Goal: Task Accomplishment & Management: Manage account settings

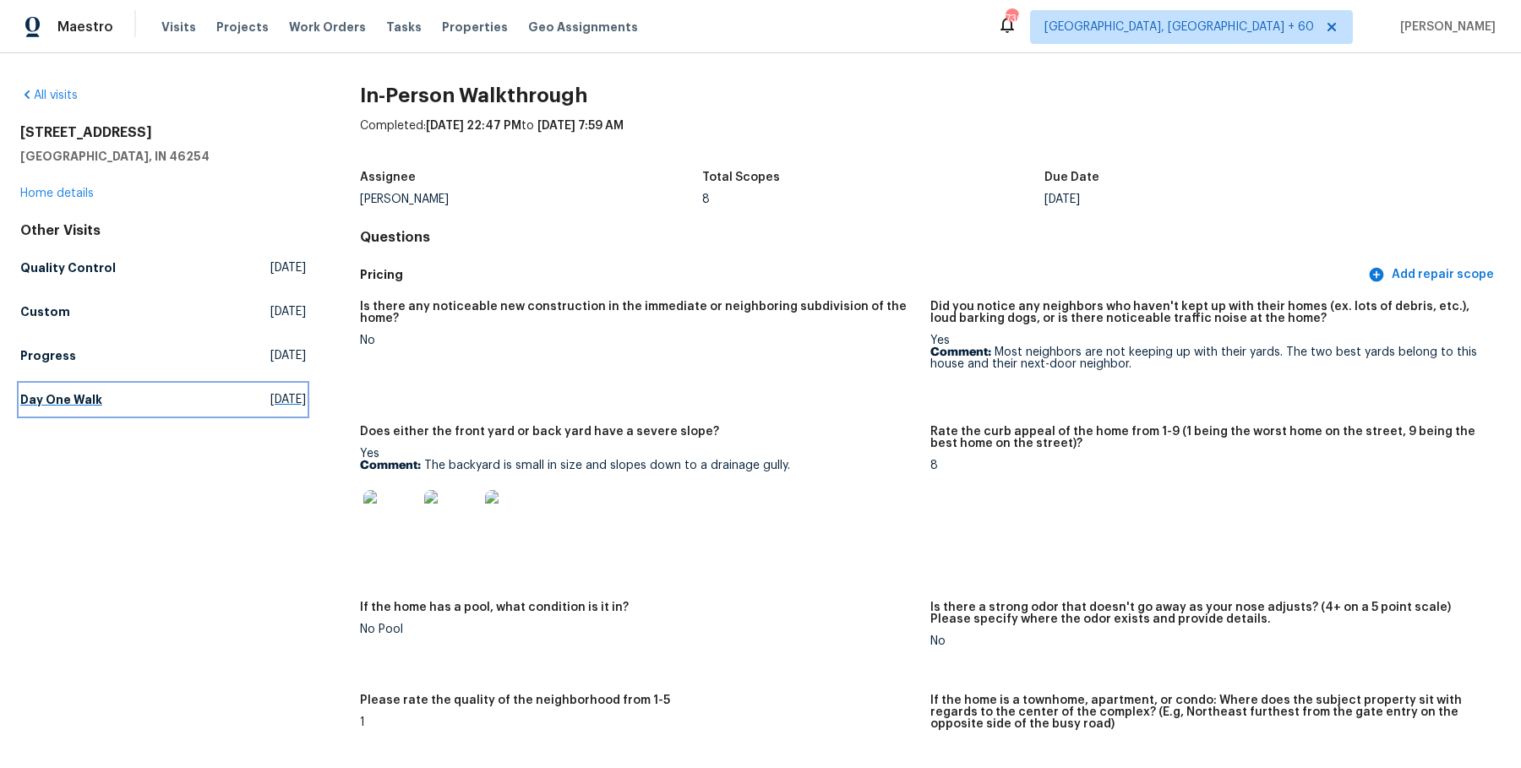
click at [63, 396] on h5 "Day One Walk" at bounding box center [61, 399] width 82 height 17
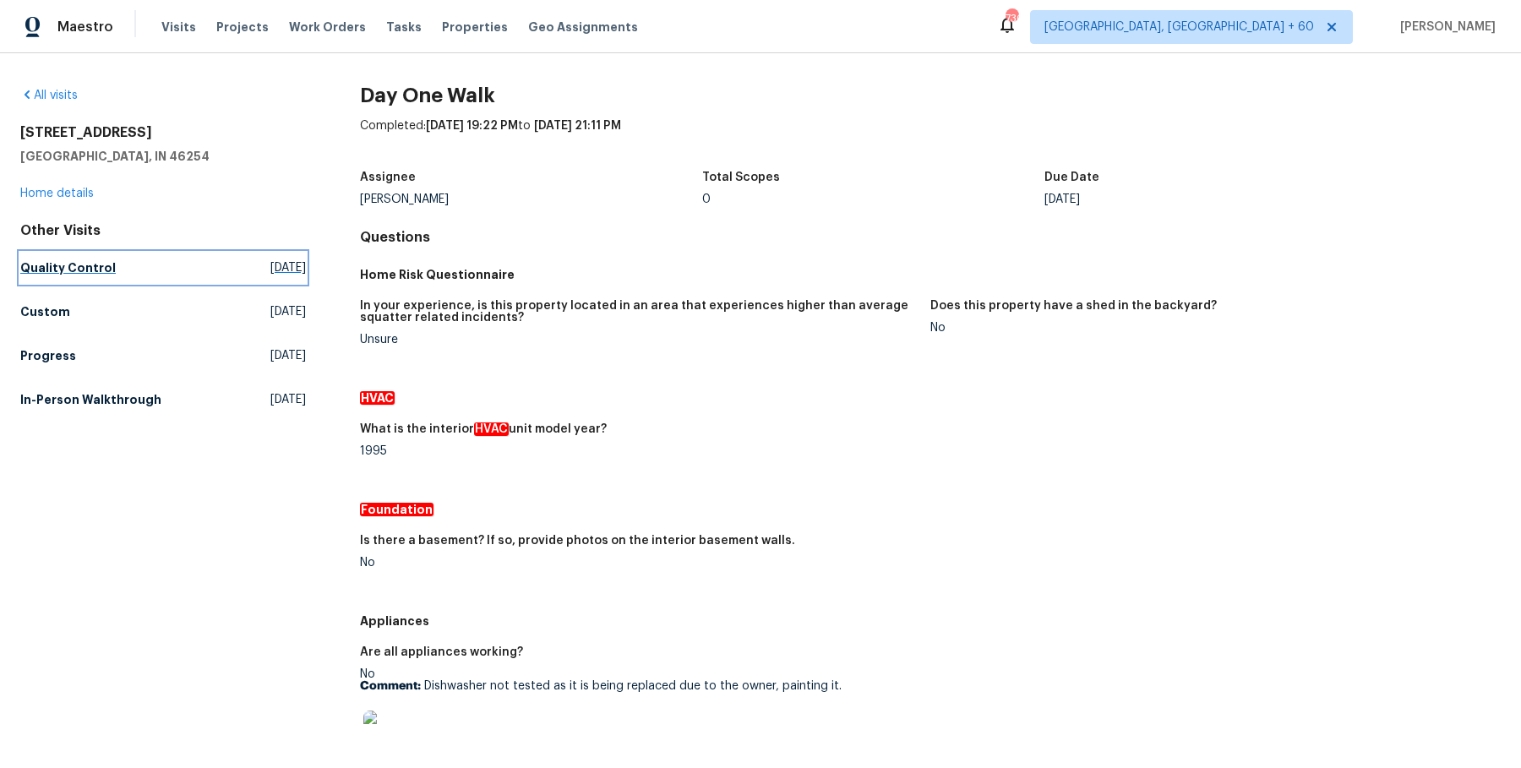
click at [88, 274] on h5 "Quality Control" at bounding box center [67, 267] width 95 height 17
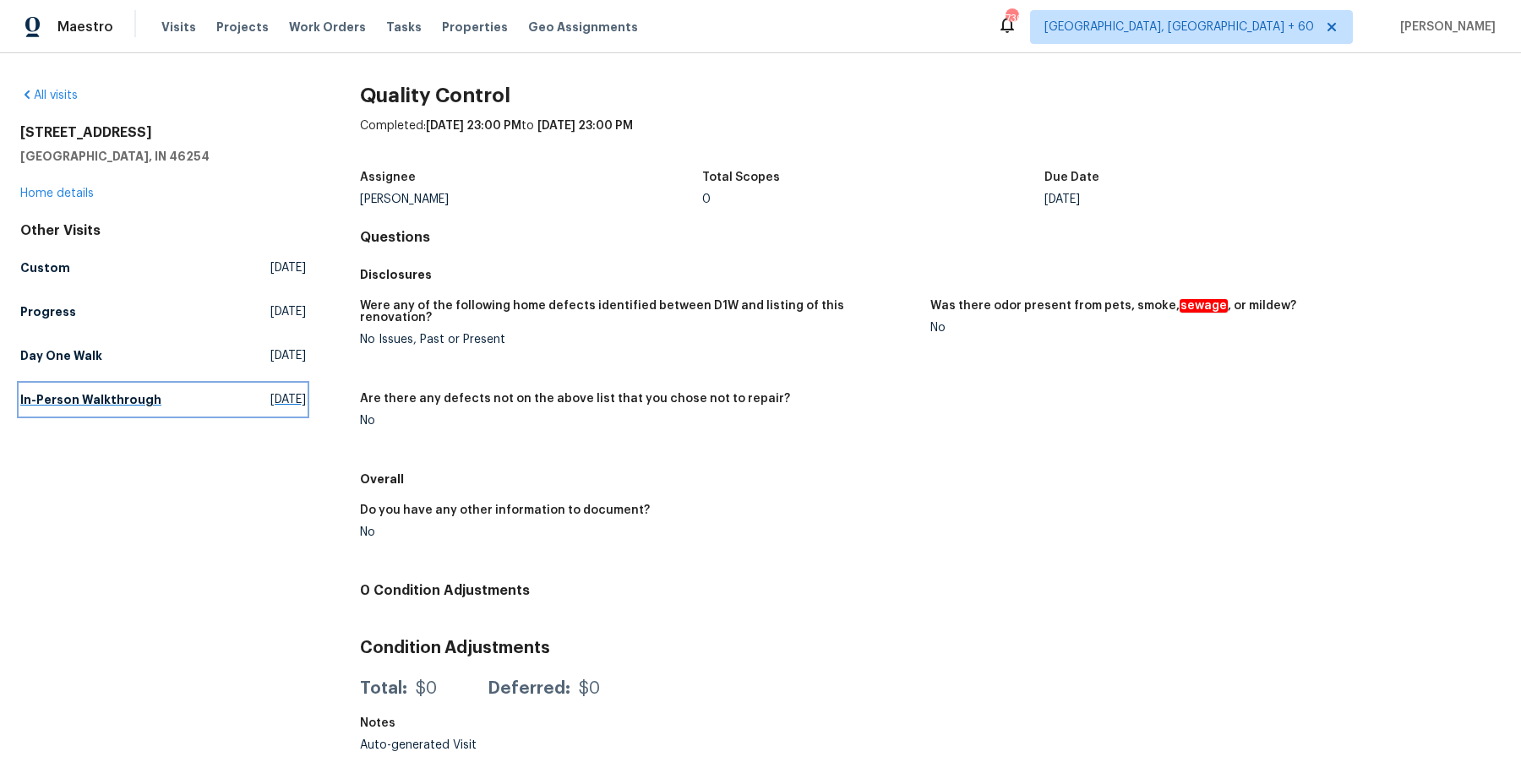
click at [102, 403] on h5 "In-Person Walkthrough" at bounding box center [90, 399] width 141 height 17
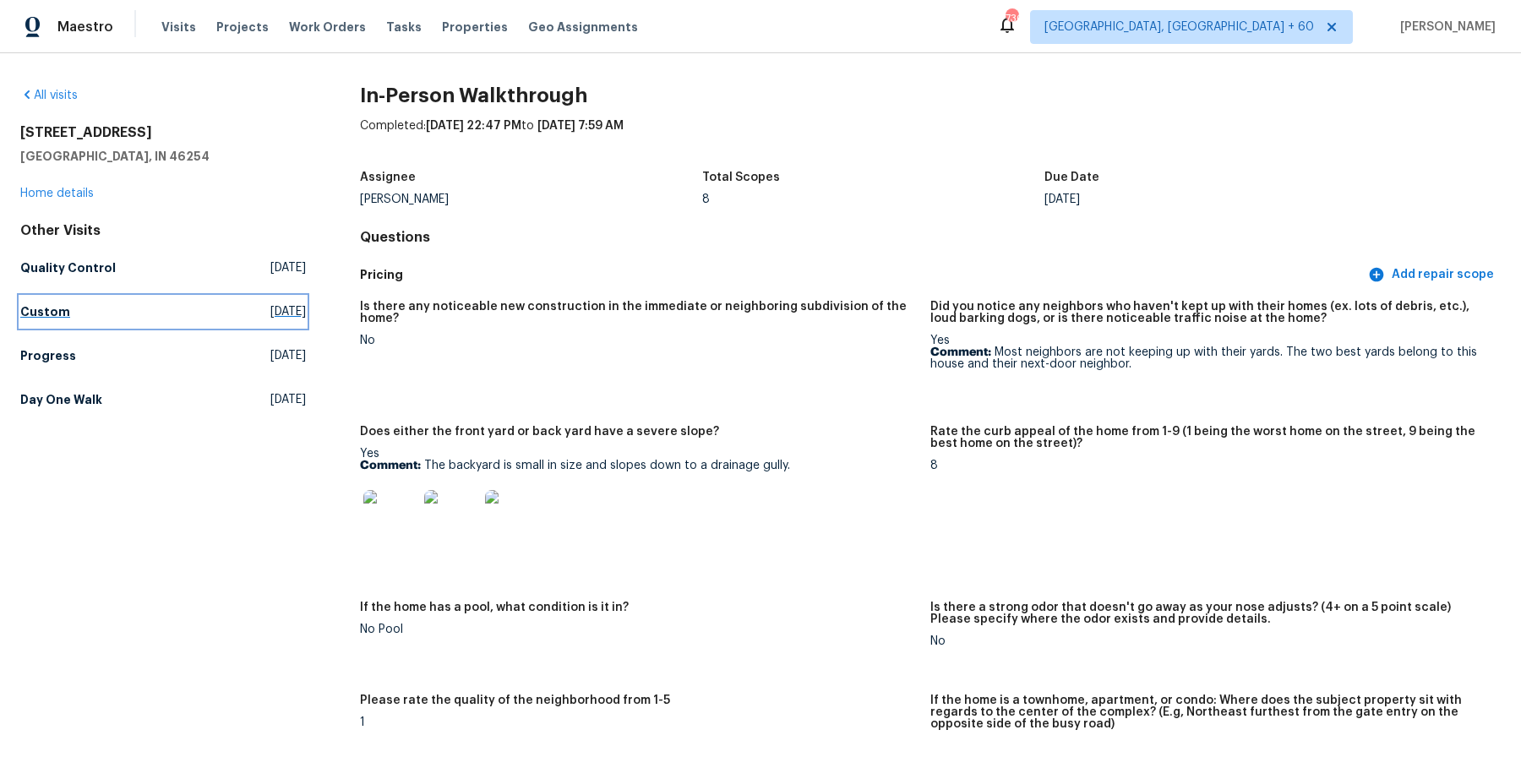
click at [53, 312] on h5 "Custom" at bounding box center [45, 311] width 50 height 17
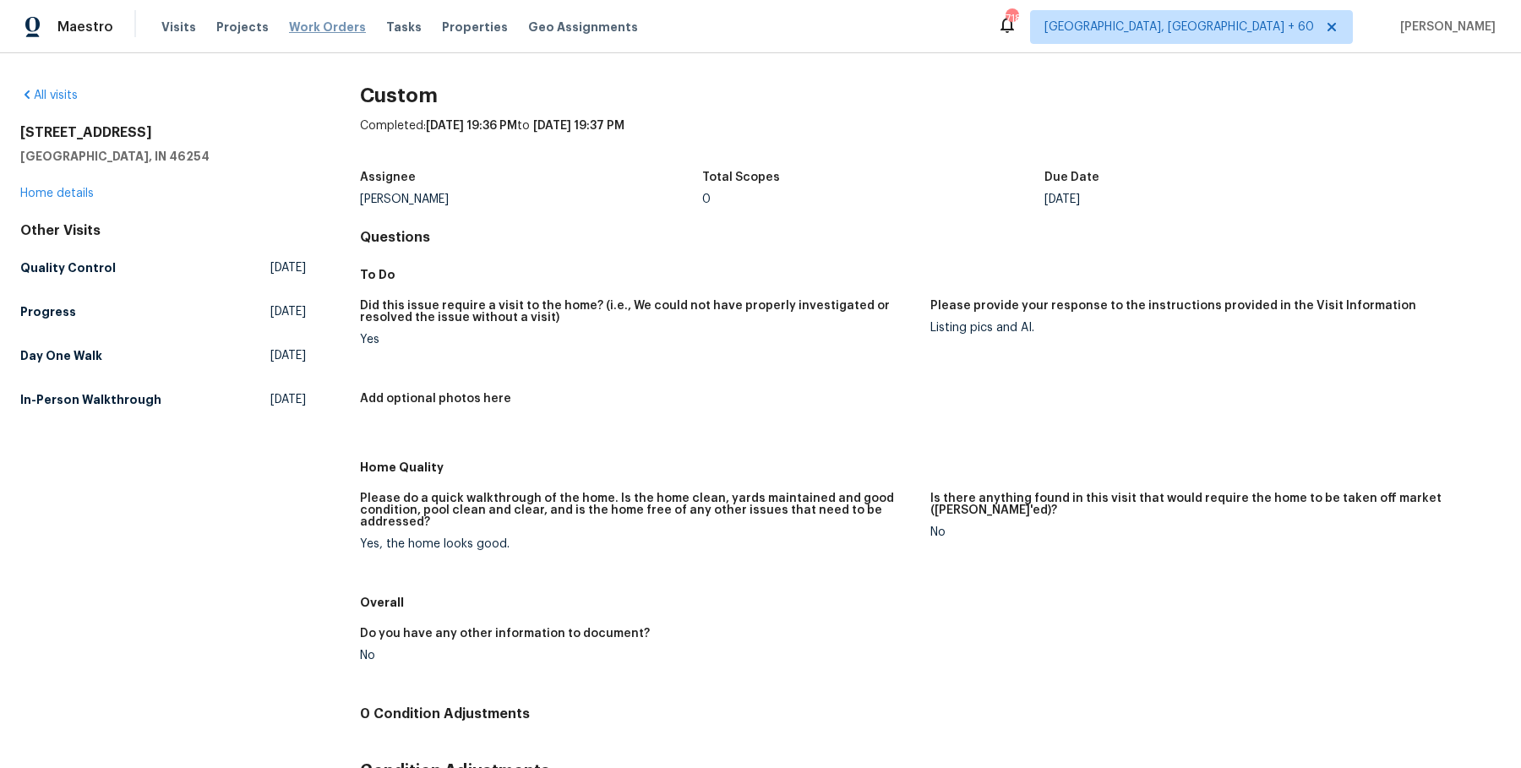
click at [291, 30] on span "Work Orders" at bounding box center [327, 27] width 77 height 17
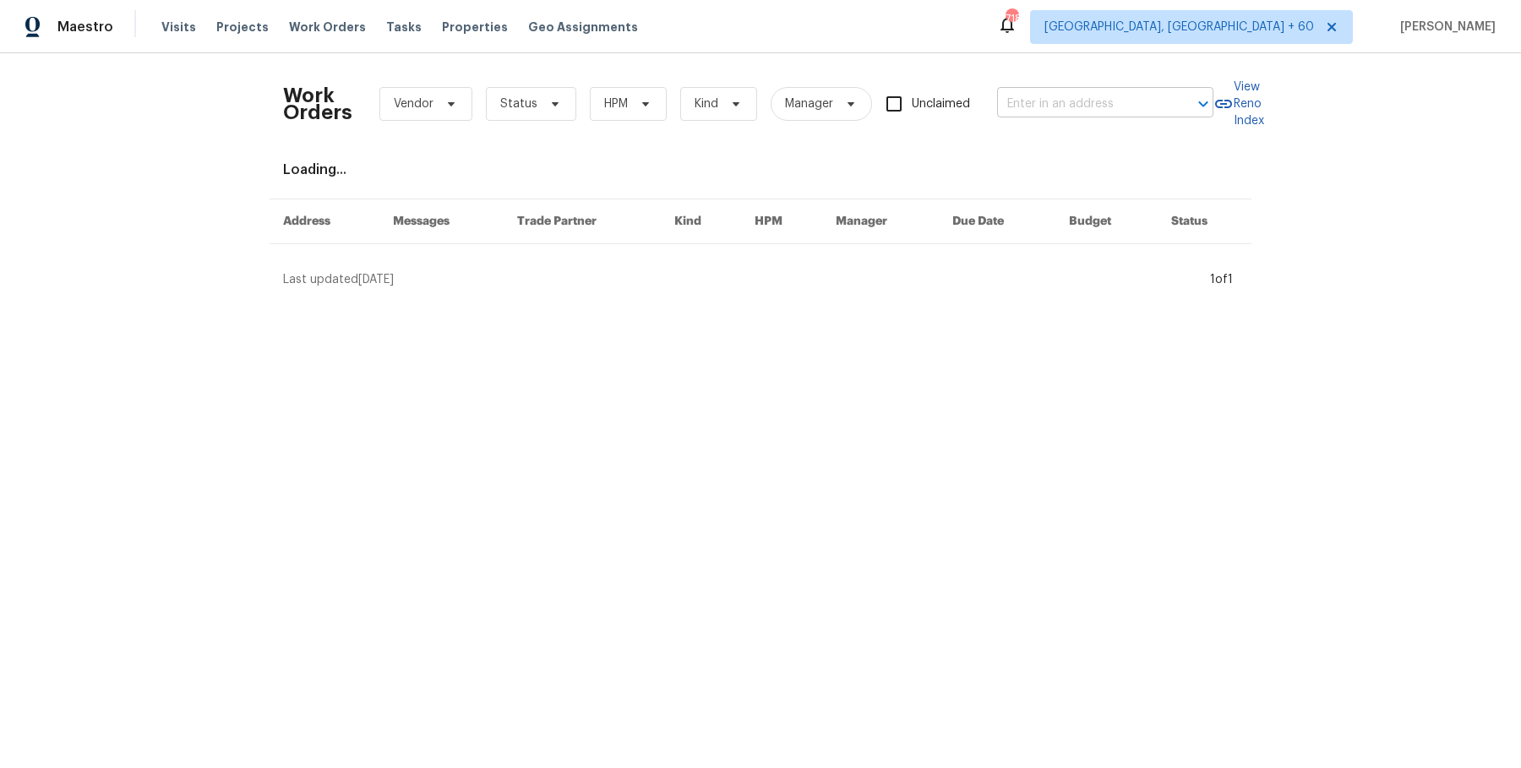
click at [1053, 97] on input "text" at bounding box center [1081, 104] width 169 height 26
paste input "[STREET_ADDRESS]"
type input "[STREET_ADDRESS]"
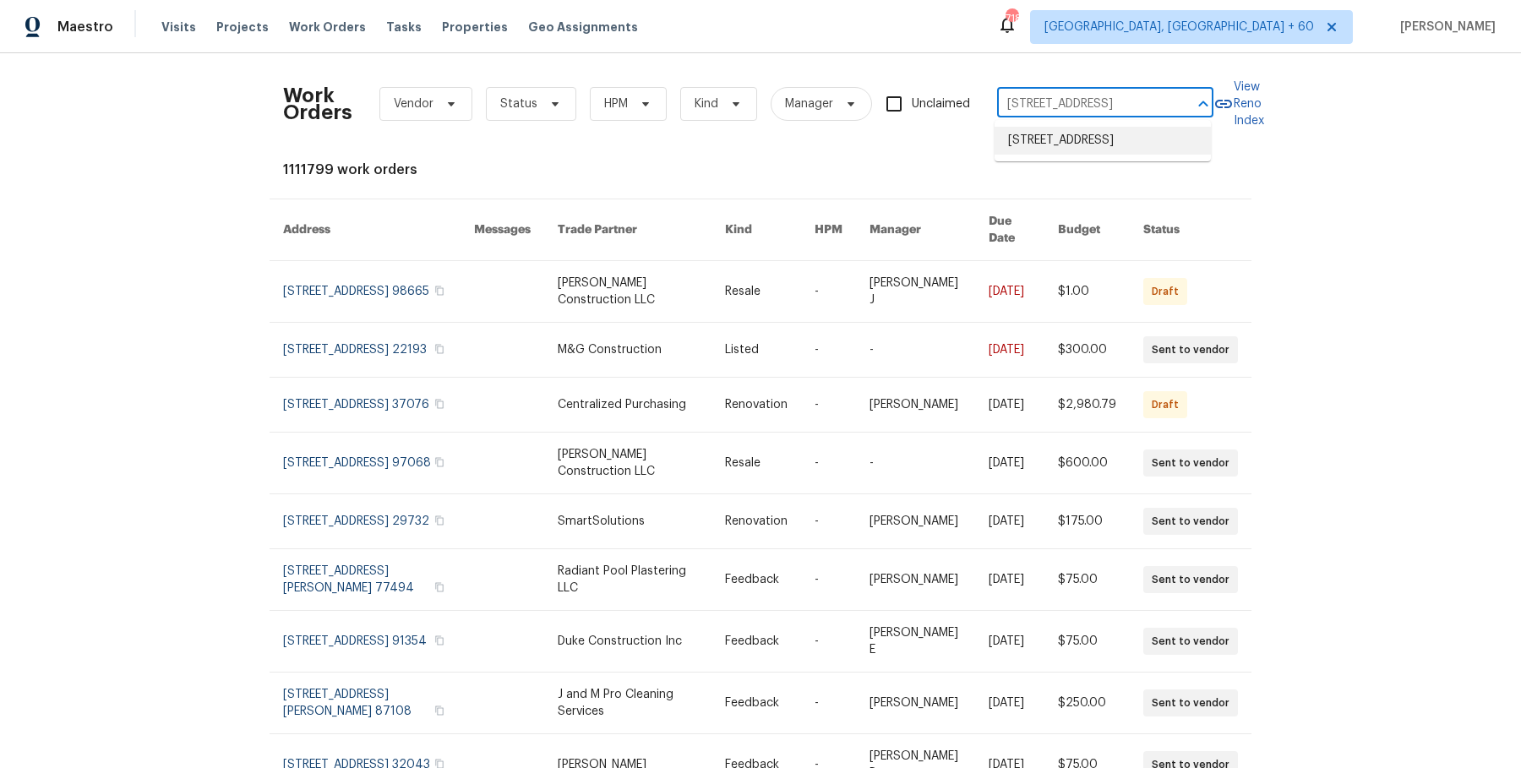
click at [1074, 147] on li "[STREET_ADDRESS]" at bounding box center [1102, 141] width 216 height 28
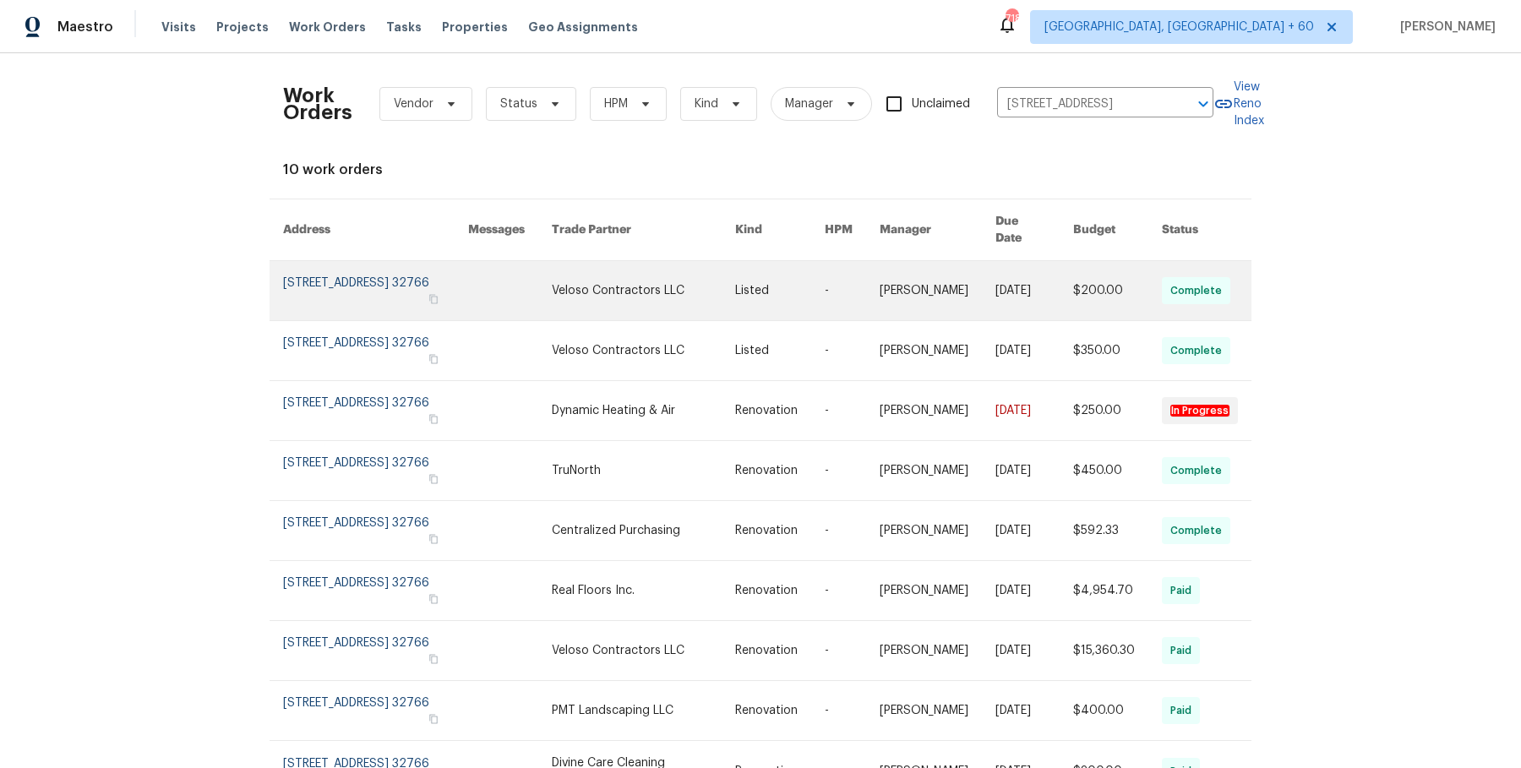
click at [943, 286] on link at bounding box center [937, 290] width 116 height 59
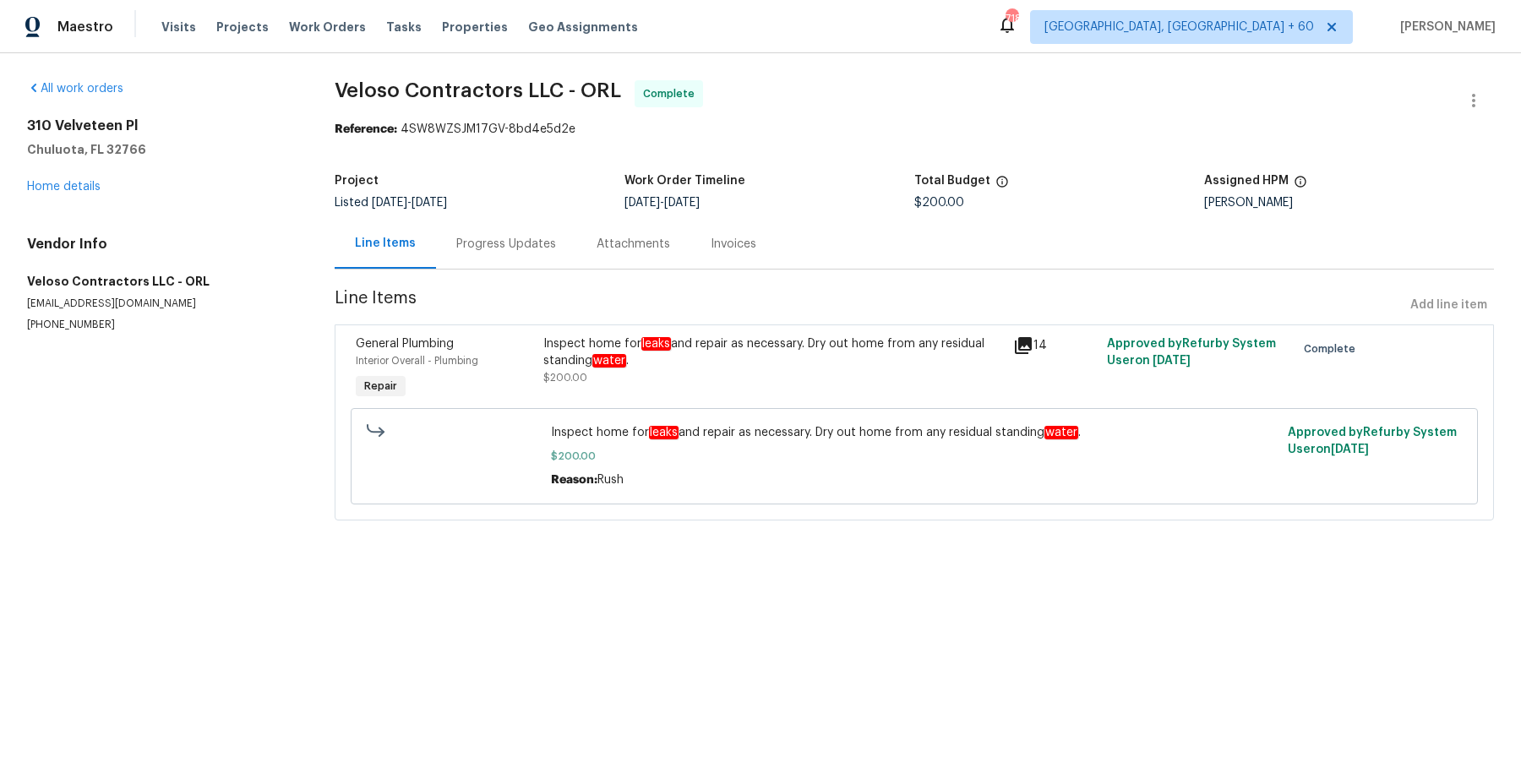
click at [76, 179] on div "[STREET_ADDRESS] Home details" at bounding box center [160, 156] width 267 height 78
click at [74, 188] on link "Home details" at bounding box center [64, 187] width 74 height 12
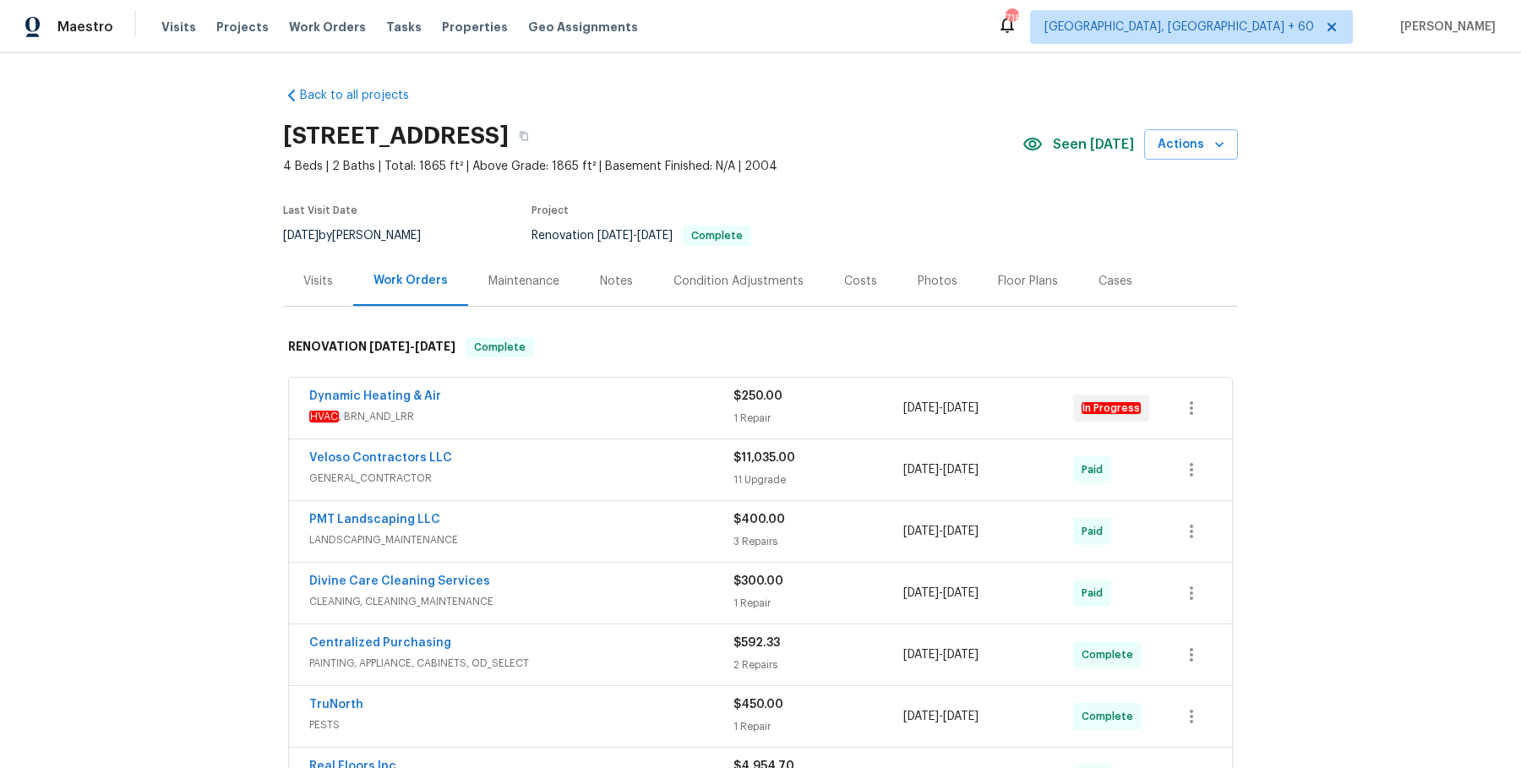
click at [502, 394] on div "Dynamic Heating & Air" at bounding box center [521, 398] width 424 height 20
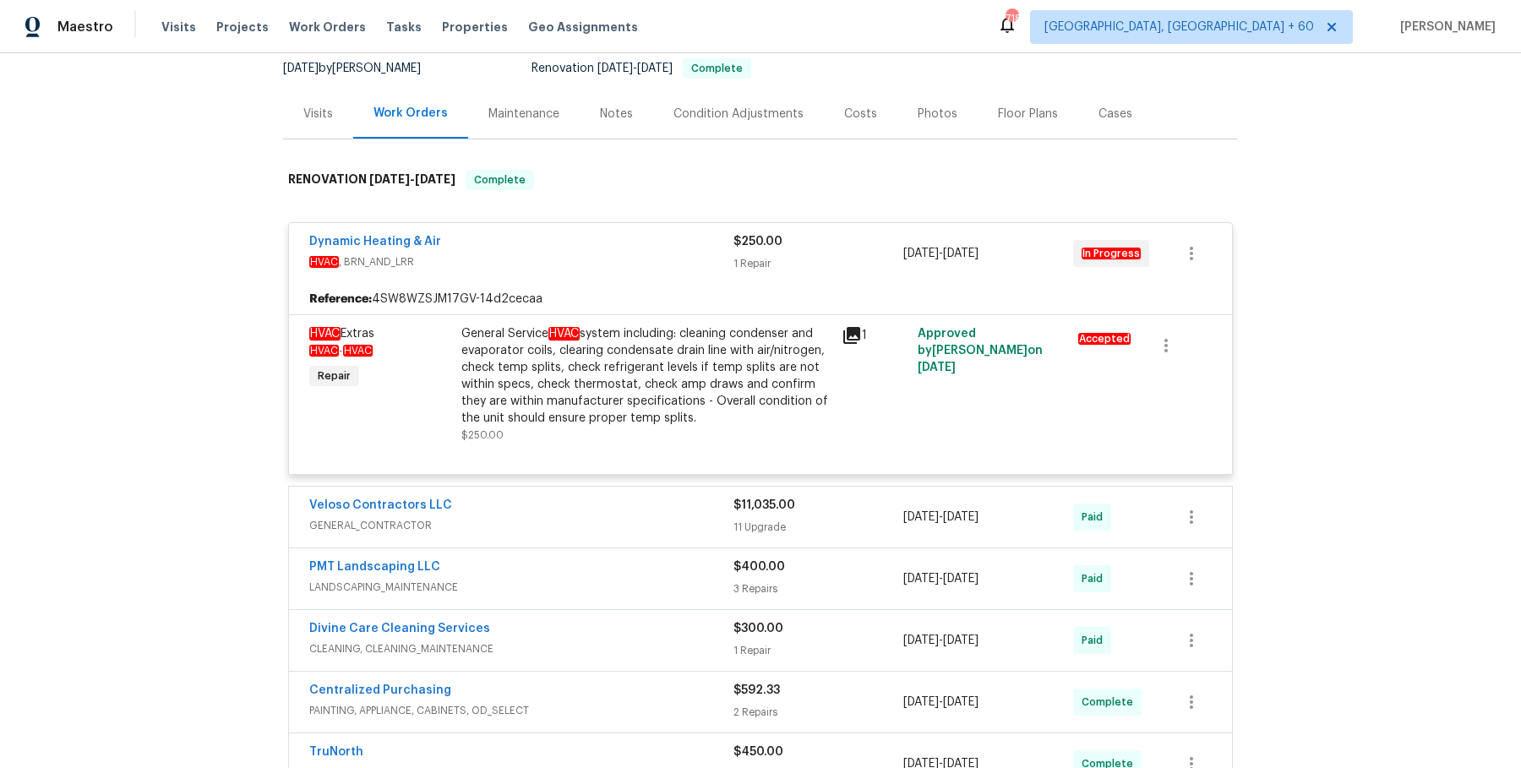
click at [518, 518] on span "GENERAL_CONTRACTOR" at bounding box center [521, 525] width 424 height 17
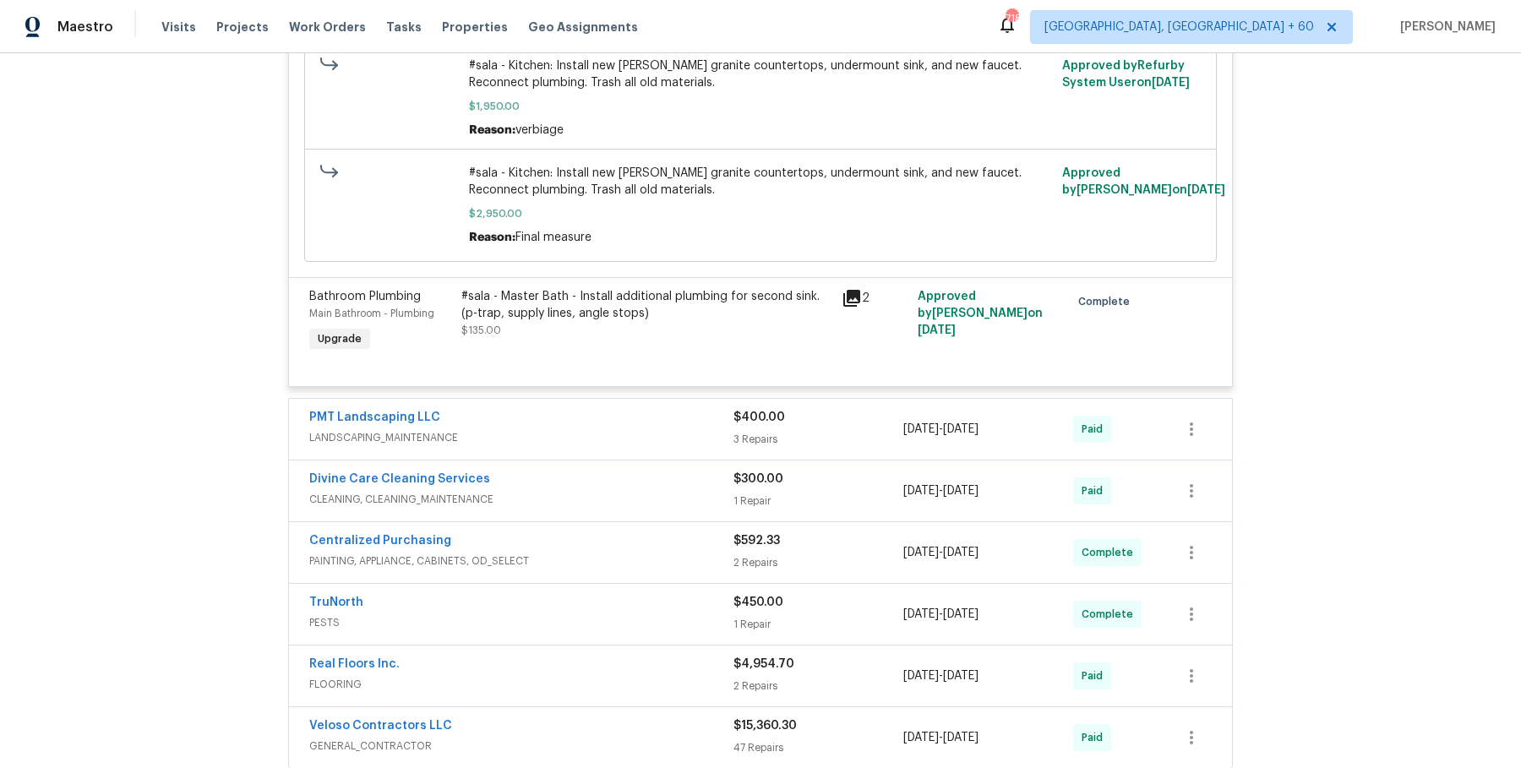
scroll to position [3077, 0]
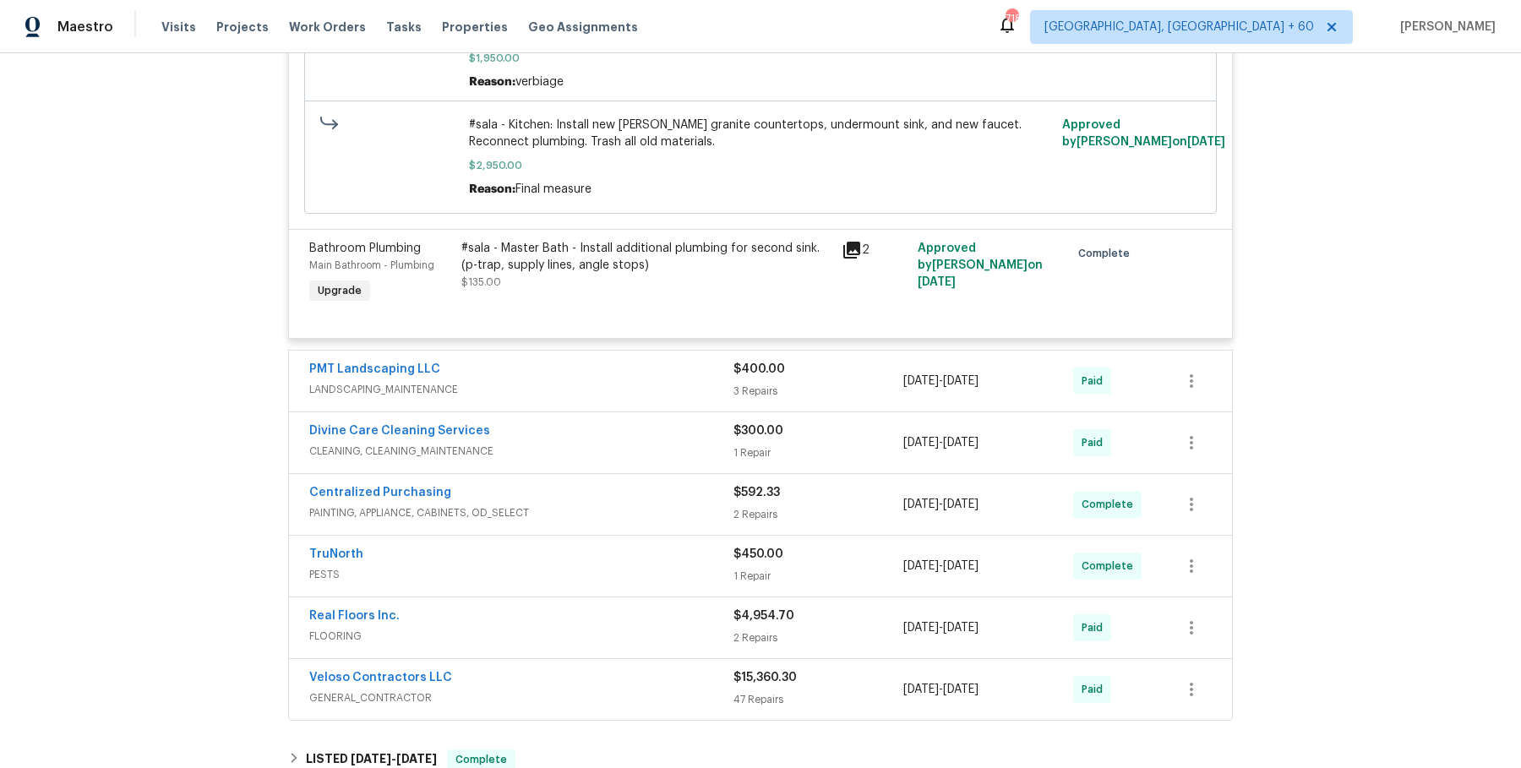
click at [631, 381] on span "LANDSCAPING_MAINTENANCE" at bounding box center [521, 389] width 424 height 17
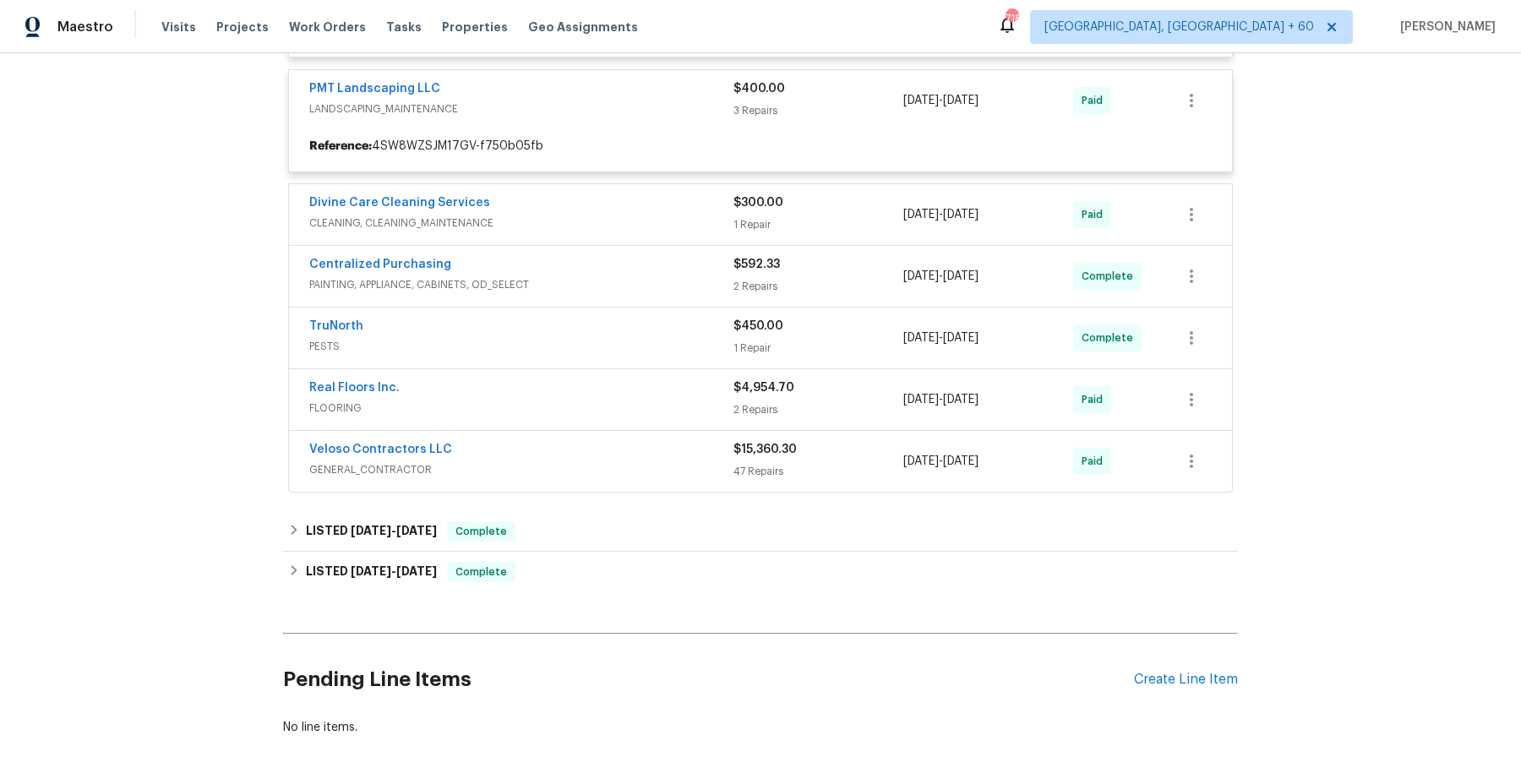
scroll to position [3360, 0]
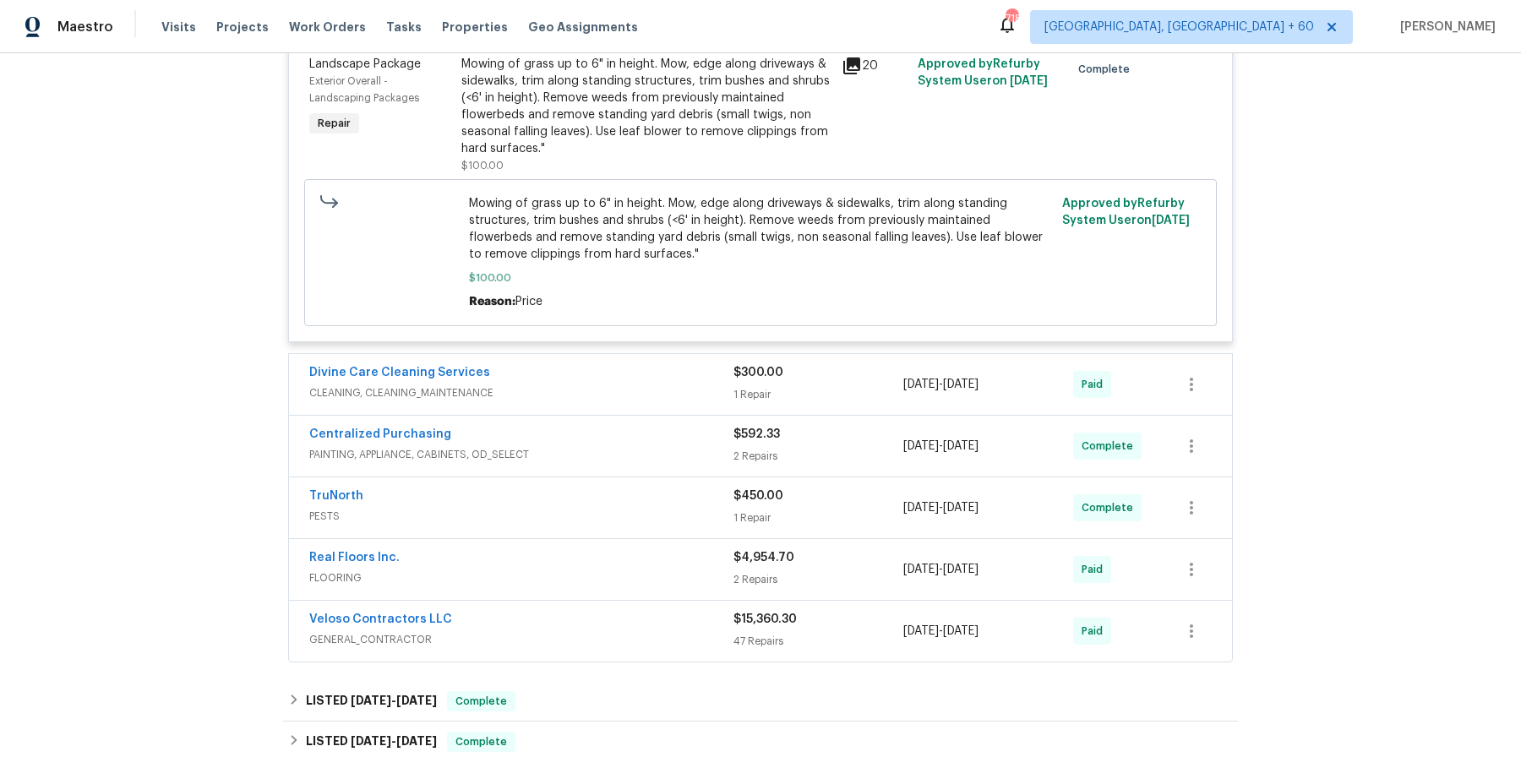
click at [700, 396] on span "CLEANING, CLEANING_MAINTENANCE" at bounding box center [521, 392] width 424 height 17
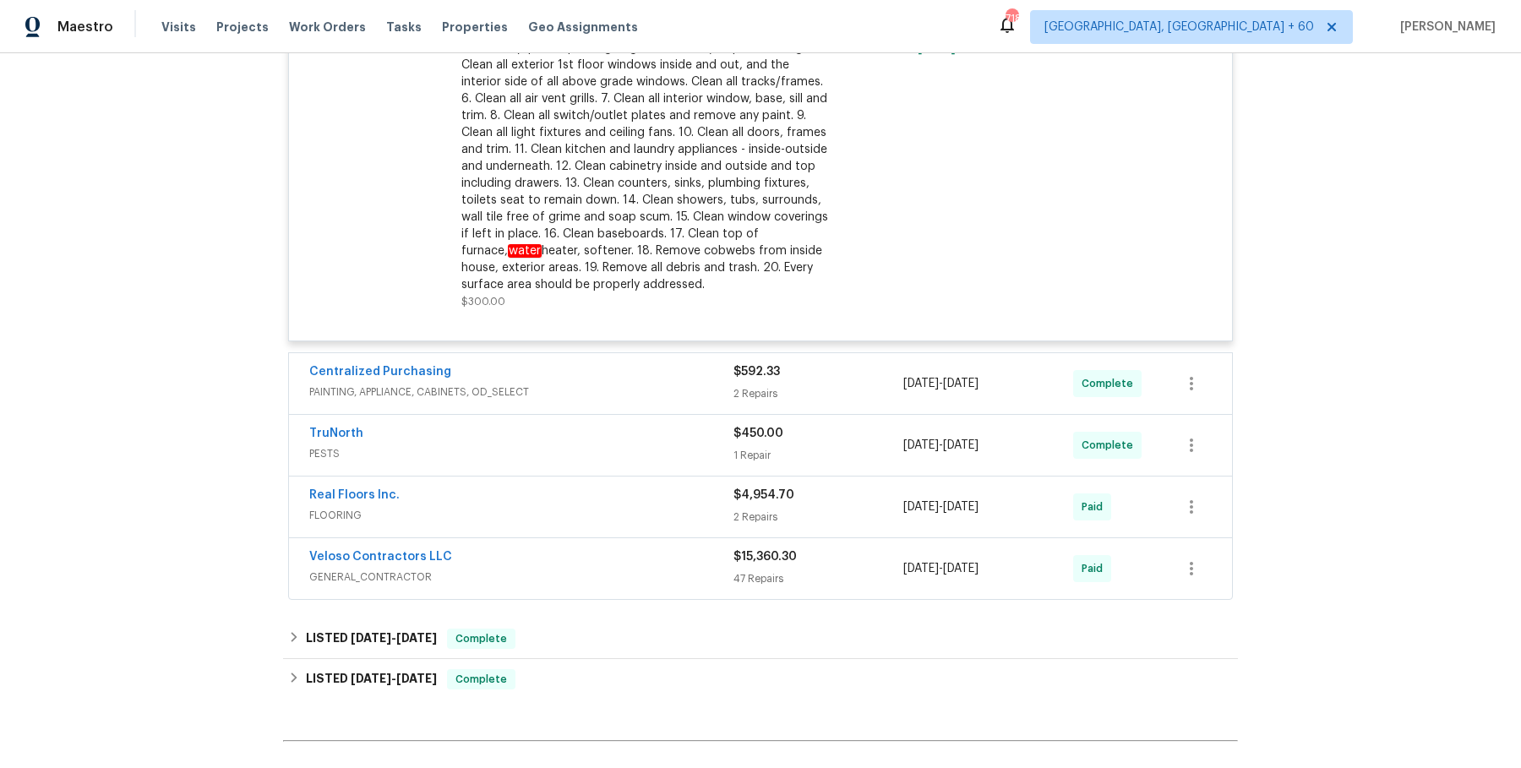
click at [696, 388] on span "PAINTING, APPLIANCE, CABINETS, OD_SELECT" at bounding box center [521, 392] width 424 height 17
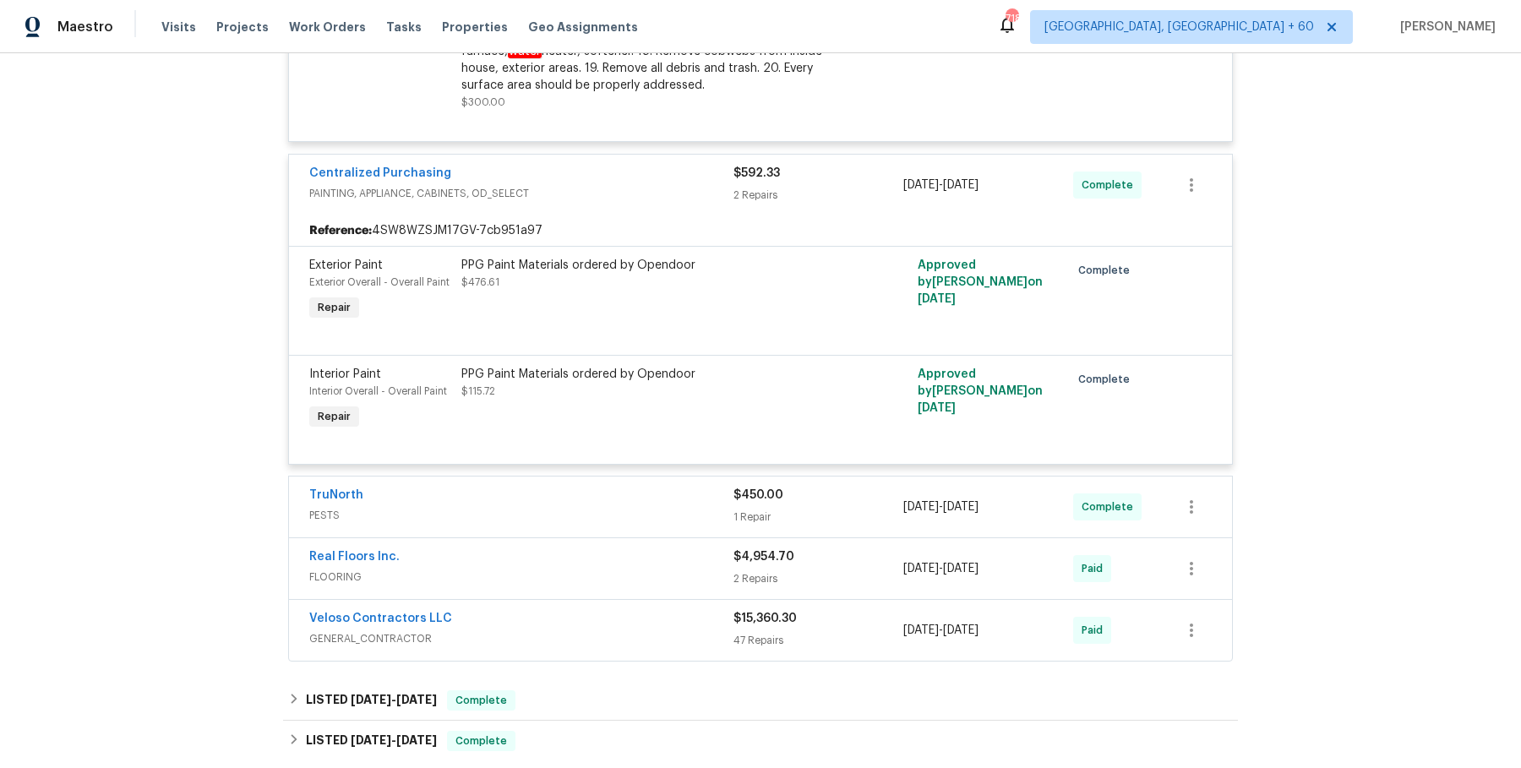
scroll to position [4449, 0]
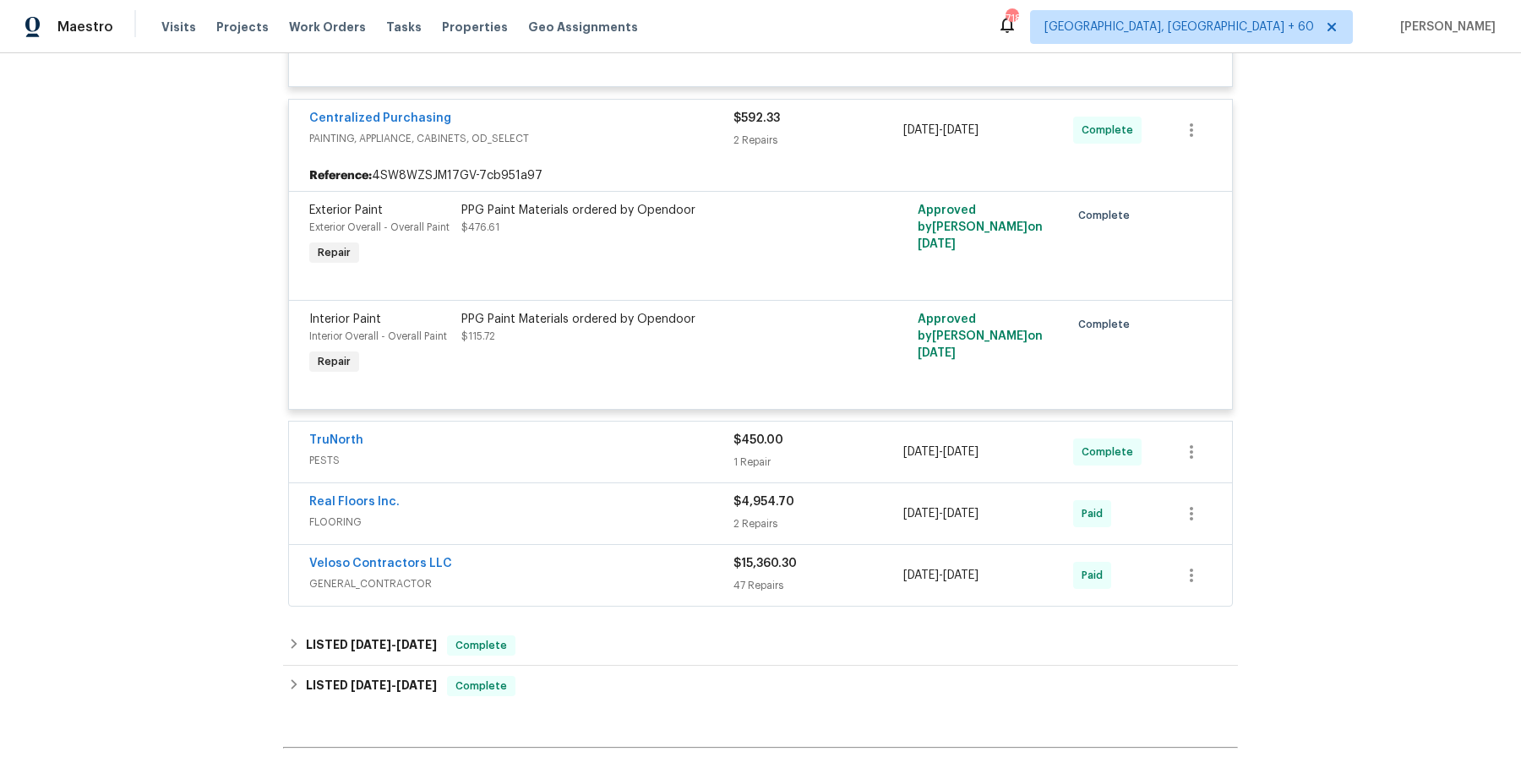
click at [656, 483] on div "Real Floors Inc. FLOORING $4,954.70 2 Repairs [DATE] - [DATE] Paid" at bounding box center [760, 513] width 943 height 61
click at [661, 439] on div "TruNorth" at bounding box center [521, 442] width 424 height 20
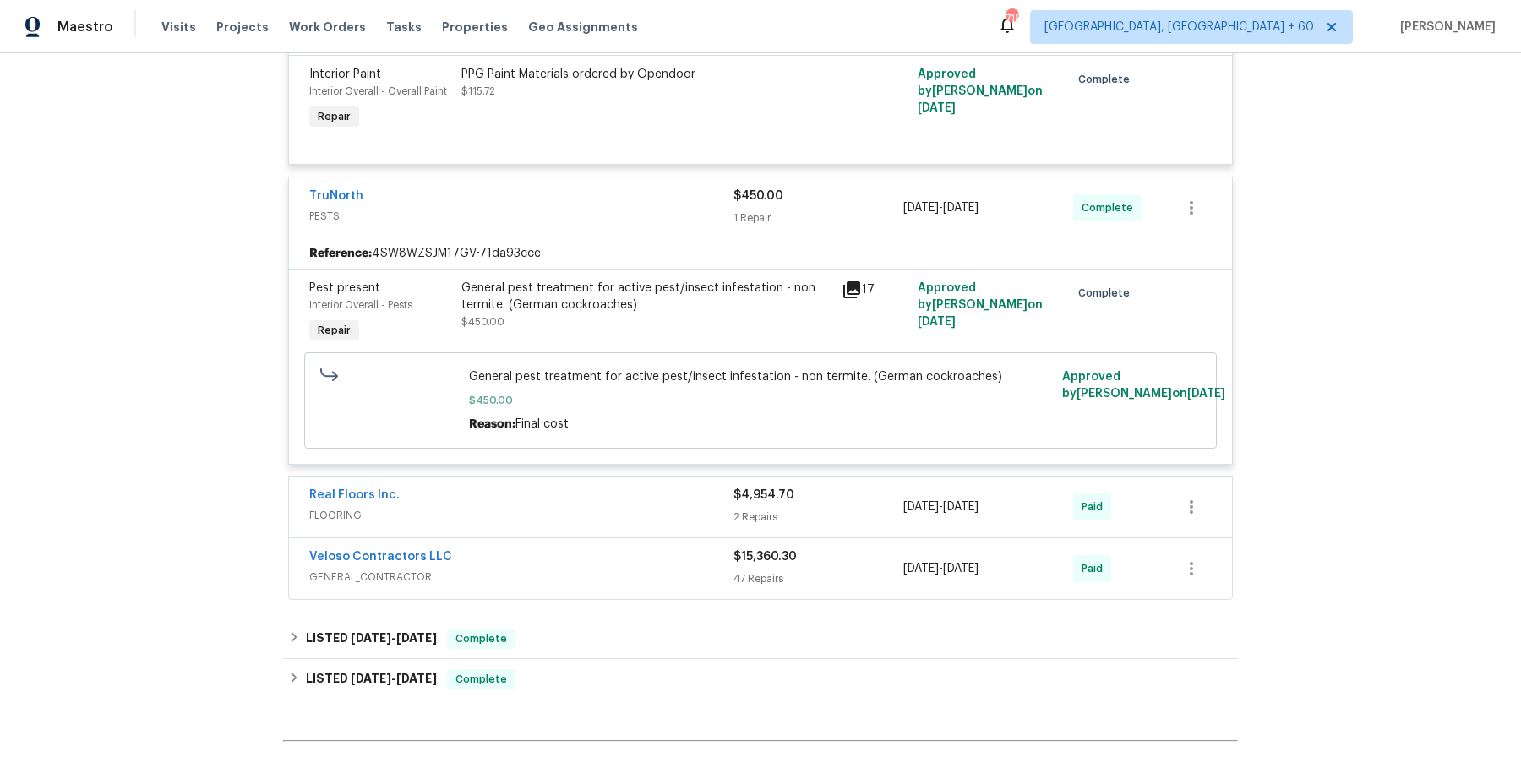
click at [640, 489] on div "Real Floors Inc." at bounding box center [521, 497] width 424 height 20
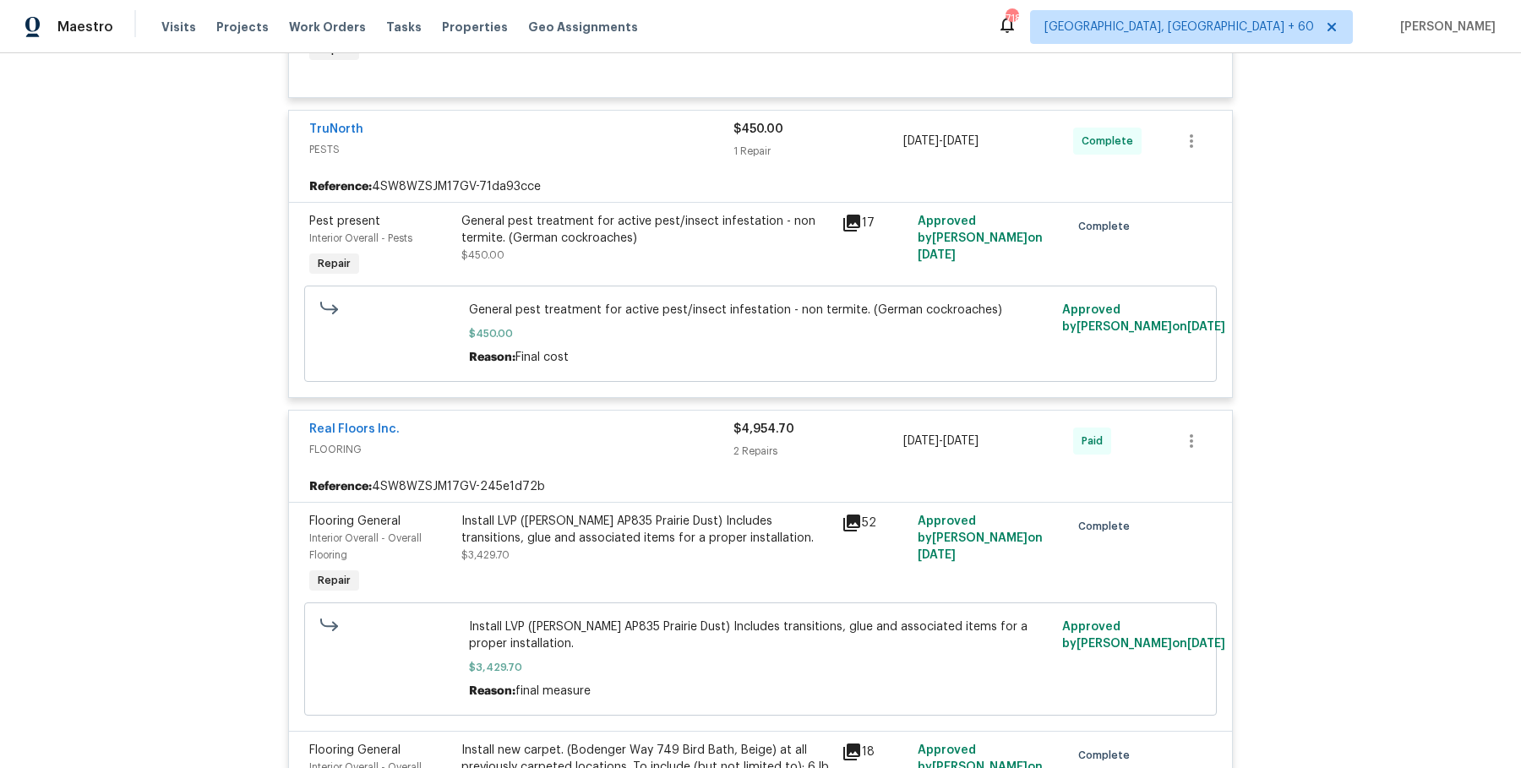
scroll to position [5382, 0]
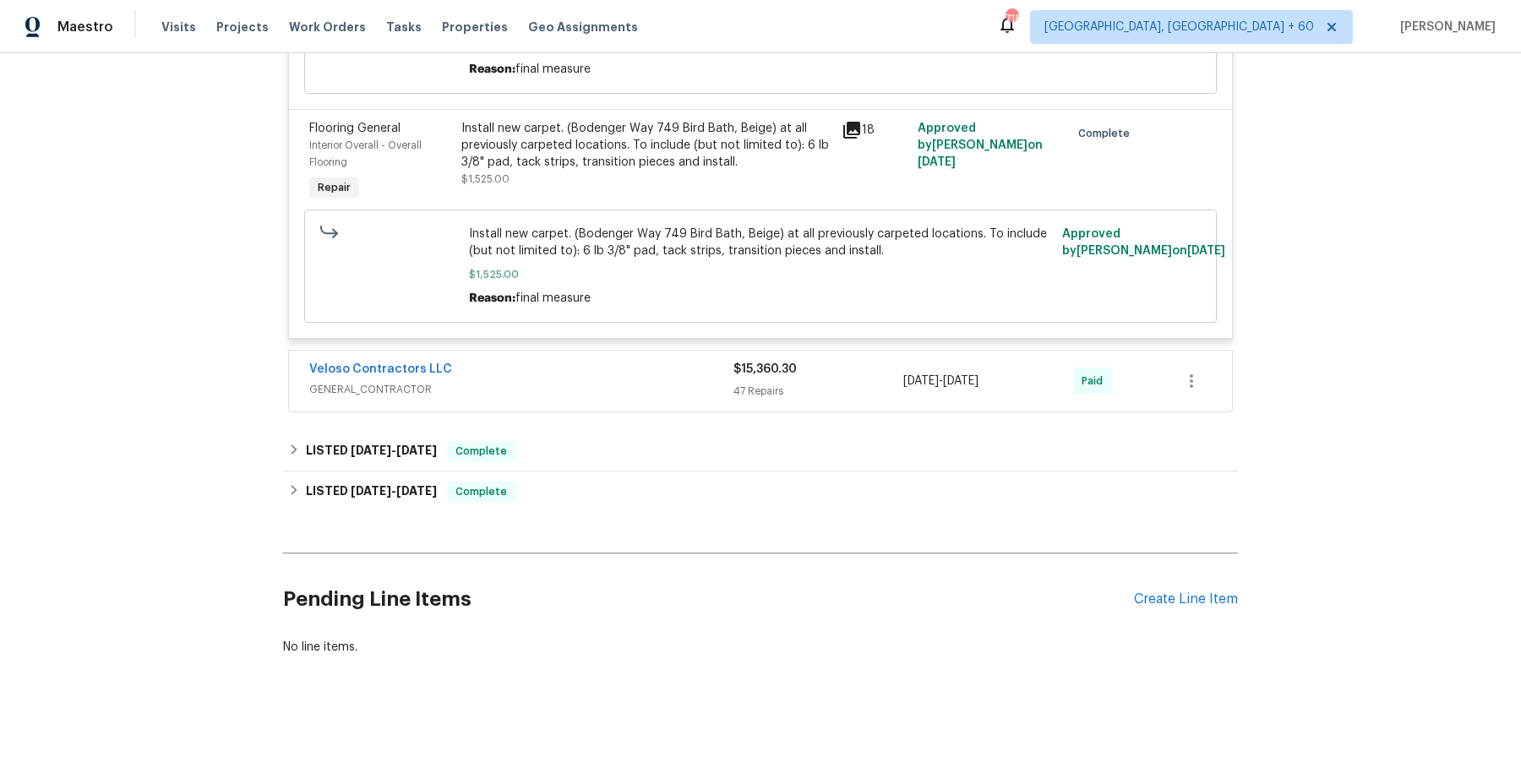
click at [634, 386] on span "GENERAL_CONTRACTOR" at bounding box center [521, 389] width 424 height 17
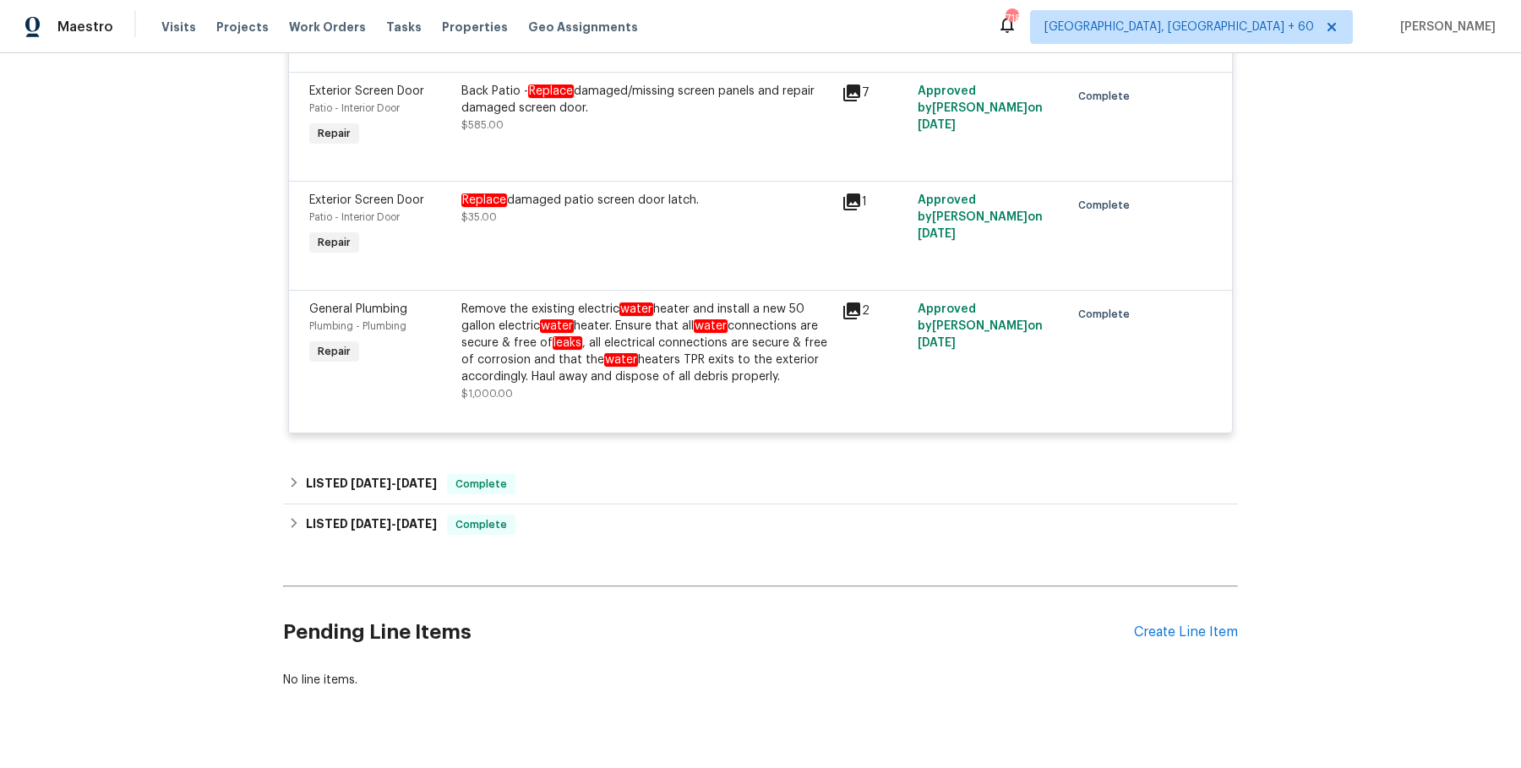
scroll to position [11663, 0]
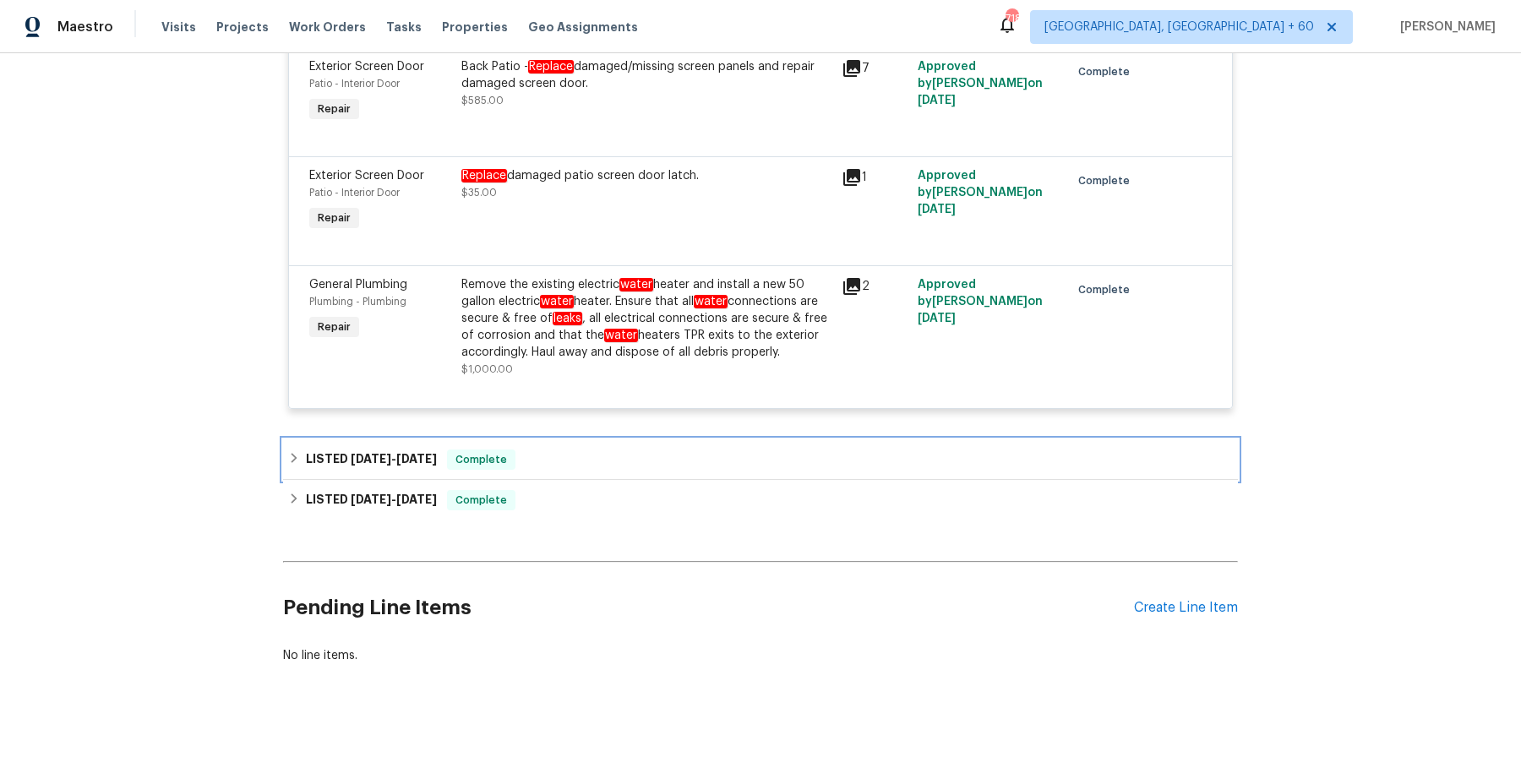
click at [680, 470] on div "LISTED [DATE] - [DATE] Complete" at bounding box center [760, 459] width 945 height 20
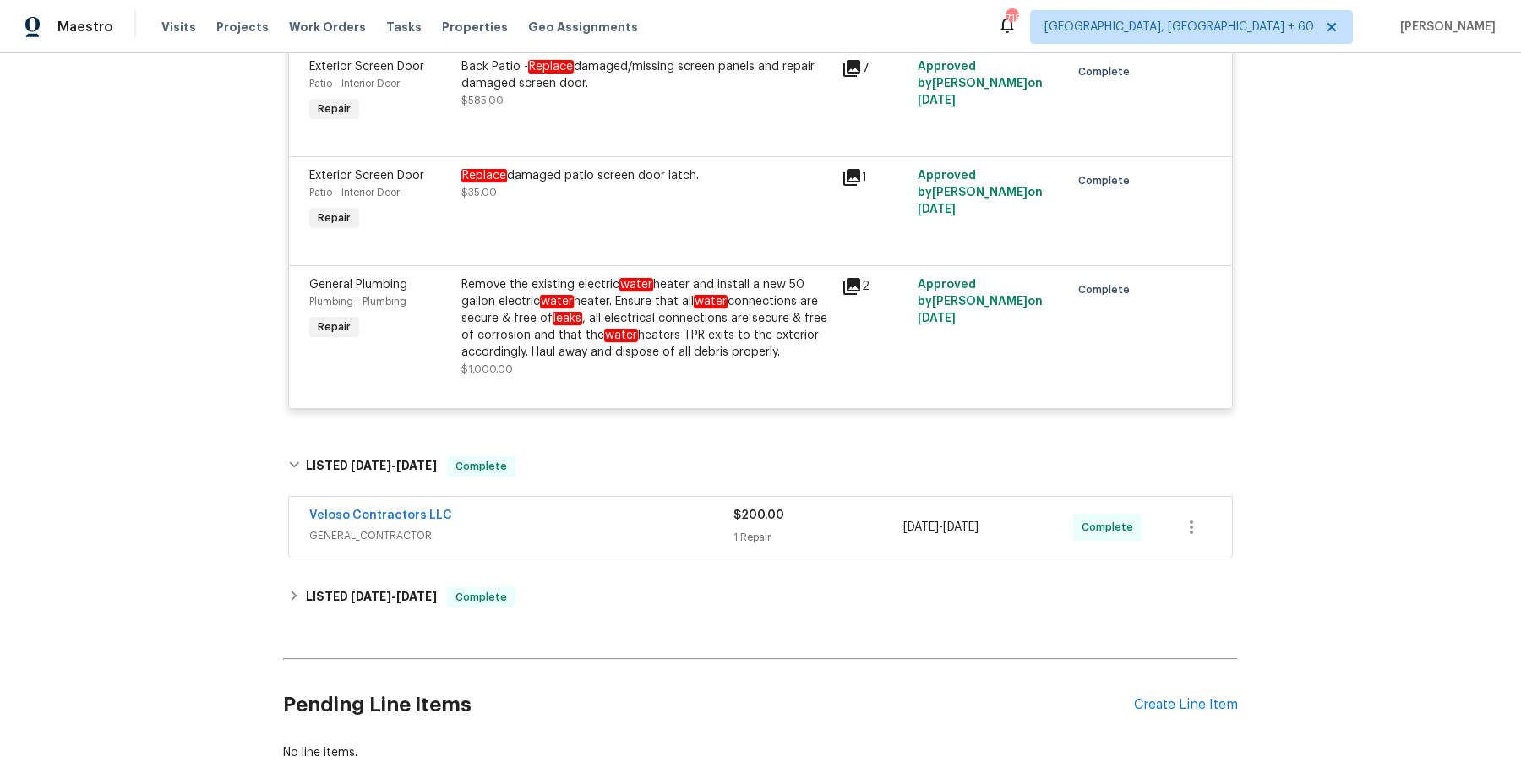
click at [655, 547] on div "Veloso Contractors LLC GENERAL_CONTRACTOR" at bounding box center [521, 527] width 424 height 41
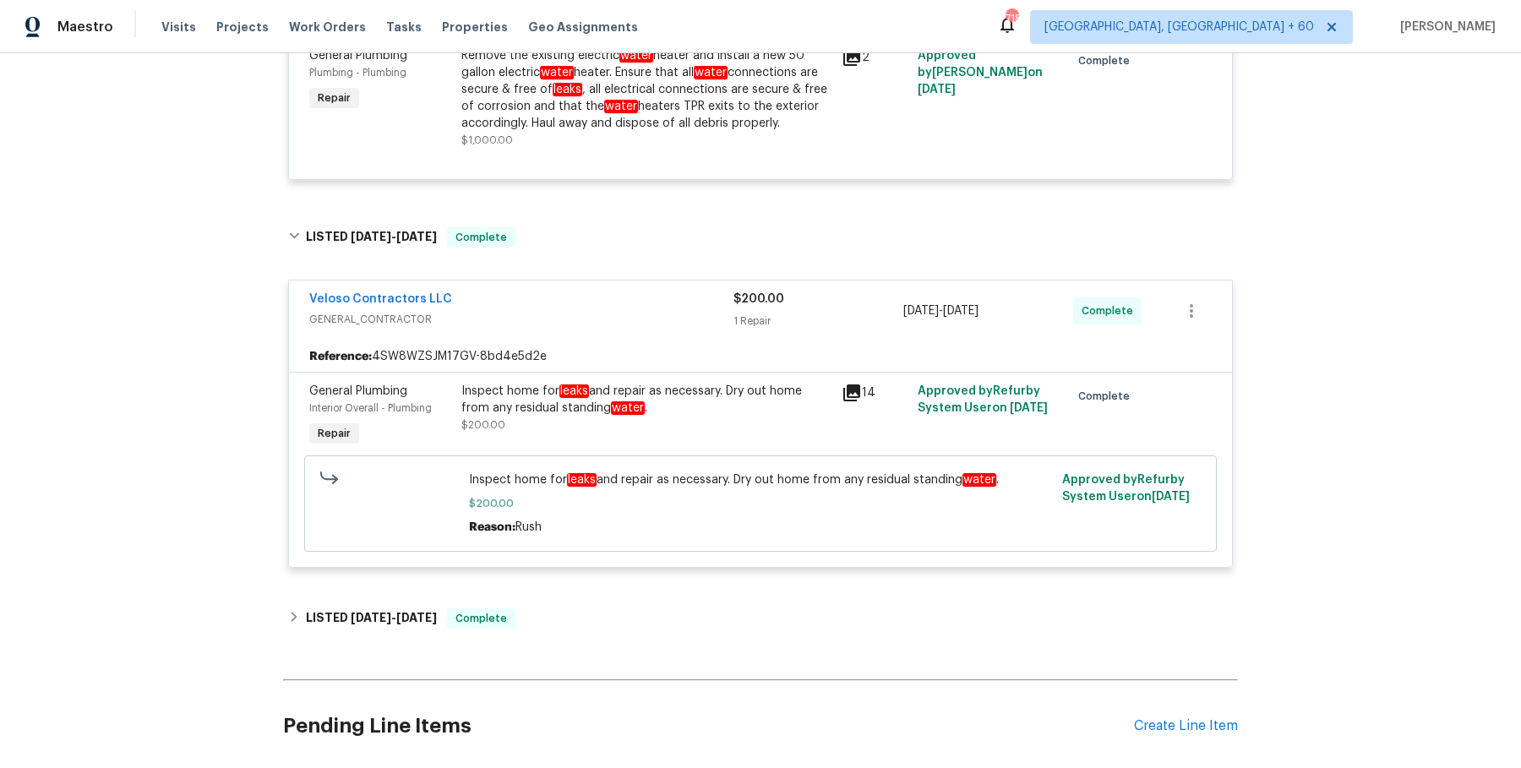
scroll to position [11919, 0]
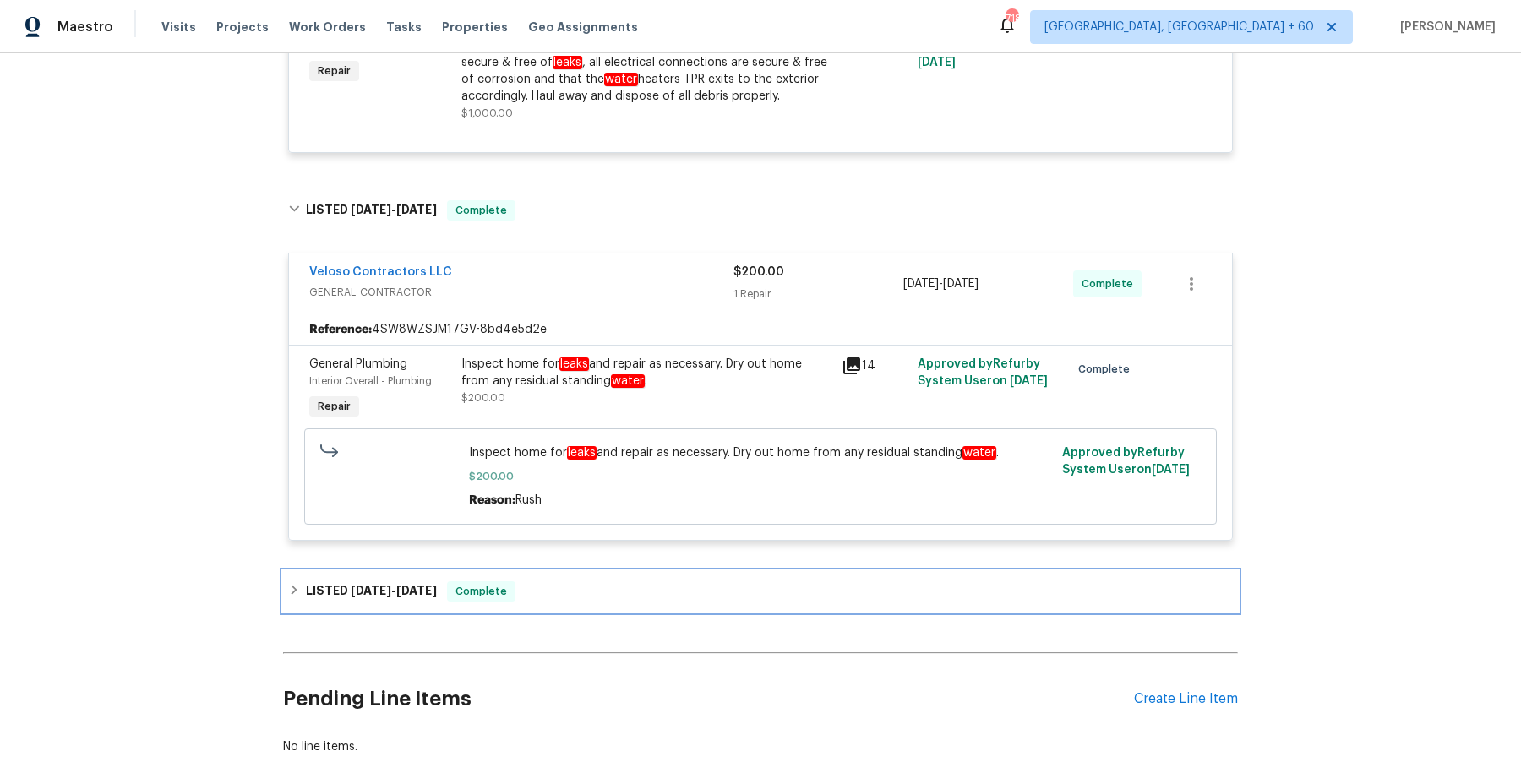
click at [625, 602] on div "LISTED [DATE] - [DATE] Complete" at bounding box center [760, 591] width 945 height 20
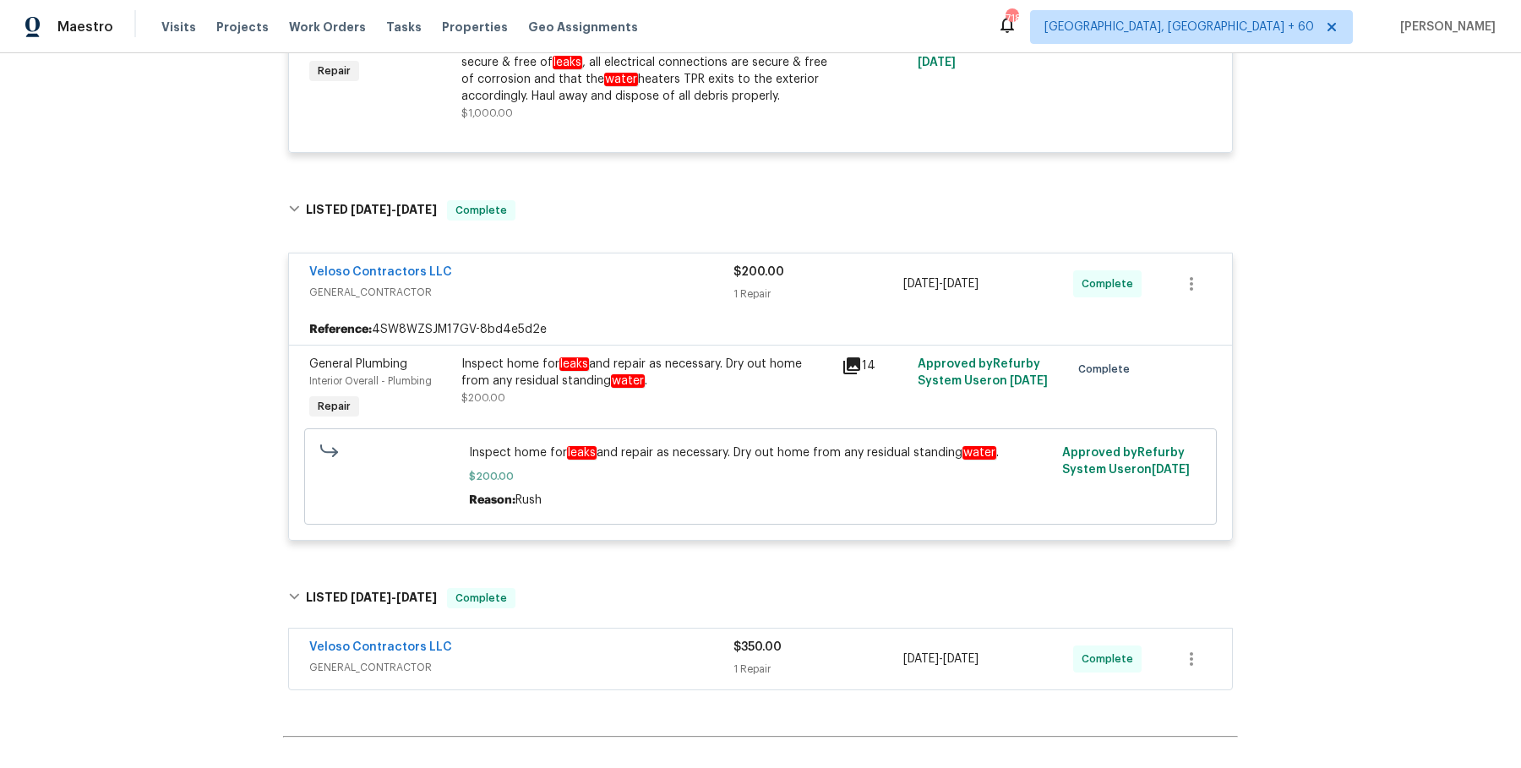
click at [607, 671] on span "GENERAL_CONTRACTOR" at bounding box center [521, 667] width 424 height 17
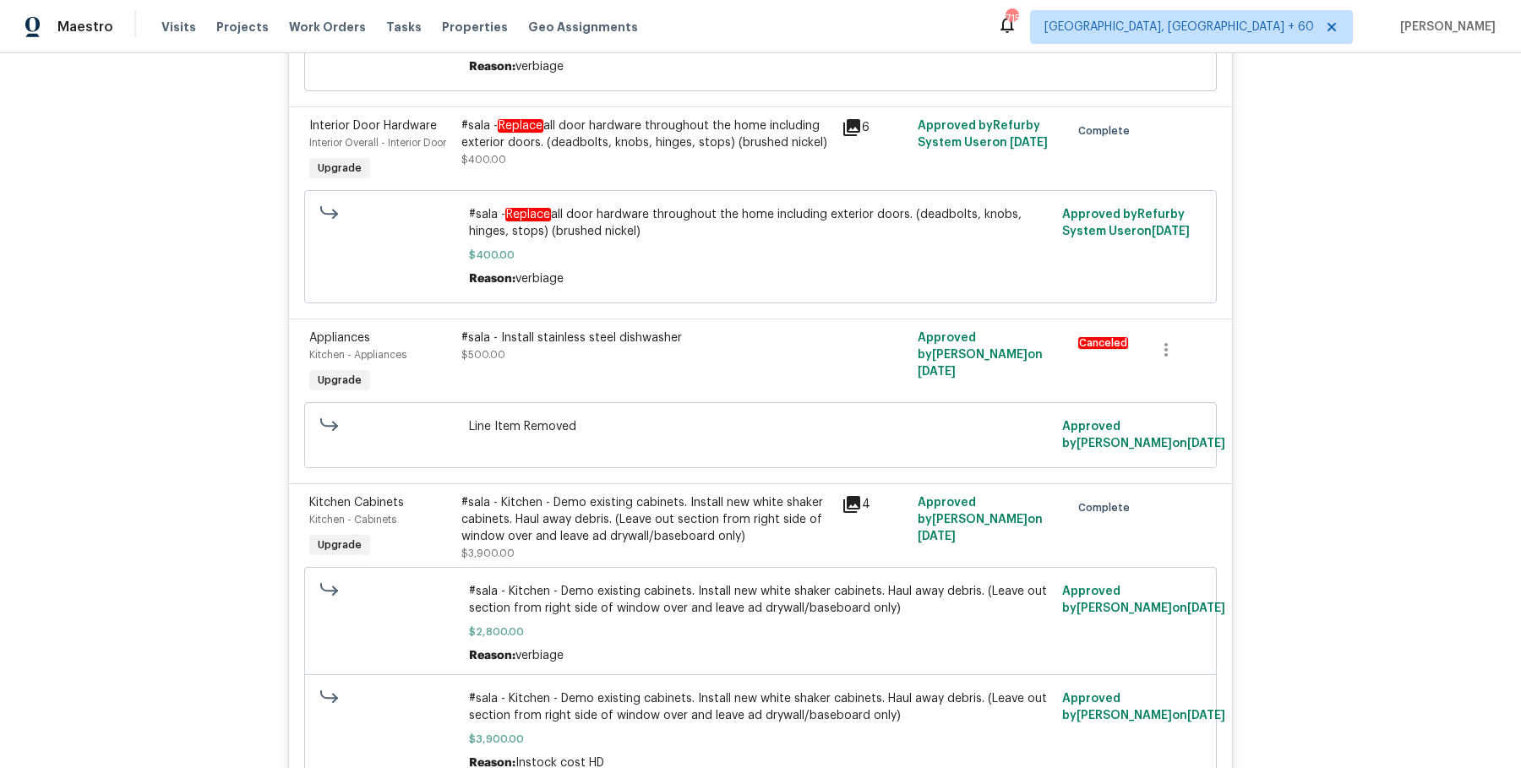
scroll to position [0, 0]
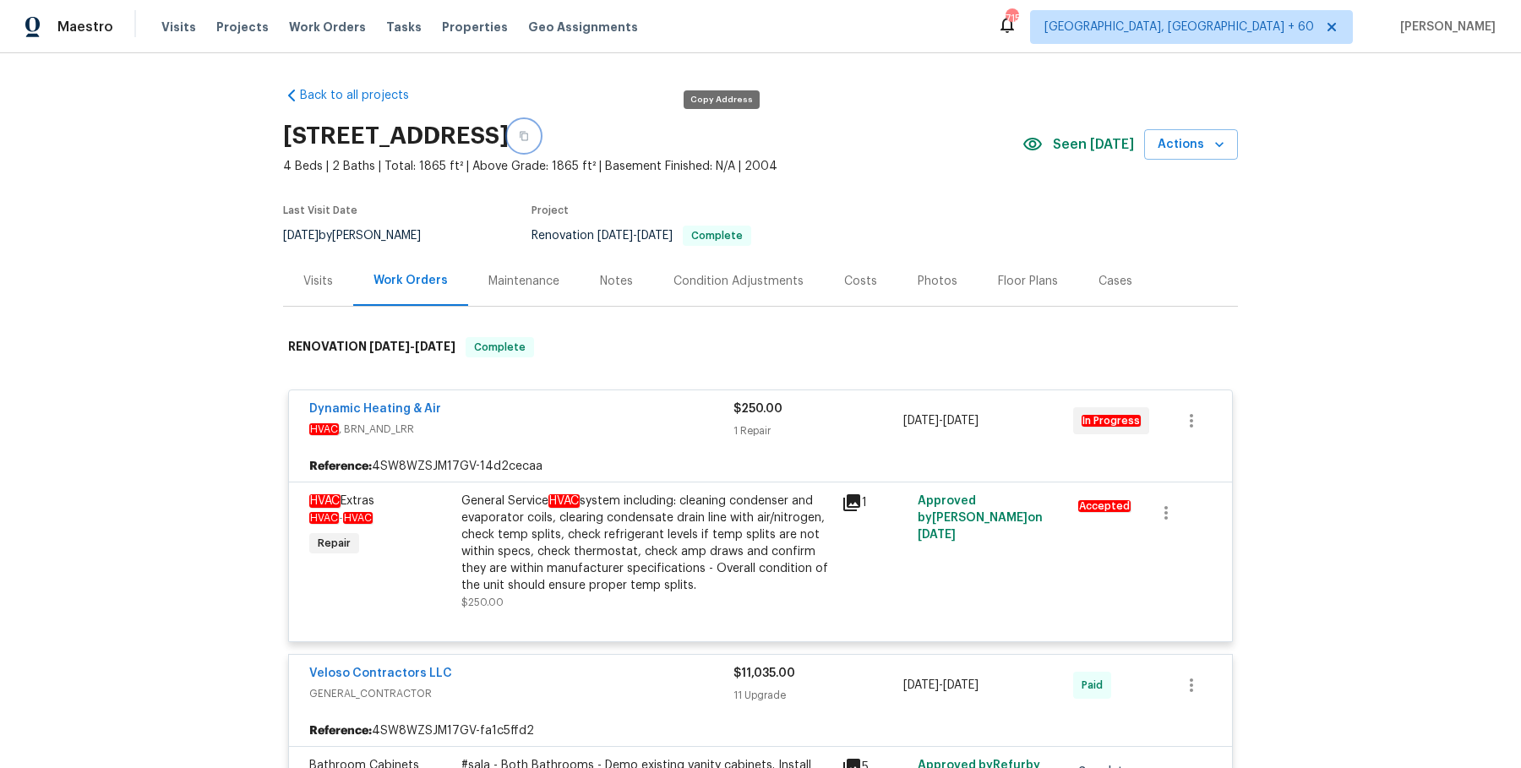
click at [539, 144] on button "button" at bounding box center [524, 136] width 30 height 30
click at [529, 136] on icon "button" at bounding box center [524, 136] width 10 height 10
click at [341, 30] on span "Work Orders" at bounding box center [327, 27] width 77 height 17
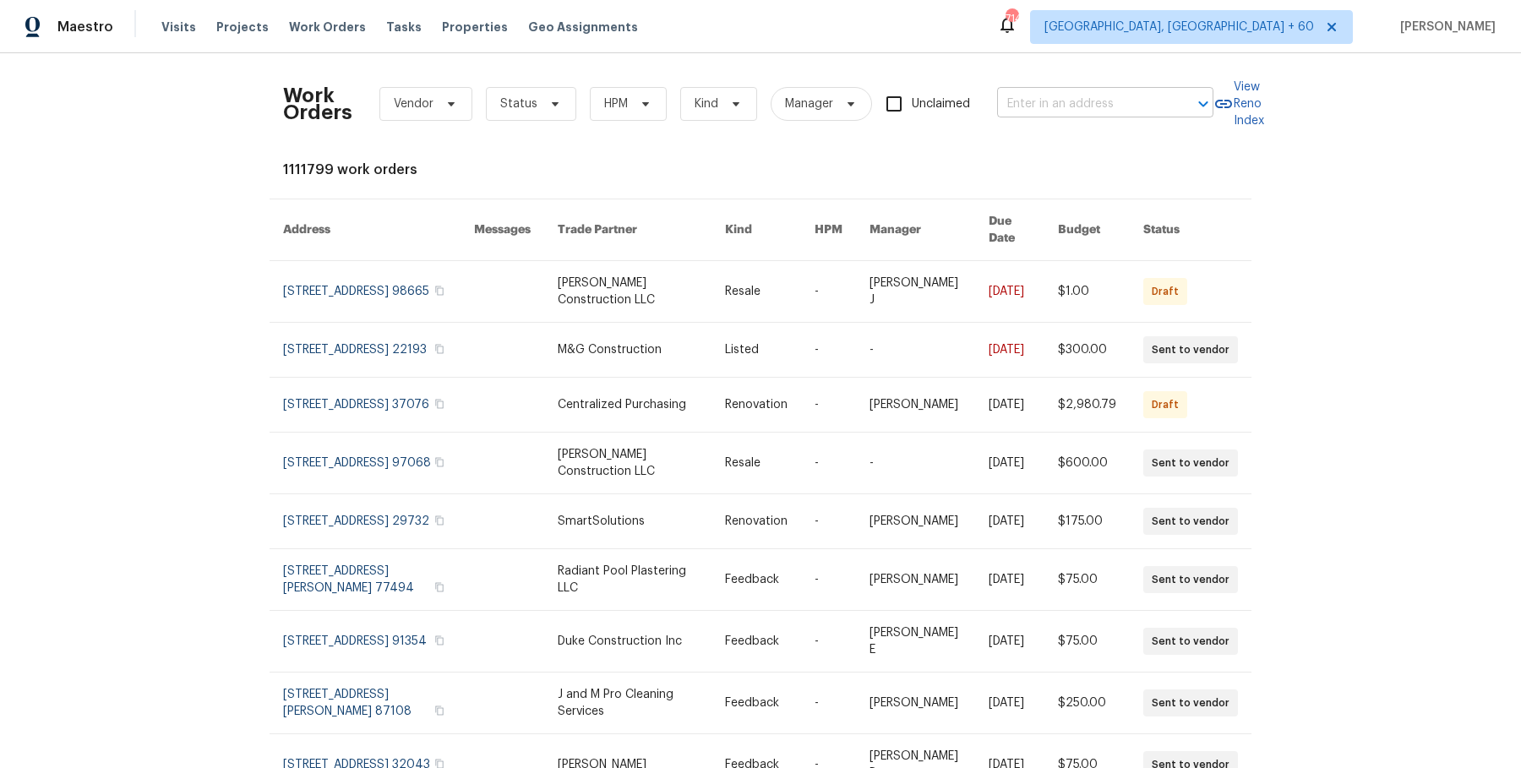
click at [1128, 93] on input "text" at bounding box center [1081, 104] width 169 height 26
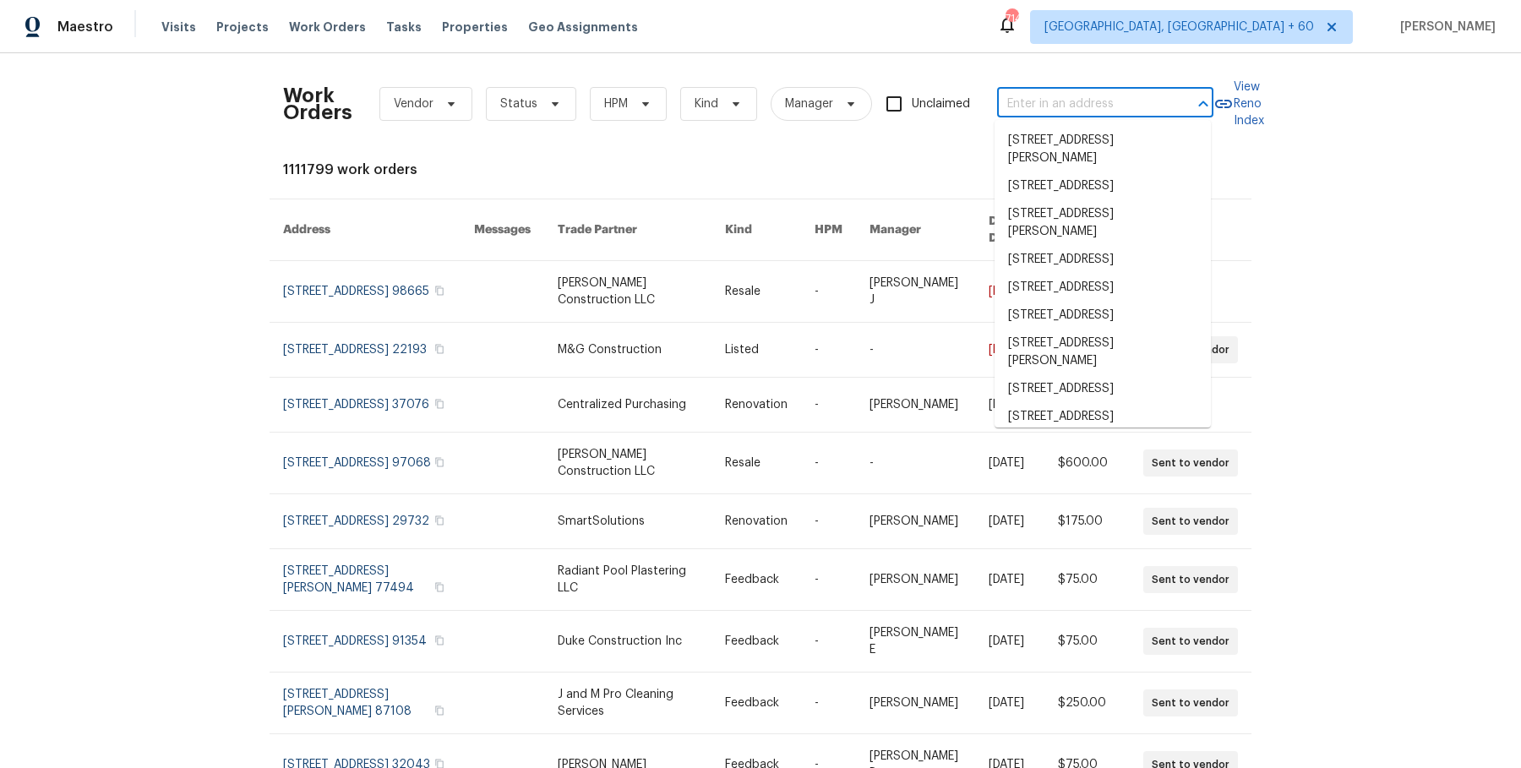
paste input "[STREET_ADDRESS][PERSON_NAME]"
type input "[STREET_ADDRESS][PERSON_NAME]"
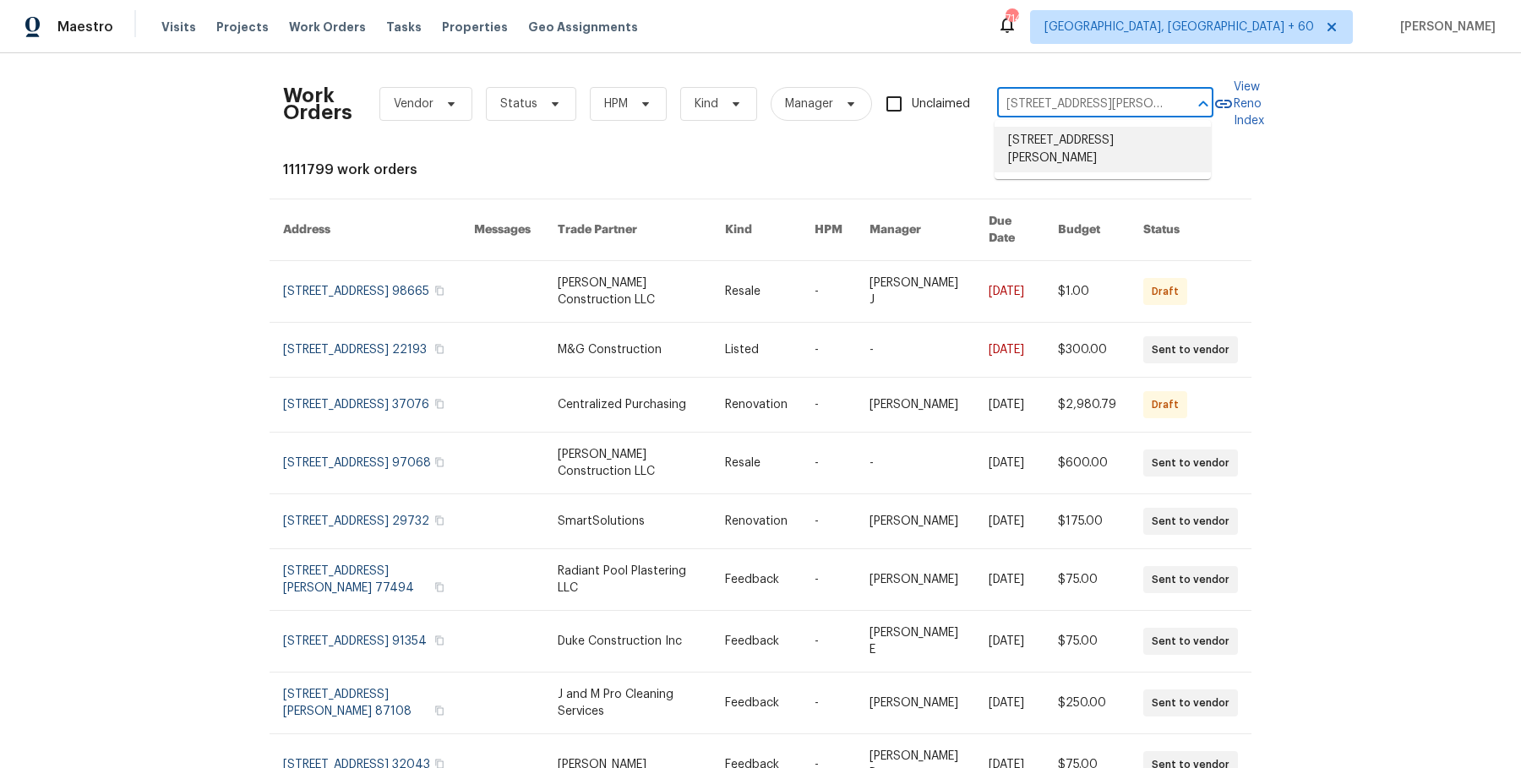
click at [1124, 145] on li "[STREET_ADDRESS][PERSON_NAME]" at bounding box center [1102, 150] width 216 height 46
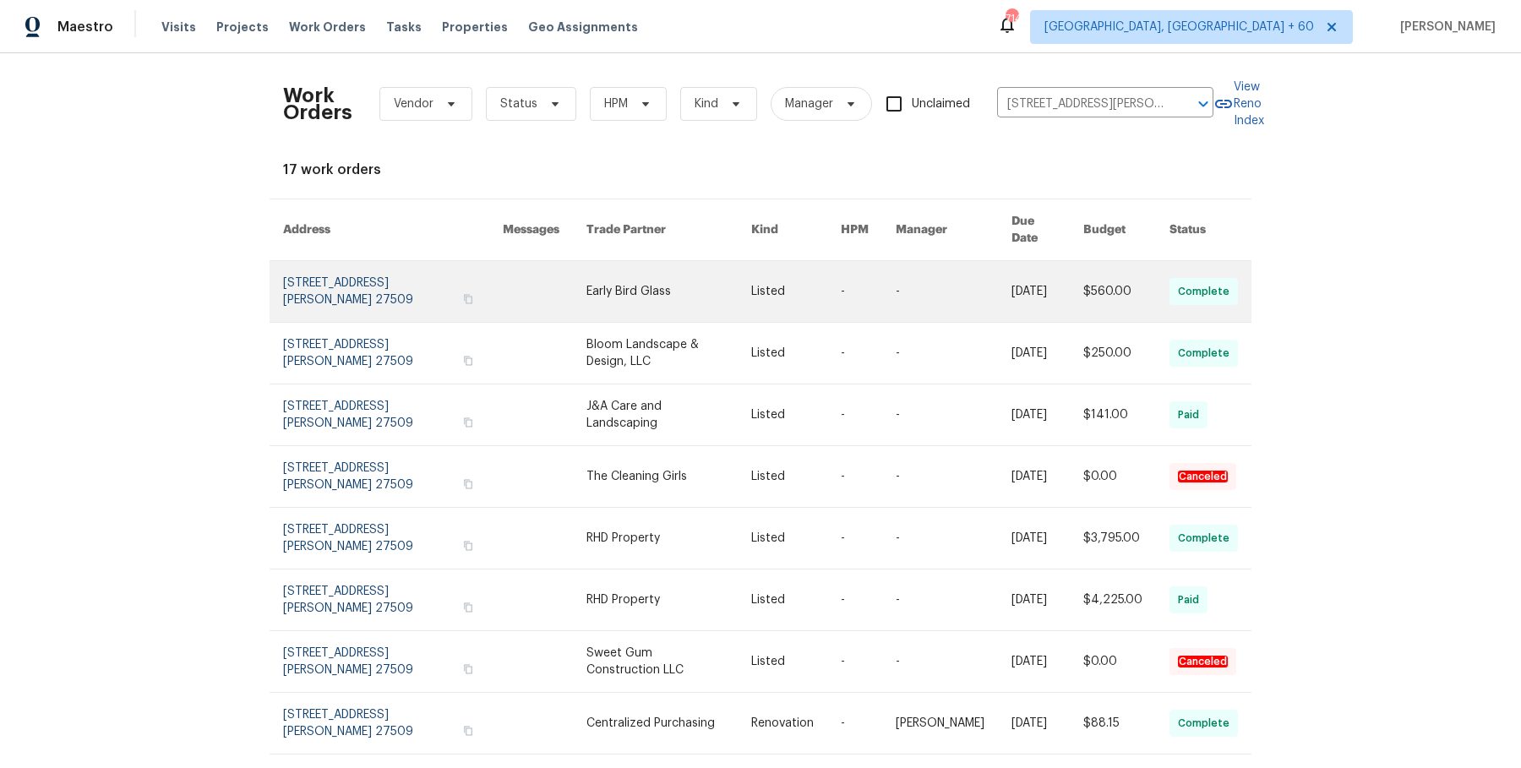
click at [998, 298] on td "[DATE]" at bounding box center [1034, 292] width 72 height 62
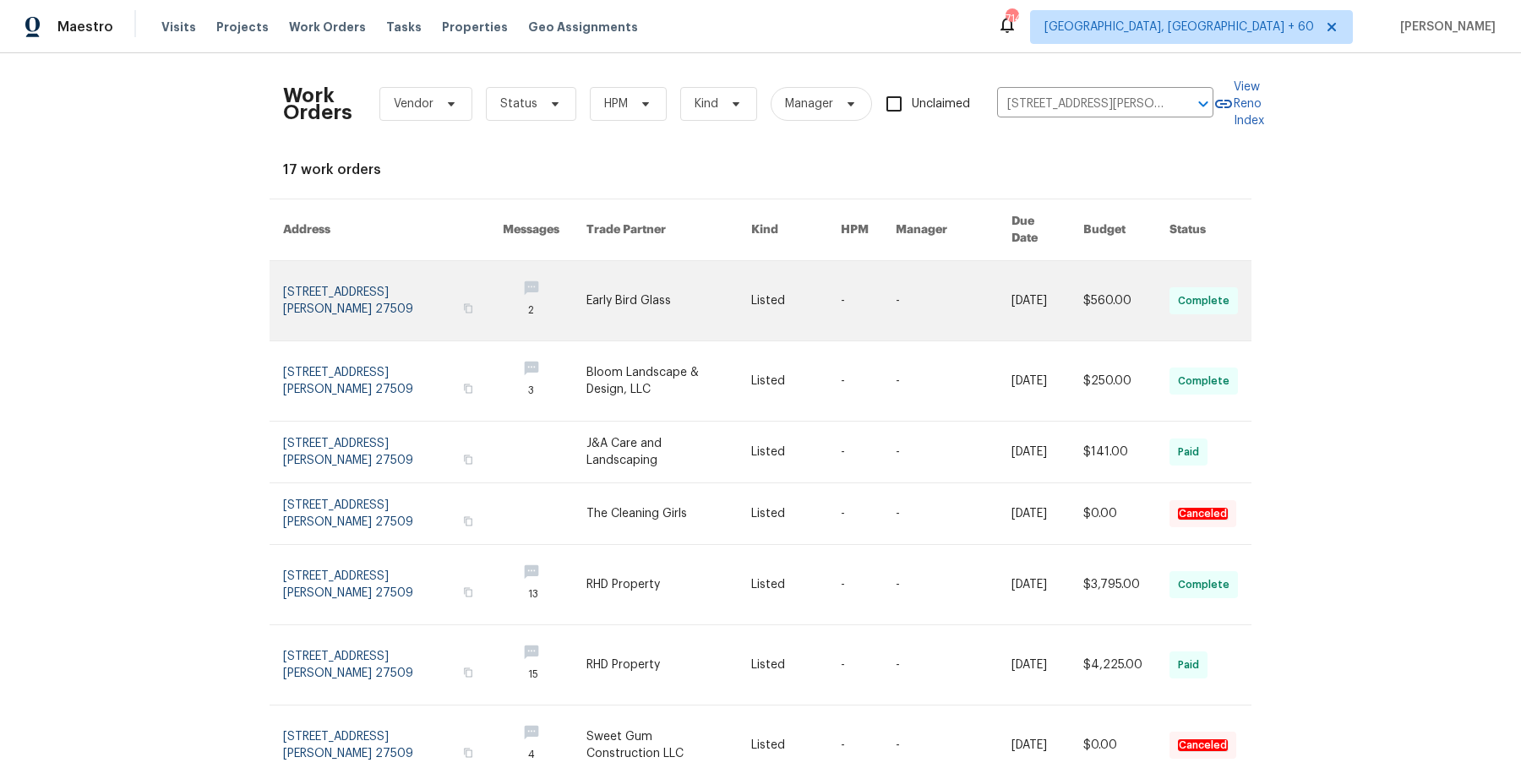
click at [998, 298] on td "[DATE]" at bounding box center [1034, 301] width 72 height 80
click at [955, 291] on link at bounding box center [954, 300] width 116 height 79
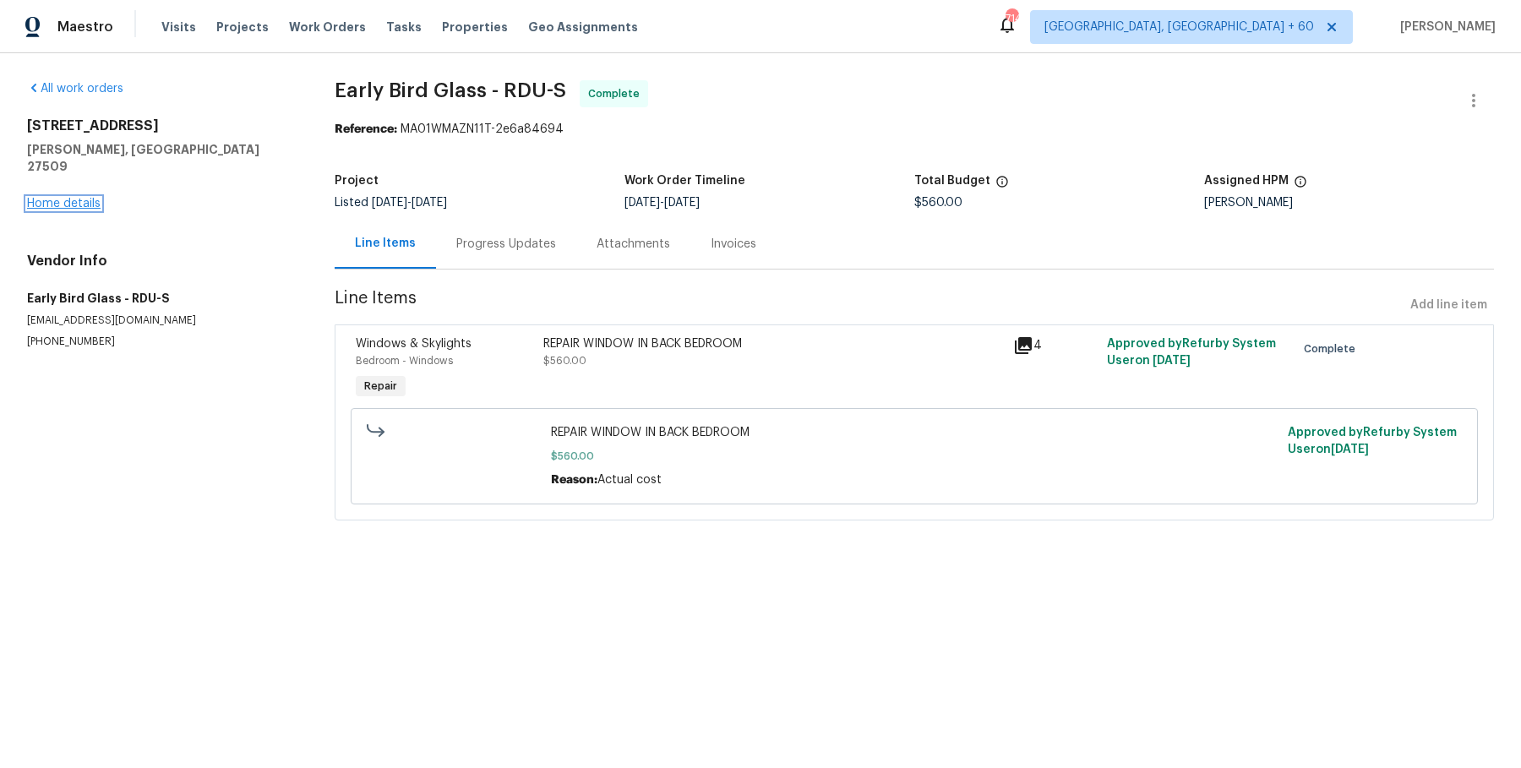
click at [84, 198] on link "Home details" at bounding box center [64, 204] width 74 height 12
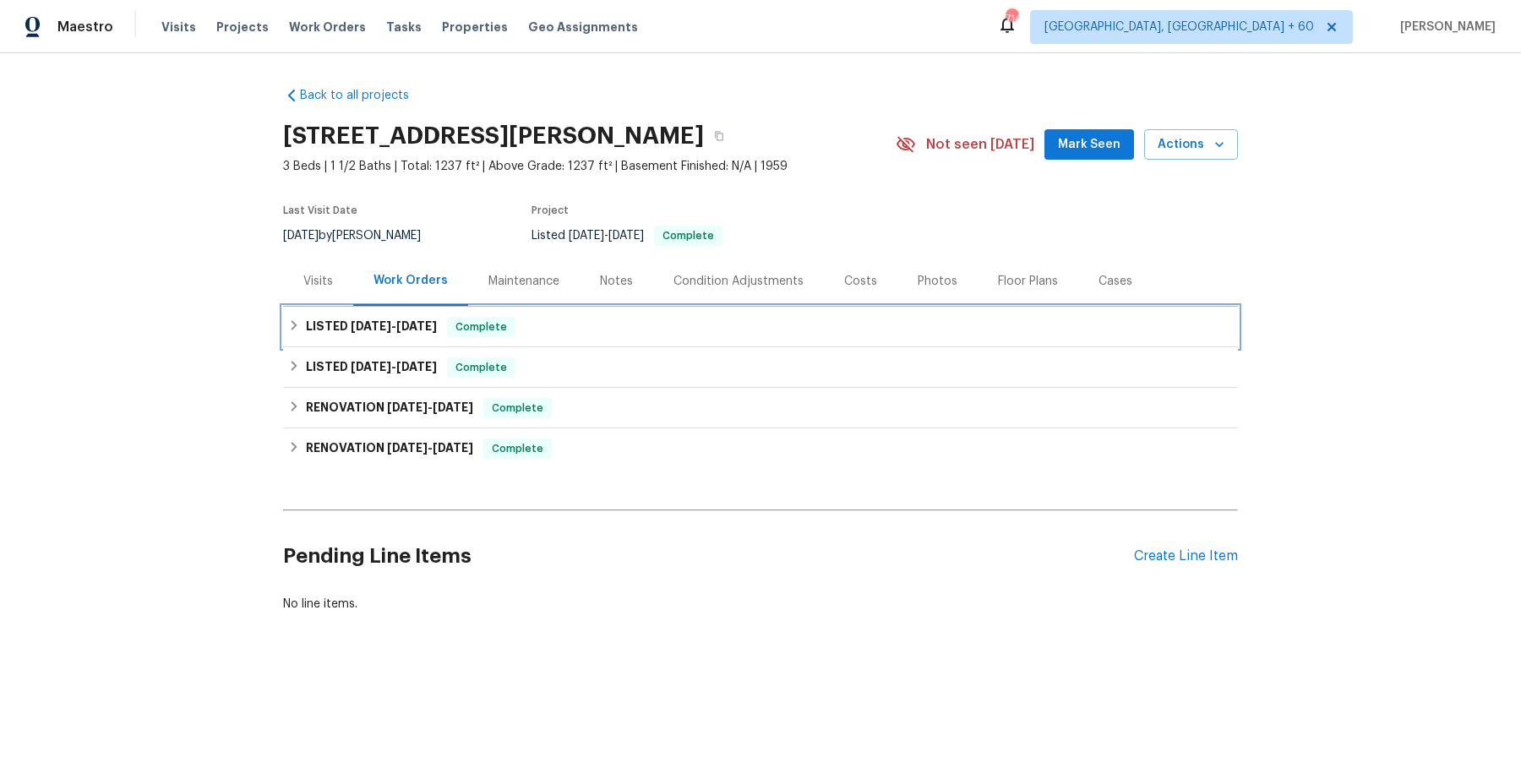
click at [562, 328] on div "LISTED [DATE] - [DATE] Complete" at bounding box center [760, 327] width 945 height 20
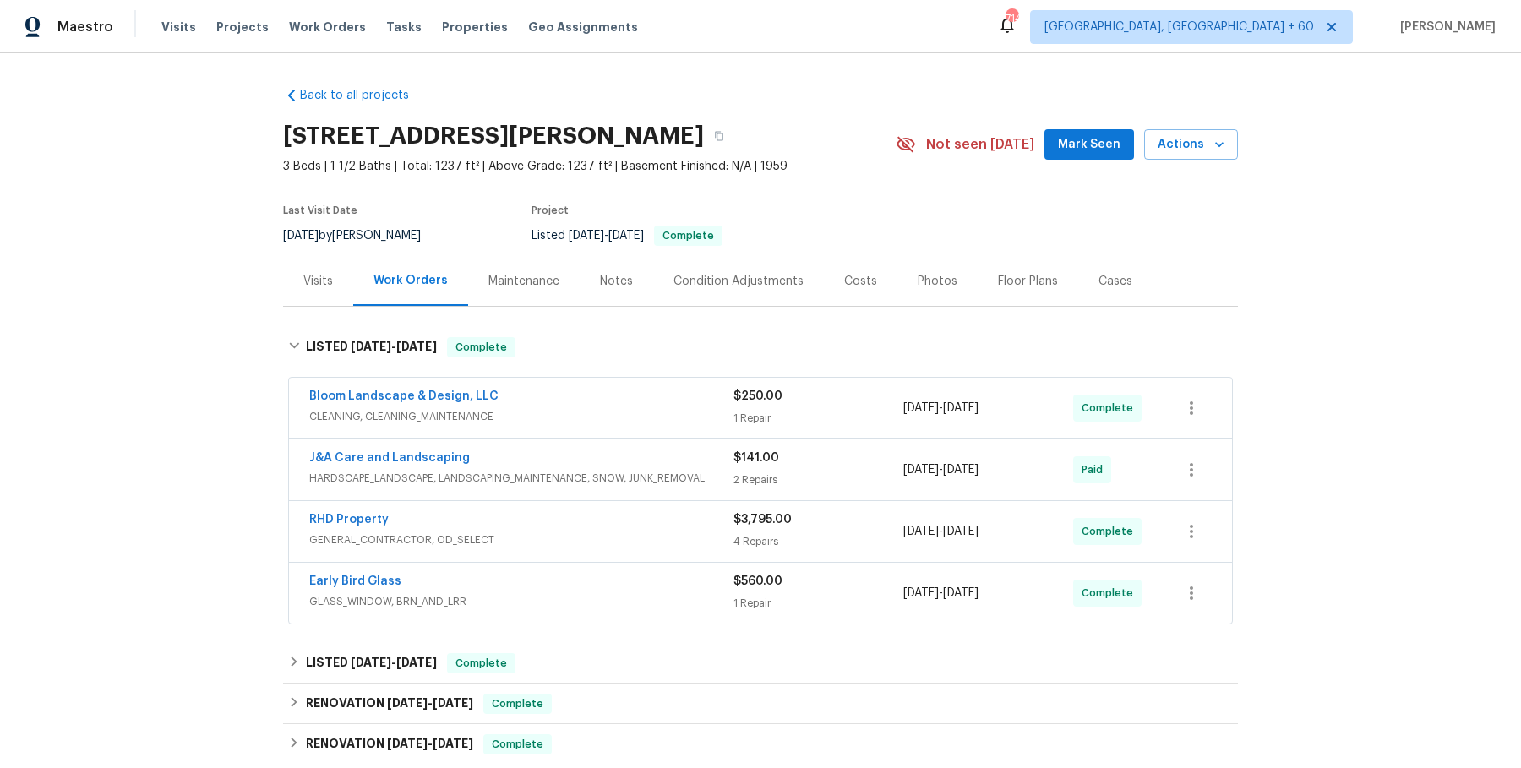
click at [558, 408] on span "CLEANING, CLEANING_MAINTENANCE" at bounding box center [521, 416] width 424 height 17
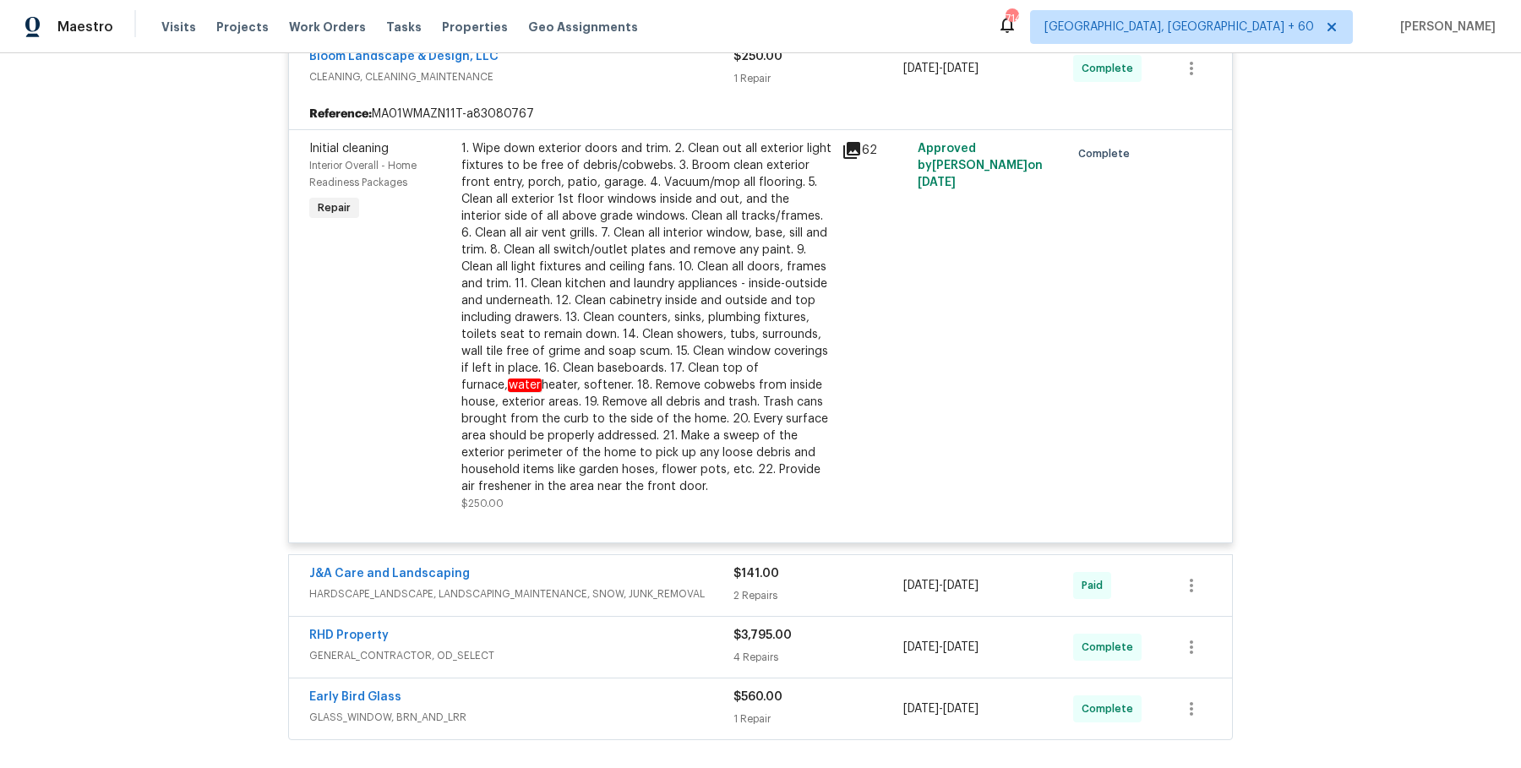
click at [700, 570] on div "J&A Care and Landscaping" at bounding box center [521, 575] width 424 height 20
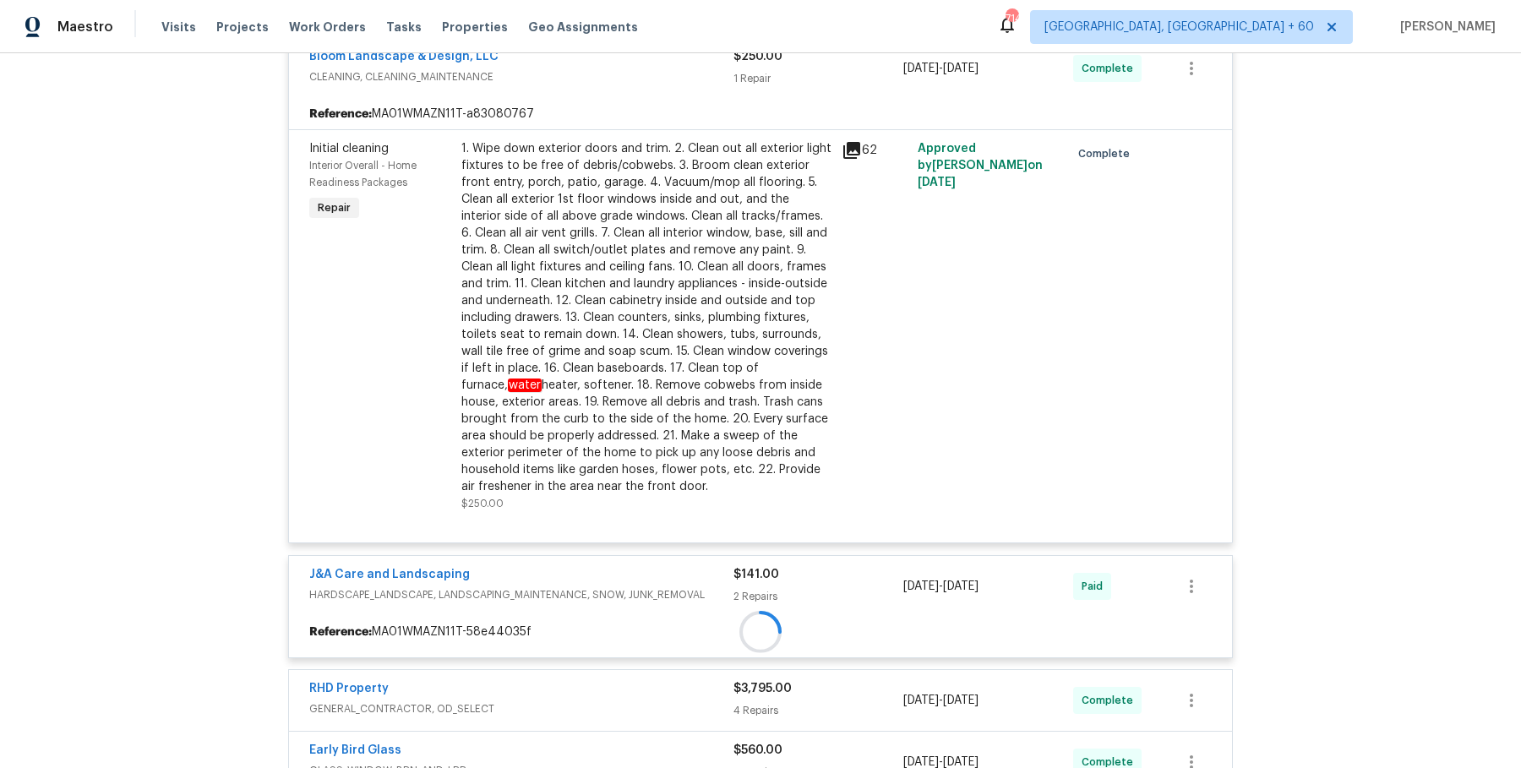
scroll to position [535, 0]
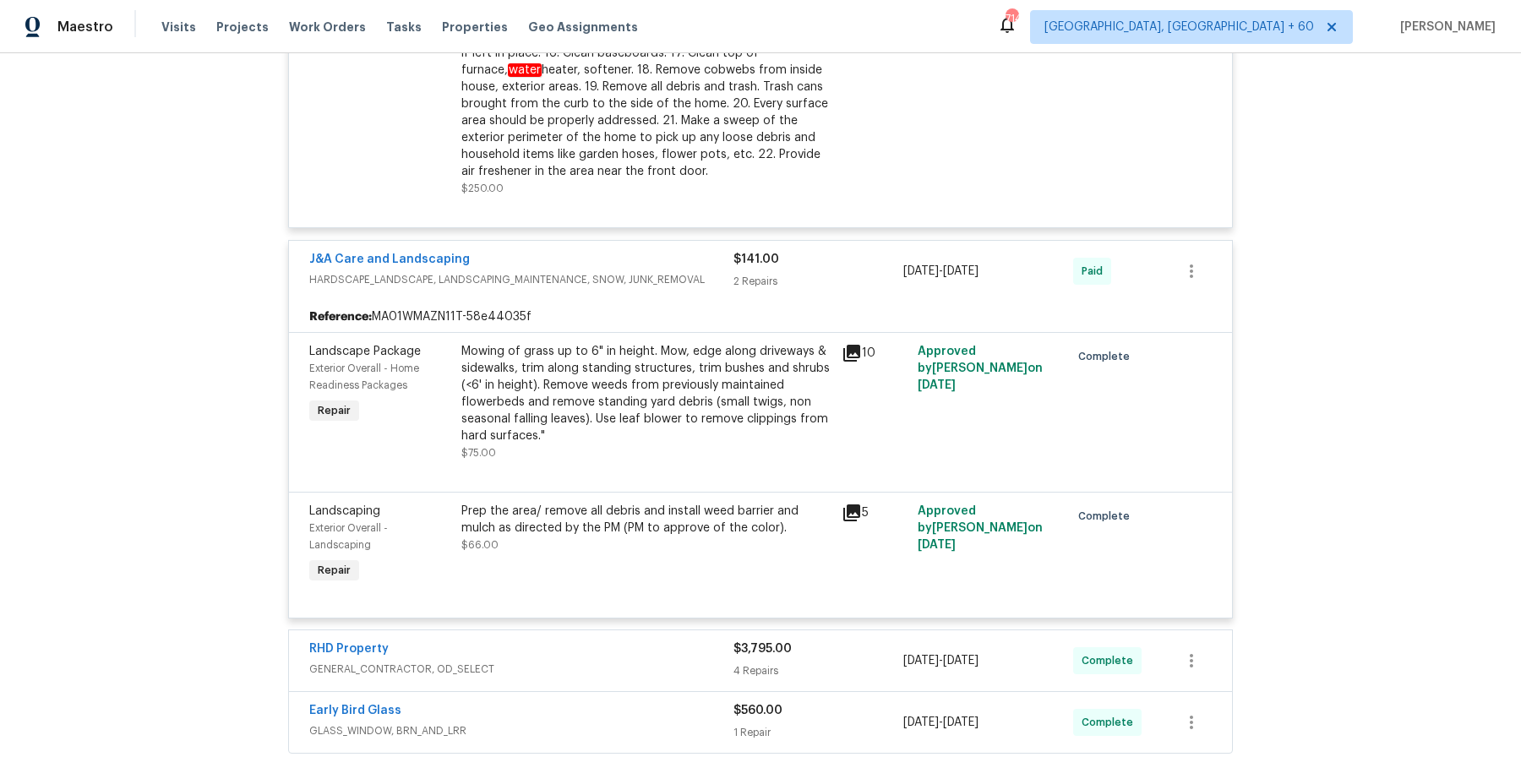
click at [668, 662] on span "GENERAL_CONTRACTOR, OD_SELECT" at bounding box center [521, 669] width 424 height 17
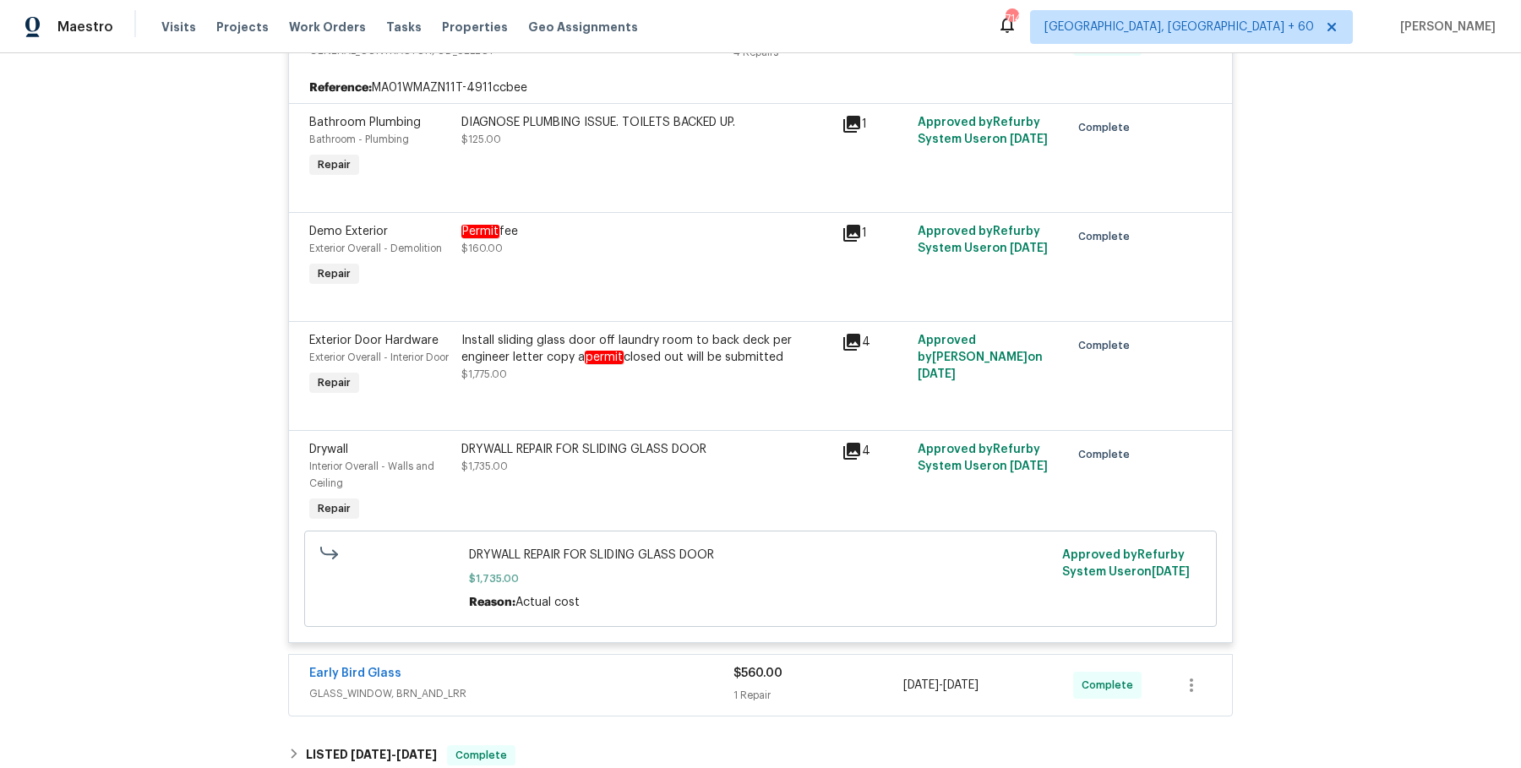
scroll to position [1370, 0]
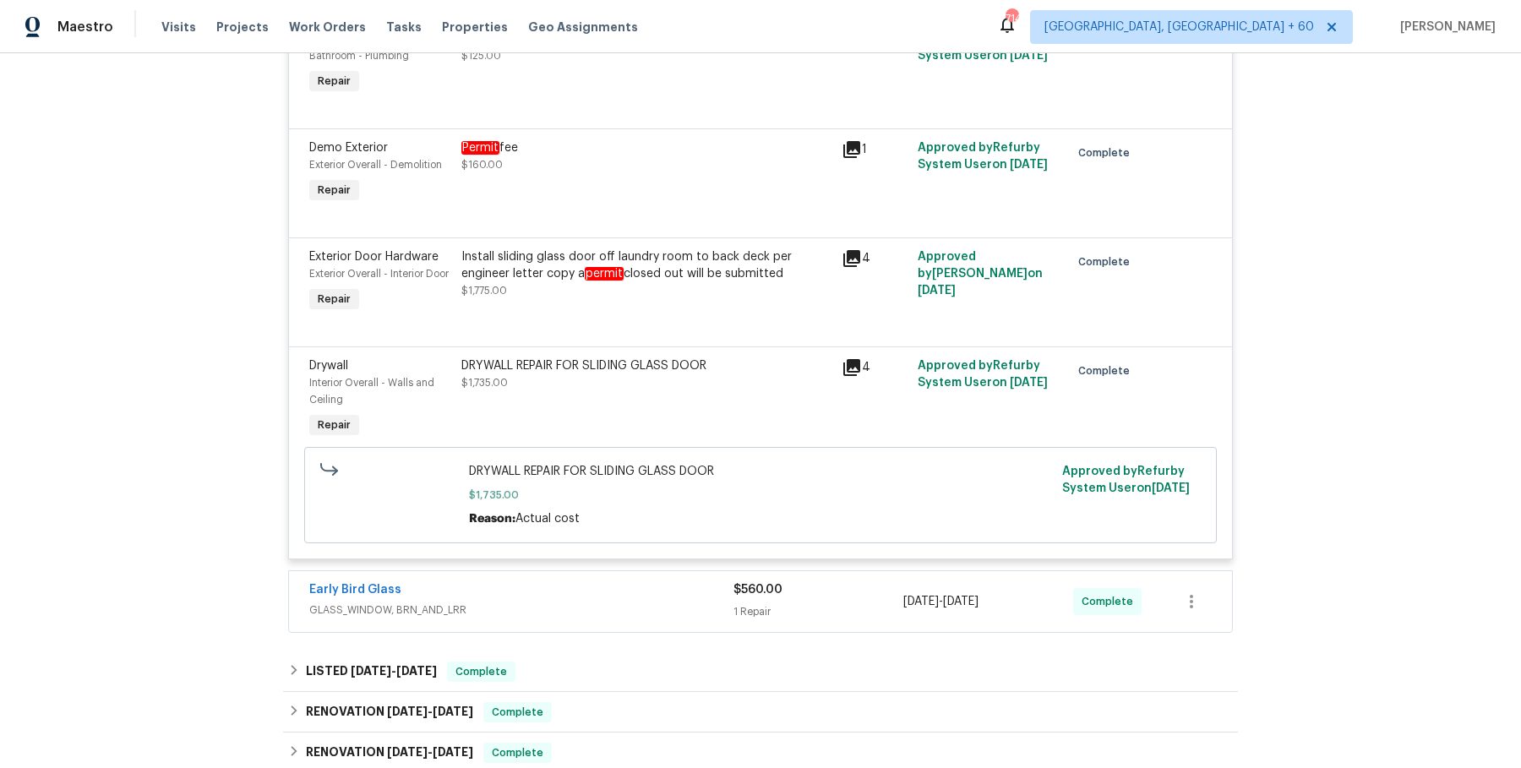
click at [665, 618] on span "GLASS_WINDOW, BRN_AND_LRR" at bounding box center [521, 610] width 424 height 17
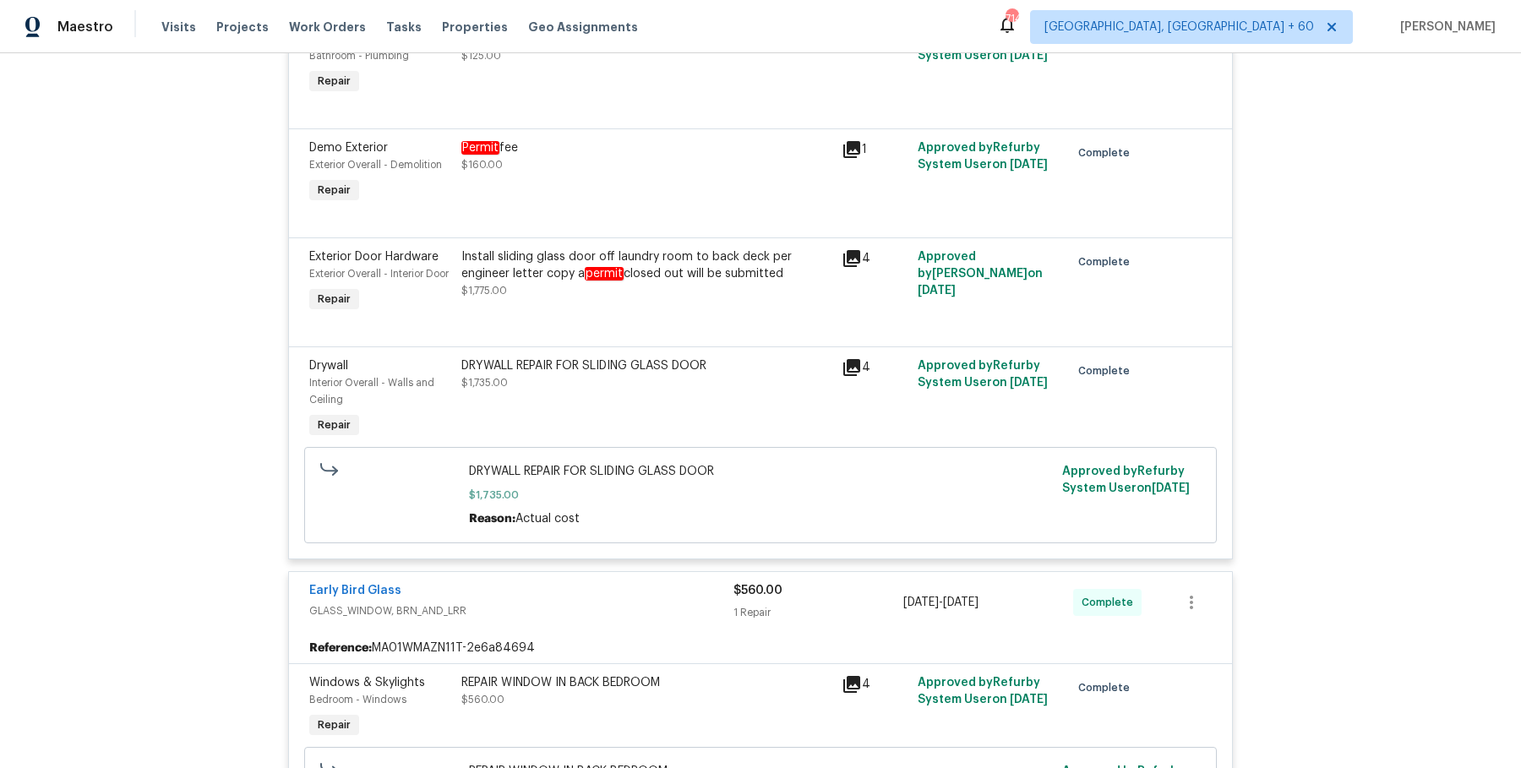
click at [607, 391] on div "DRYWALL REPAIR FOR SLIDING GLASS DOOR $1,735.00" at bounding box center [646, 374] width 370 height 34
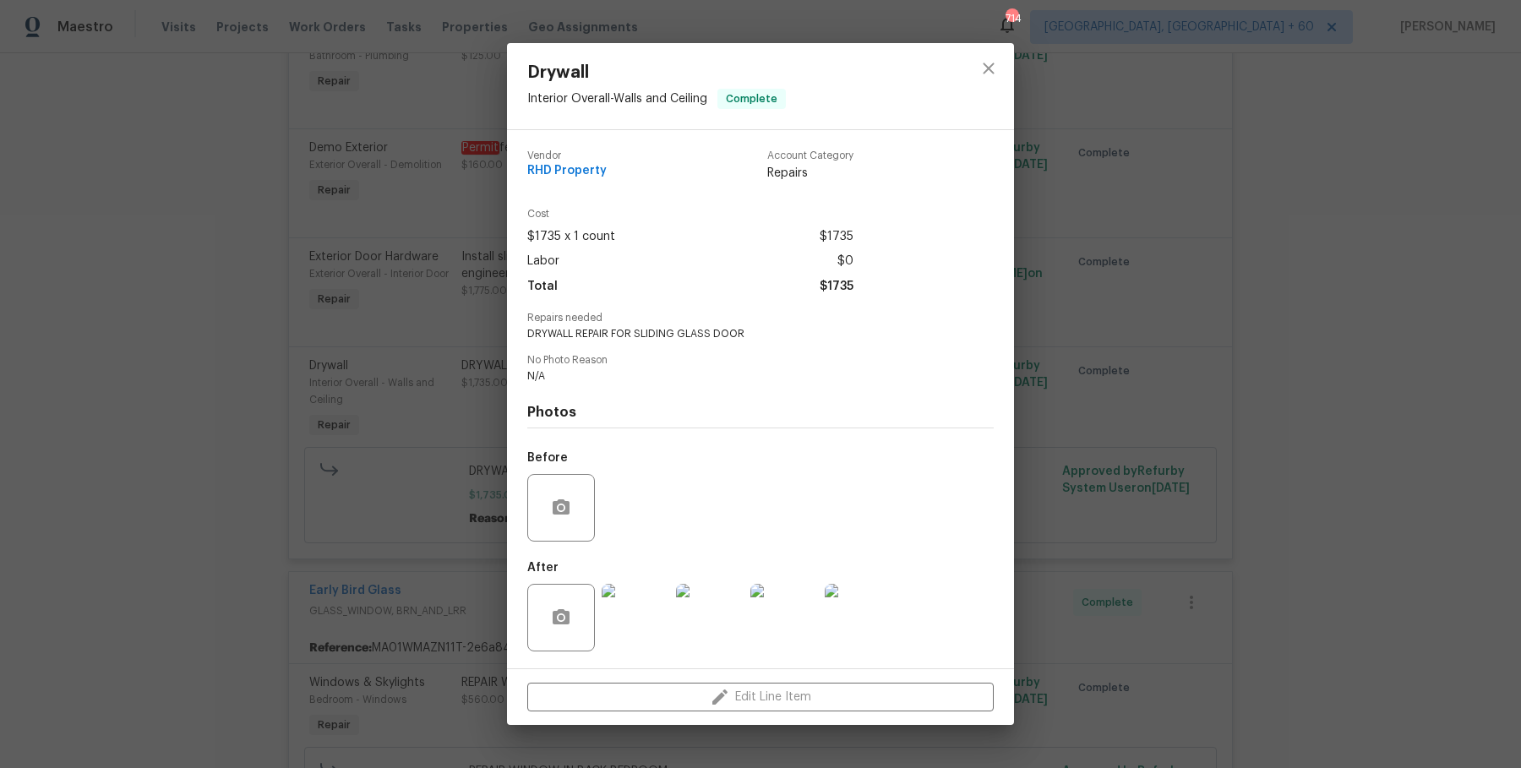
click at [402, 557] on div "Drywall Interior Overall - Walls and Ceiling Complete Vendor RHD Property Accou…" at bounding box center [760, 384] width 1521 height 768
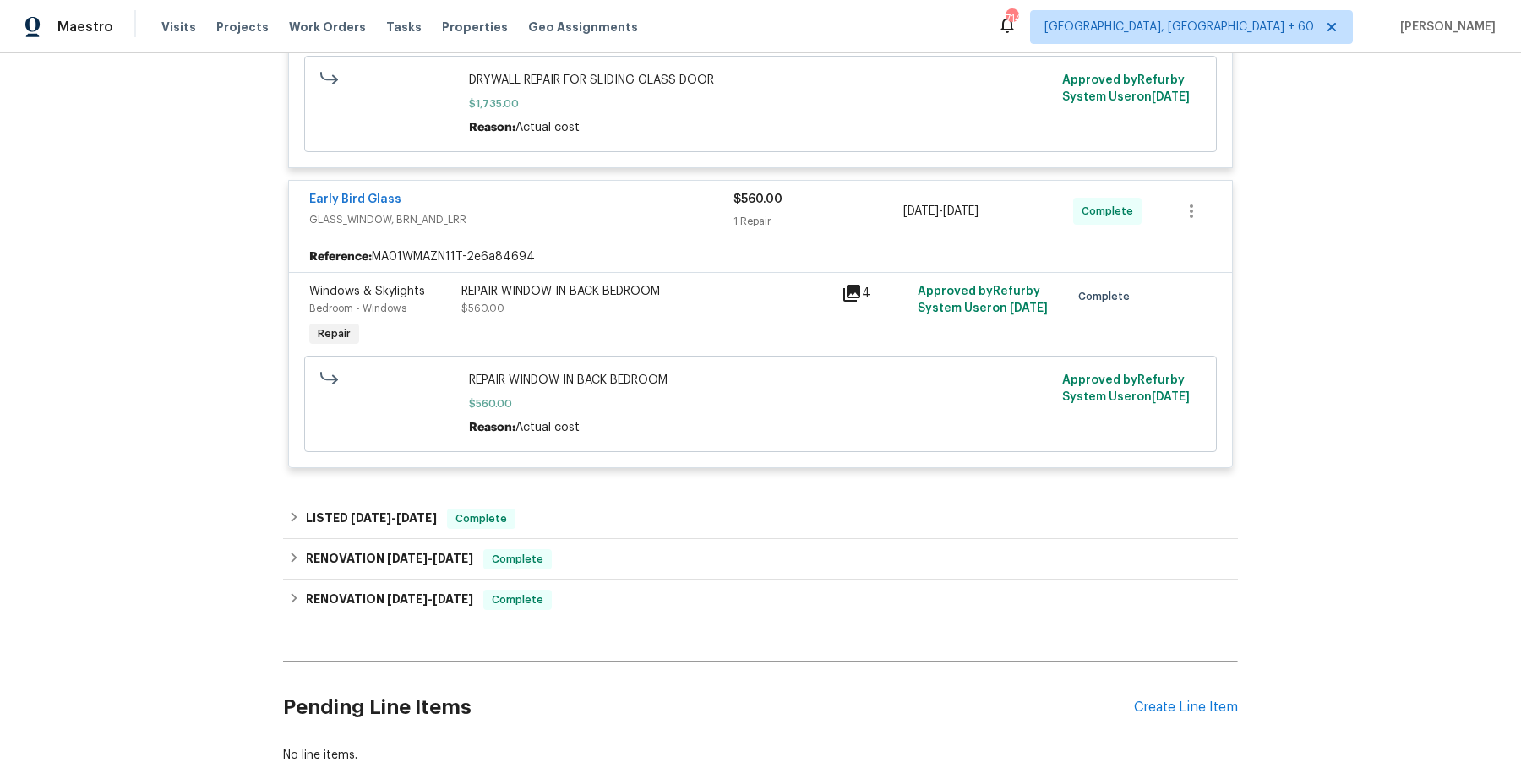
scroll to position [1770, 0]
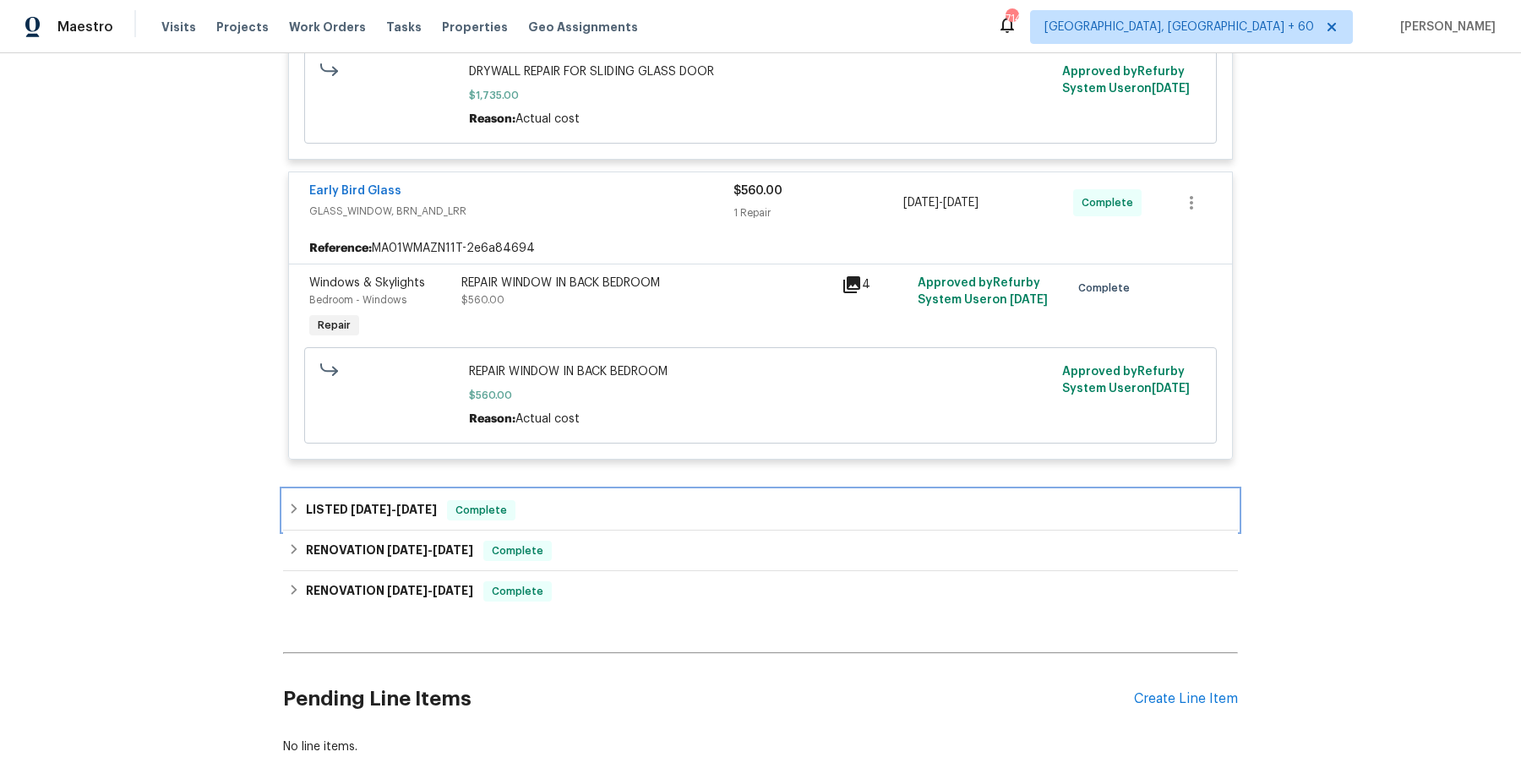
click at [561, 520] on div "LISTED [DATE] - [DATE] Complete" at bounding box center [760, 510] width 945 height 20
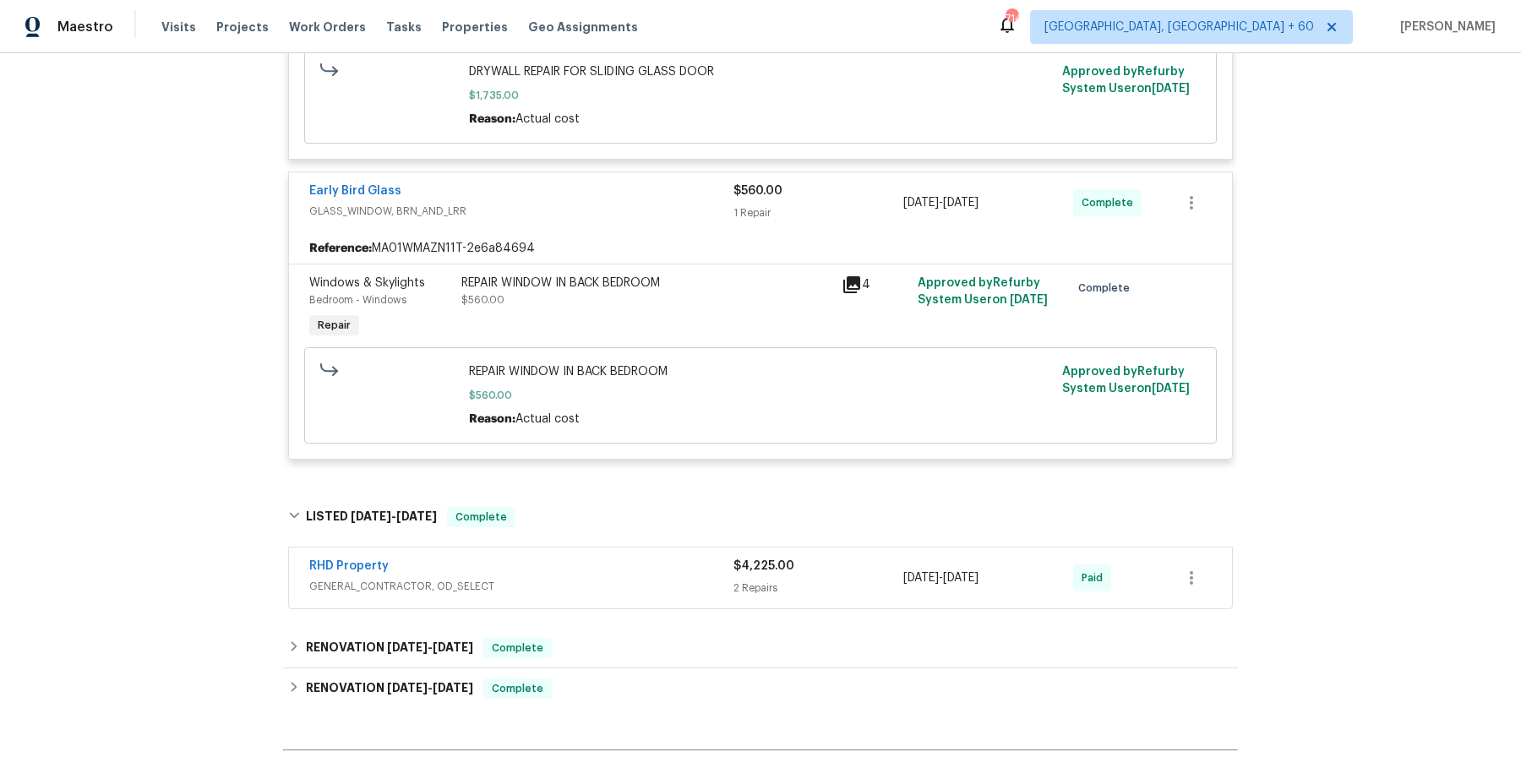
click at [595, 598] on div "RHD Property GENERAL_CONTRACTOR, OD_SELECT" at bounding box center [521, 578] width 424 height 41
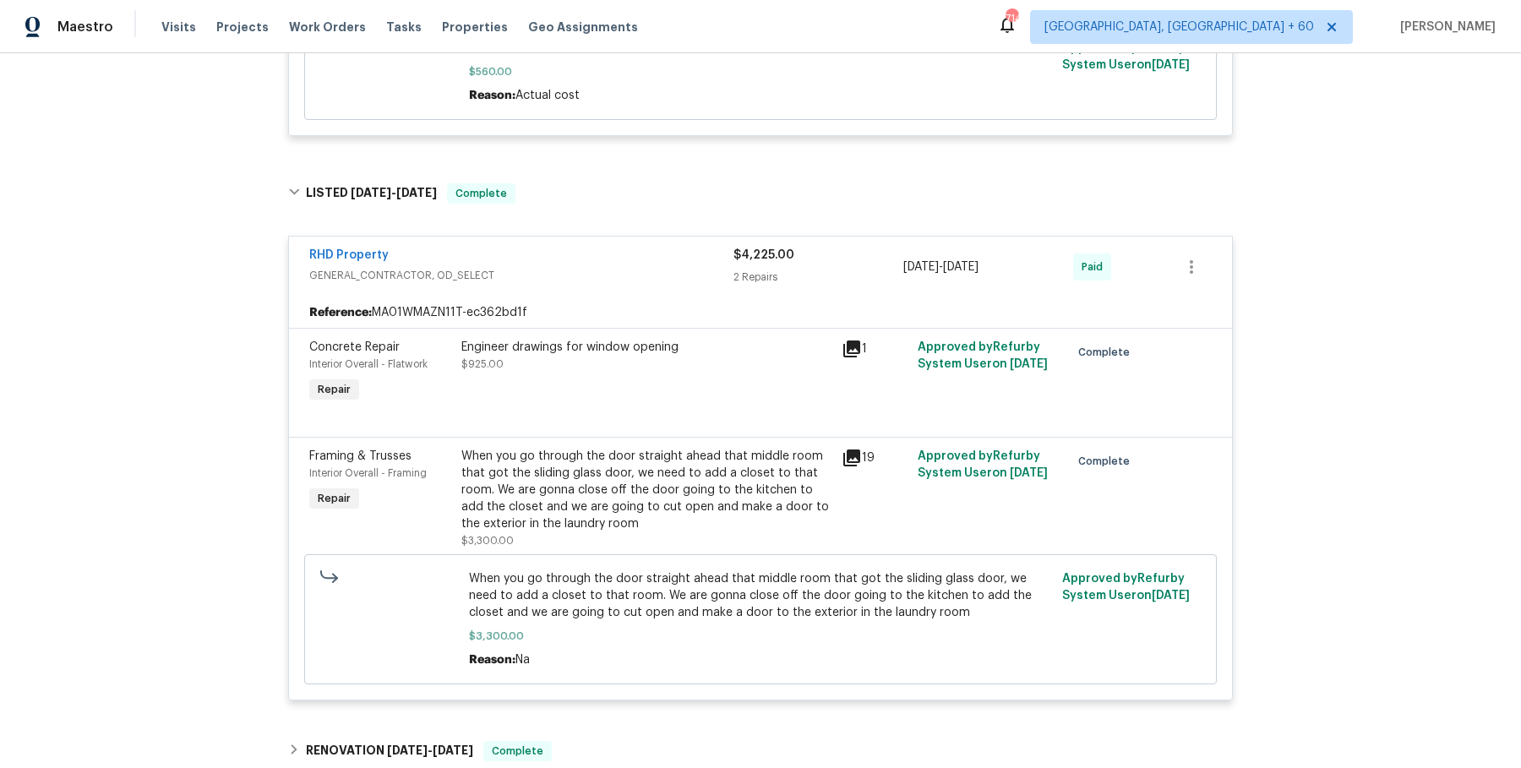
scroll to position [2235, 0]
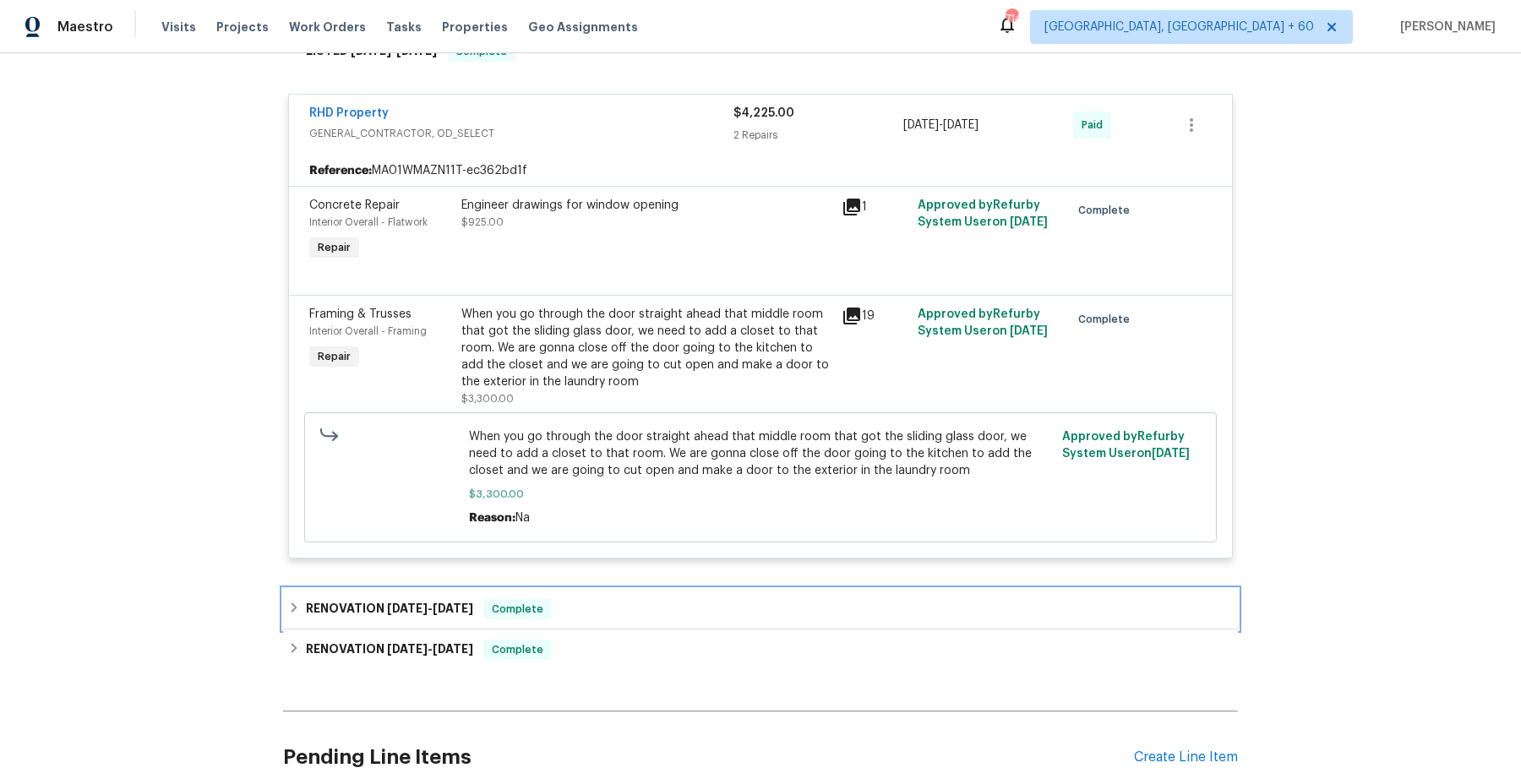
click at [595, 612] on div "RENOVATION [DATE] - [DATE] Complete" at bounding box center [760, 609] width 955 height 41
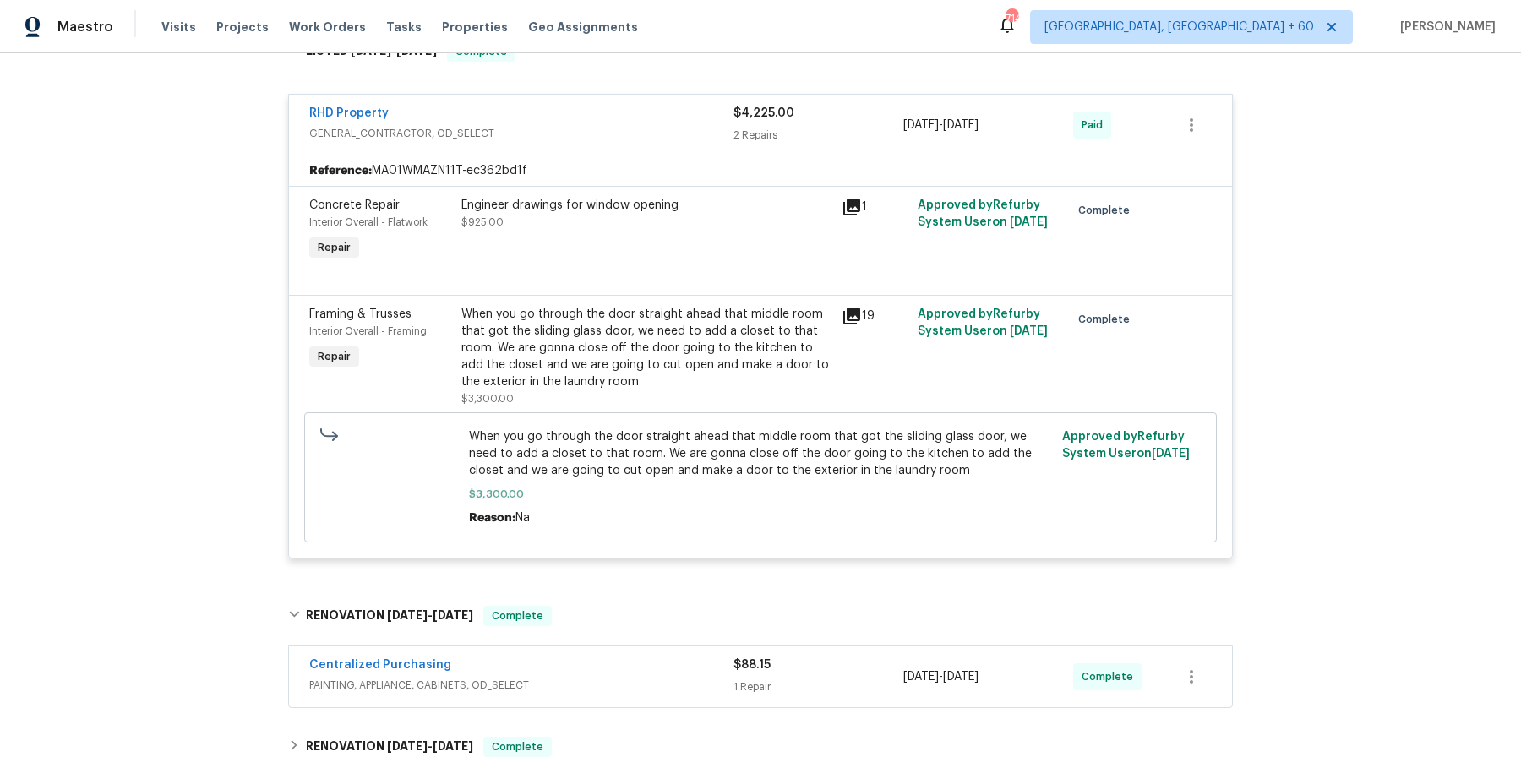
click at [591, 694] on span "PAINTING, APPLIANCE, CABINETS, OD_SELECT" at bounding box center [521, 685] width 424 height 17
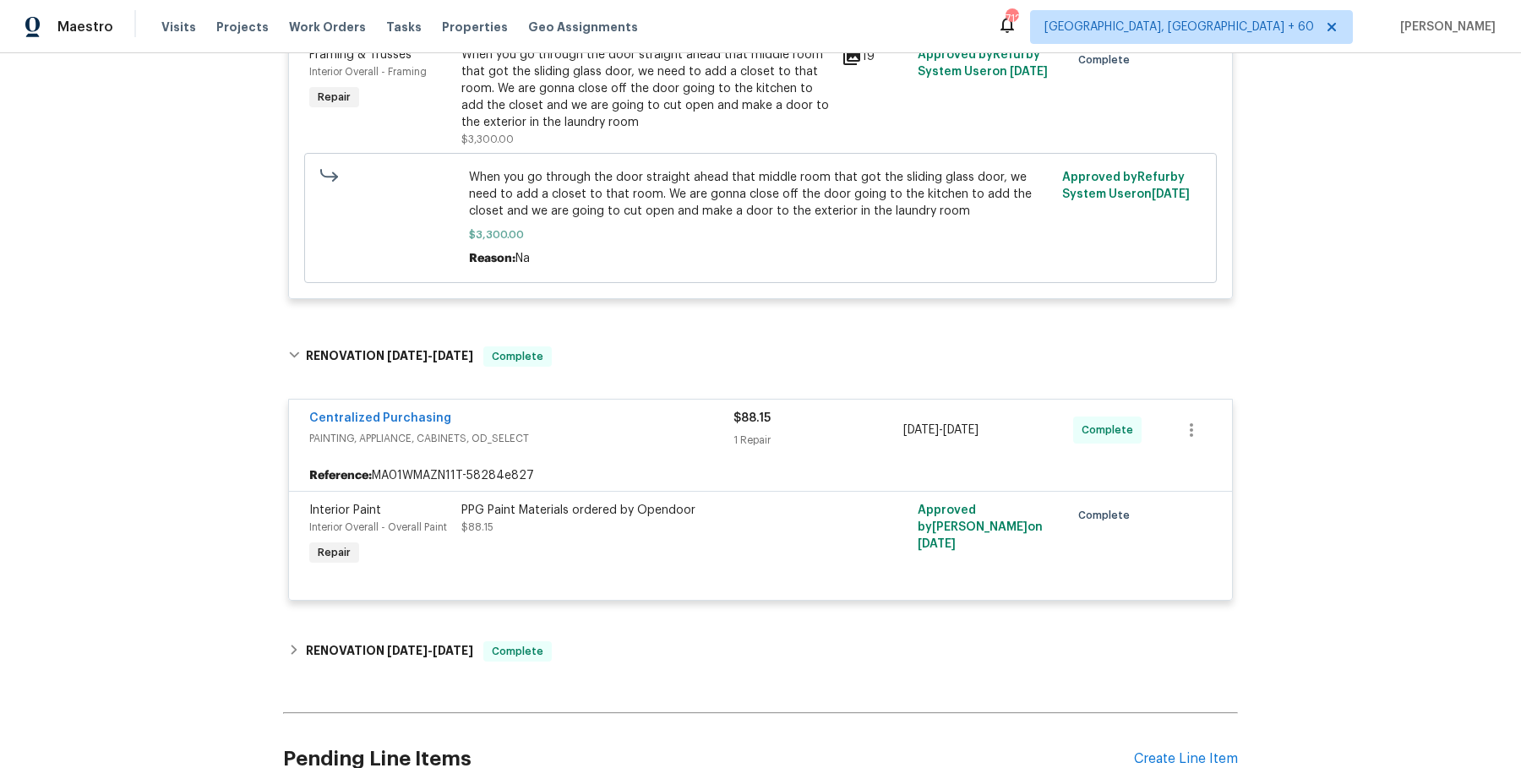
scroll to position [2587, 0]
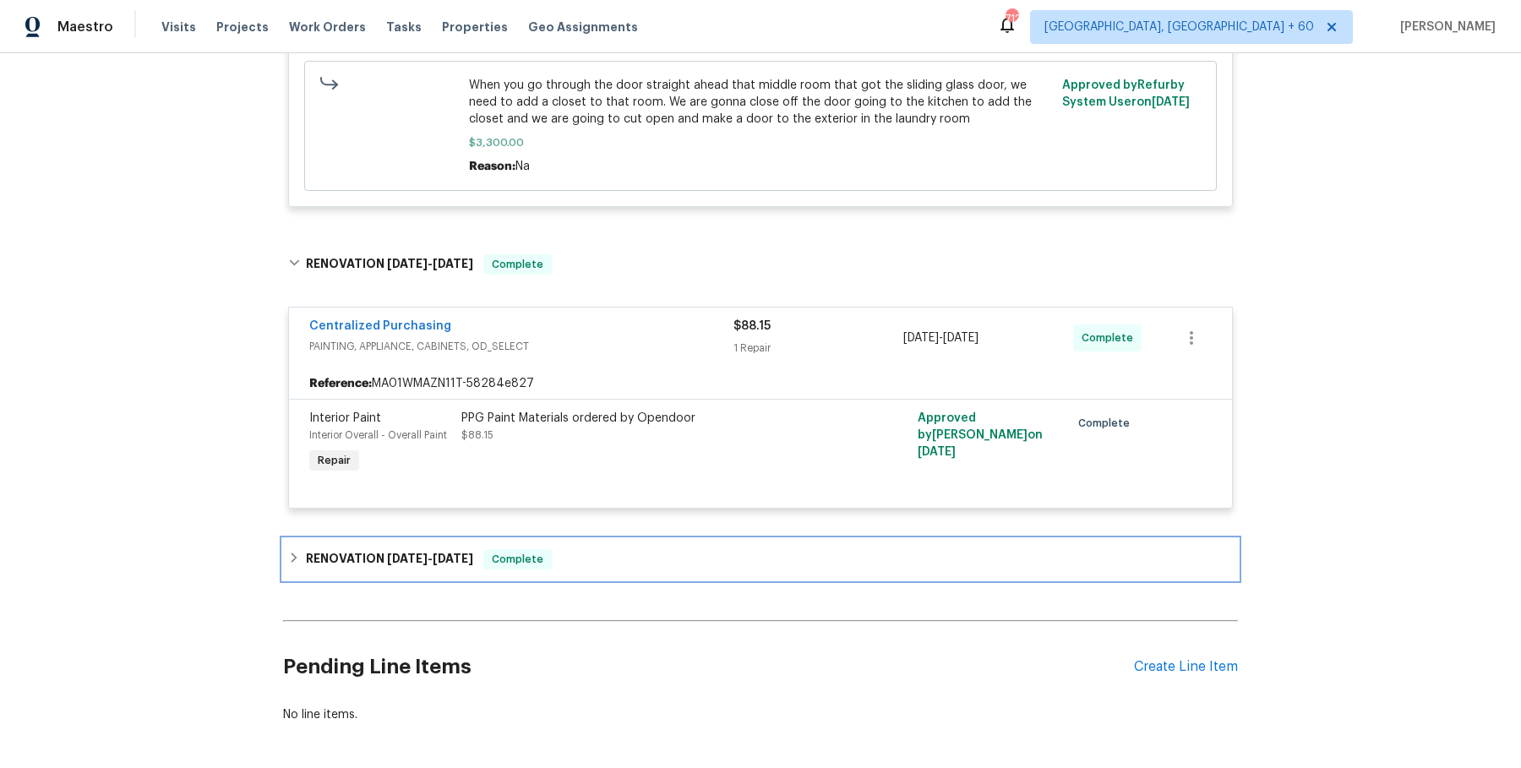
click at [613, 569] on div "RENOVATION [DATE] - [DATE] Complete" at bounding box center [760, 559] width 945 height 20
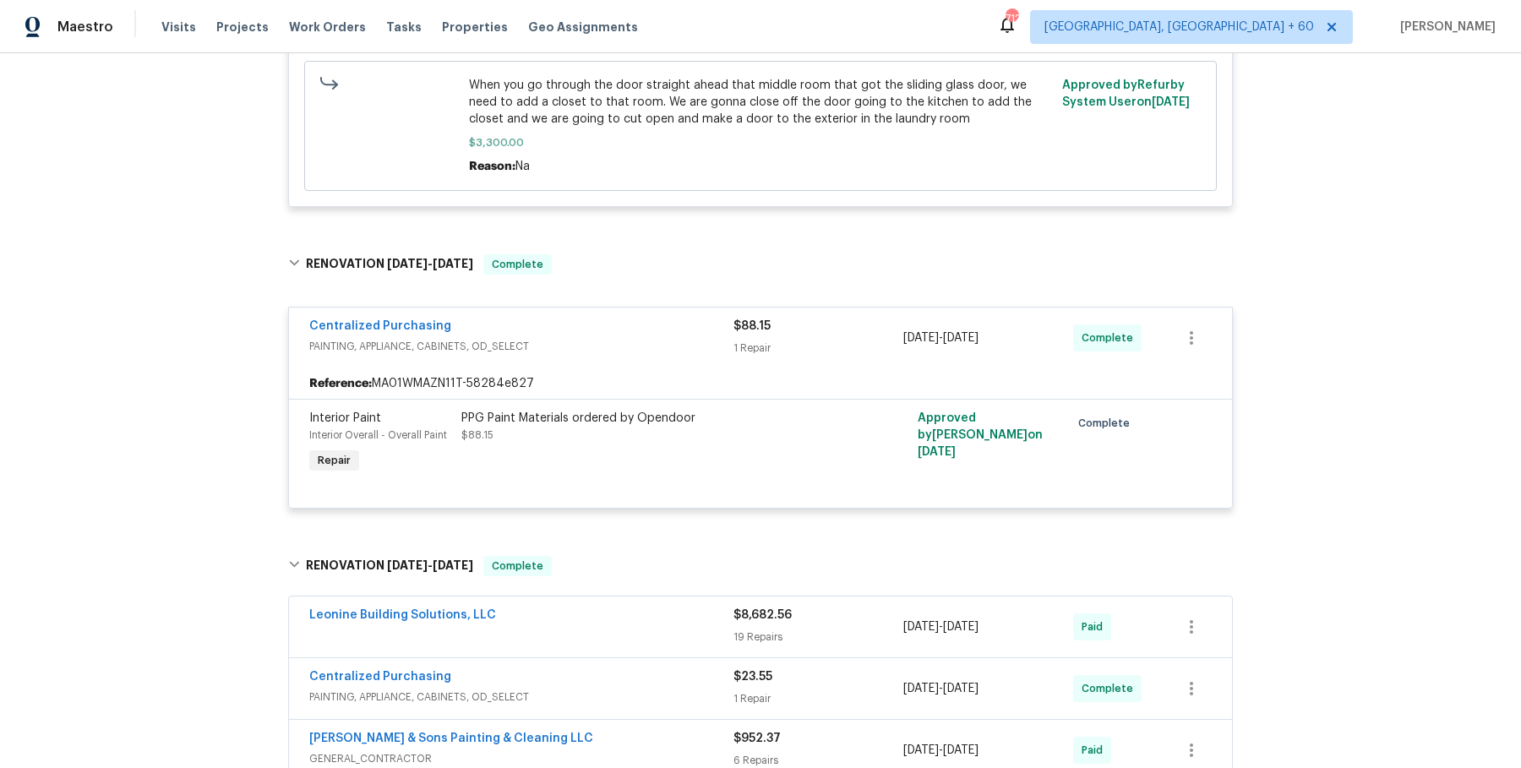
click at [613, 618] on div "Leonine Building Solutions, LLC $8,682.56 19 Repairs [DATE] - [DATE] Paid" at bounding box center [760, 626] width 943 height 61
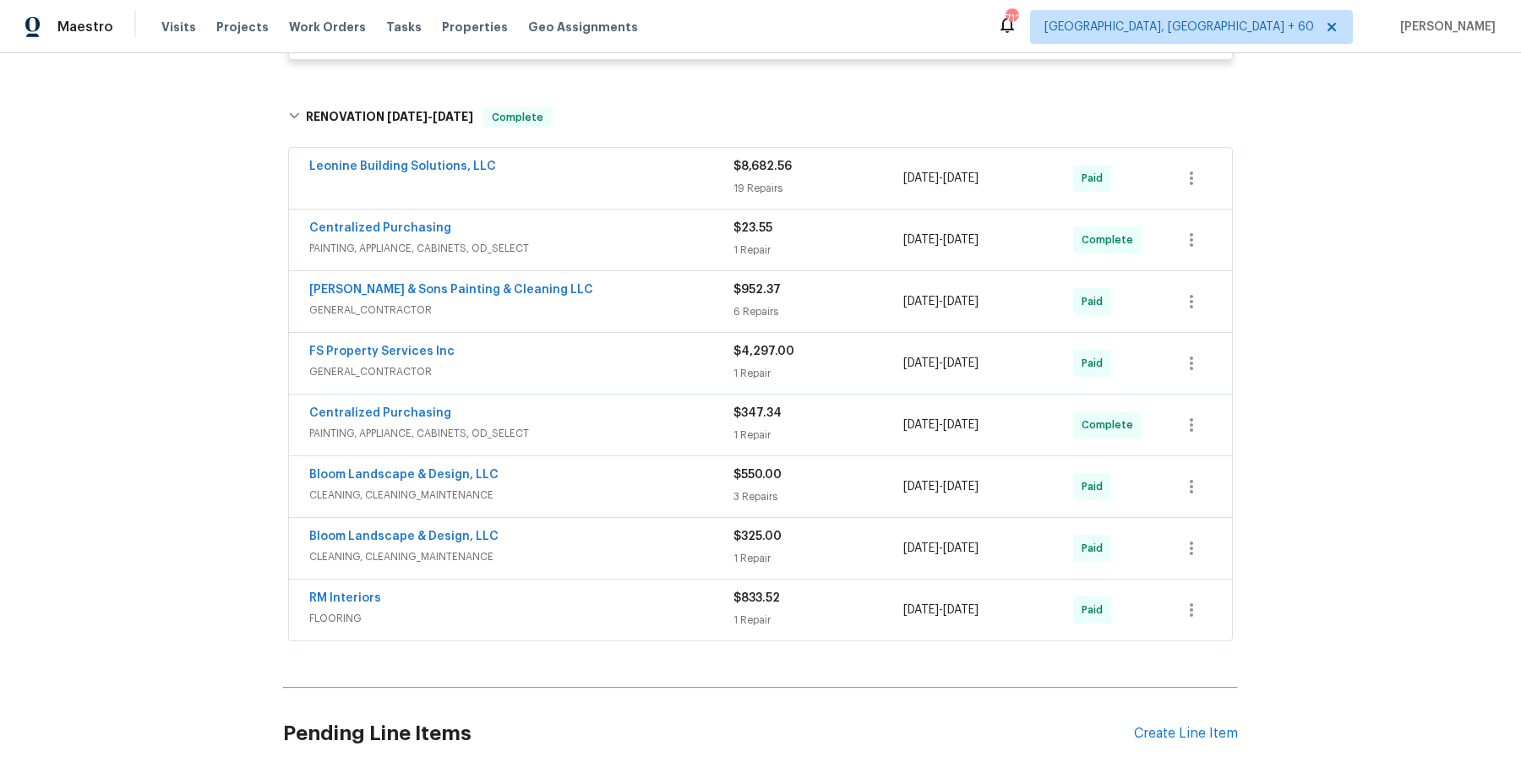
scroll to position [3041, 0]
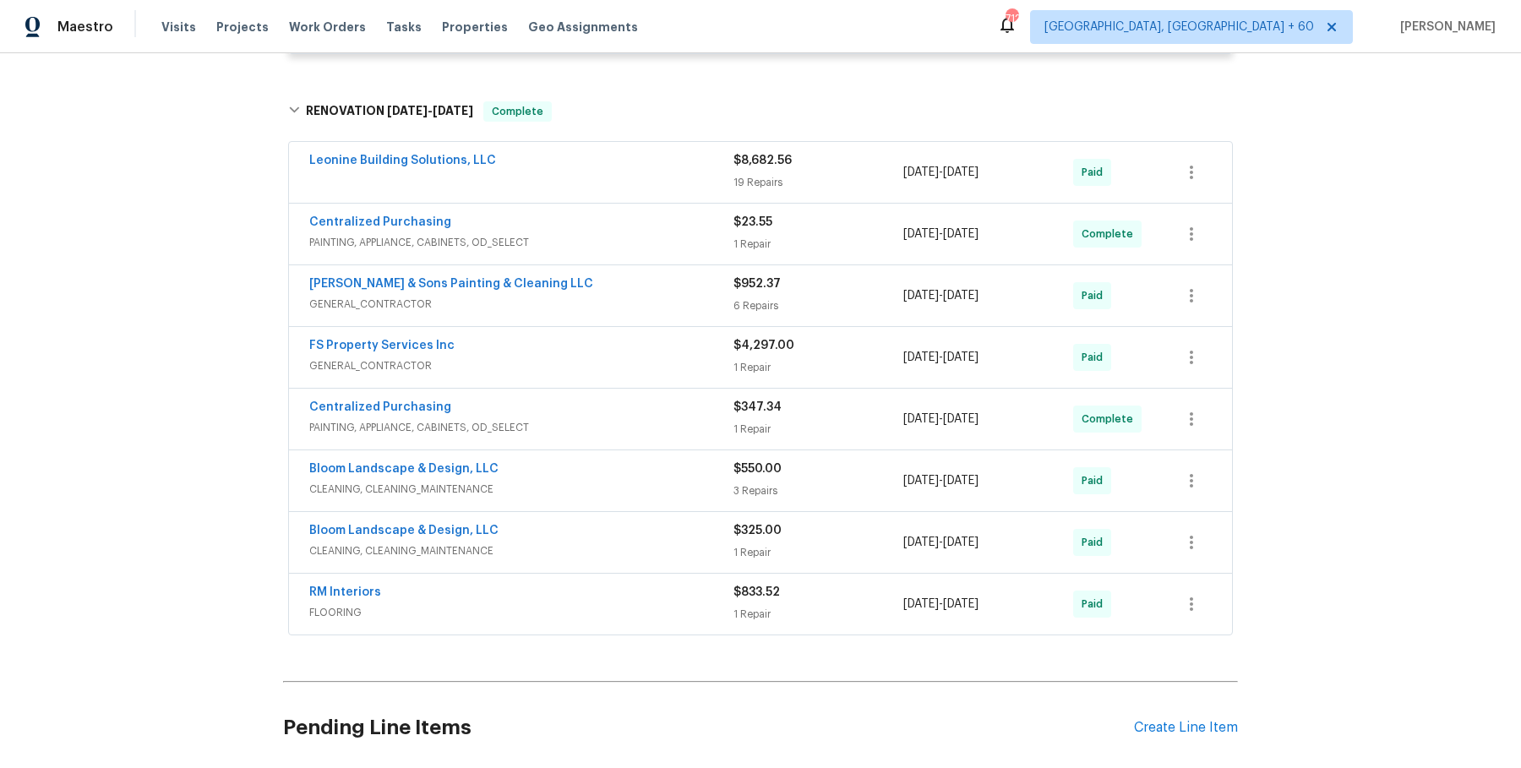
click at [711, 193] on div "Leonine Building Solutions, LLC" at bounding box center [521, 172] width 424 height 41
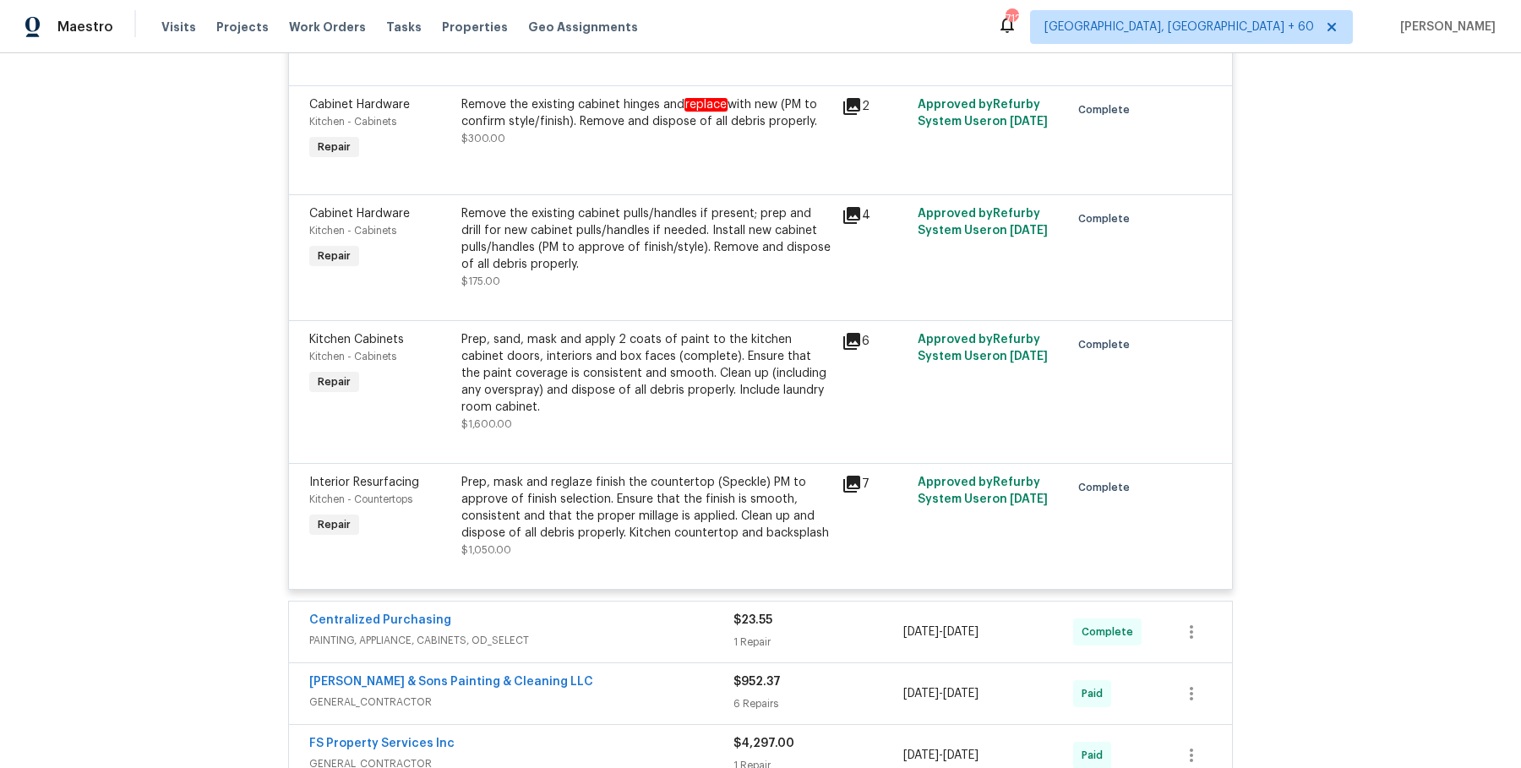
scroll to position [5705, 0]
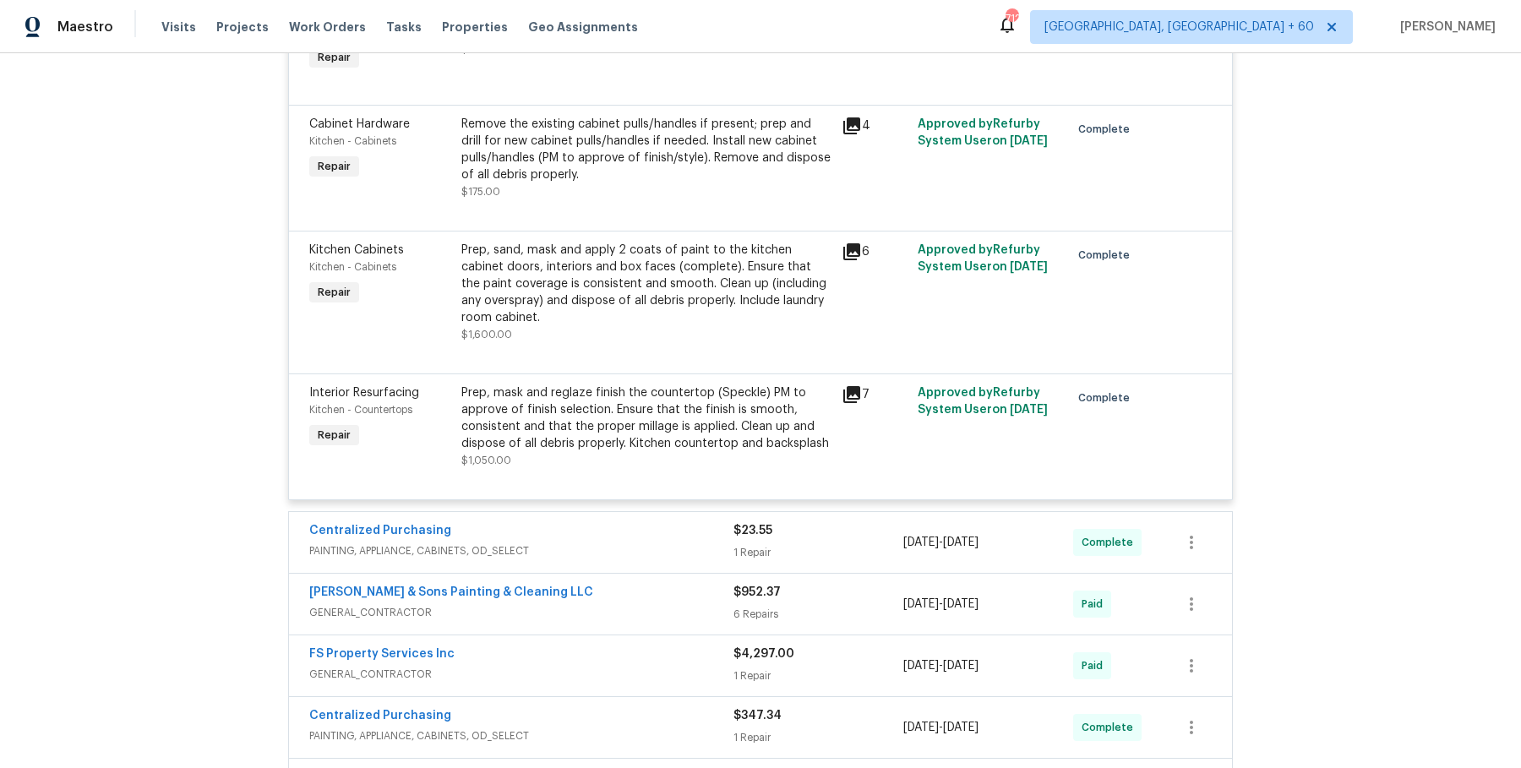
click at [649, 559] on span "PAINTING, APPLIANCE, CABINETS, OD_SELECT" at bounding box center [521, 550] width 424 height 17
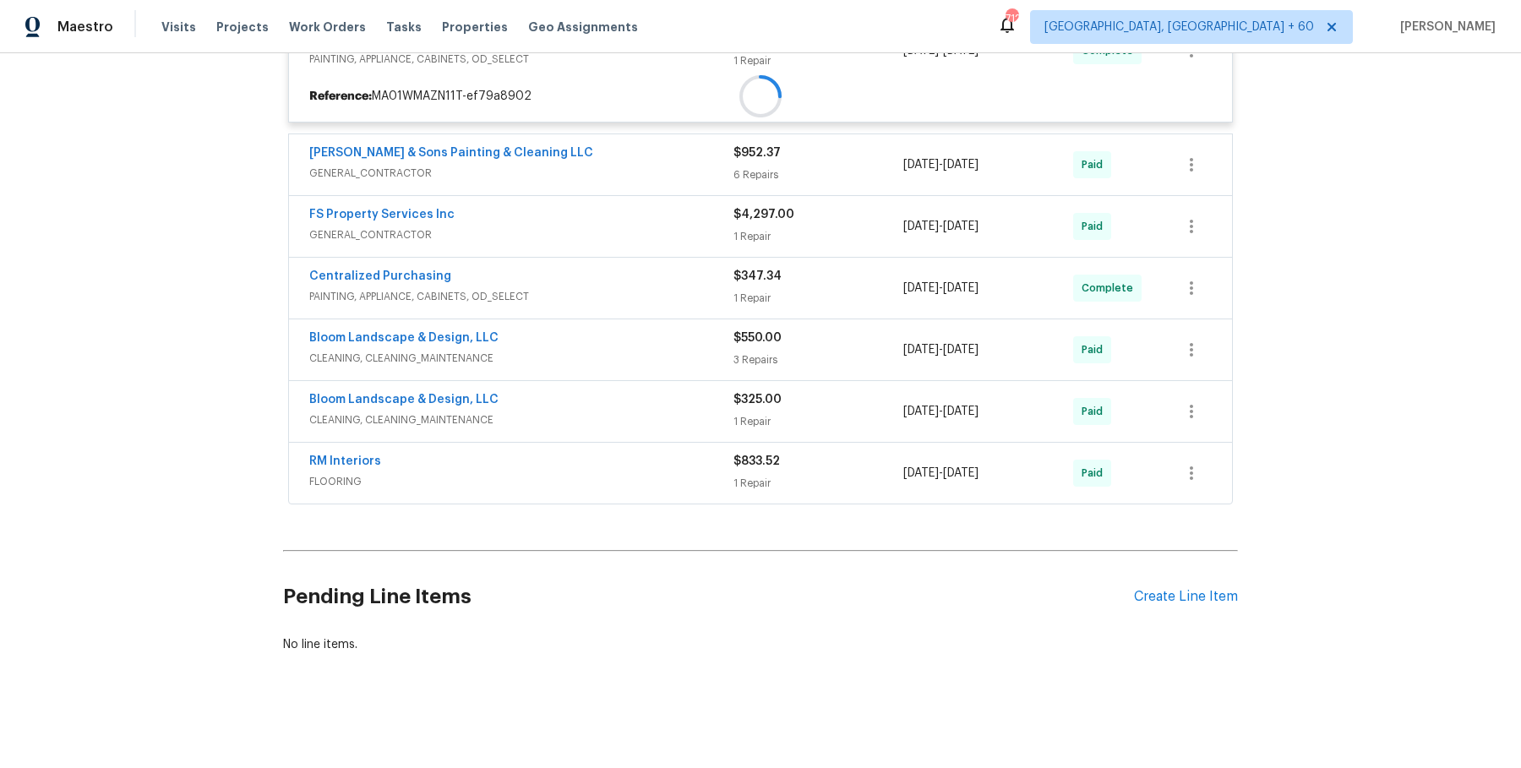
scroll to position [6208, 0]
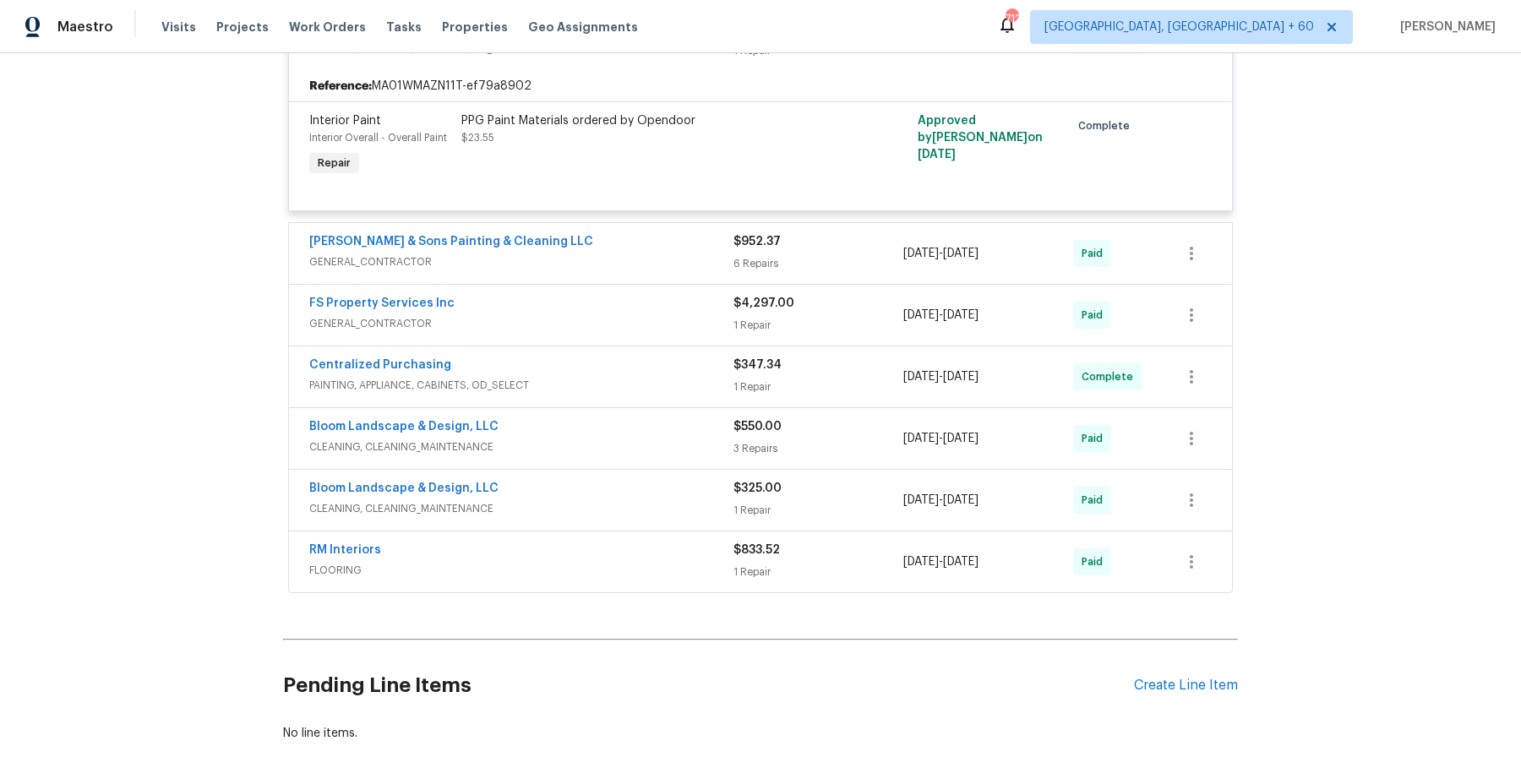
click at [653, 253] on div "[PERSON_NAME] & Sons Painting & Cleaning LLC" at bounding box center [521, 243] width 424 height 20
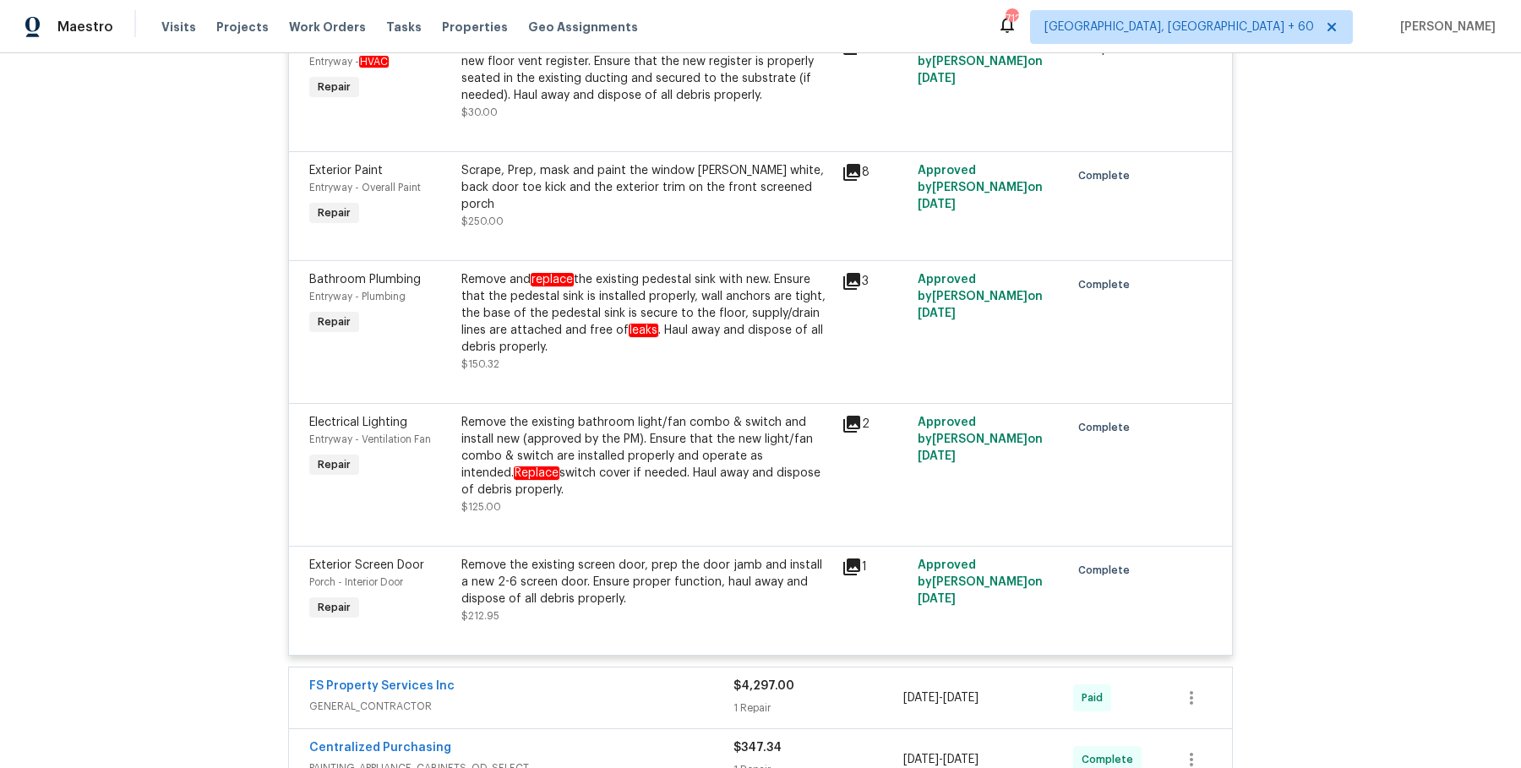
scroll to position [6746, 0]
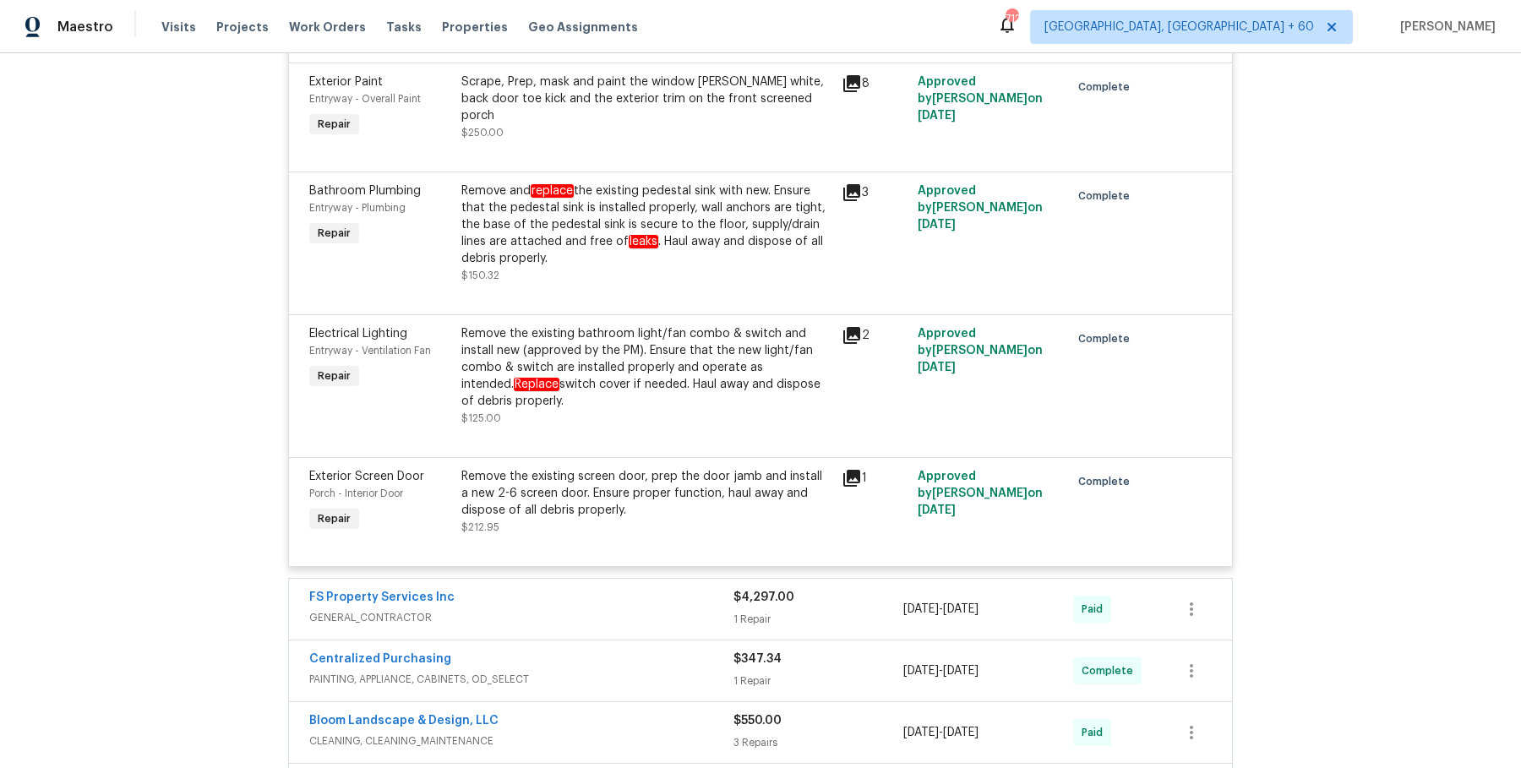
click at [653, 626] on span "GENERAL_CONTRACTOR" at bounding box center [521, 617] width 424 height 17
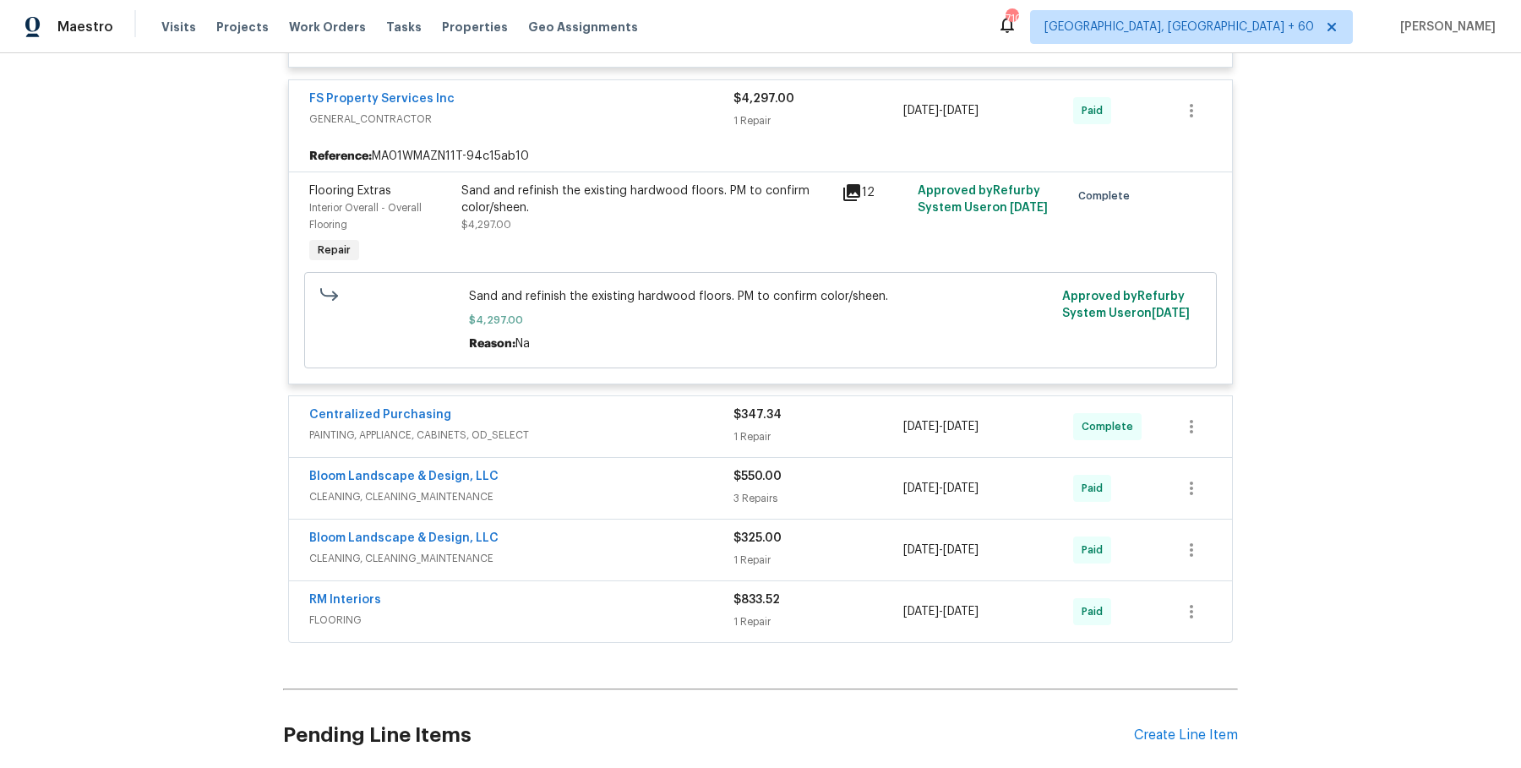
scroll to position [7257, 0]
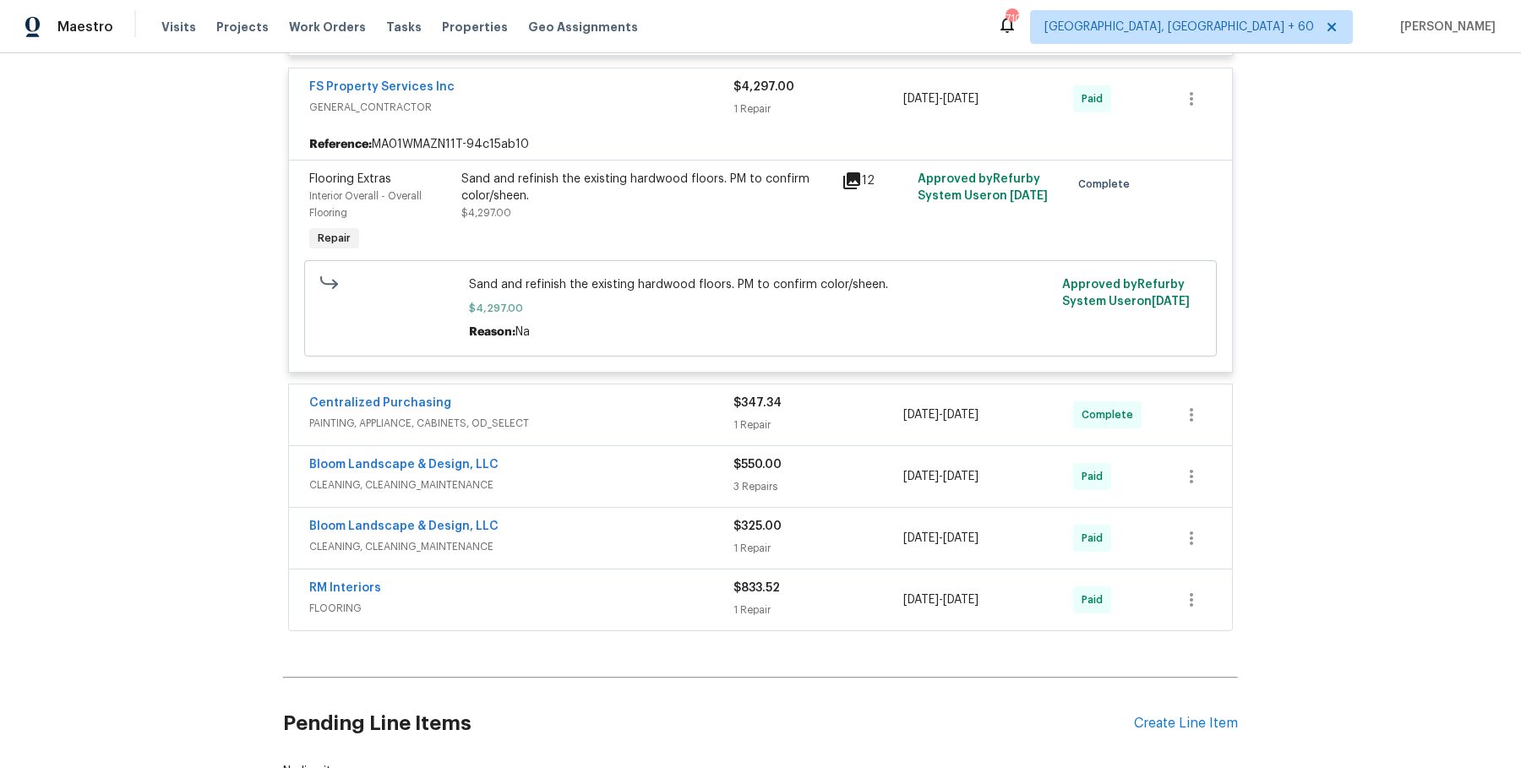
click at [700, 432] on span "PAINTING, APPLIANCE, CABINETS, OD_SELECT" at bounding box center [521, 423] width 424 height 17
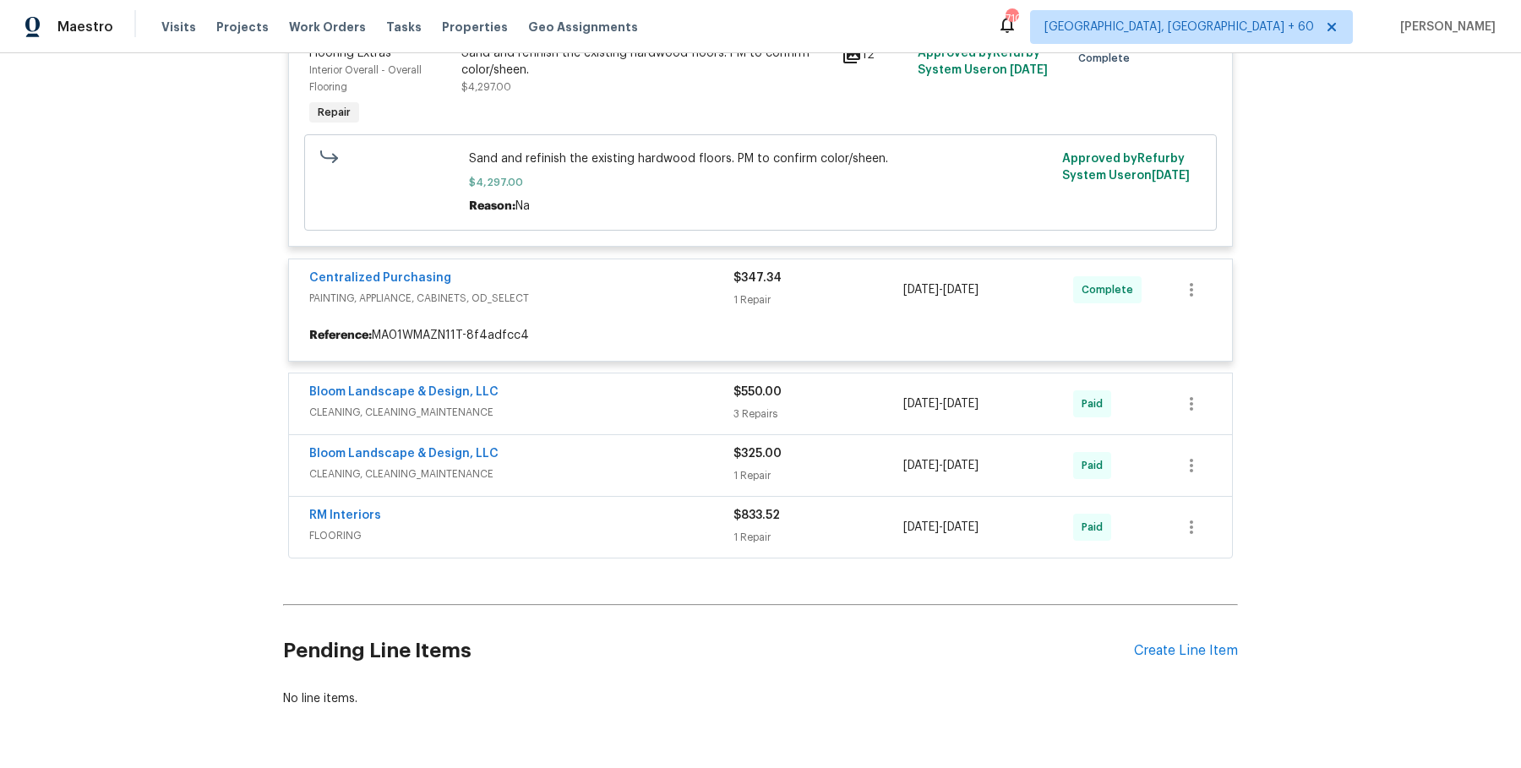
scroll to position [7414, 0]
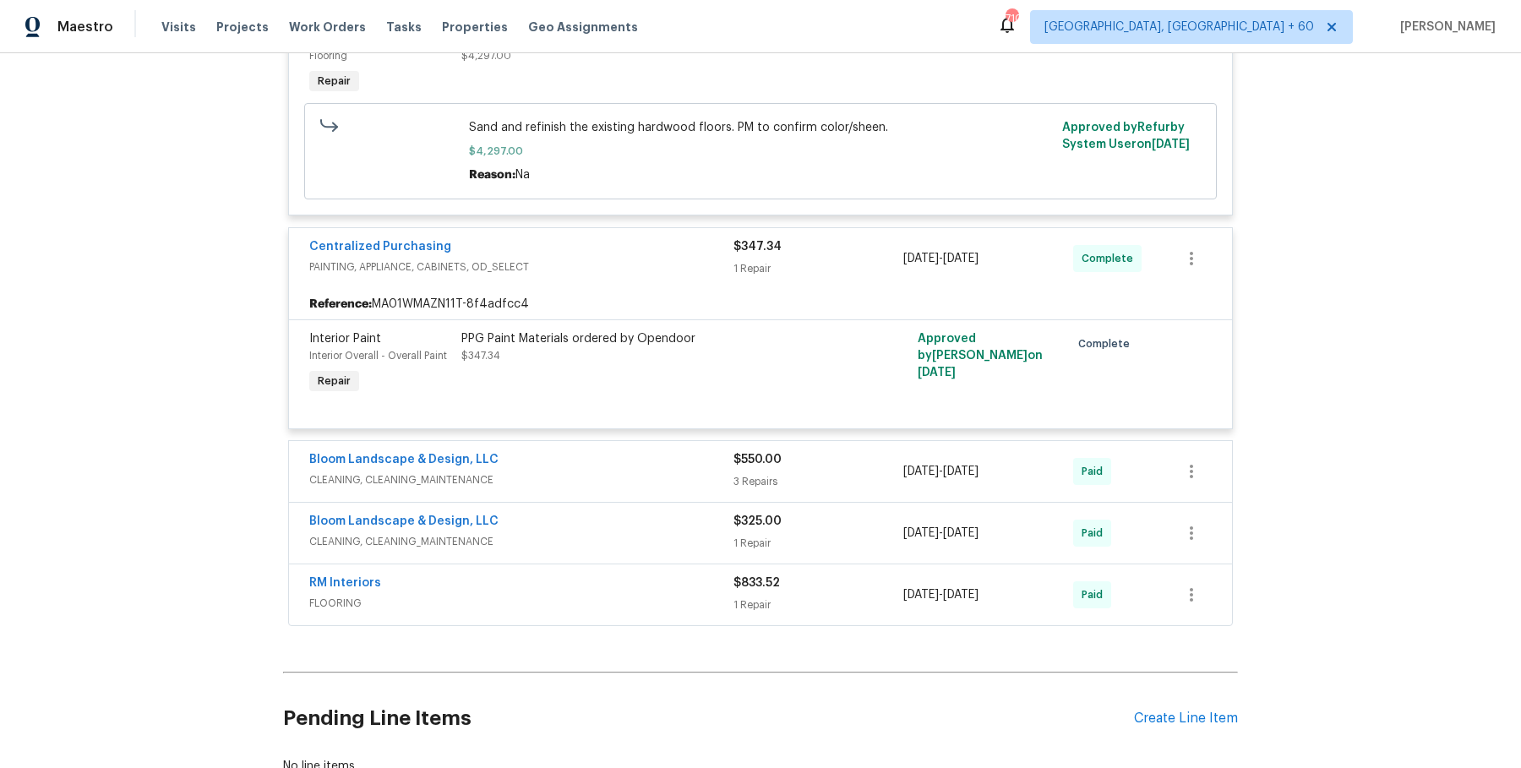
click at [689, 471] on div "Bloom Landscape & Design, LLC" at bounding box center [521, 461] width 424 height 20
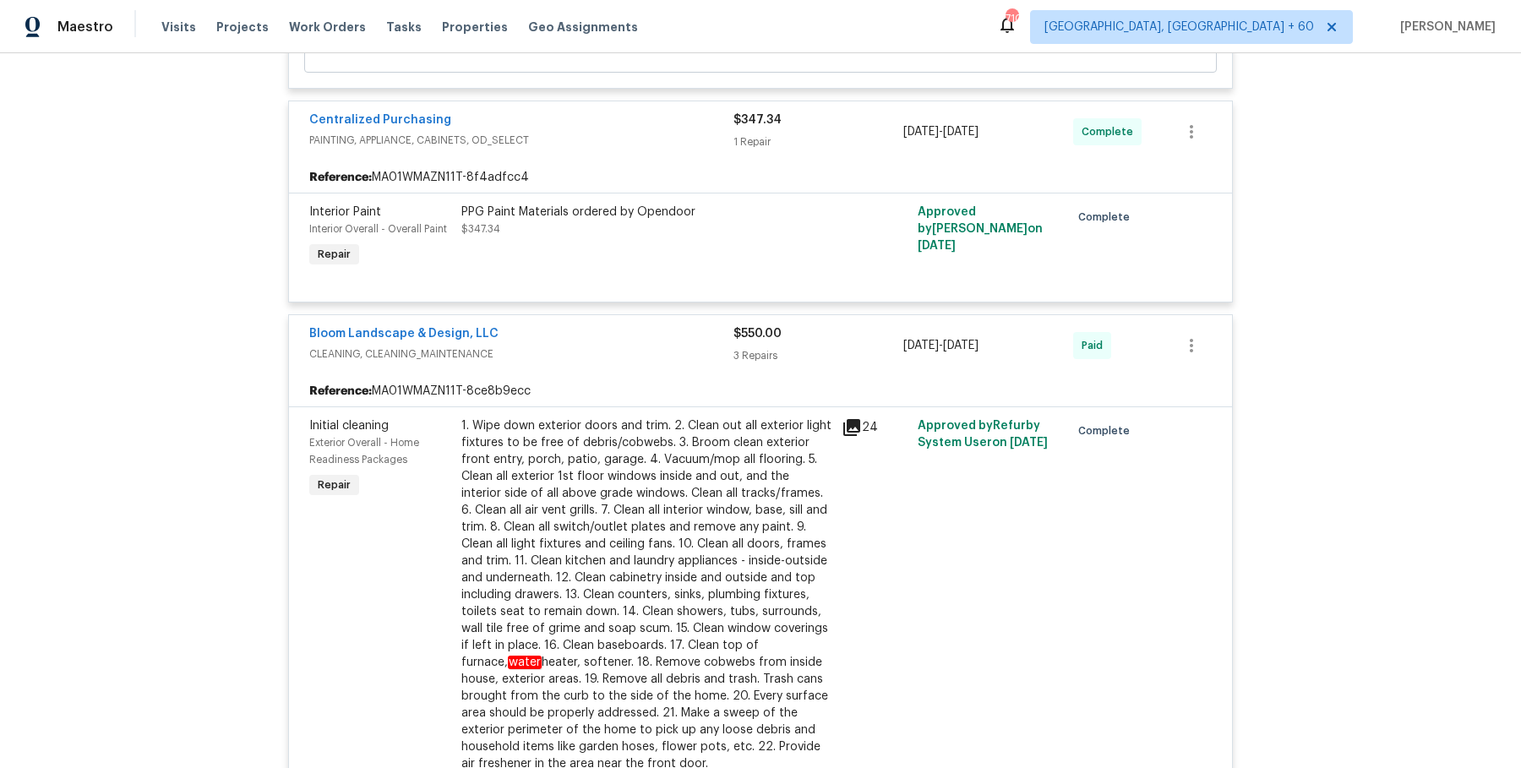
scroll to position [8600, 0]
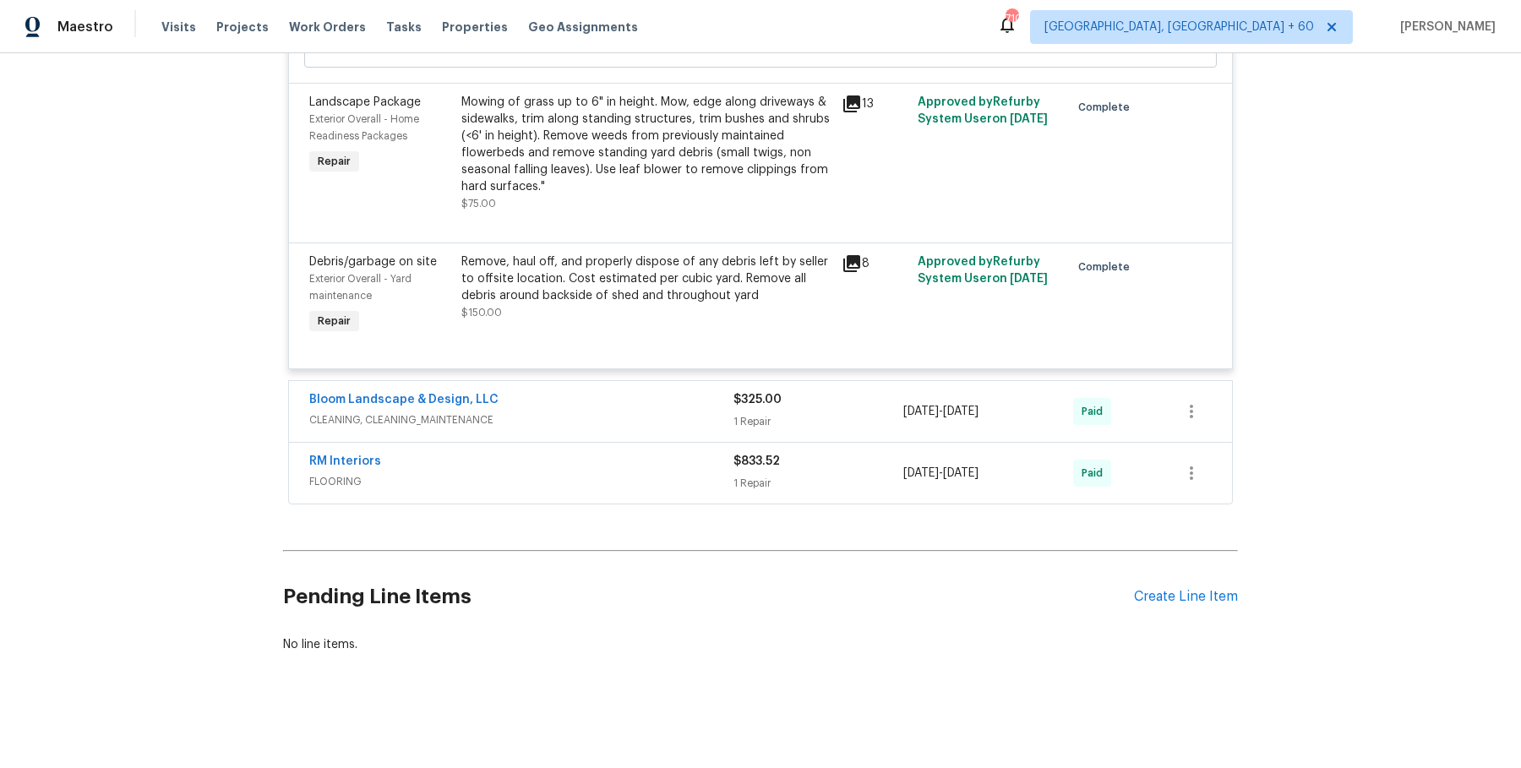
click at [698, 391] on div "Bloom Landscape & Design, LLC CLEANING, CLEANING_MAINTENANCE $325.00 1 Repair […" at bounding box center [760, 411] width 943 height 61
click at [689, 403] on div "Bloom Landscape & Design, LLC" at bounding box center [521, 401] width 424 height 20
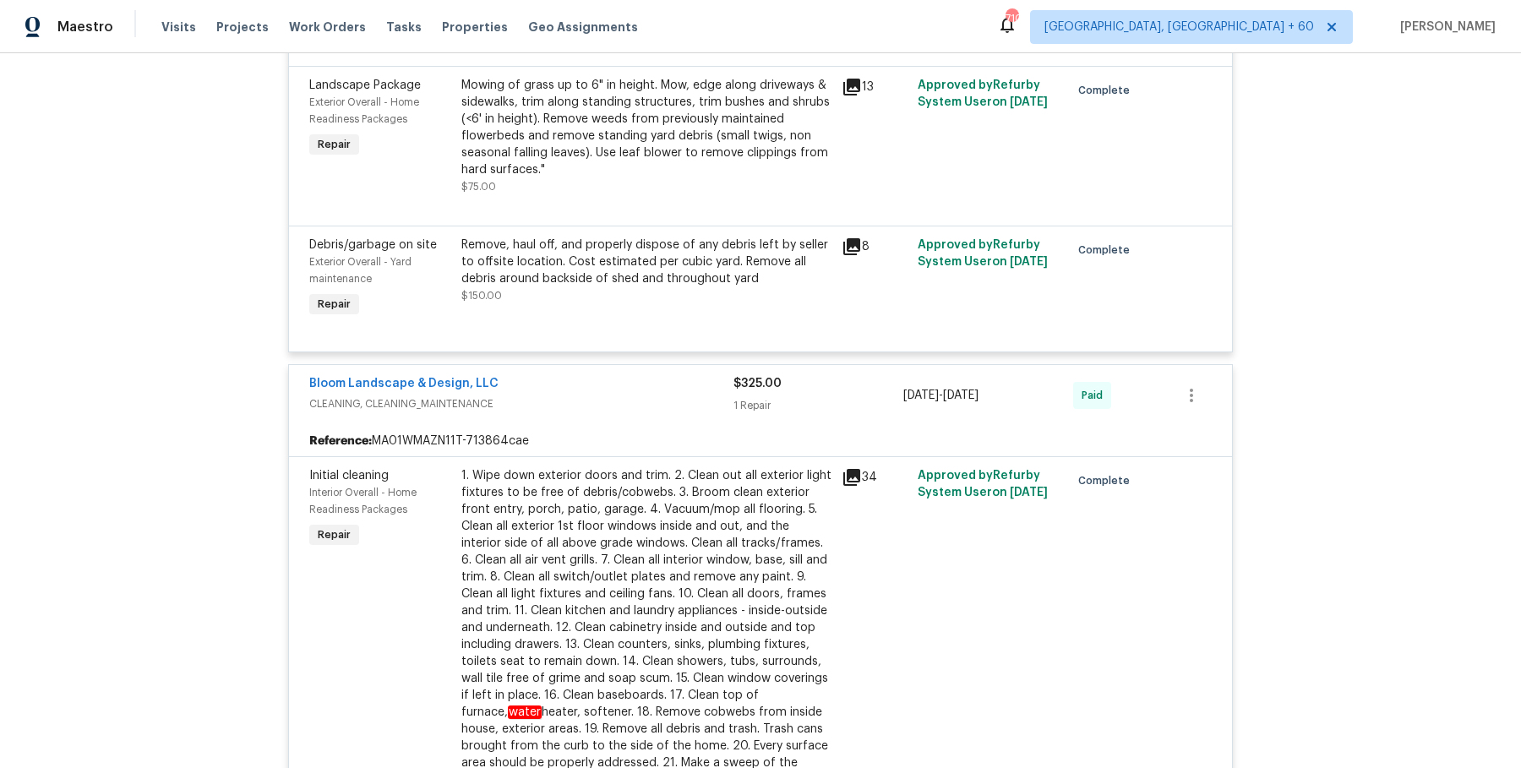
scroll to position [9362, 0]
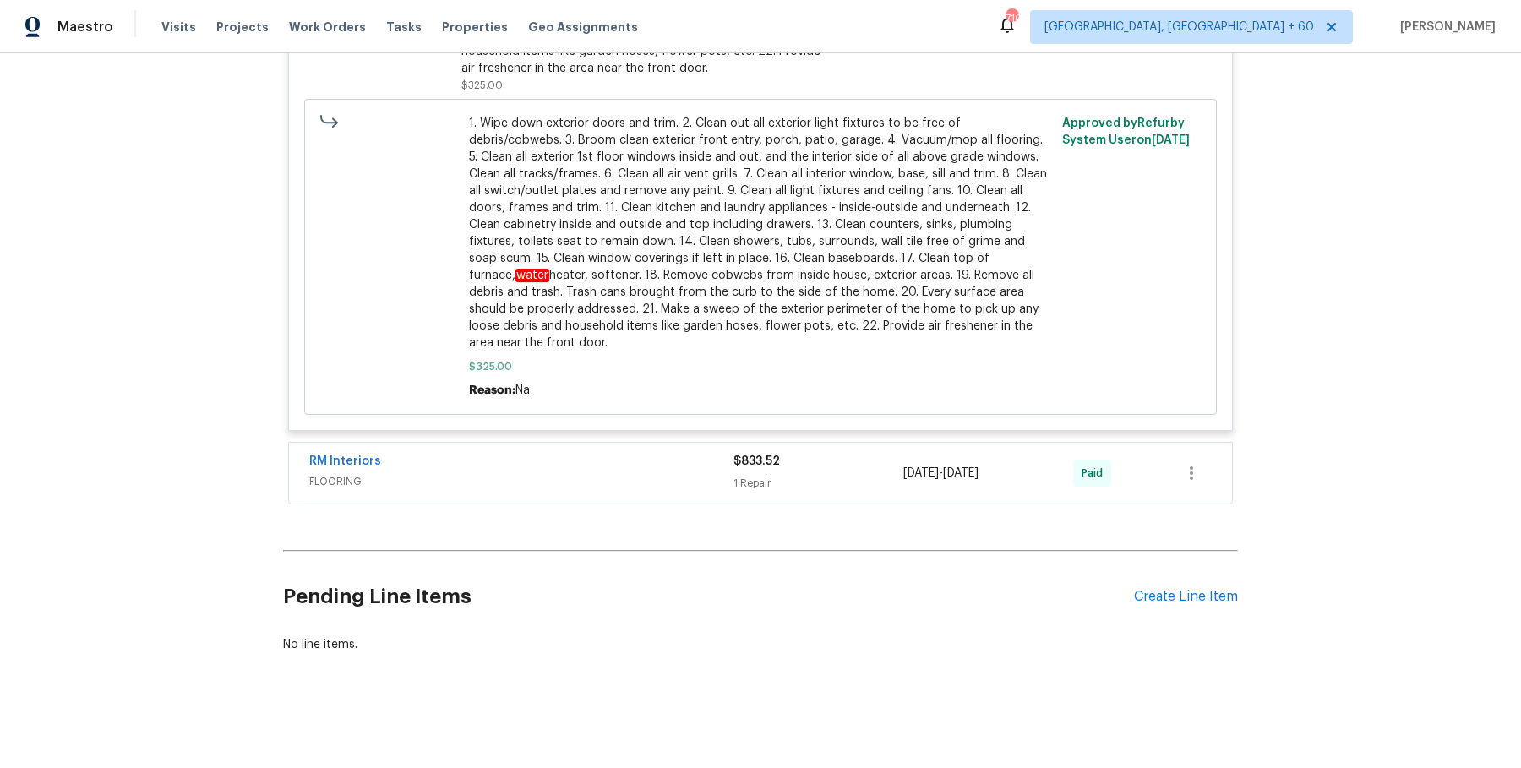
click at [663, 467] on div "RM Interiors" at bounding box center [521, 463] width 424 height 20
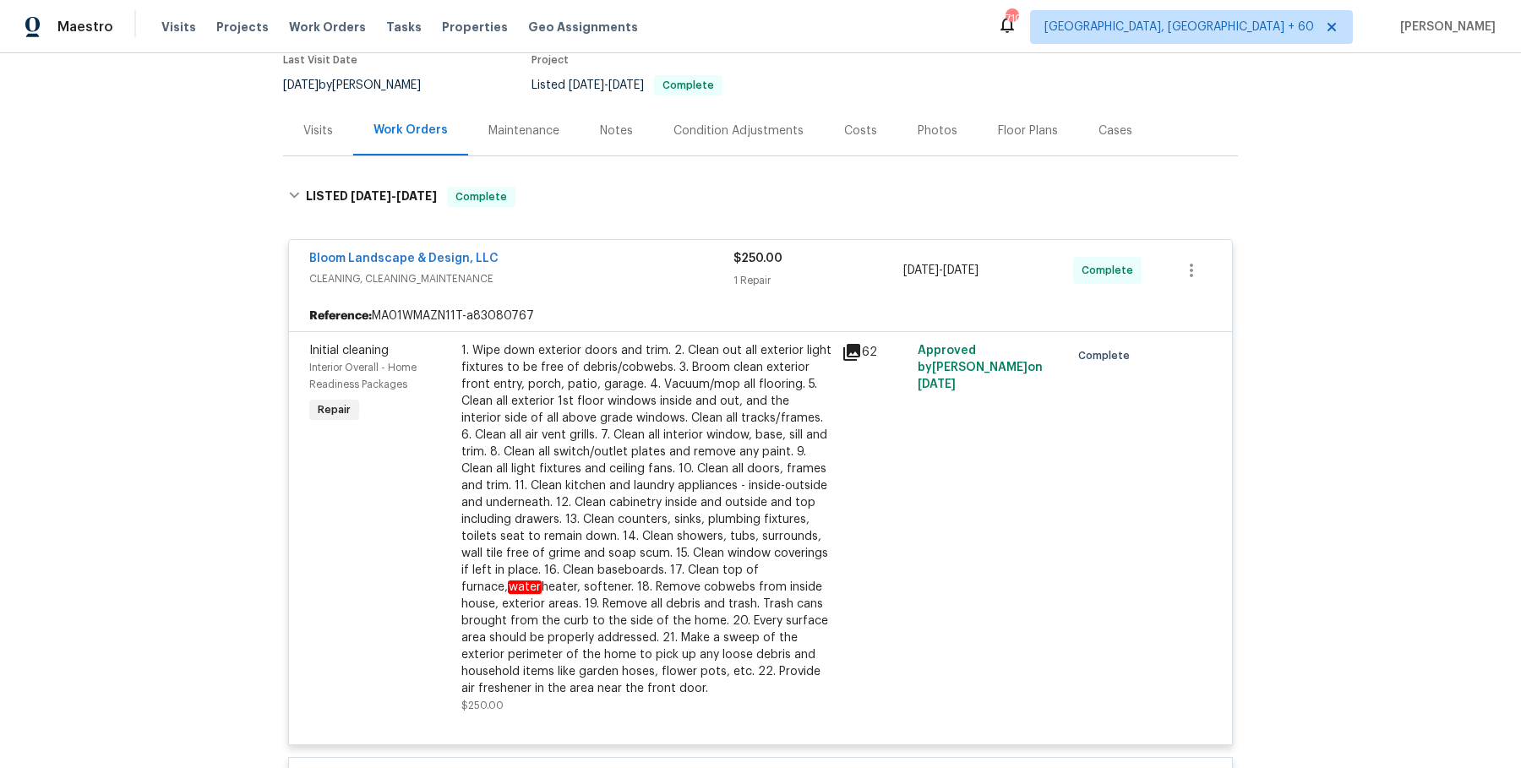
scroll to position [0, 0]
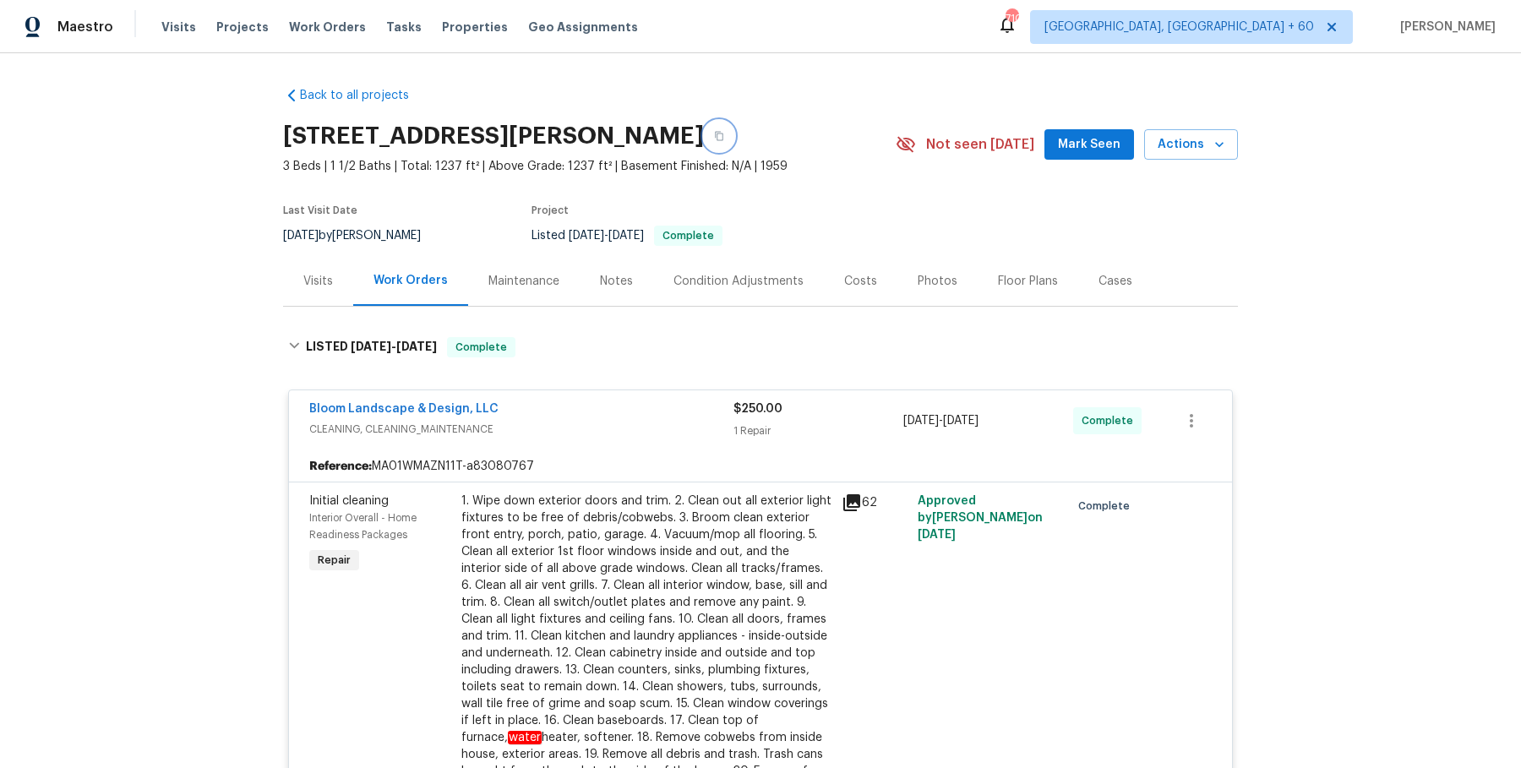
click at [704, 140] on button "button" at bounding box center [719, 136] width 30 height 30
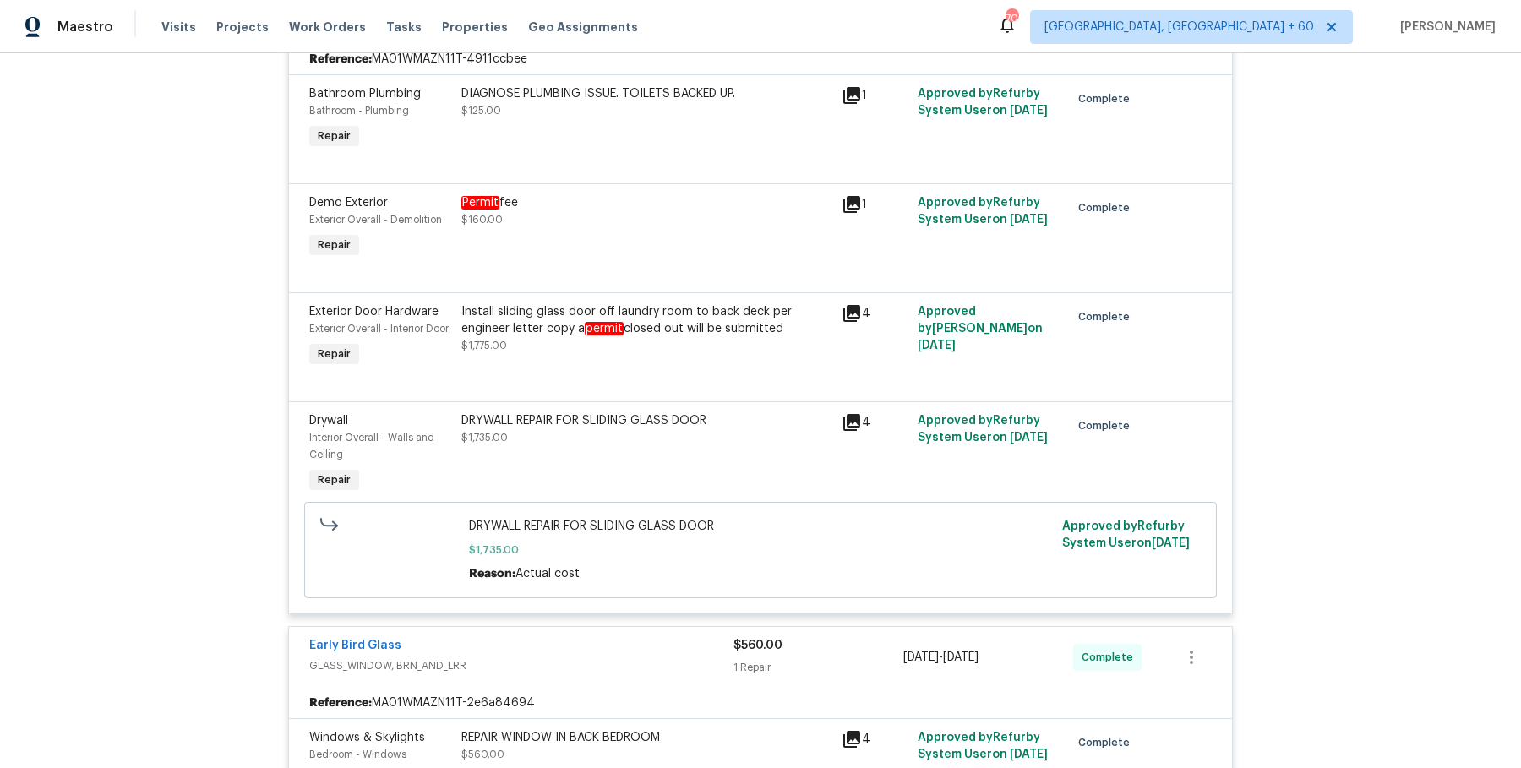
scroll to position [1318, 0]
click at [701, 335] on div "Install sliding glass door off laundry room to back deck per engineer letter co…" at bounding box center [646, 326] width 370 height 51
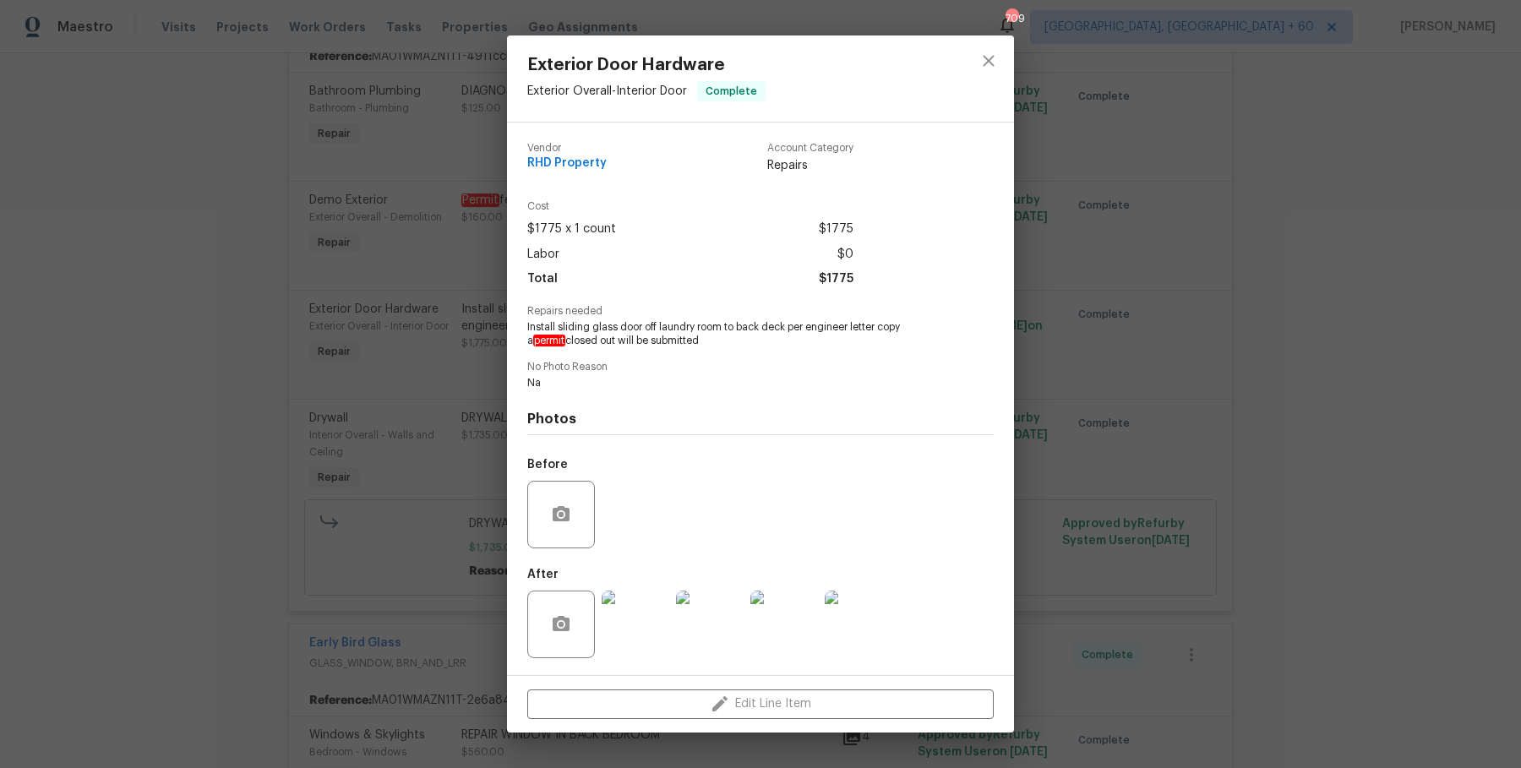
click at [639, 635] on img at bounding box center [636, 625] width 68 height 68
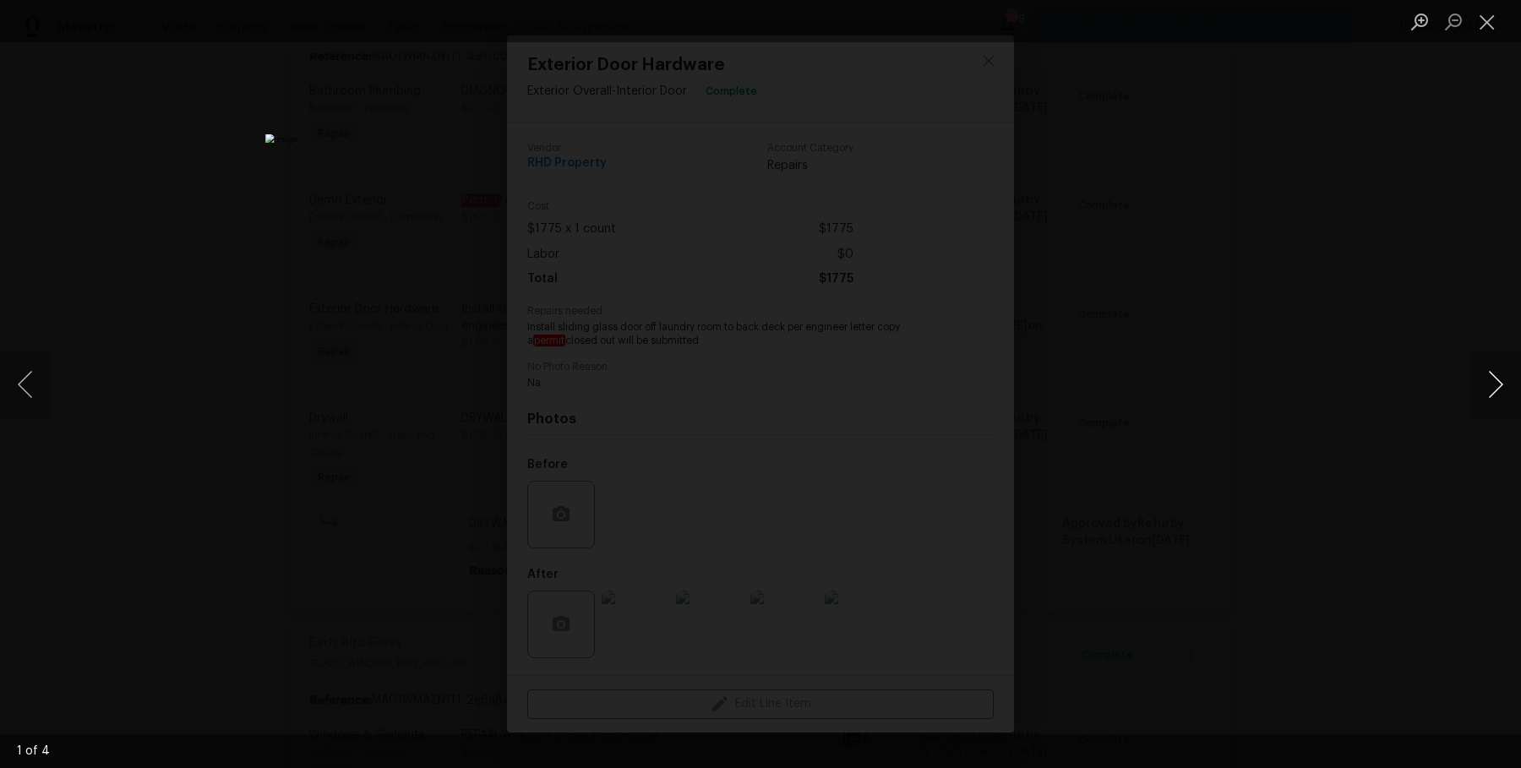
click at [1494, 389] on button "Next image" at bounding box center [1495, 385] width 51 height 68
click at [1494, 388] on button "Next image" at bounding box center [1495, 385] width 51 height 68
click at [1499, 389] on button "Next image" at bounding box center [1495, 385] width 51 height 68
click at [1499, 388] on button "Next image" at bounding box center [1495, 385] width 51 height 68
click at [1499, 385] on button "Next image" at bounding box center [1495, 385] width 51 height 68
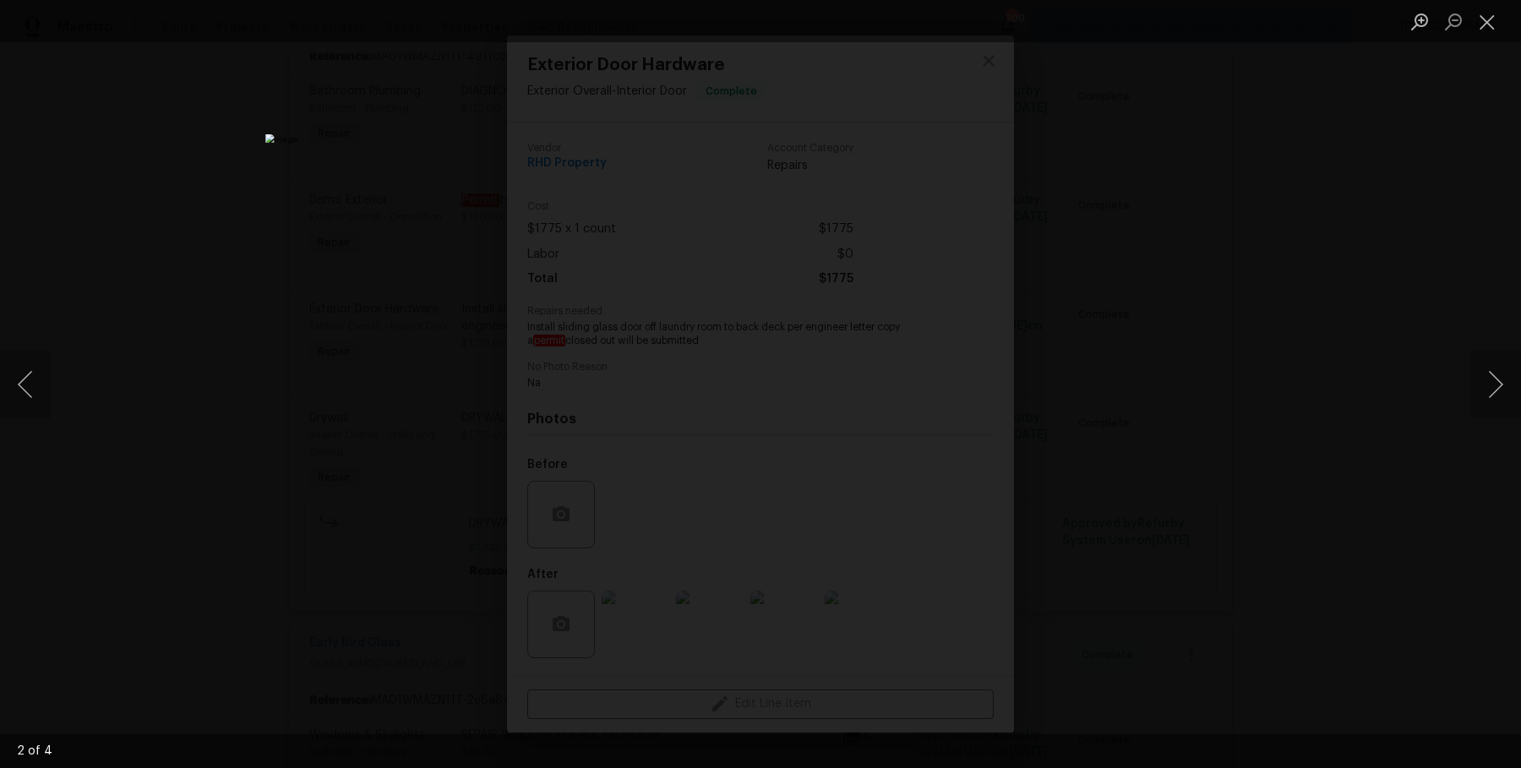
click at [1446, 344] on div "Lightbox" at bounding box center [760, 384] width 1521 height 768
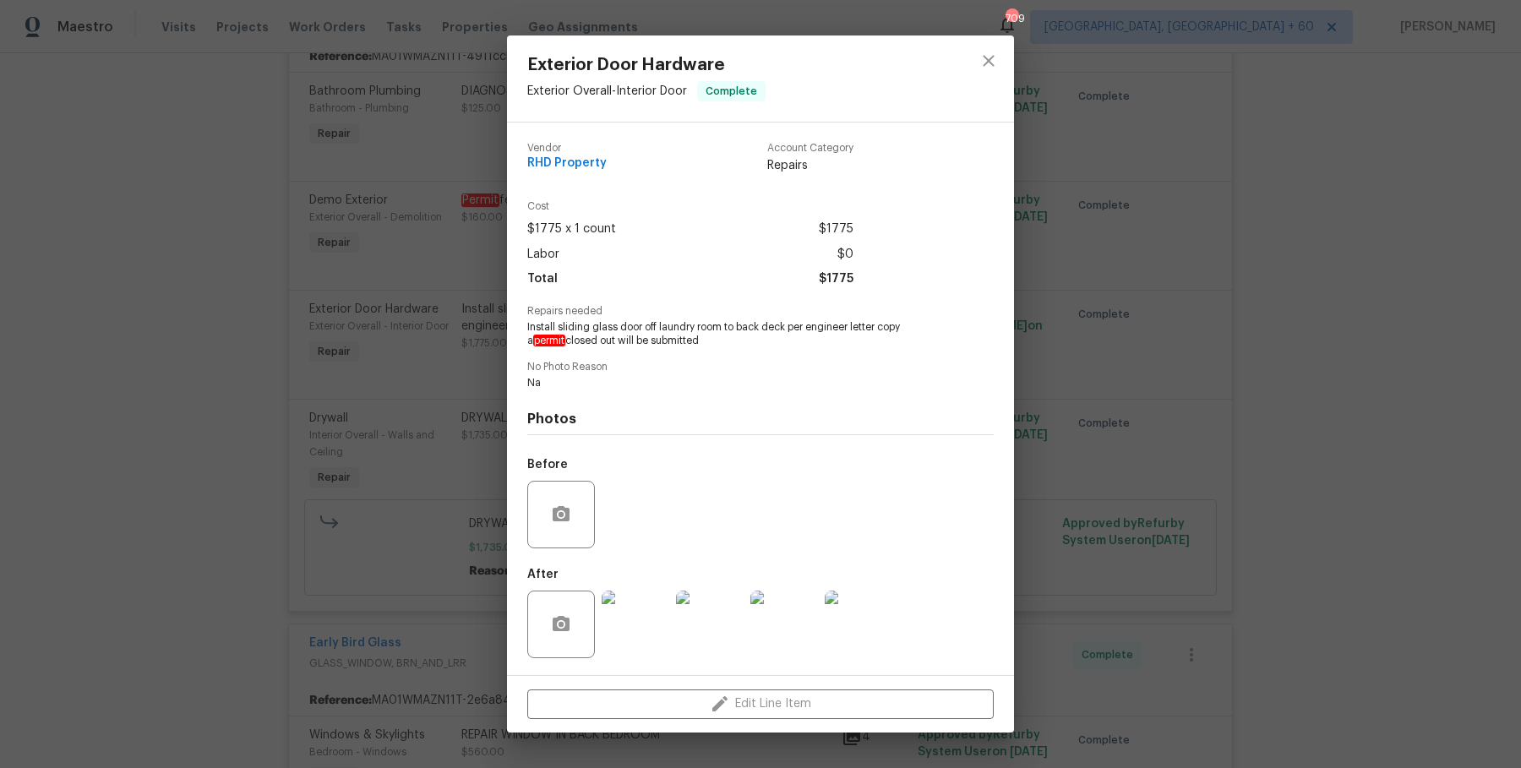
click at [1217, 427] on div "Exterior Door Hardware Exterior Overall - Interior Door Complete Vendor RHD Pro…" at bounding box center [760, 384] width 1521 height 768
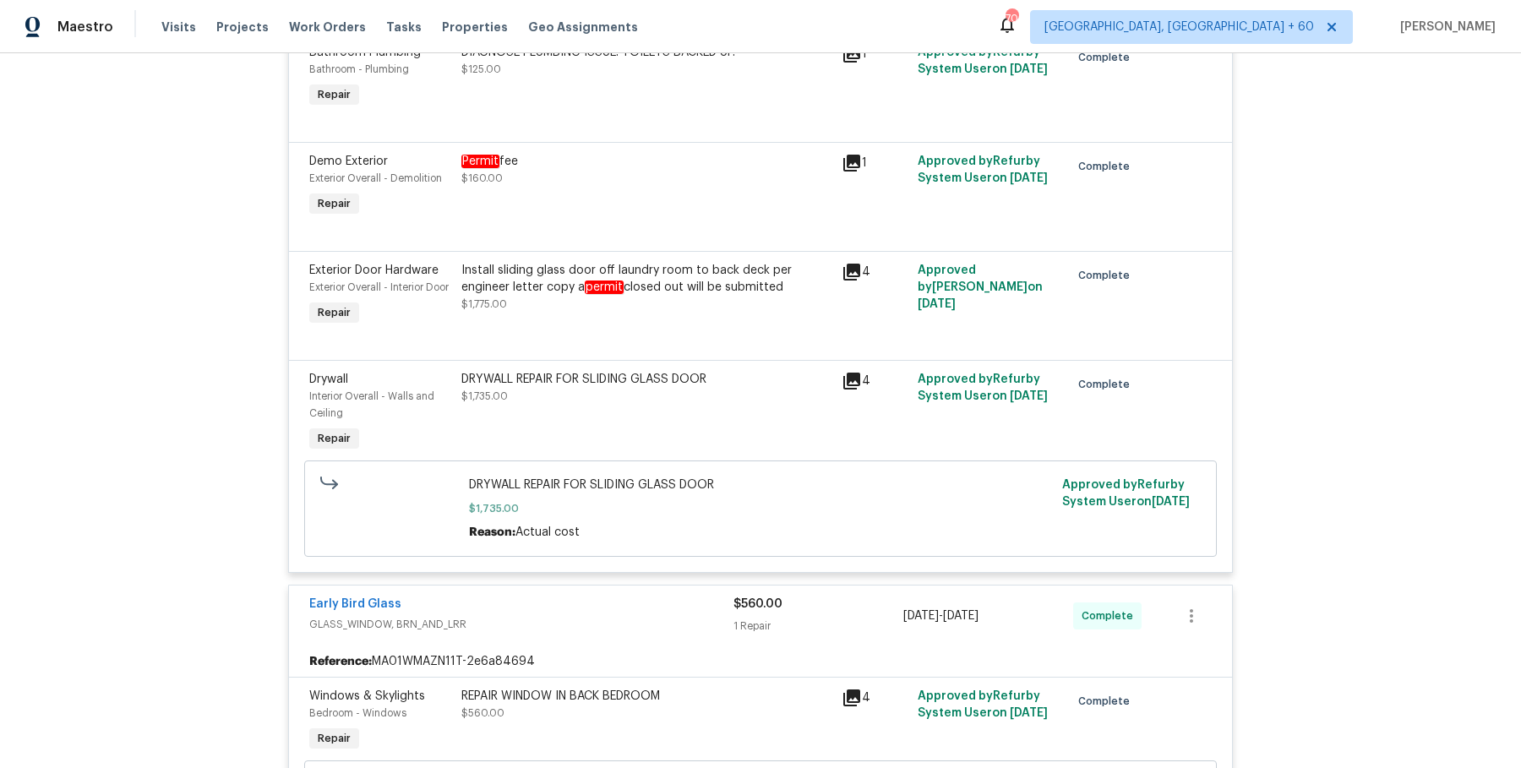
scroll to position [1349, 0]
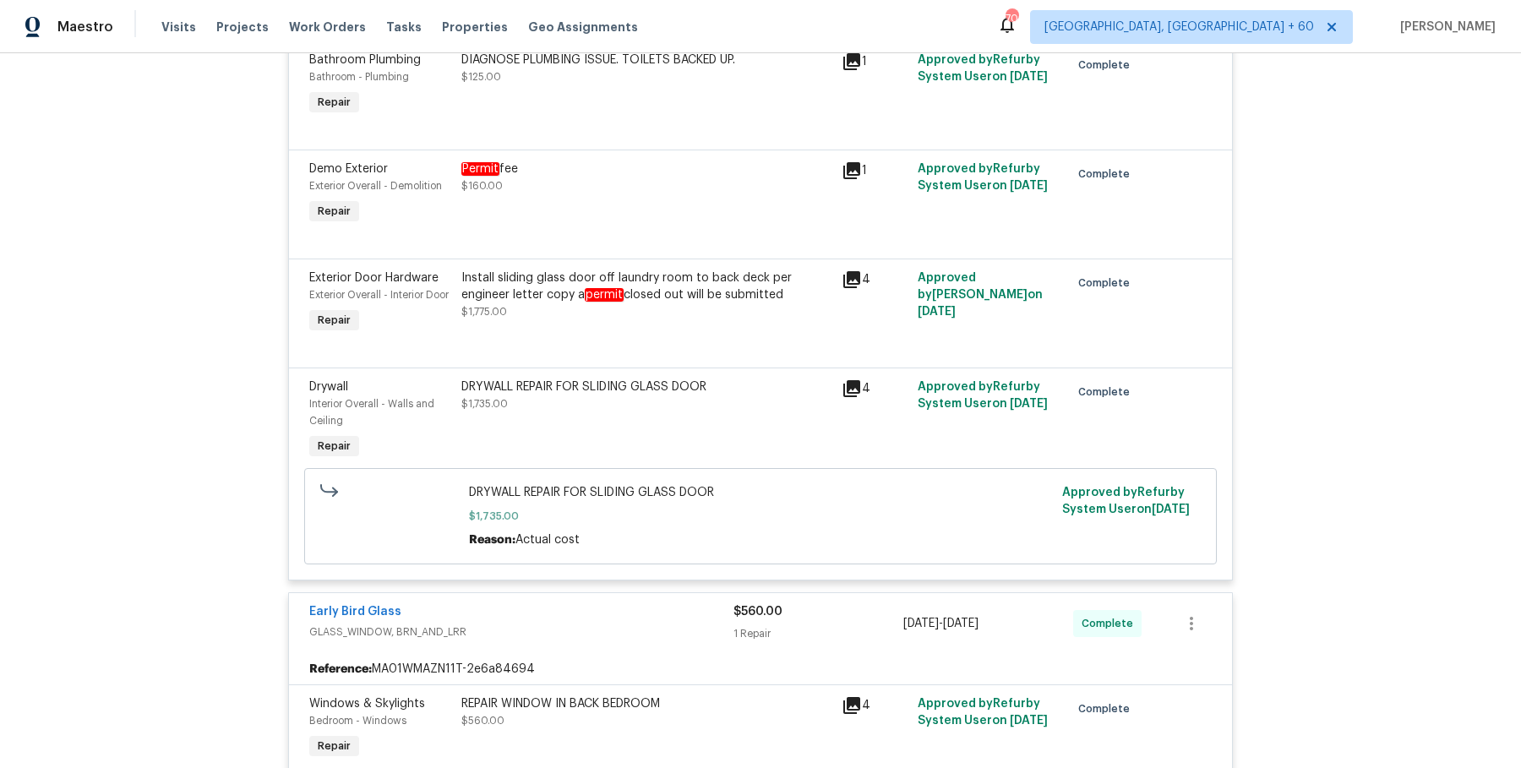
click at [686, 412] on div "DRYWALL REPAIR FOR SLIDING GLASS DOOR $1,735.00" at bounding box center [646, 395] width 370 height 34
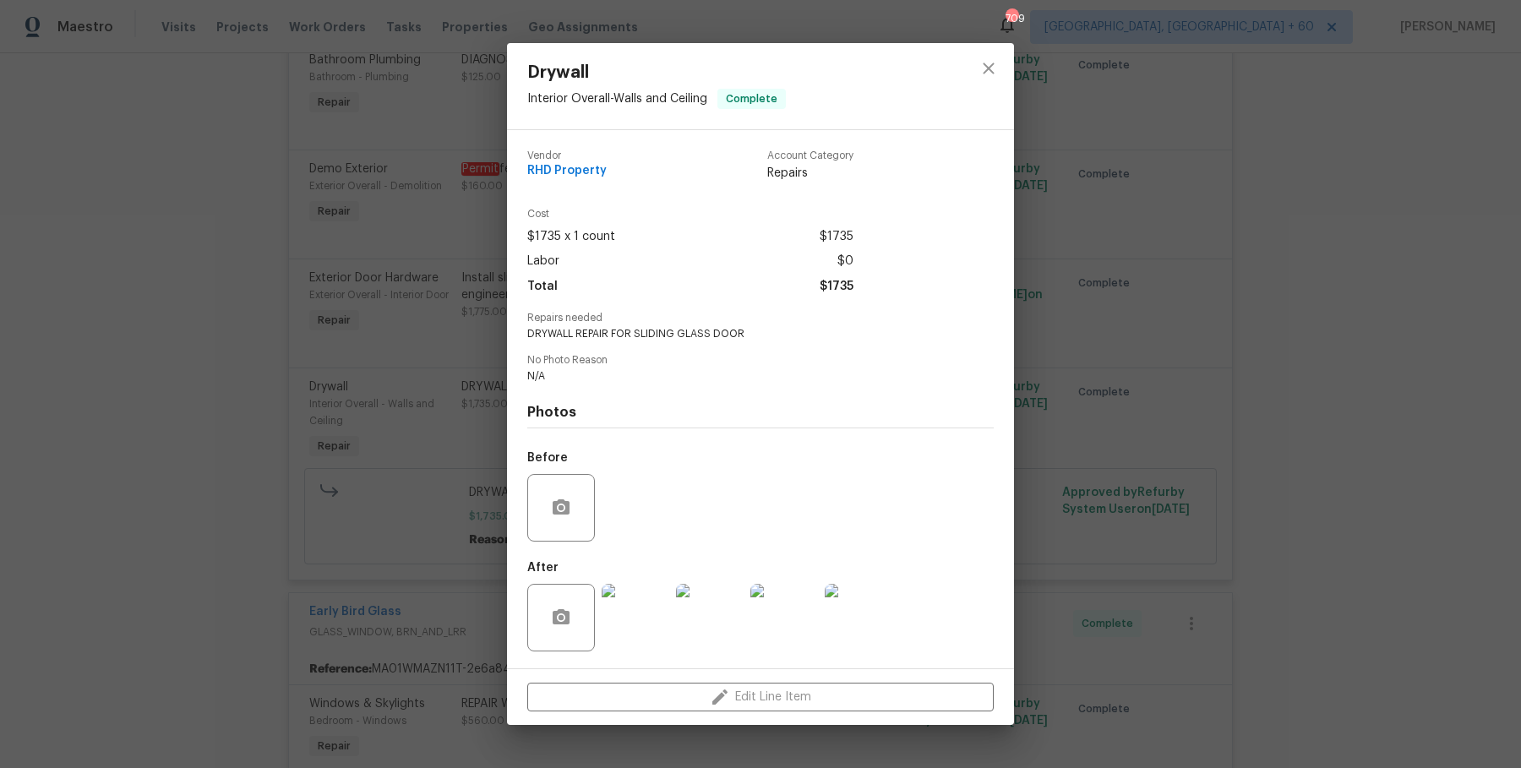
click at [649, 627] on img at bounding box center [636, 618] width 68 height 68
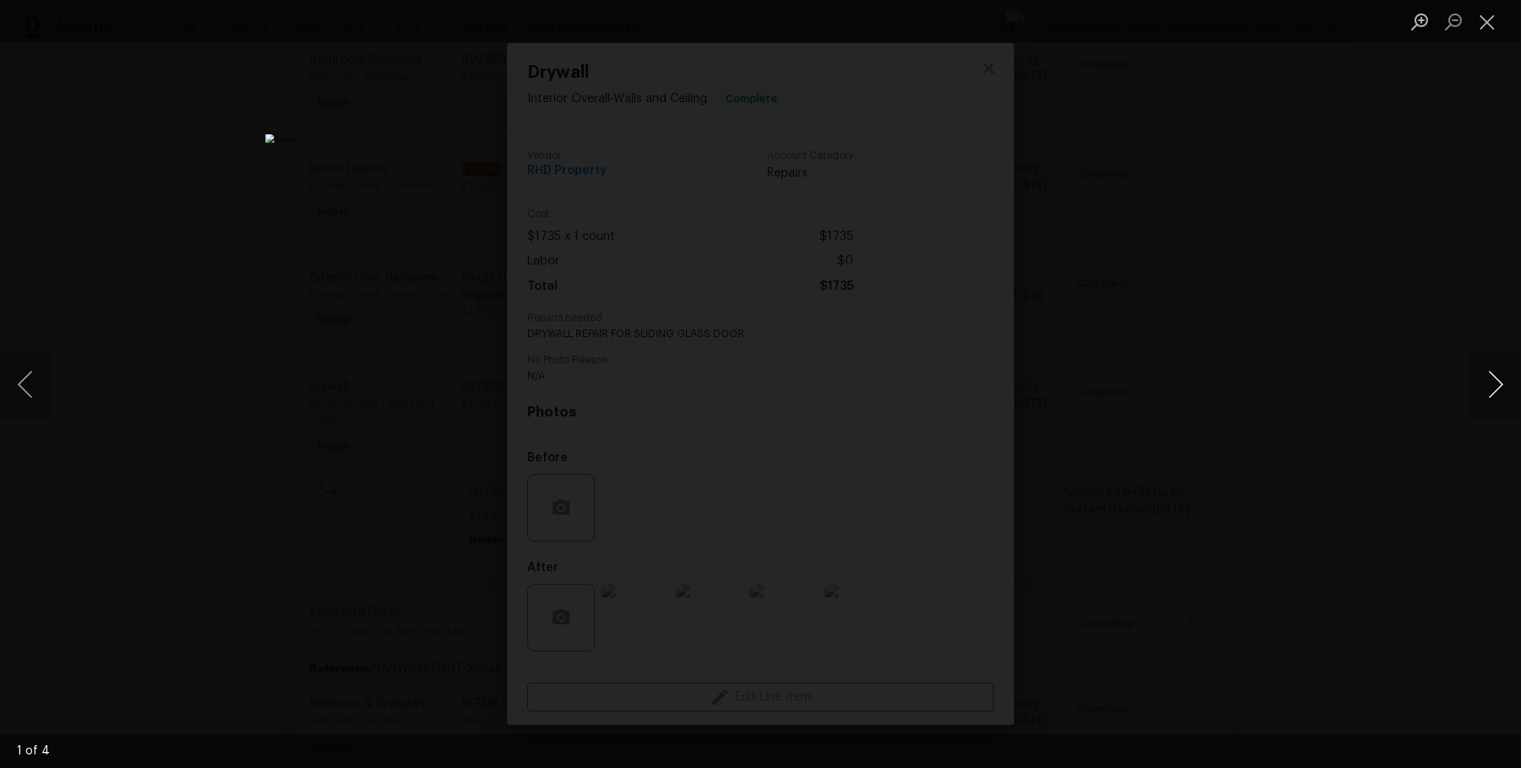
click at [1494, 395] on button "Next image" at bounding box center [1495, 385] width 51 height 68
click at [1429, 316] on div "Lightbox" at bounding box center [760, 384] width 1521 height 768
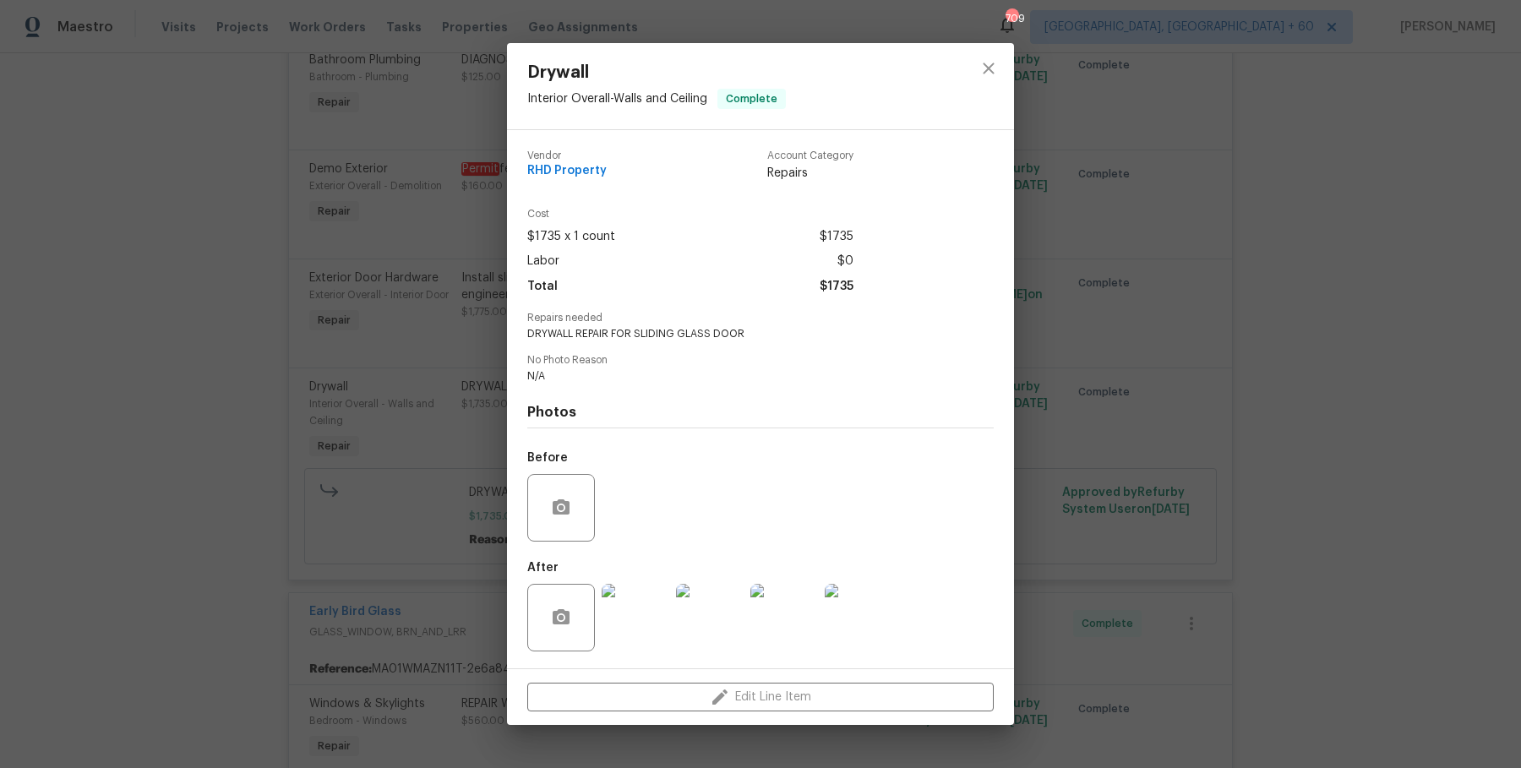
click at [1429, 316] on div "Drywall Interior Overall - Walls and Ceiling Complete Vendor RHD Property Accou…" at bounding box center [760, 384] width 1521 height 768
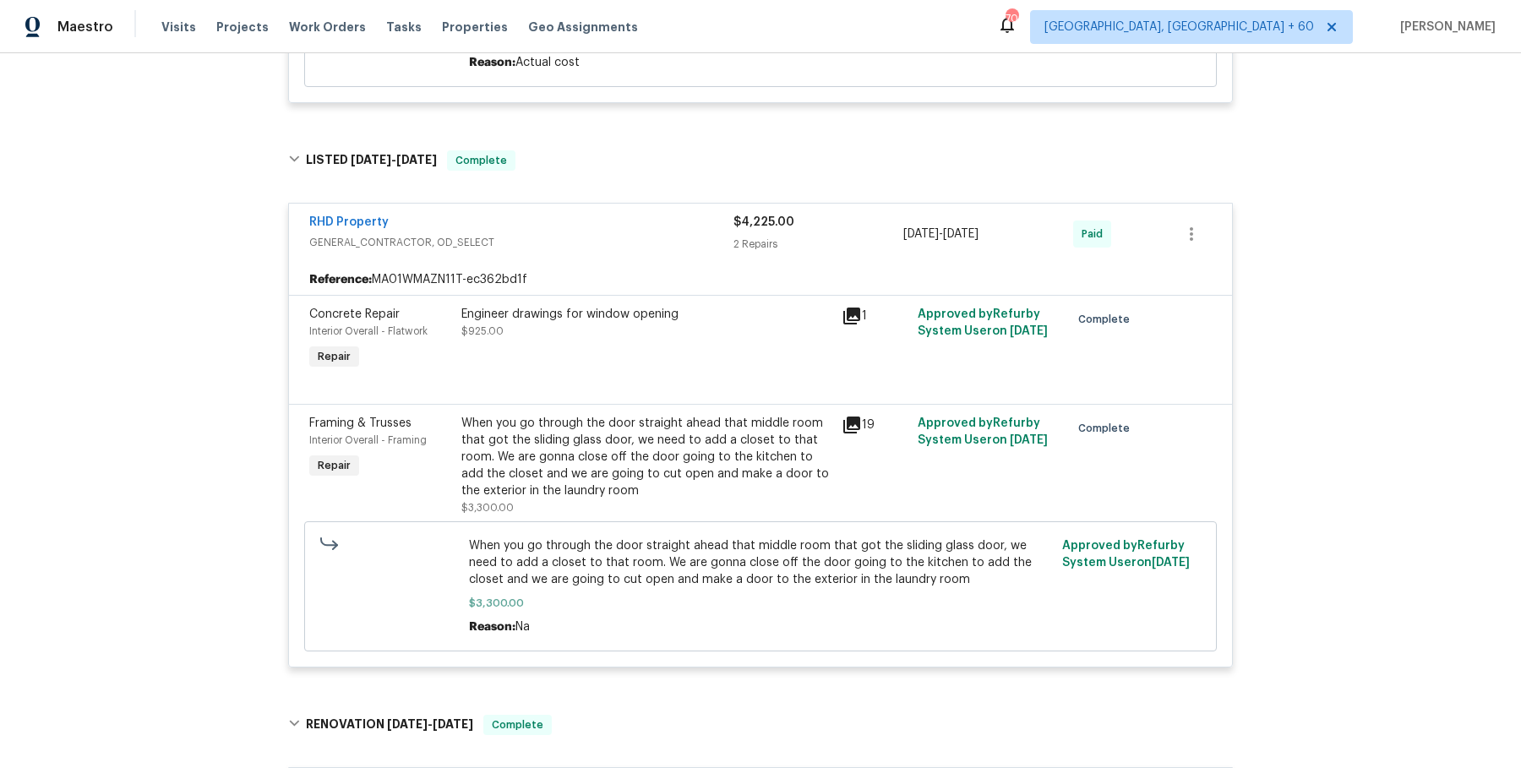
scroll to position [2129, 0]
click at [626, 471] on div "When you go through the door straight ahead that middle room that got the slidi…" at bounding box center [646, 454] width 370 height 84
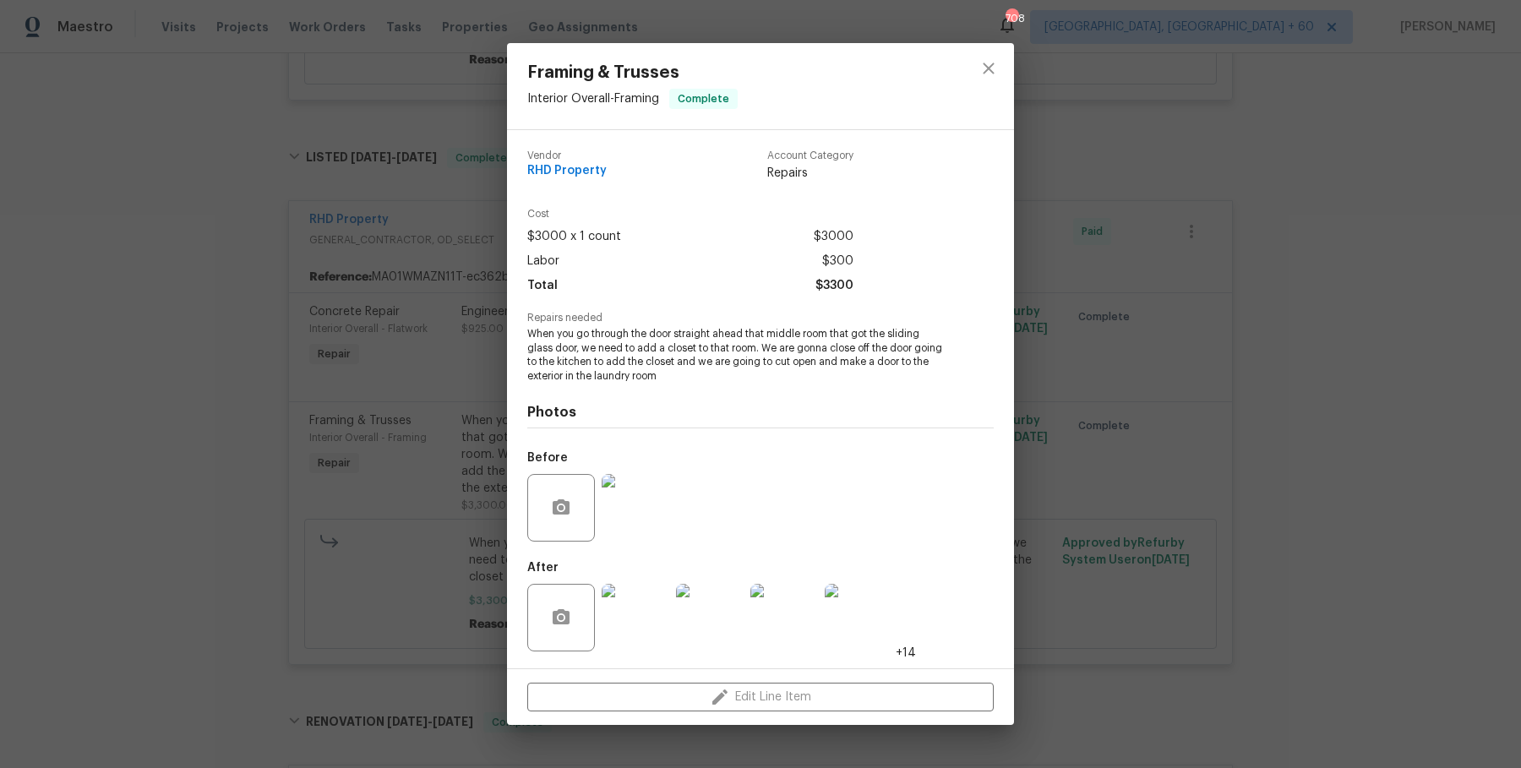
click at [631, 627] on img at bounding box center [636, 618] width 68 height 68
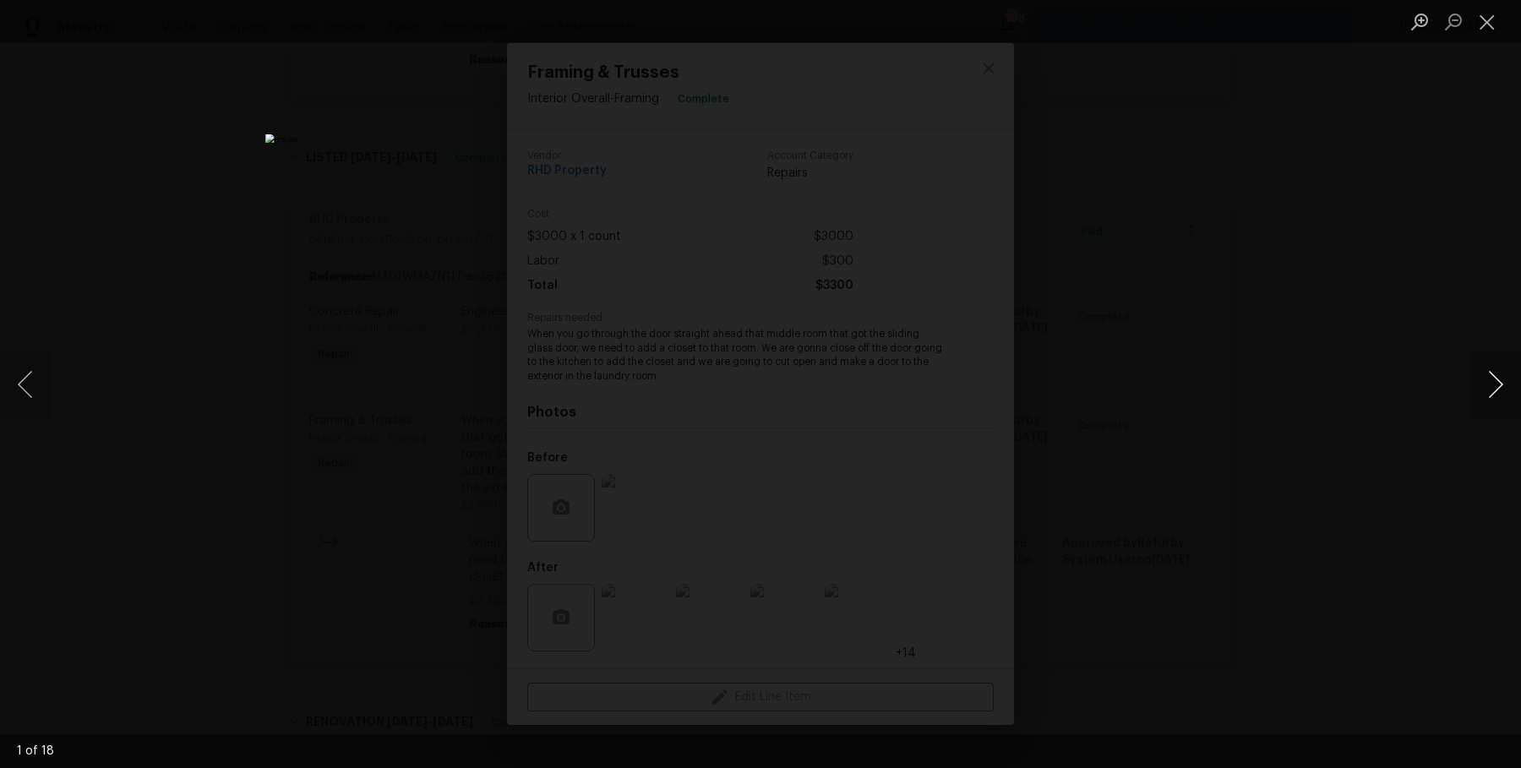
click at [1494, 391] on button "Next image" at bounding box center [1495, 385] width 51 height 68
click at [1413, 314] on div "Lightbox" at bounding box center [760, 384] width 1521 height 768
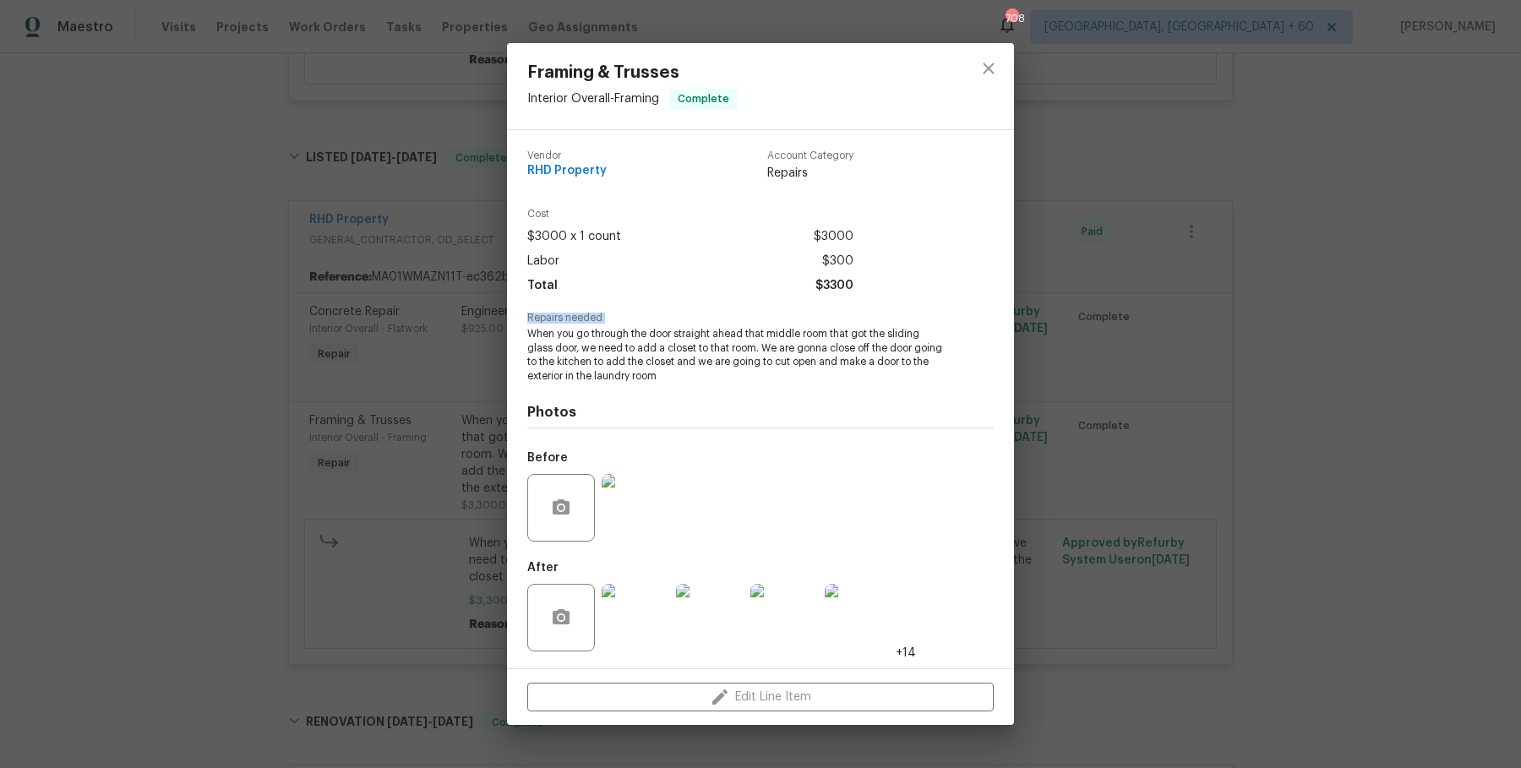
click at [1413, 314] on div "Framing & Trusses Interior Overall - Framing Complete Vendor RHD Property Accou…" at bounding box center [760, 384] width 1521 height 768
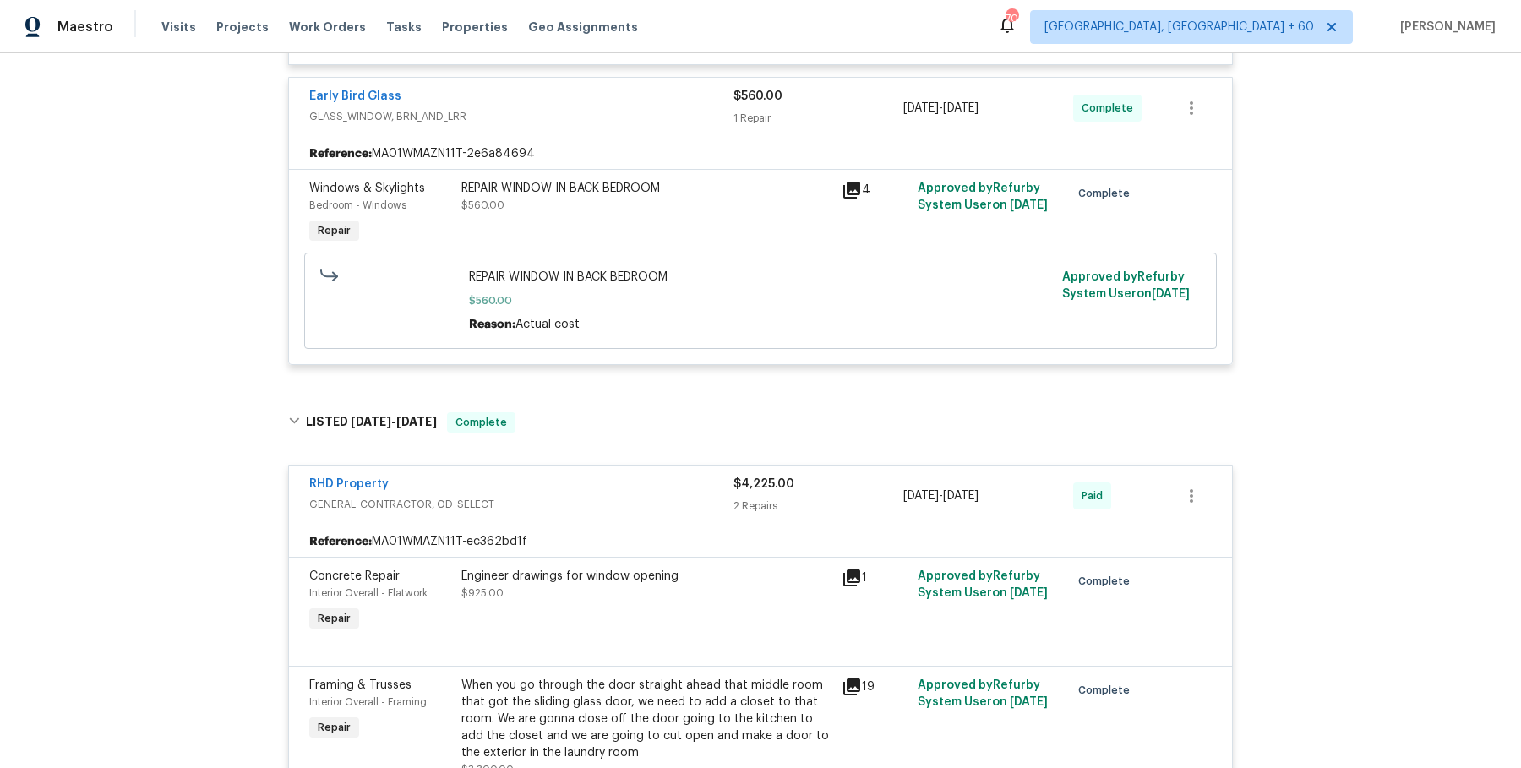
scroll to position [2140, 0]
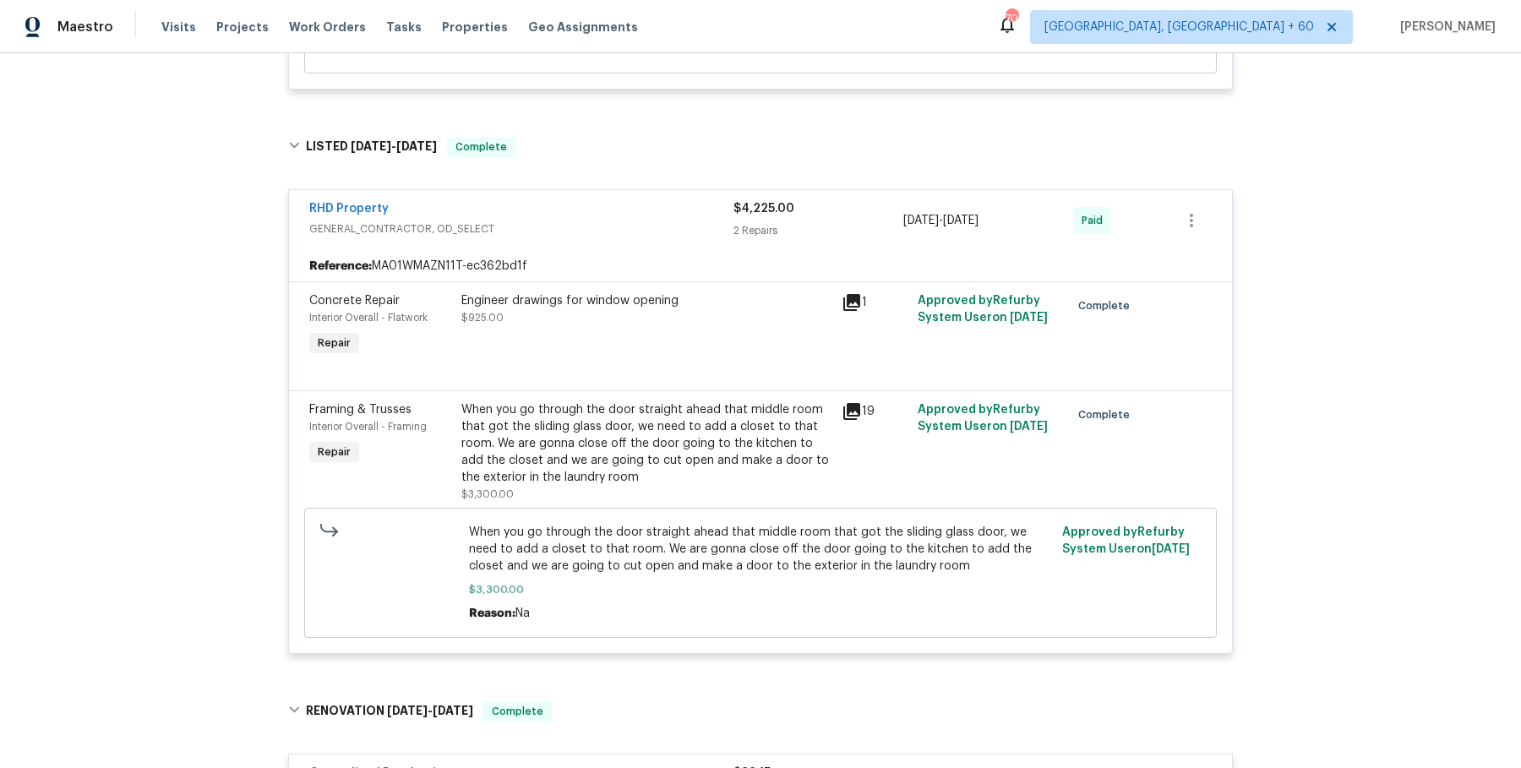
click at [583, 434] on div "When you go through the door straight ahead that middle room that got the slidi…" at bounding box center [646, 443] width 370 height 84
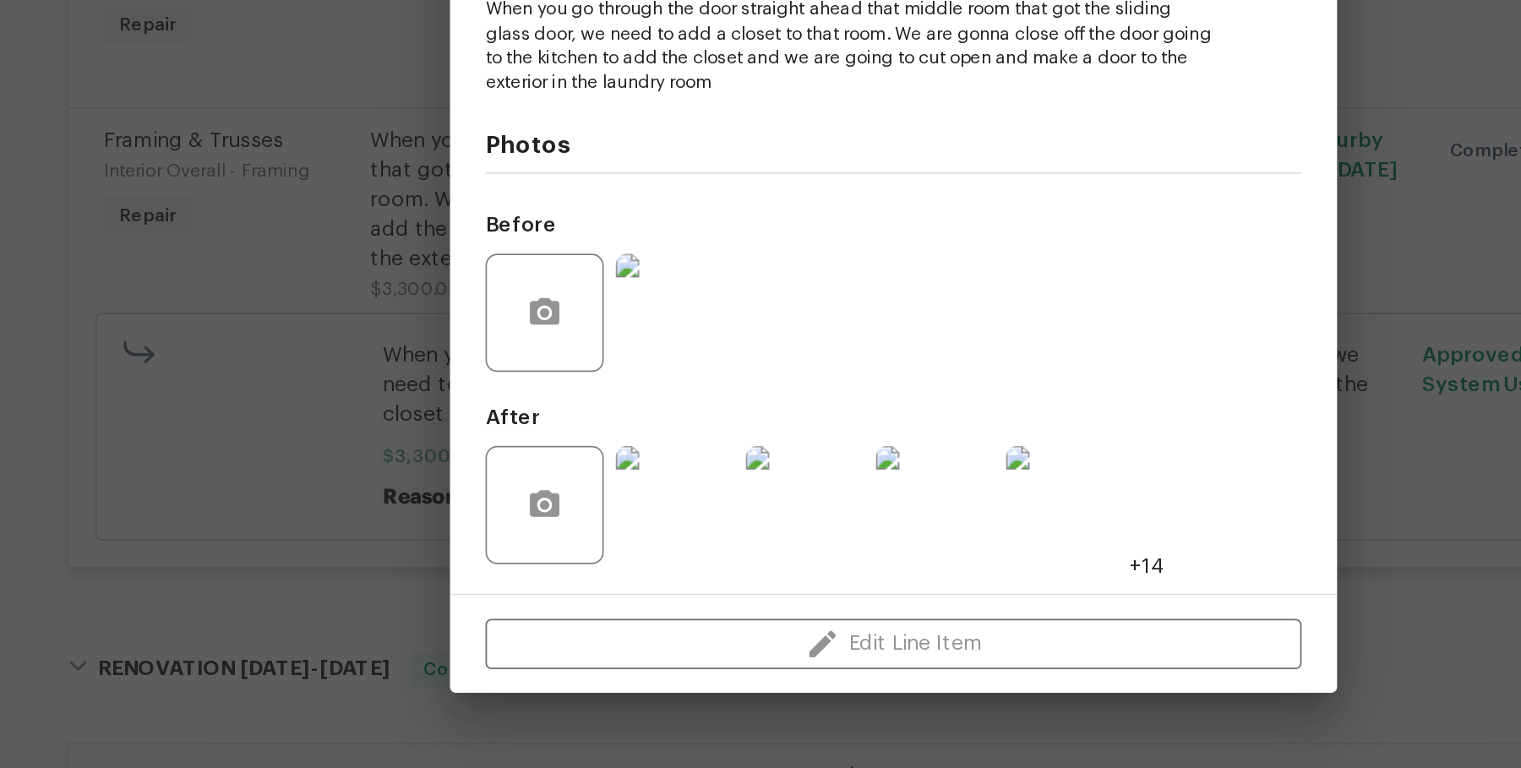
scroll to position [0, 0]
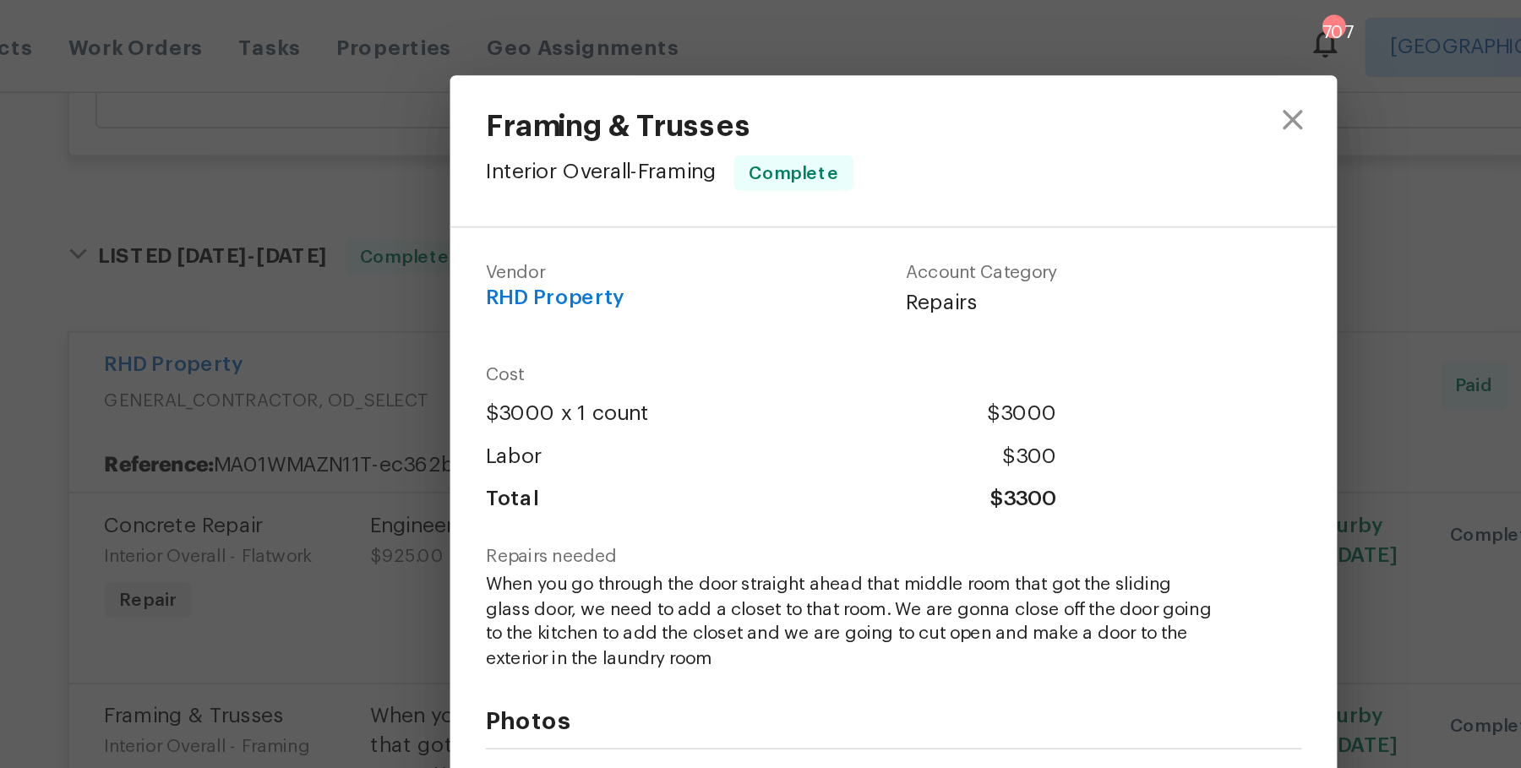
click at [359, 141] on div "Framing & Trusses Interior Overall - Framing Complete Vendor RHD Property Accou…" at bounding box center [760, 384] width 1521 height 768
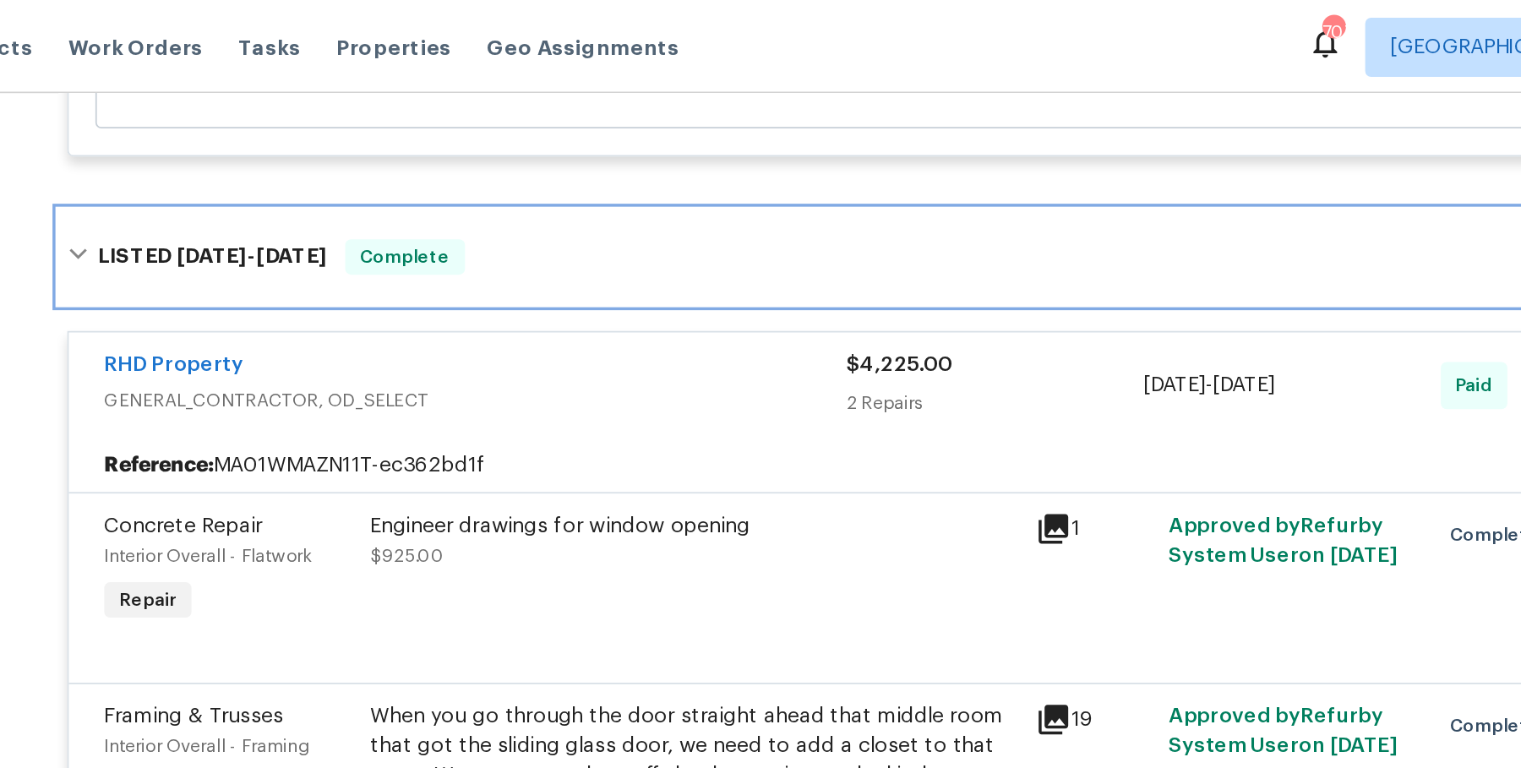
drag, startPoint x: 340, startPoint y: 167, endPoint x: 324, endPoint y: 193, distance: 30.7
click at [324, 193] on div "LISTED [DATE] - [DATE] Complete RHD Property GENERAL_CONTRACTOR, OD_SELECT $4,2…" at bounding box center [760, 395] width 955 height 551
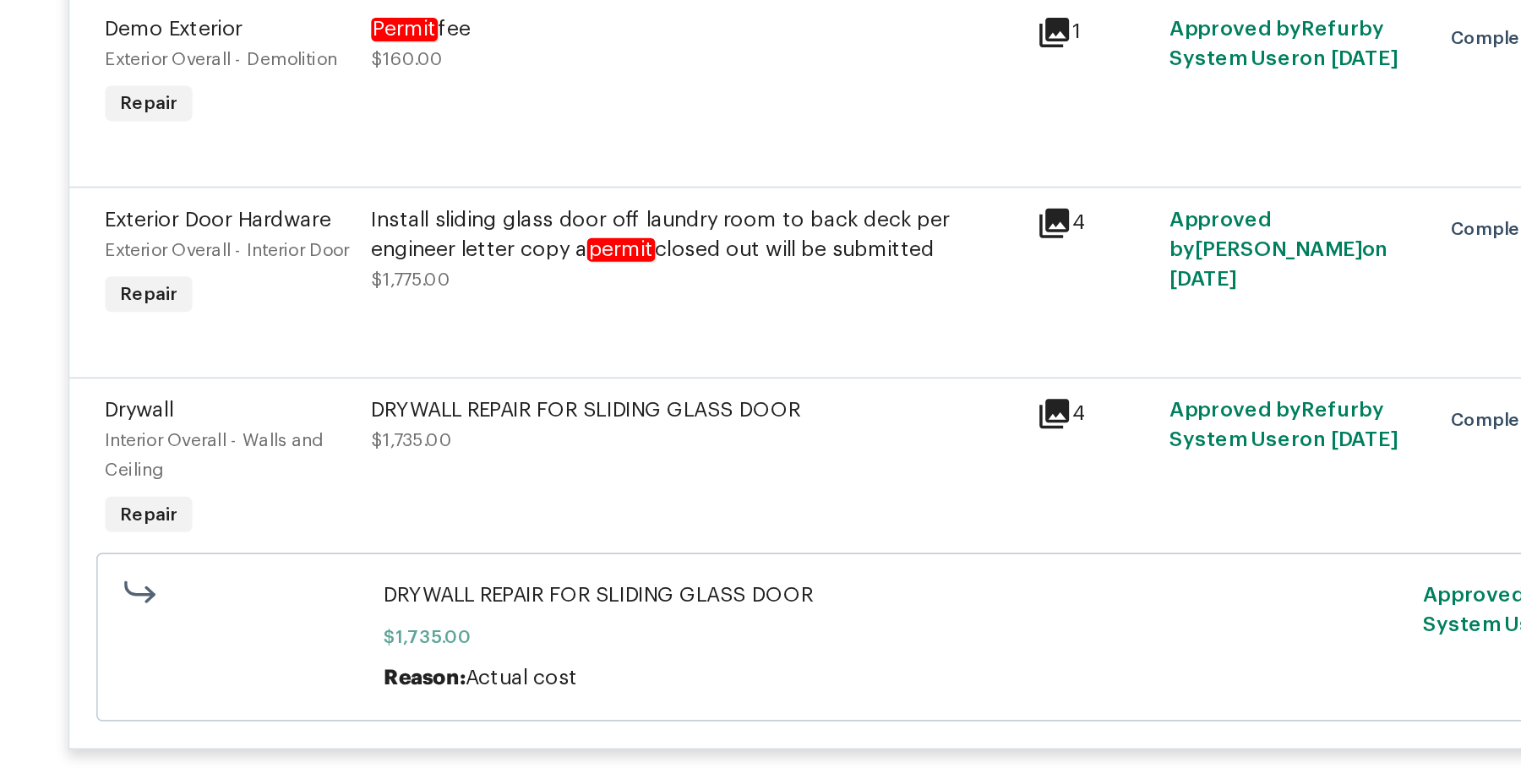
scroll to position [1426, 0]
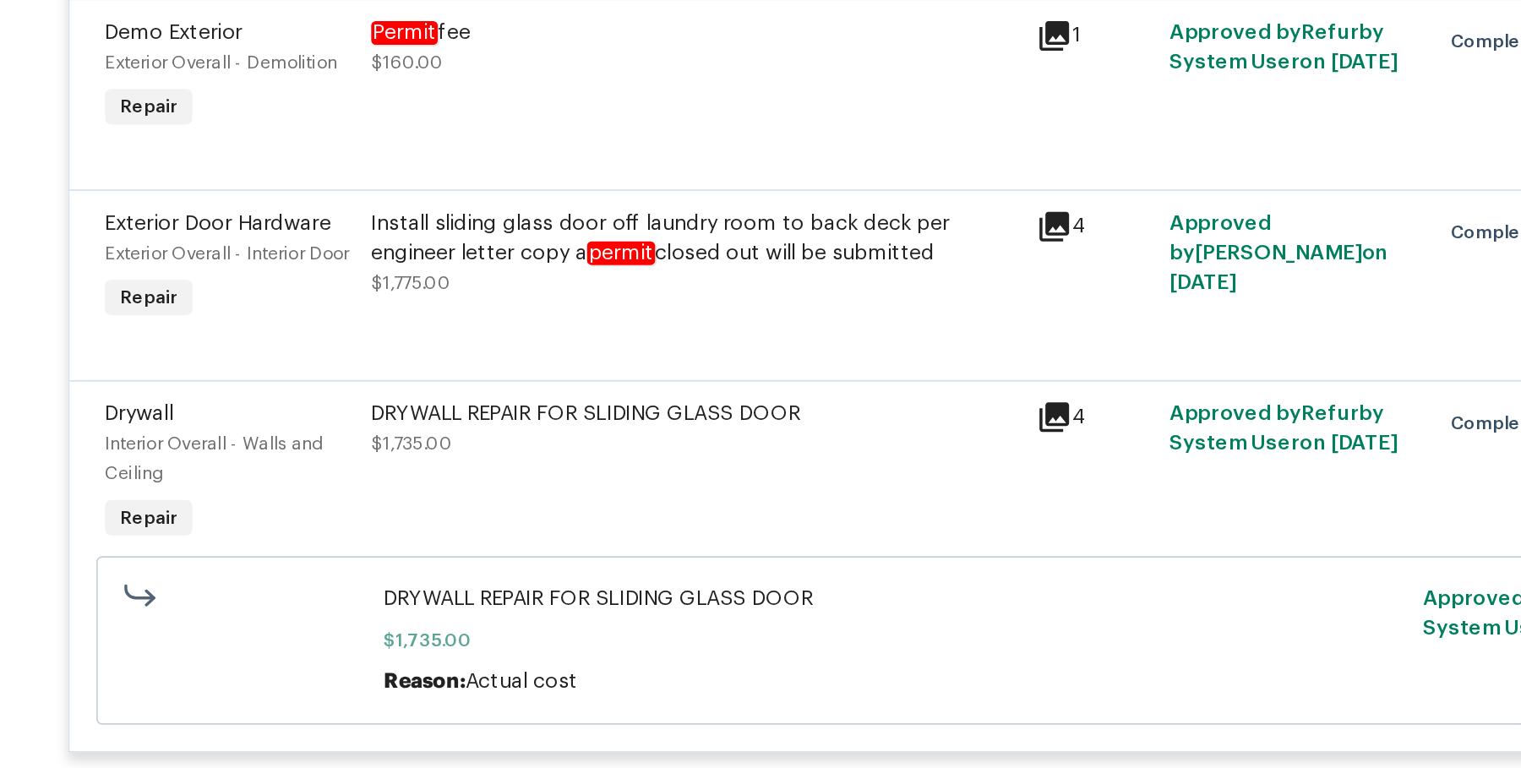
click at [601, 319] on div "DRYWALL REPAIR FOR SLIDING GLASS DOOR" at bounding box center [646, 310] width 370 height 17
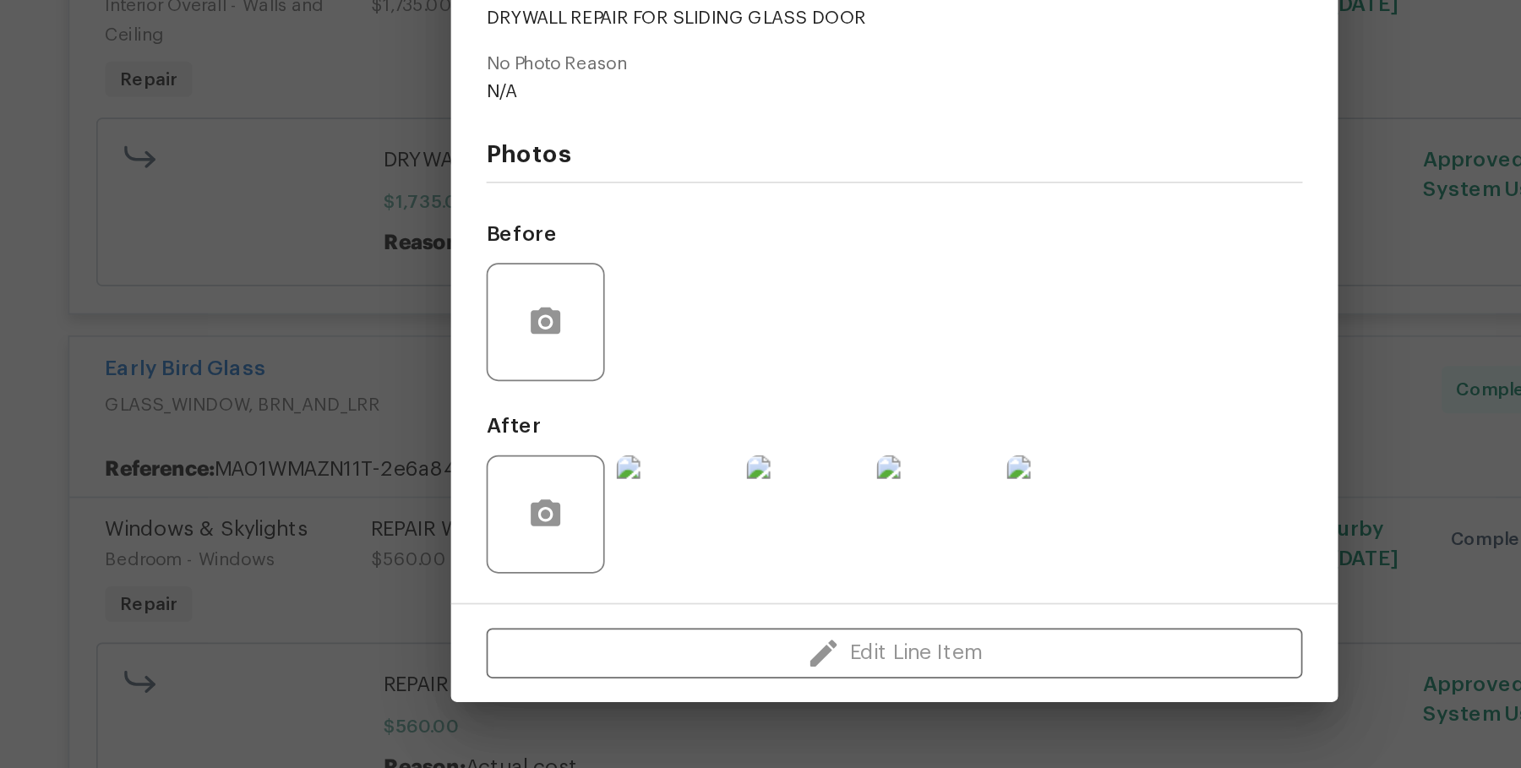
scroll to position [0, 0]
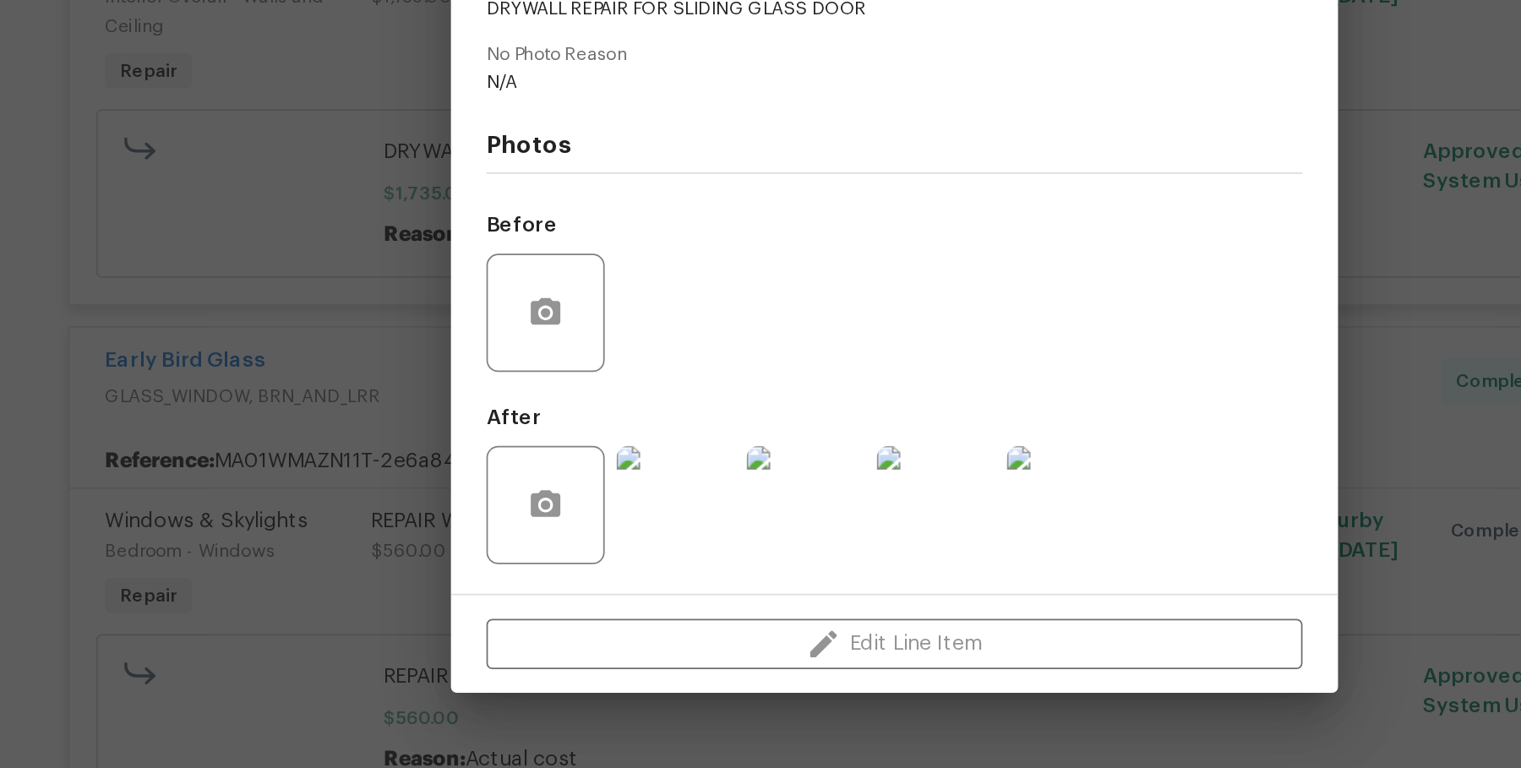
click at [623, 632] on img at bounding box center [636, 618] width 68 height 68
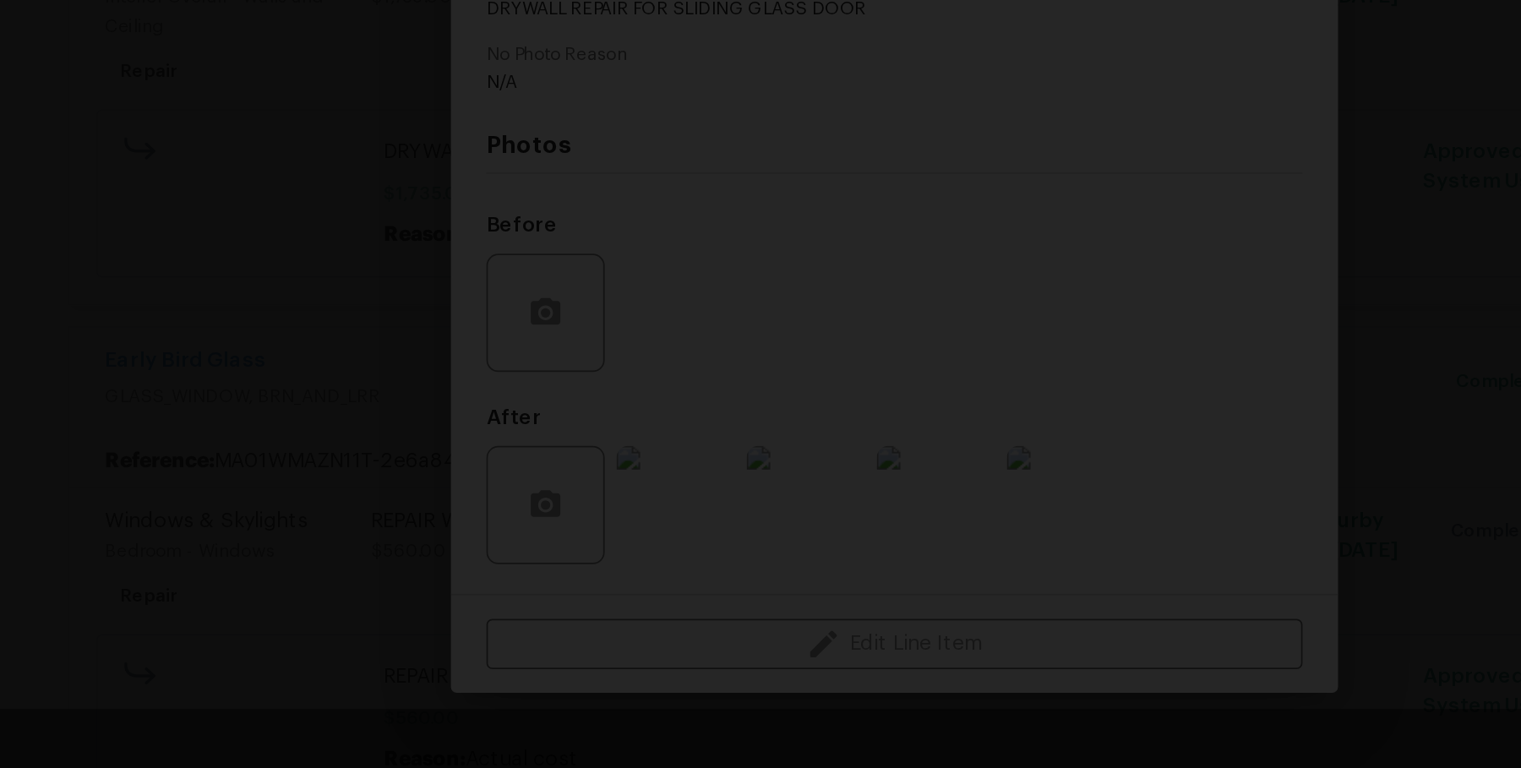
click at [373, 649] on div "Lightbox" at bounding box center [760, 384] width 1521 height 768
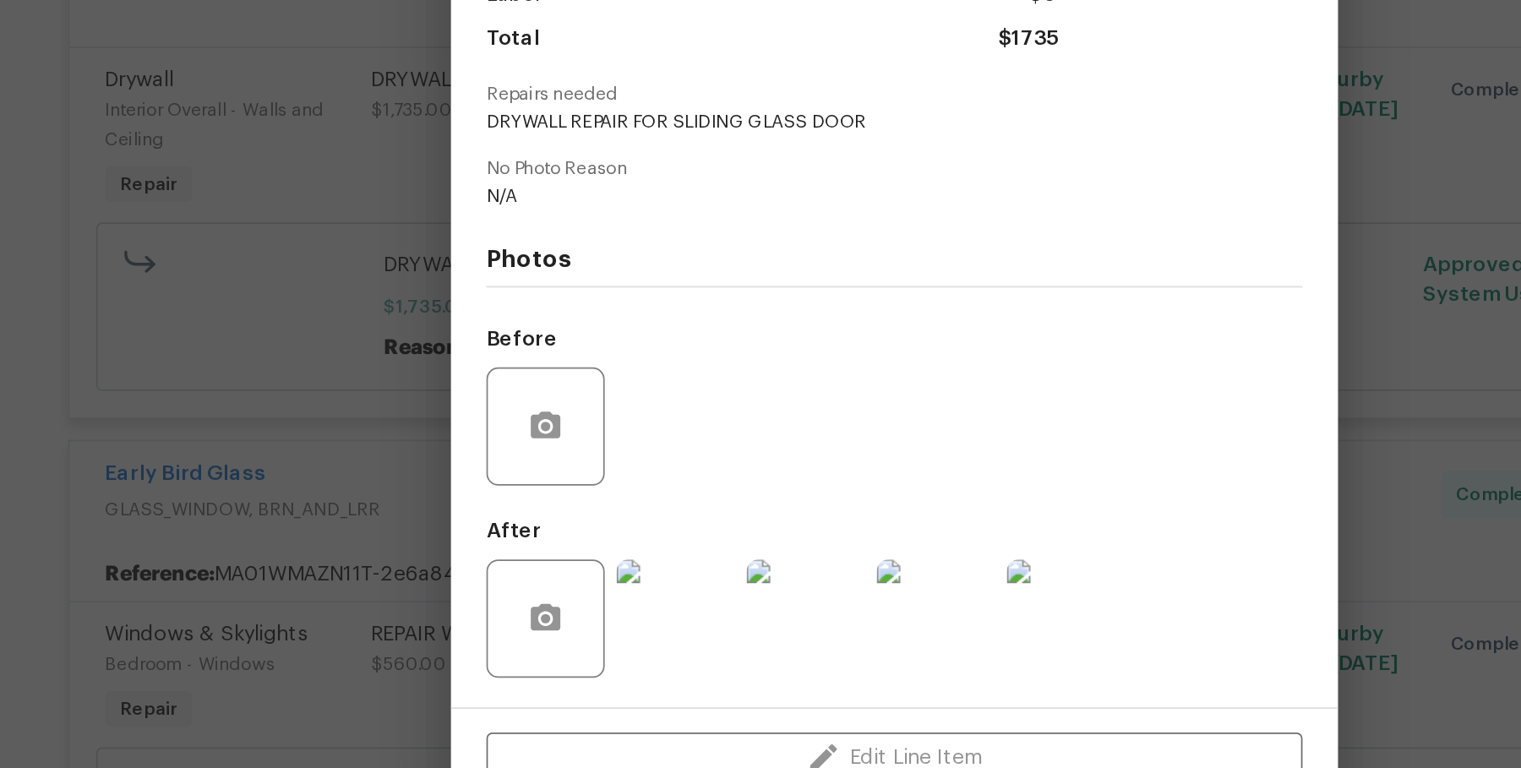
click at [468, 424] on div "Drywall Interior Overall - Walls and Ceiling Complete Vendor RHD Property Accou…" at bounding box center [760, 384] width 1521 height 768
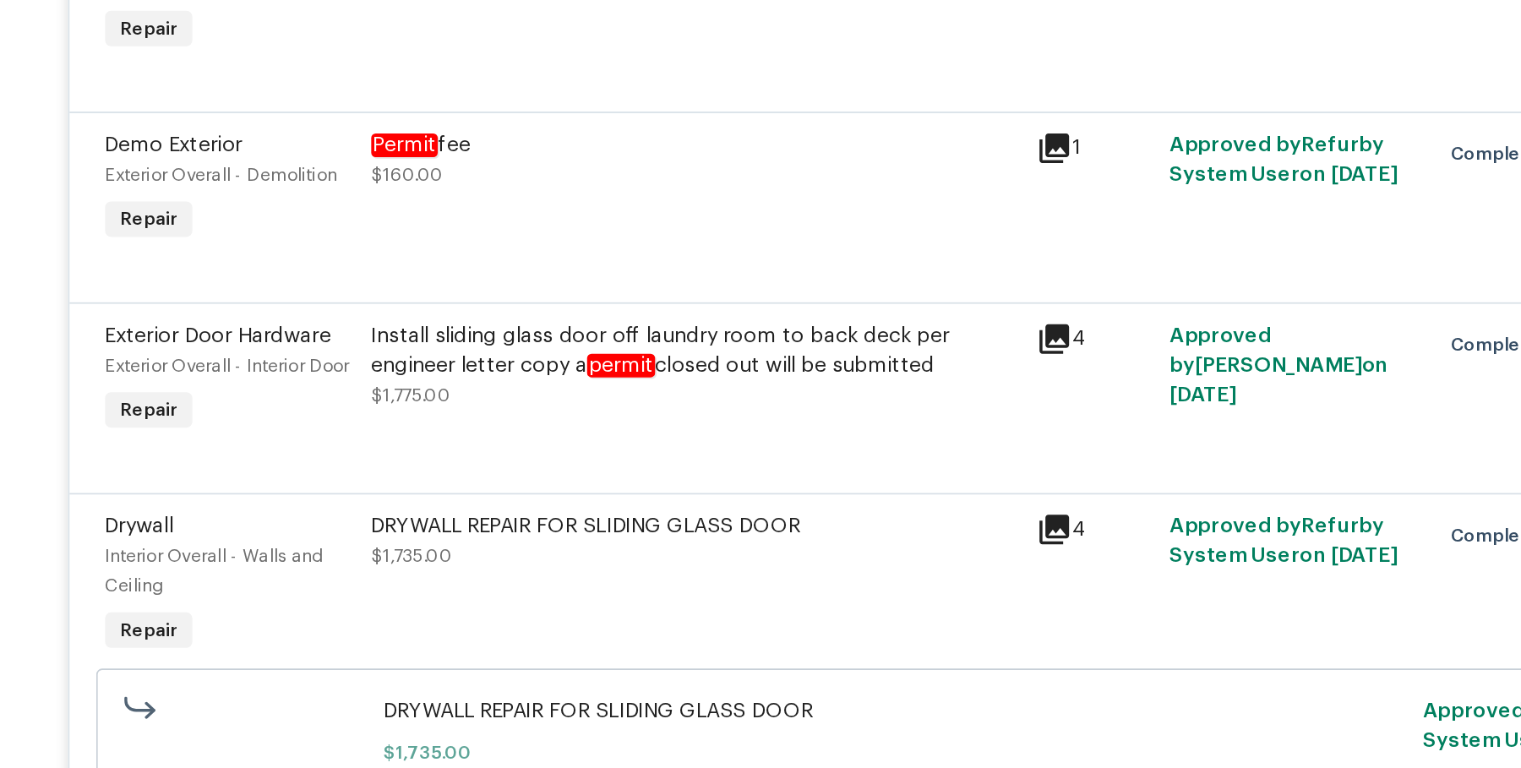
scroll to position [1173, 0]
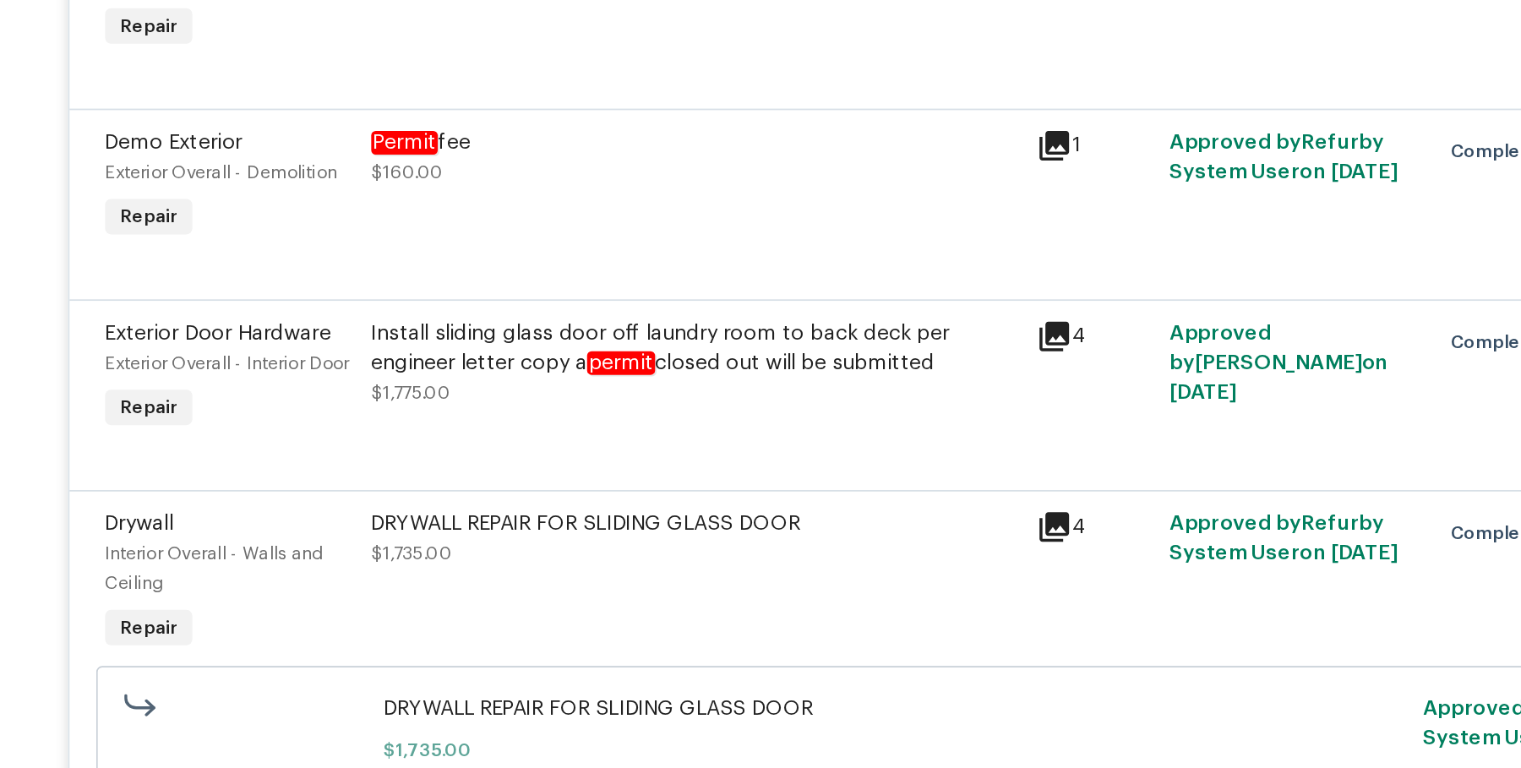
click at [540, 470] on div "Install sliding glass door off laundry room to back deck per engineer letter co…" at bounding box center [646, 463] width 370 height 34
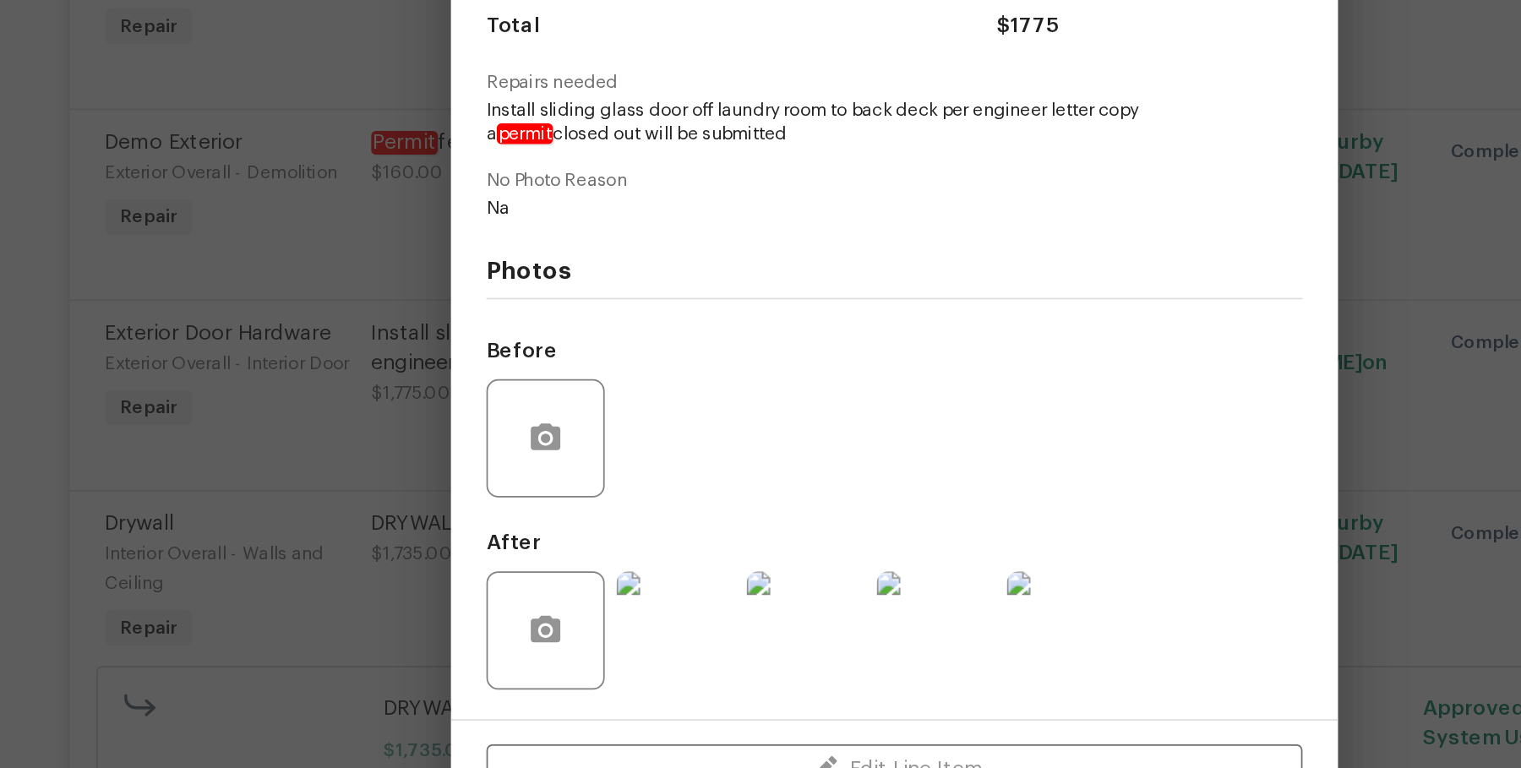
click at [645, 329] on span "Install sliding glass door off laundry room to back deck per engineer letter co…" at bounding box center [737, 334] width 420 height 29
click at [437, 431] on div "Exterior Door Hardware Exterior Overall - Interior Door Complete Vendor RHD Pro…" at bounding box center [760, 384] width 1521 height 768
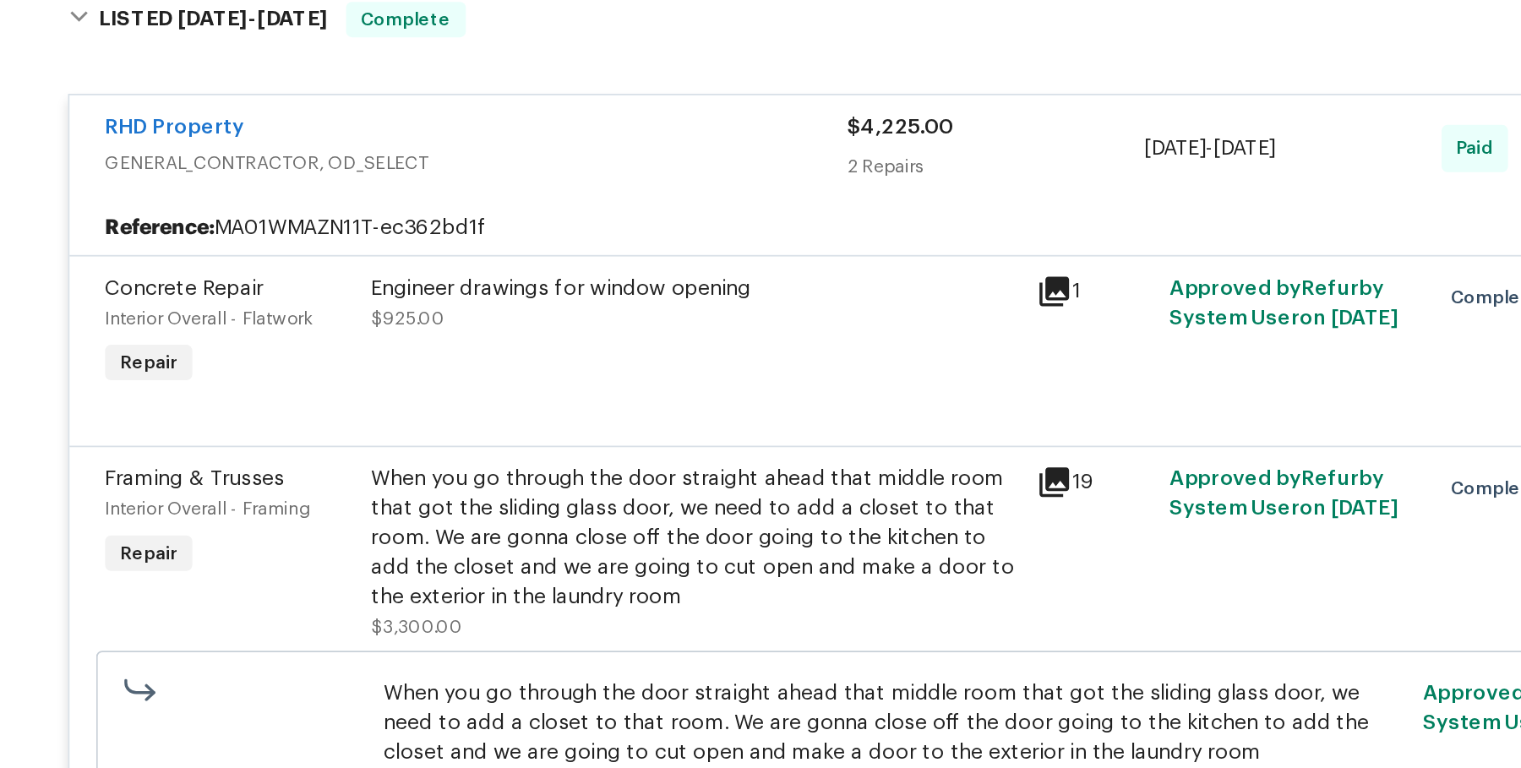
scroll to position [2023, 0]
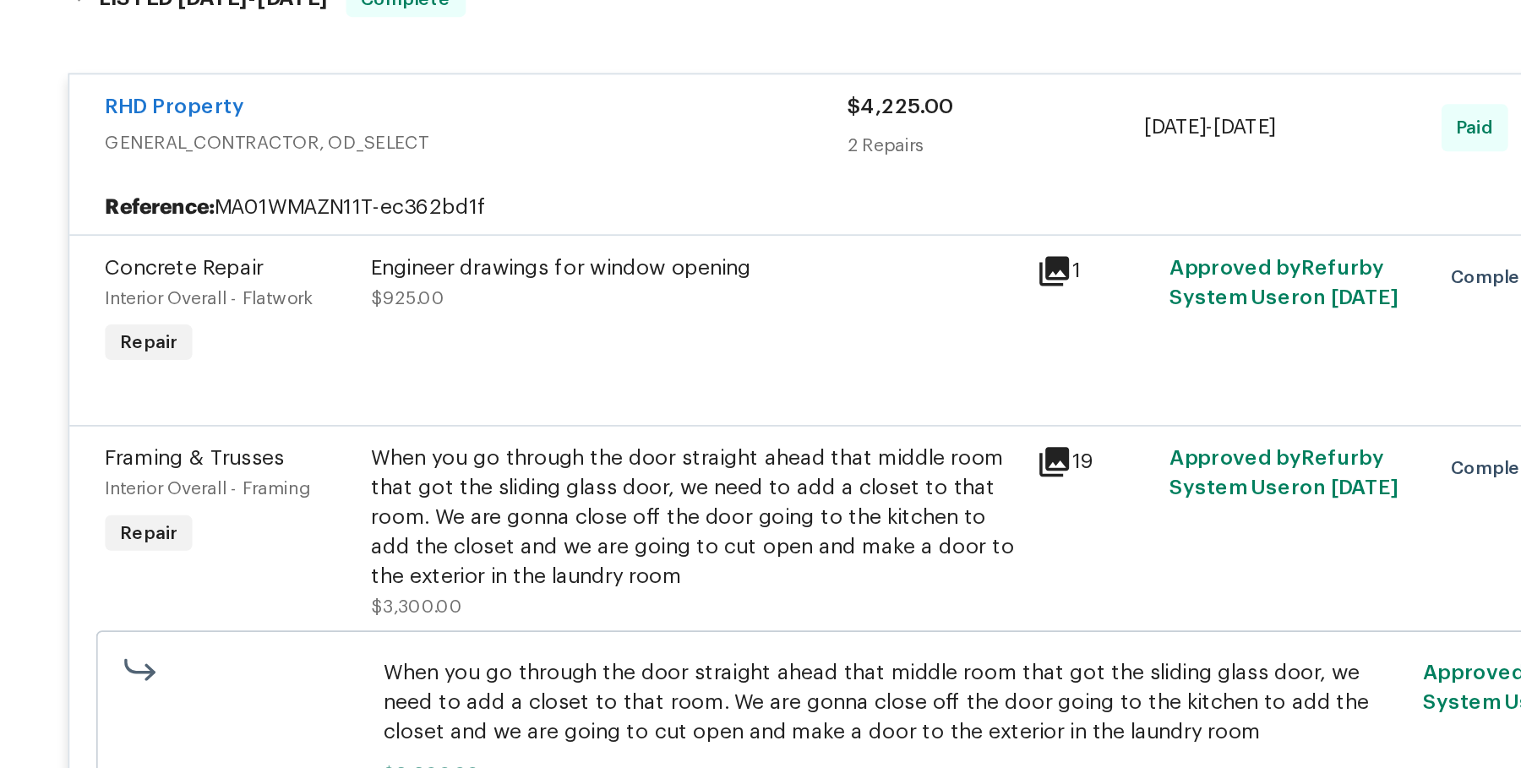
click at [515, 564] on div "When you go through the door straight ahead that middle room that got the slidi…" at bounding box center [646, 560] width 370 height 84
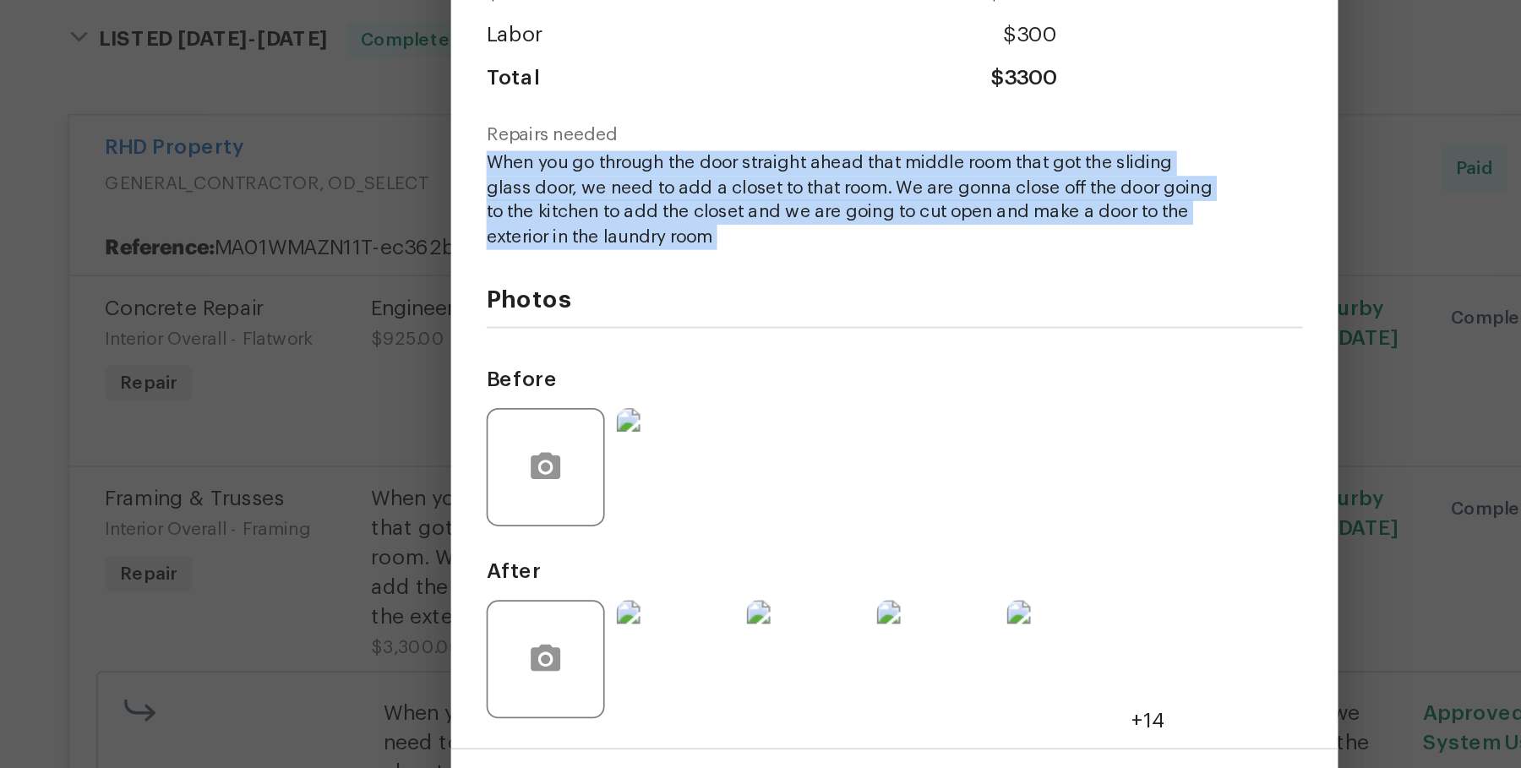
drag, startPoint x: 530, startPoint y: 334, endPoint x: 649, endPoint y: 386, distance: 130.1
click at [649, 386] on div "Vendor RHD Property Account Category Repairs Cost $3000 x 1 count $3000 Labor $…" at bounding box center [760, 399] width 466 height 525
copy span "When you go through the door straight ahead that middle room that got the slidi…"
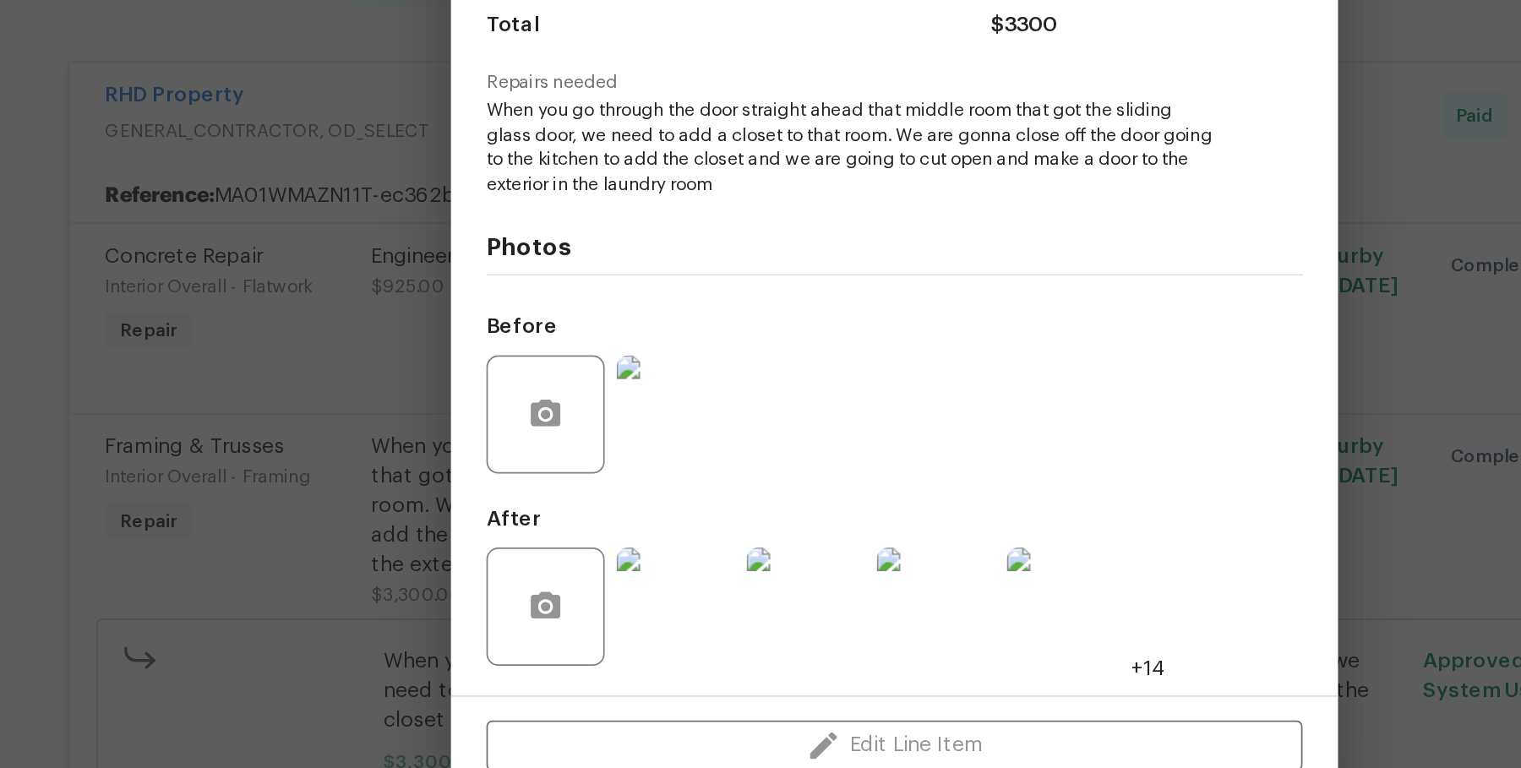
click at [442, 477] on div "Framing & Trusses Interior Overall - Framing Complete Vendor RHD Property Accou…" at bounding box center [760, 384] width 1521 height 768
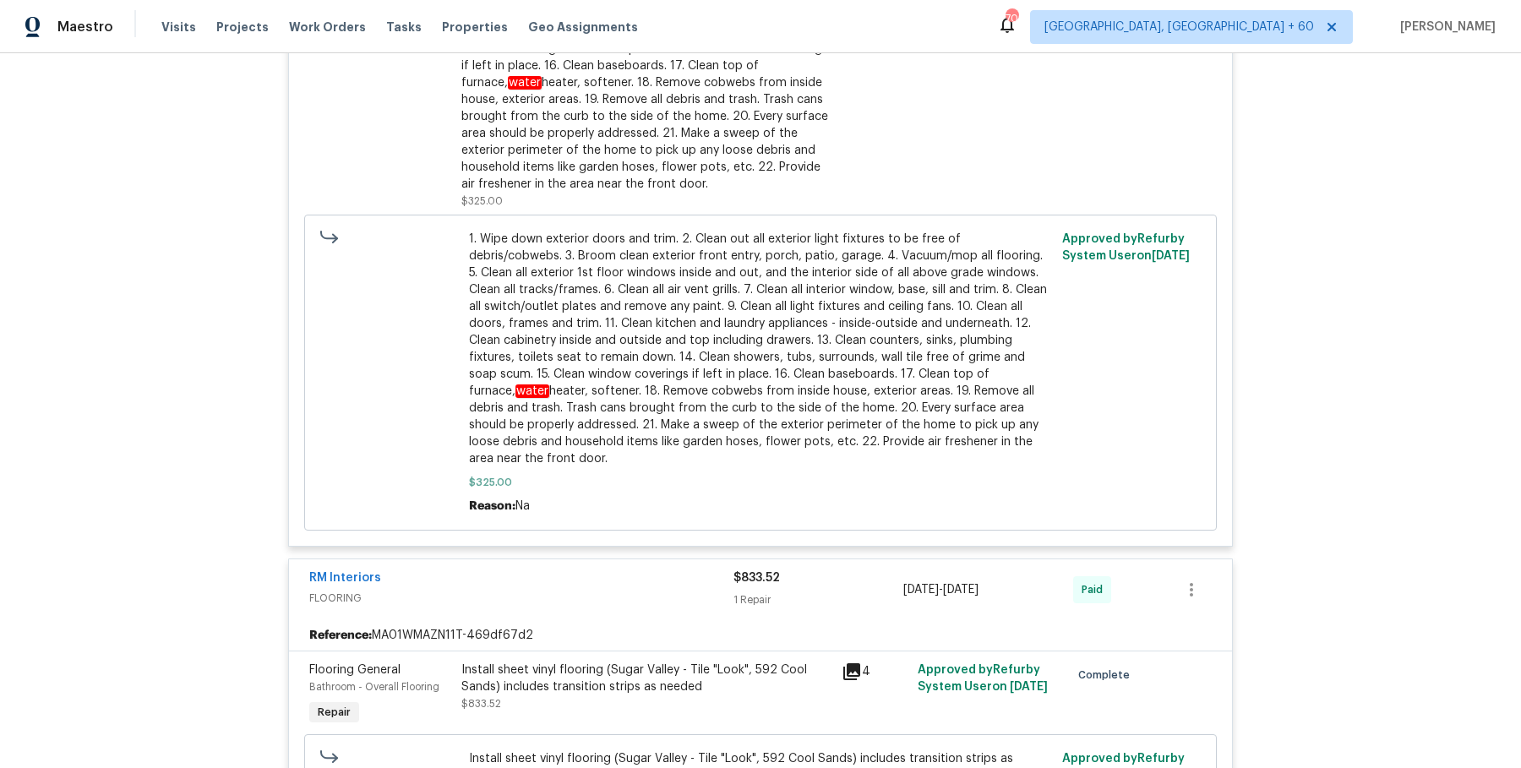
scroll to position [9602, 0]
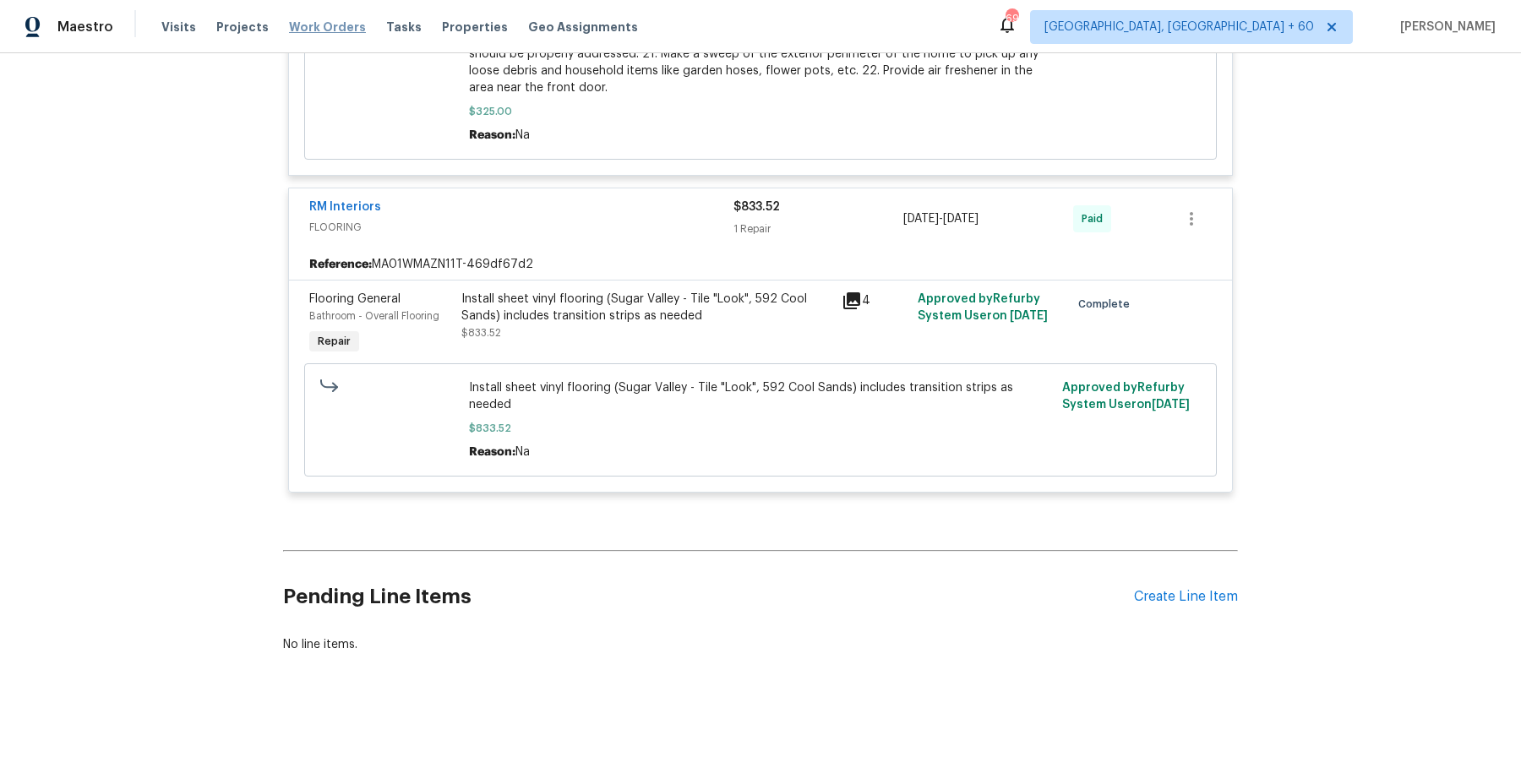
click at [344, 25] on span "Work Orders" at bounding box center [327, 27] width 77 height 17
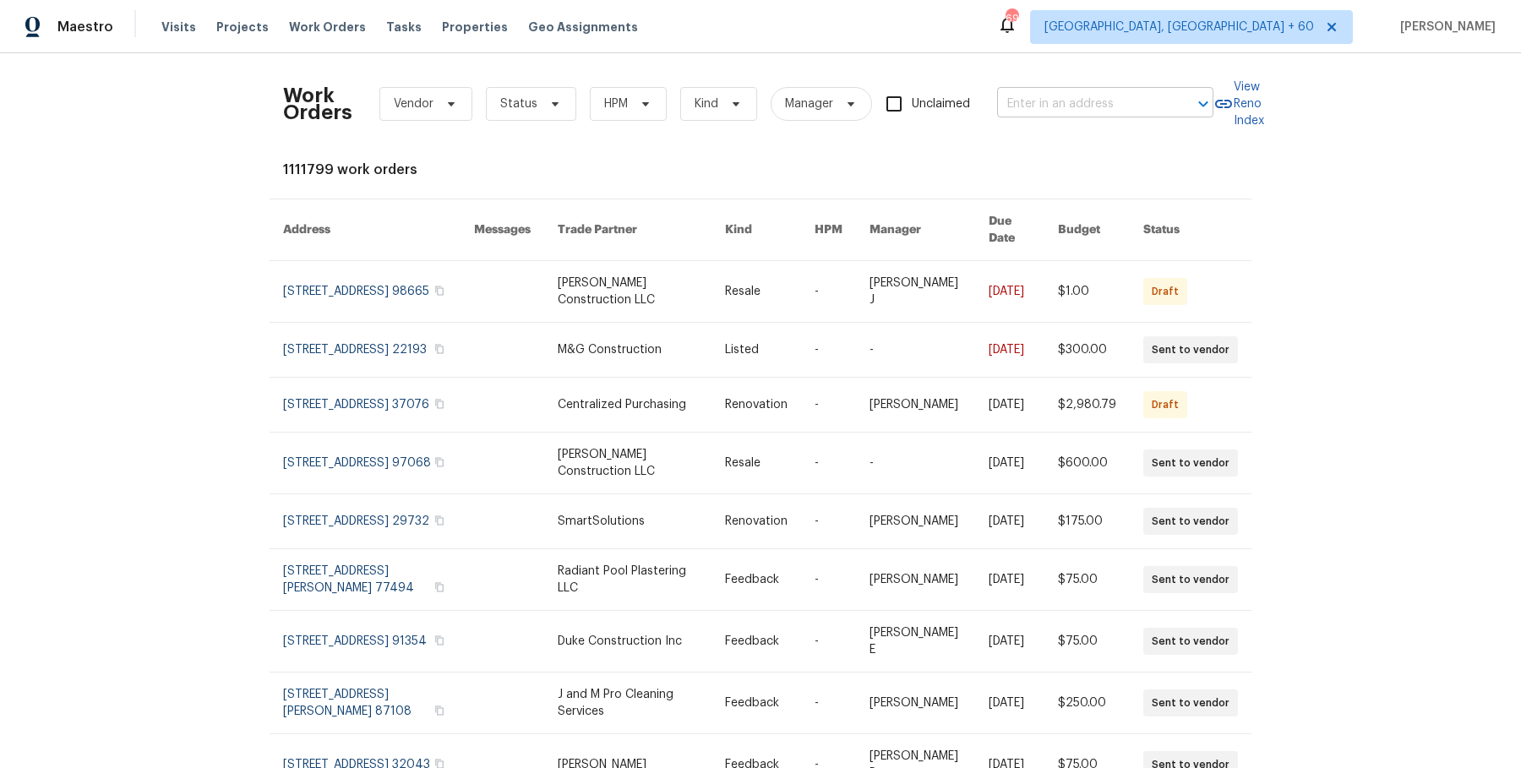
click at [1037, 112] on input "text" at bounding box center [1081, 104] width 169 height 26
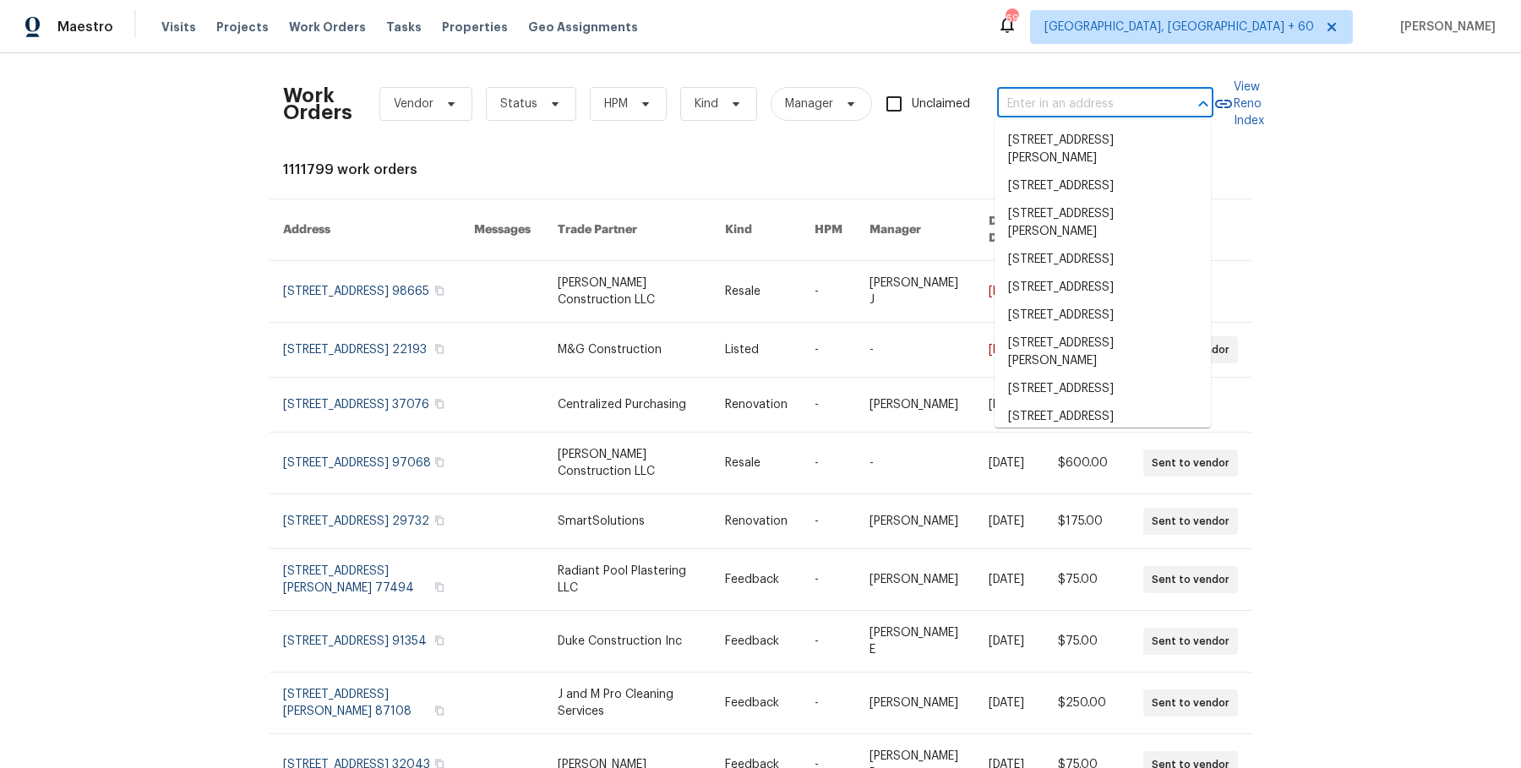
paste input "[STREET_ADDRESS]"
type input "[STREET_ADDRESS]"
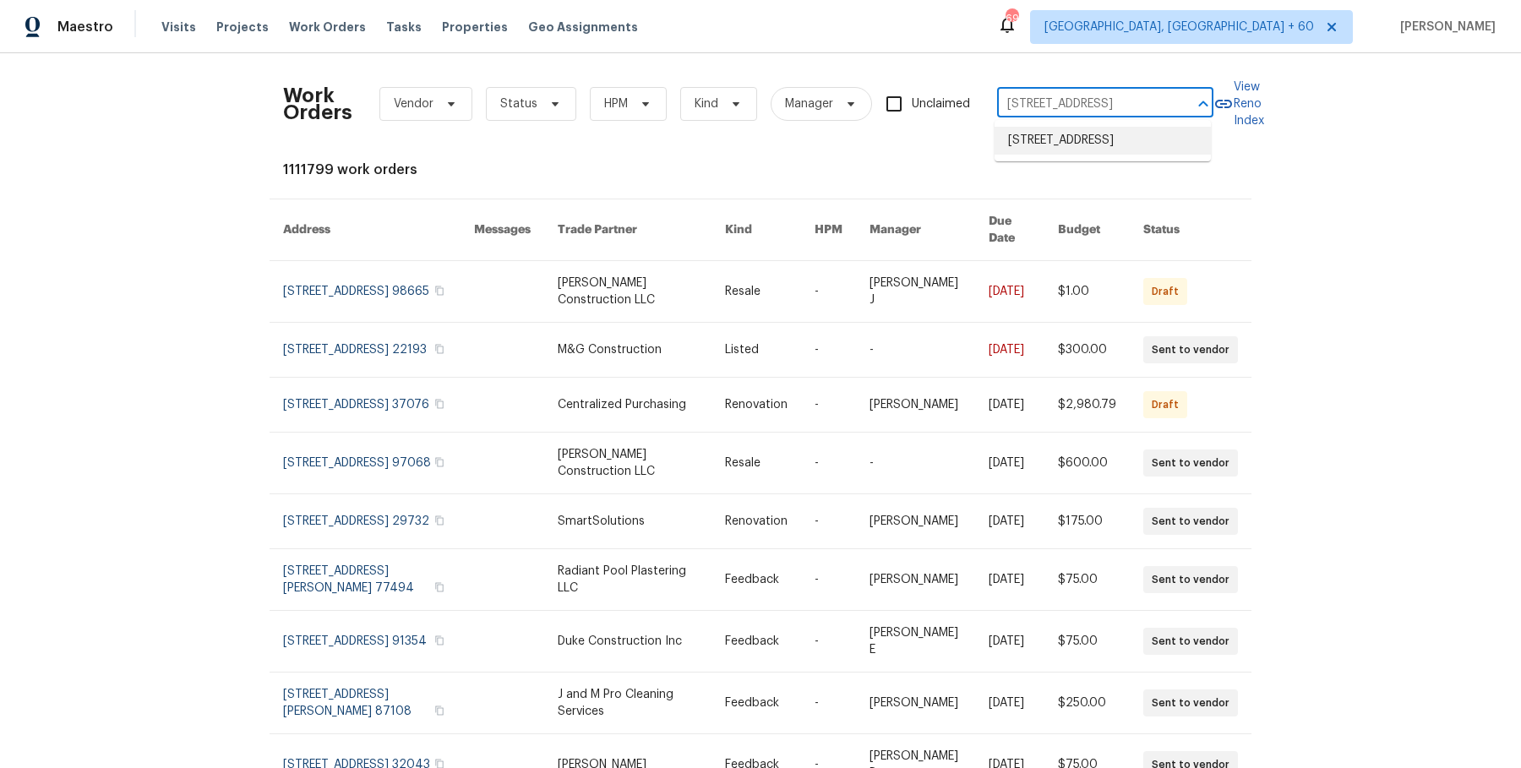
click at [1043, 152] on li "[STREET_ADDRESS]" at bounding box center [1102, 141] width 216 height 28
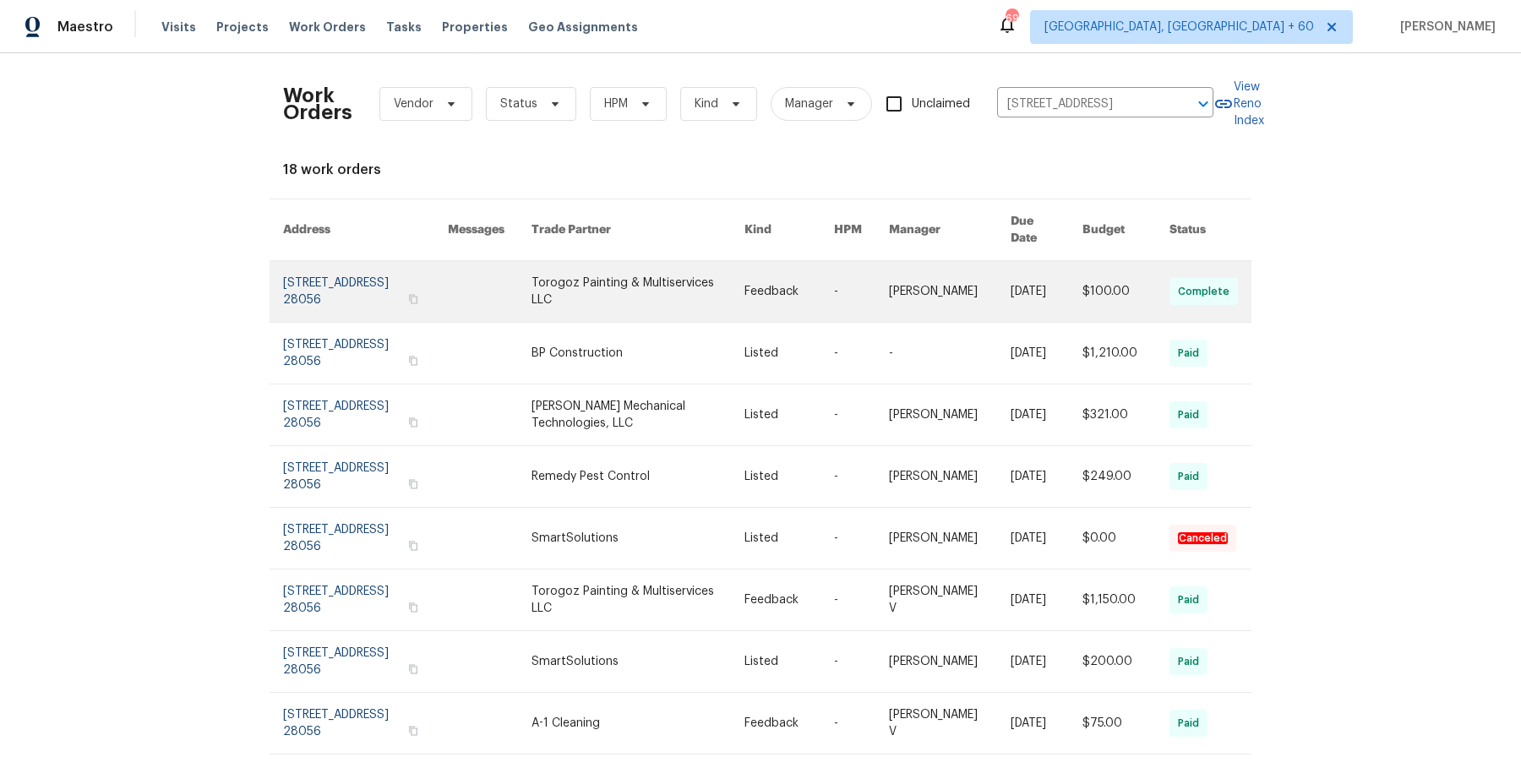
click at [796, 287] on link at bounding box center [789, 291] width 90 height 61
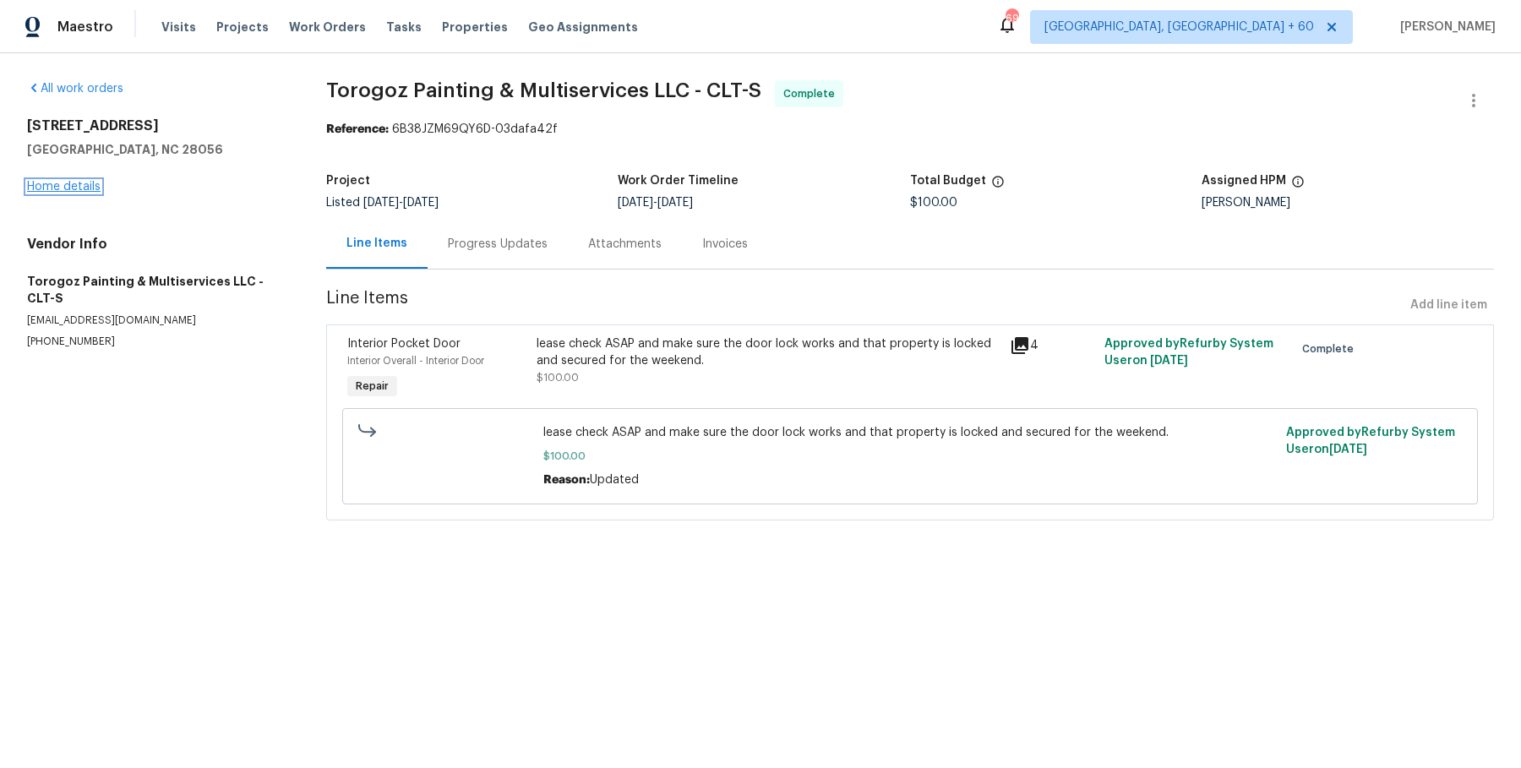
click at [83, 186] on link "Home details" at bounding box center [64, 187] width 74 height 12
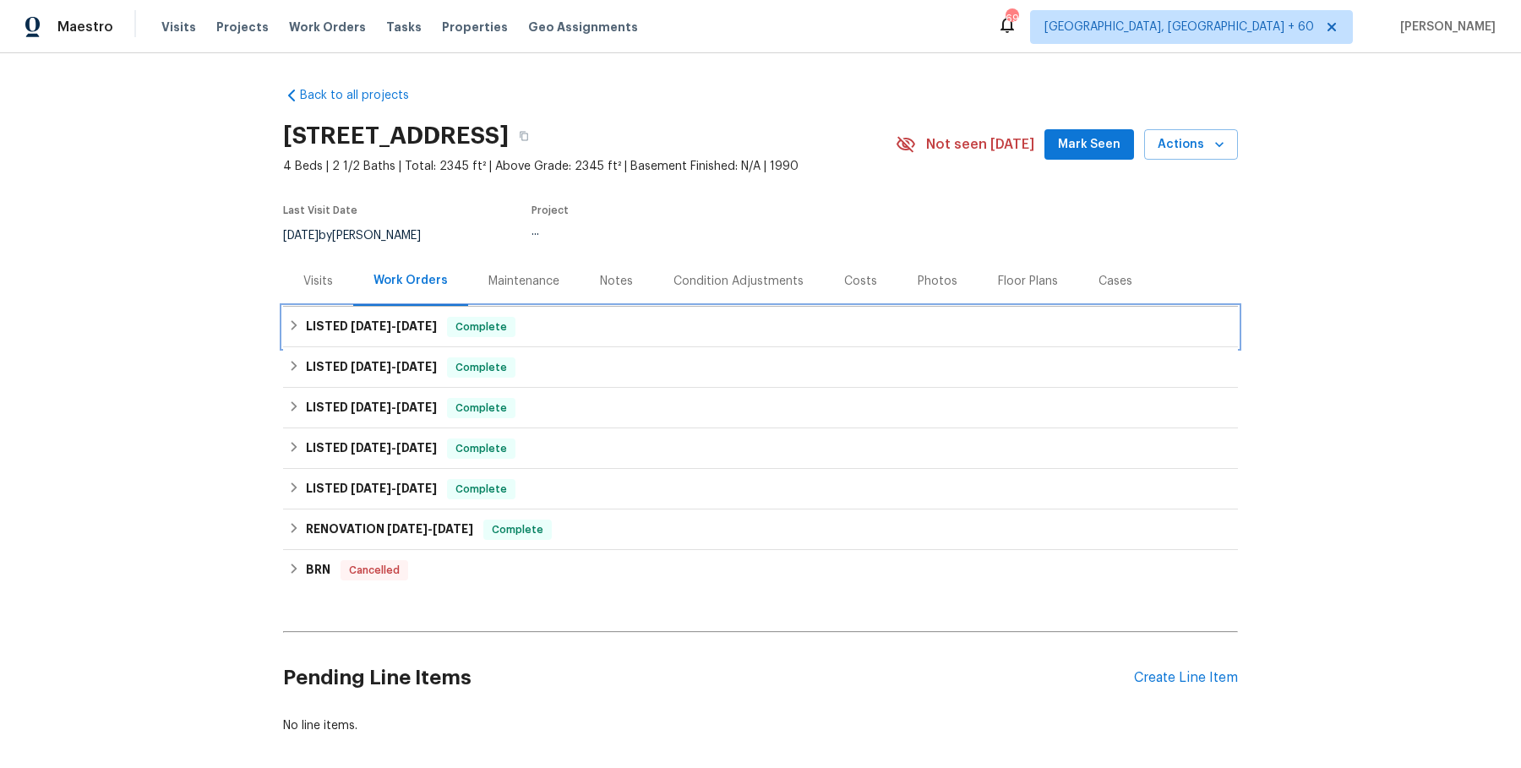
click at [741, 340] on div "LISTED [DATE] - [DATE] Complete" at bounding box center [760, 327] width 955 height 41
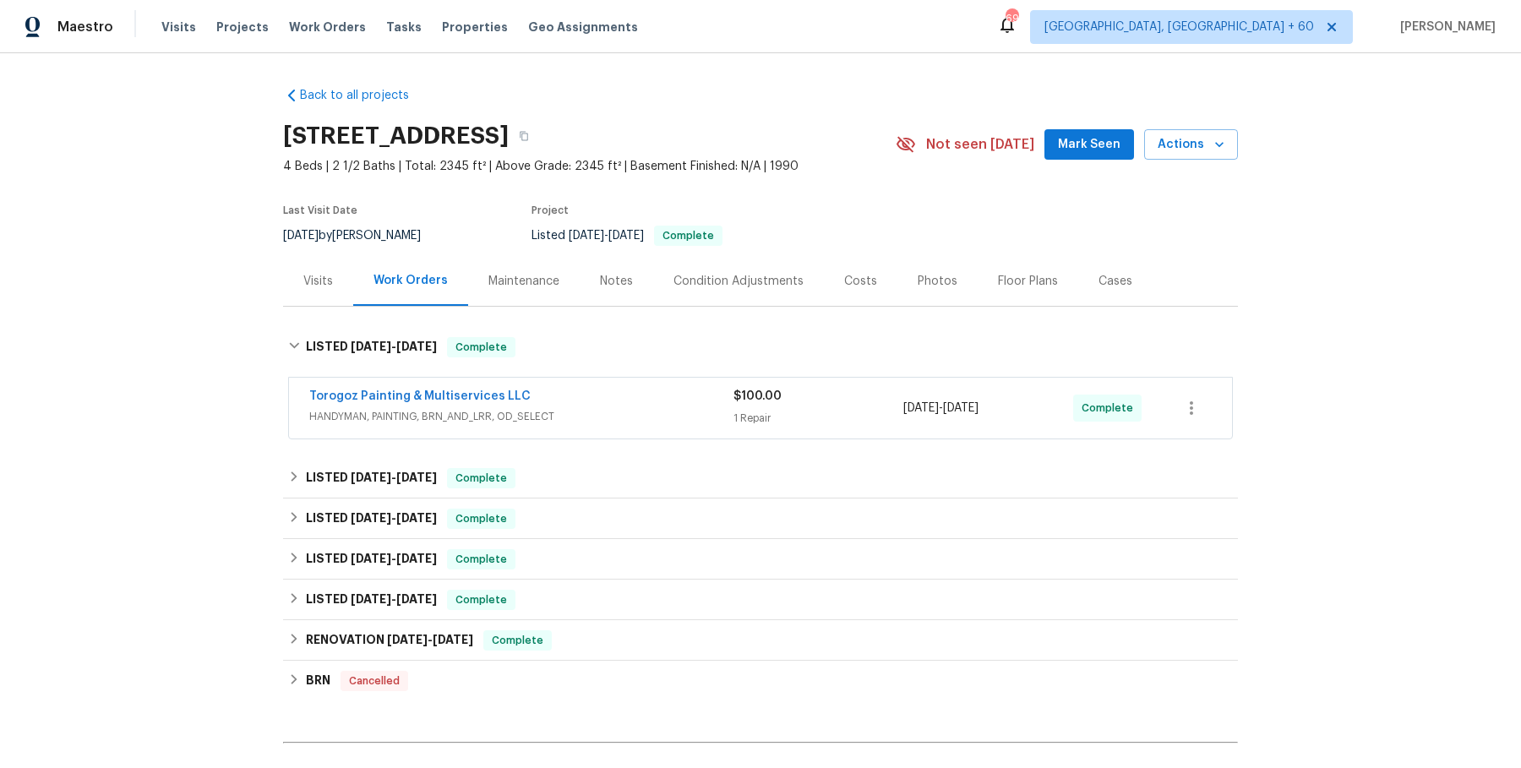
click at [666, 408] on span "HANDYMAN, PAINTING, BRN_AND_LRR, OD_SELECT" at bounding box center [521, 416] width 424 height 17
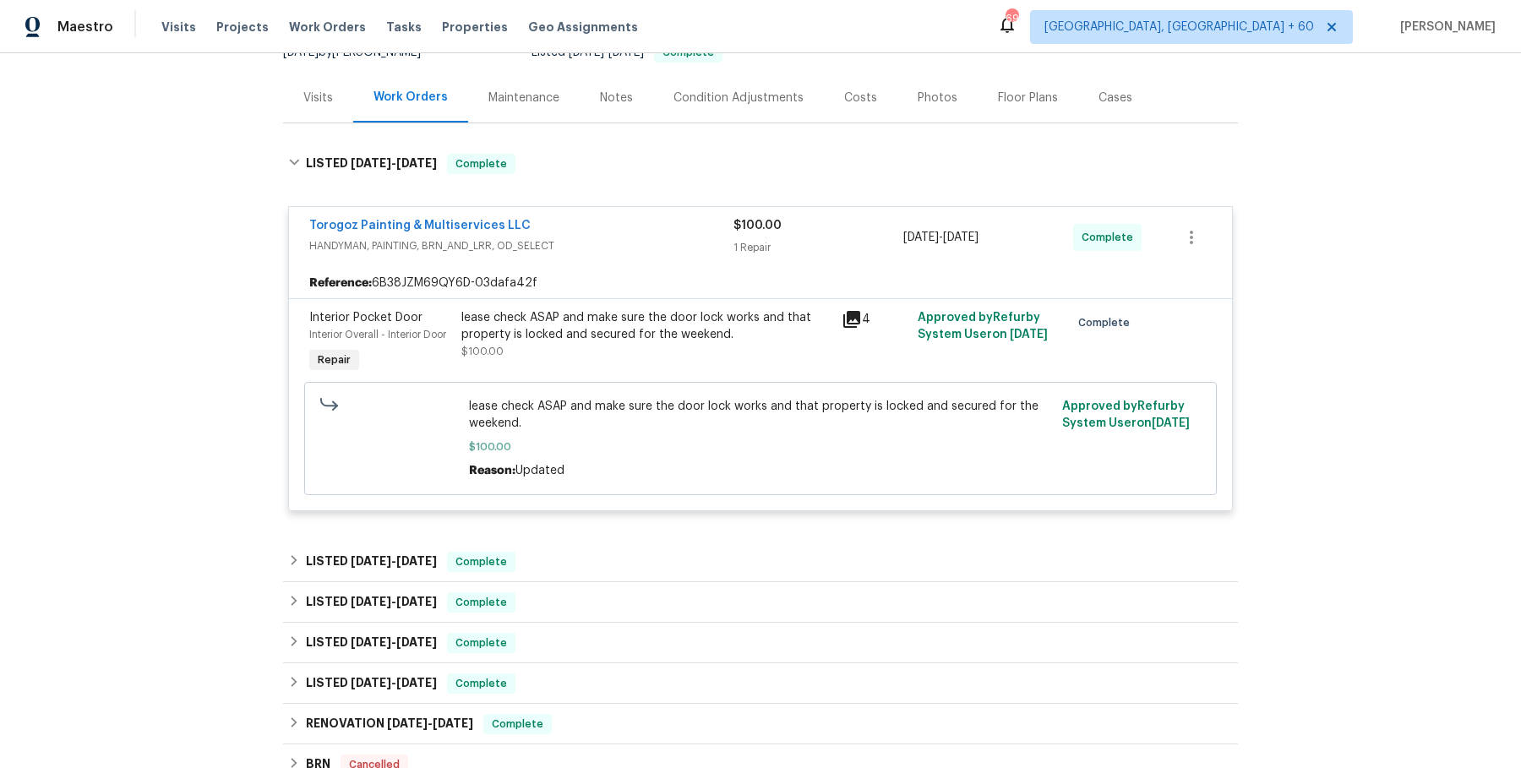
scroll to position [187, 0]
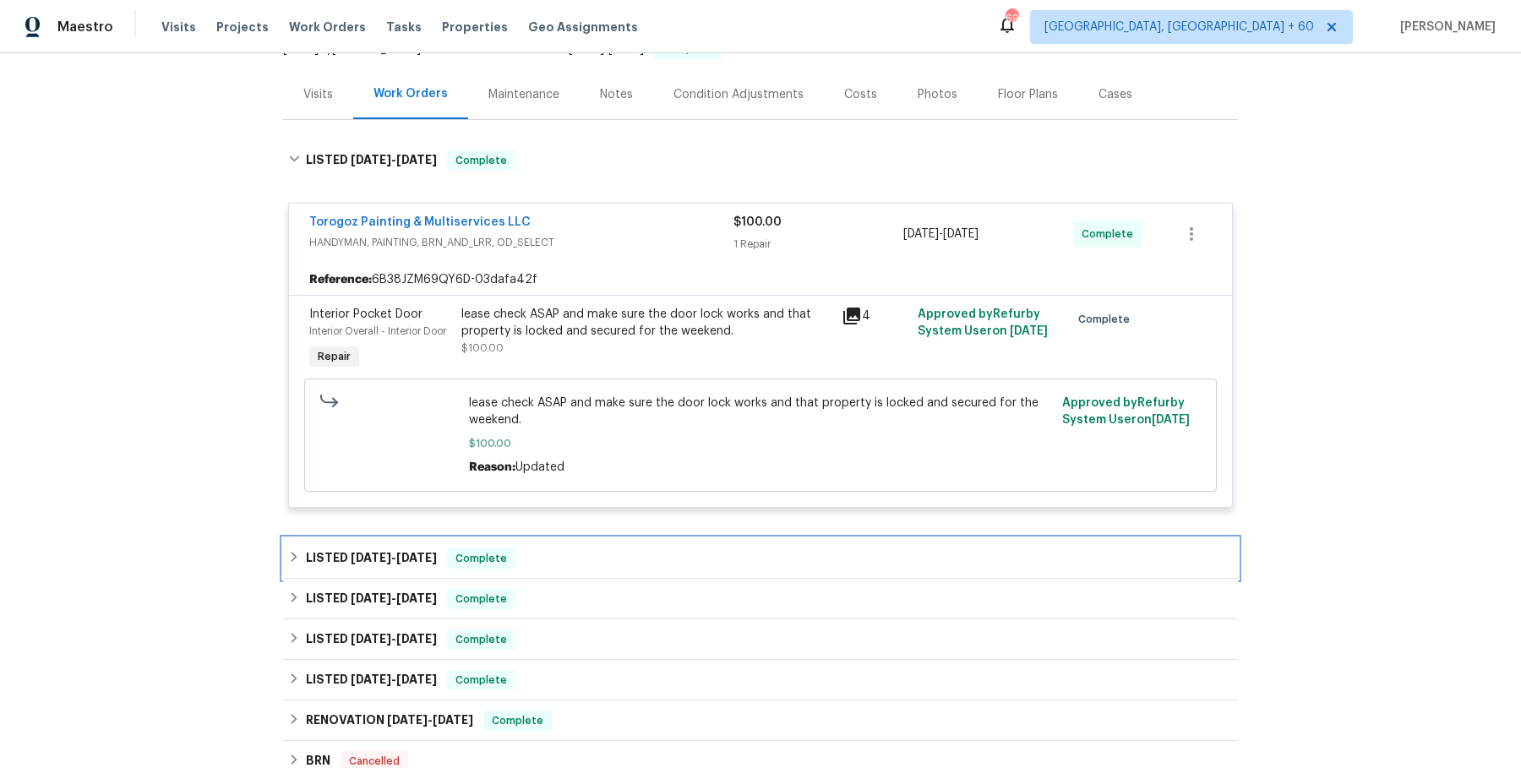
click at [567, 564] on div "LISTED [DATE] - [DATE] Complete" at bounding box center [760, 558] width 945 height 20
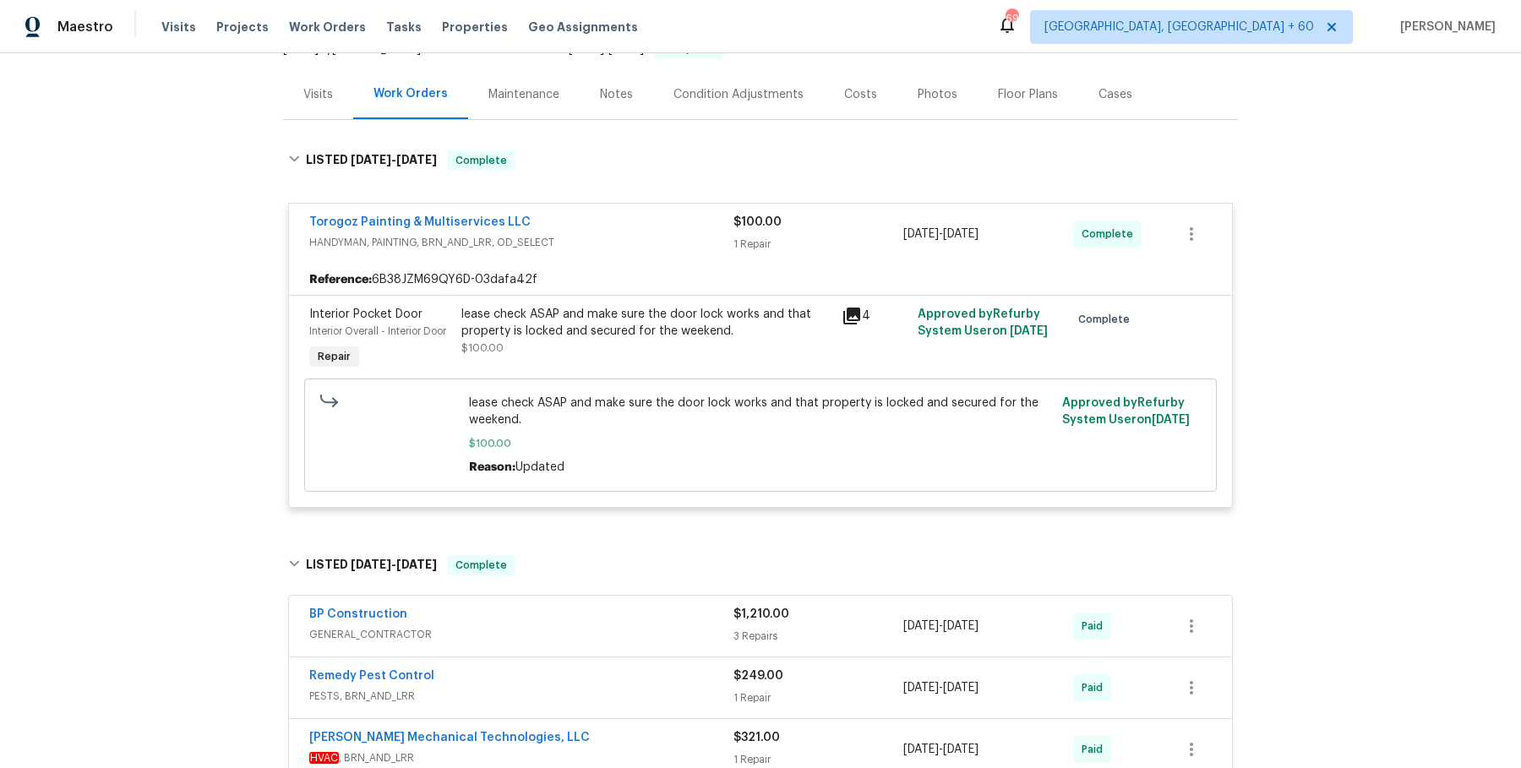
click at [581, 621] on div "BP Construction" at bounding box center [521, 616] width 424 height 20
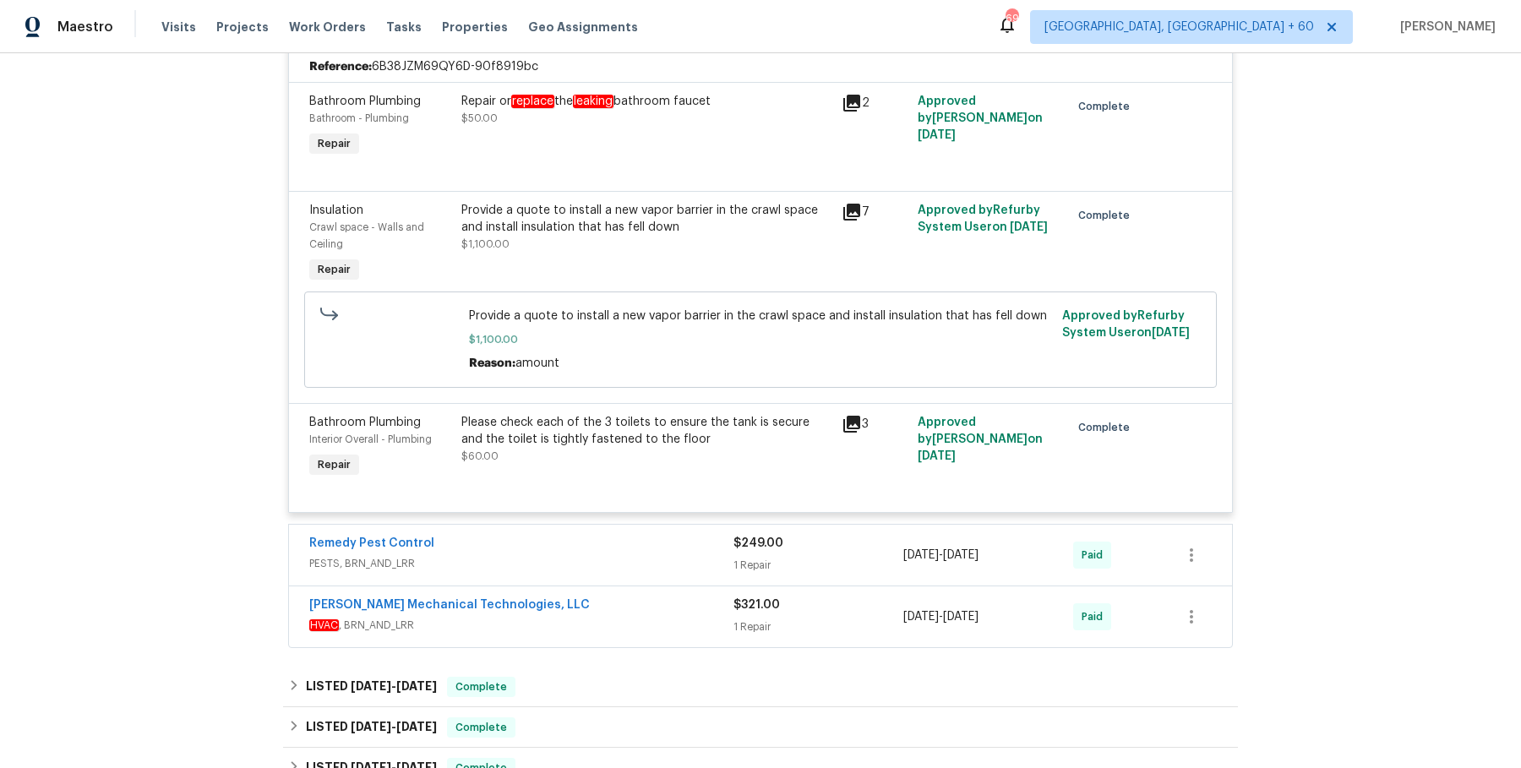
scroll to position [1011, 0]
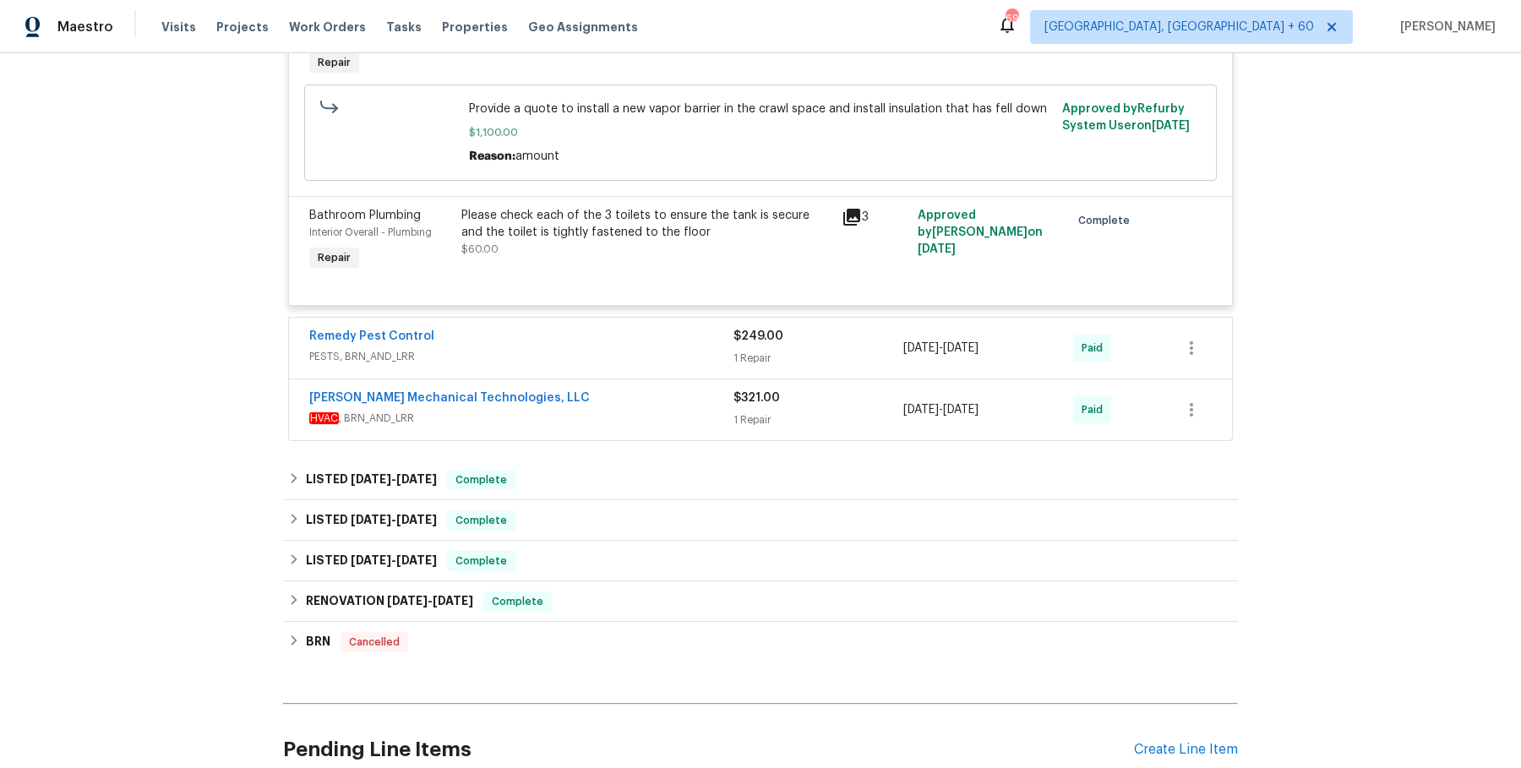
click at [676, 351] on span "PESTS, BRN_AND_LRR" at bounding box center [521, 356] width 424 height 17
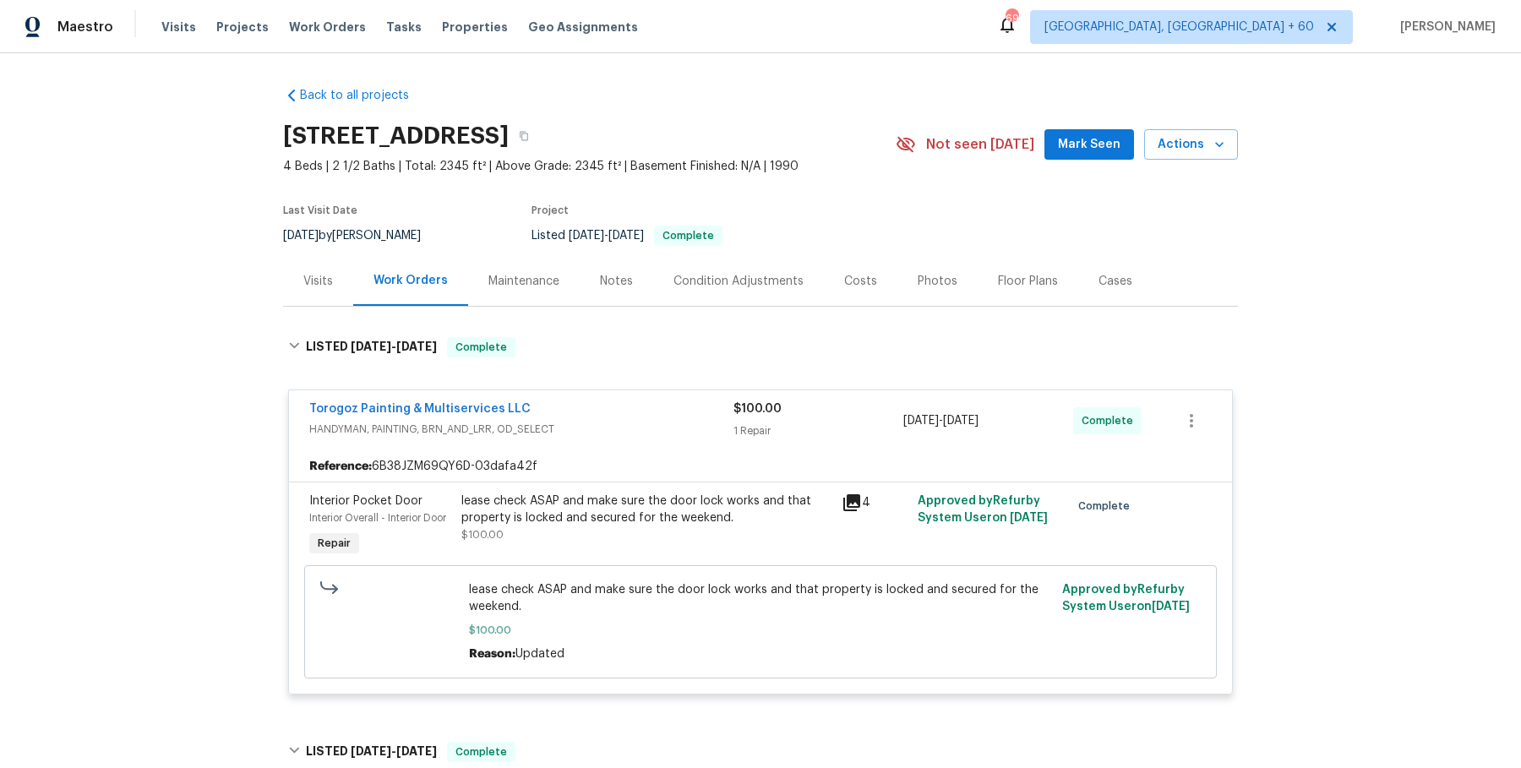
scroll to position [14, 0]
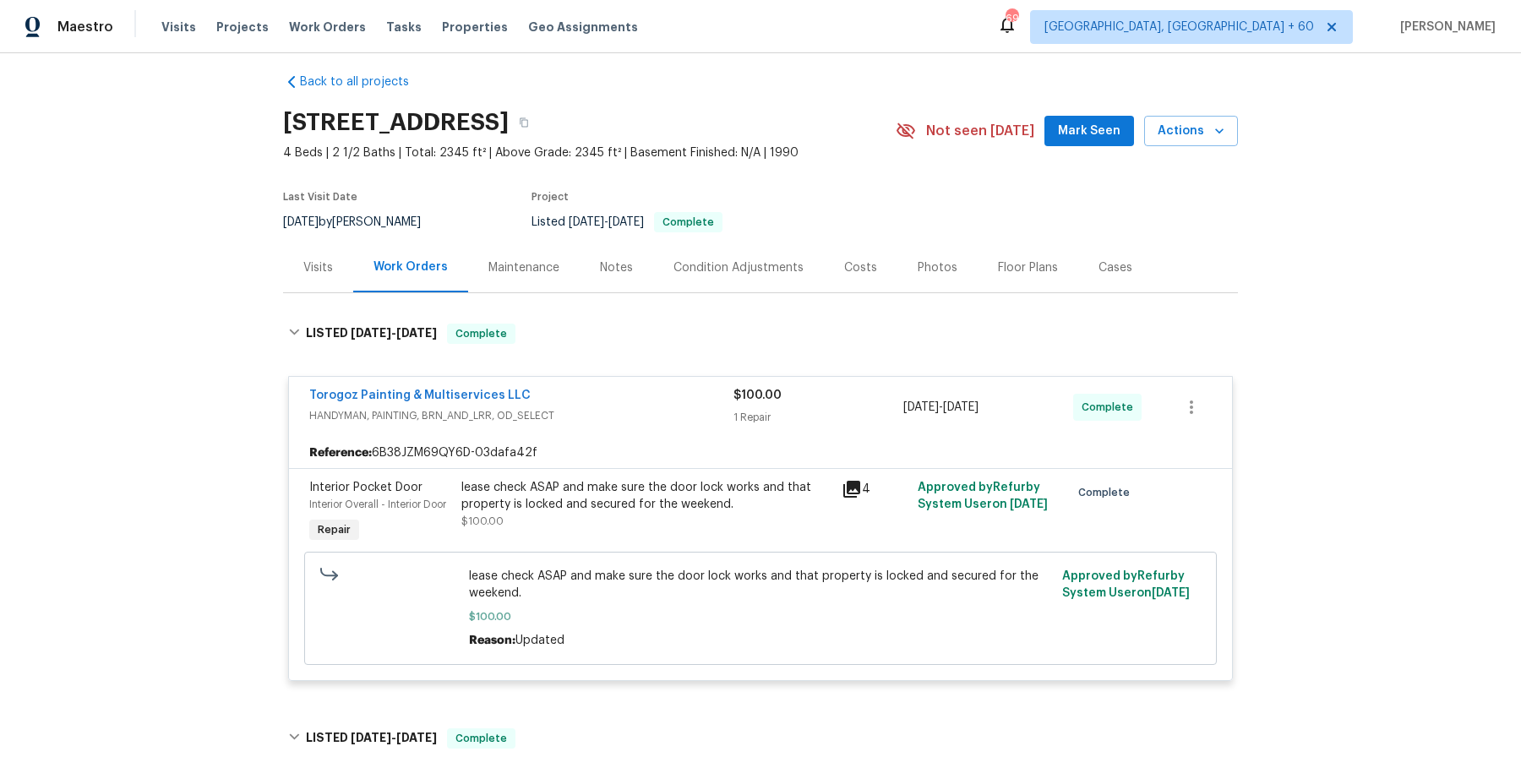
click at [359, 29] on div "Visits Projects Work Orders Tasks Properties Geo Assignments" at bounding box center [409, 27] width 497 height 34
click at [323, 28] on span "Work Orders" at bounding box center [327, 27] width 77 height 17
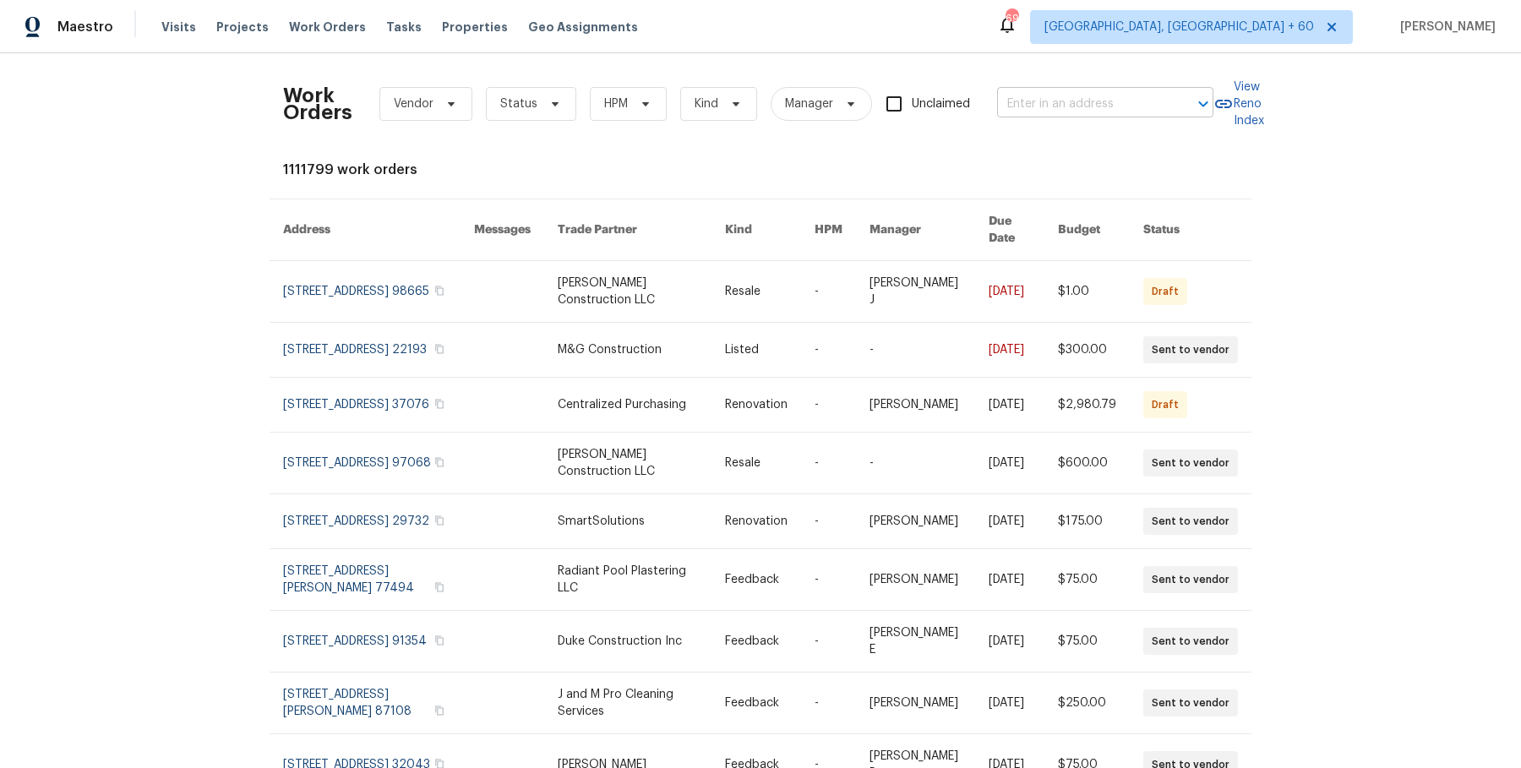
click at [1084, 103] on input "text" at bounding box center [1081, 104] width 169 height 26
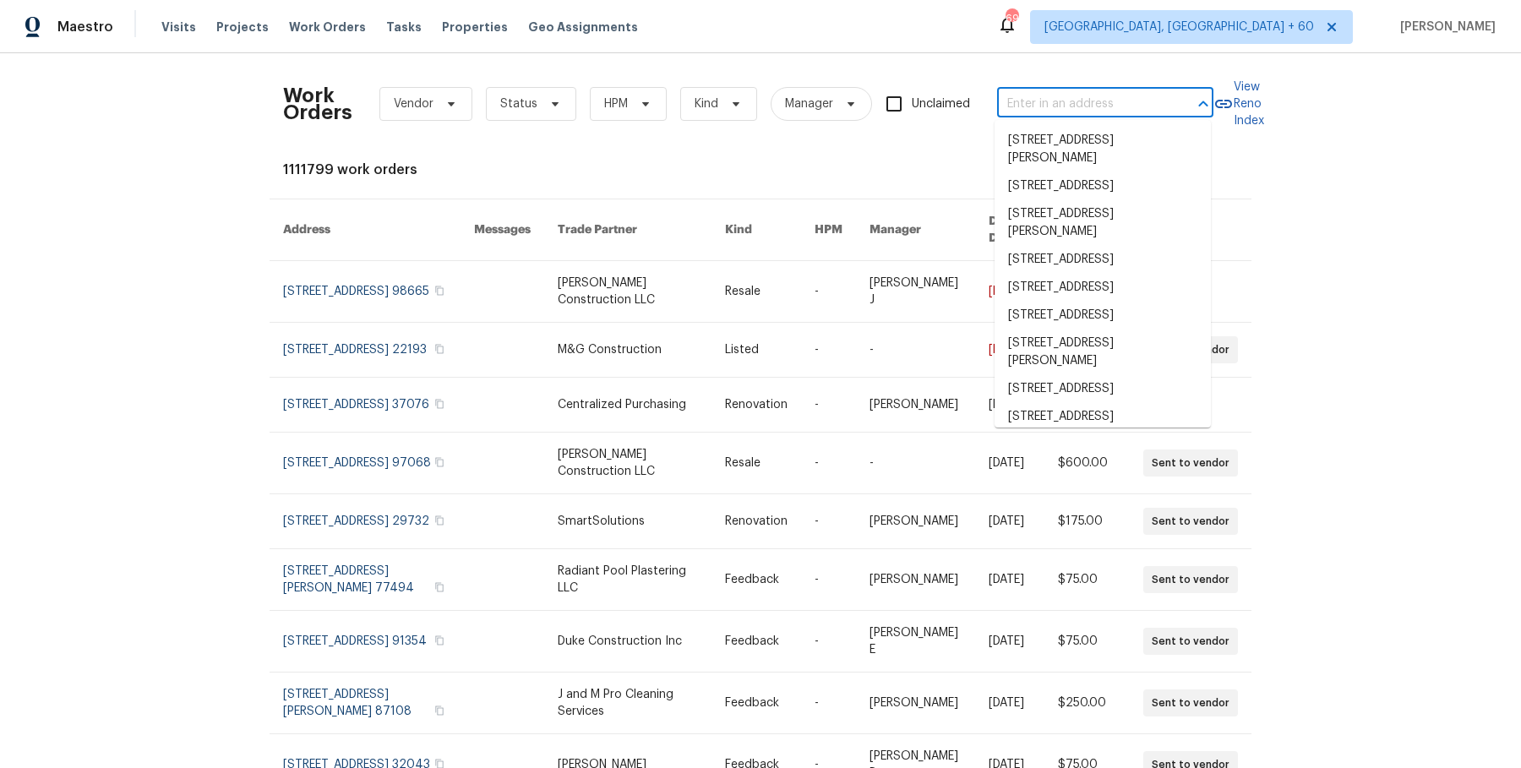
paste input "[STREET_ADDRESS][PERSON_NAME]"
type input "[STREET_ADDRESS][PERSON_NAME]"
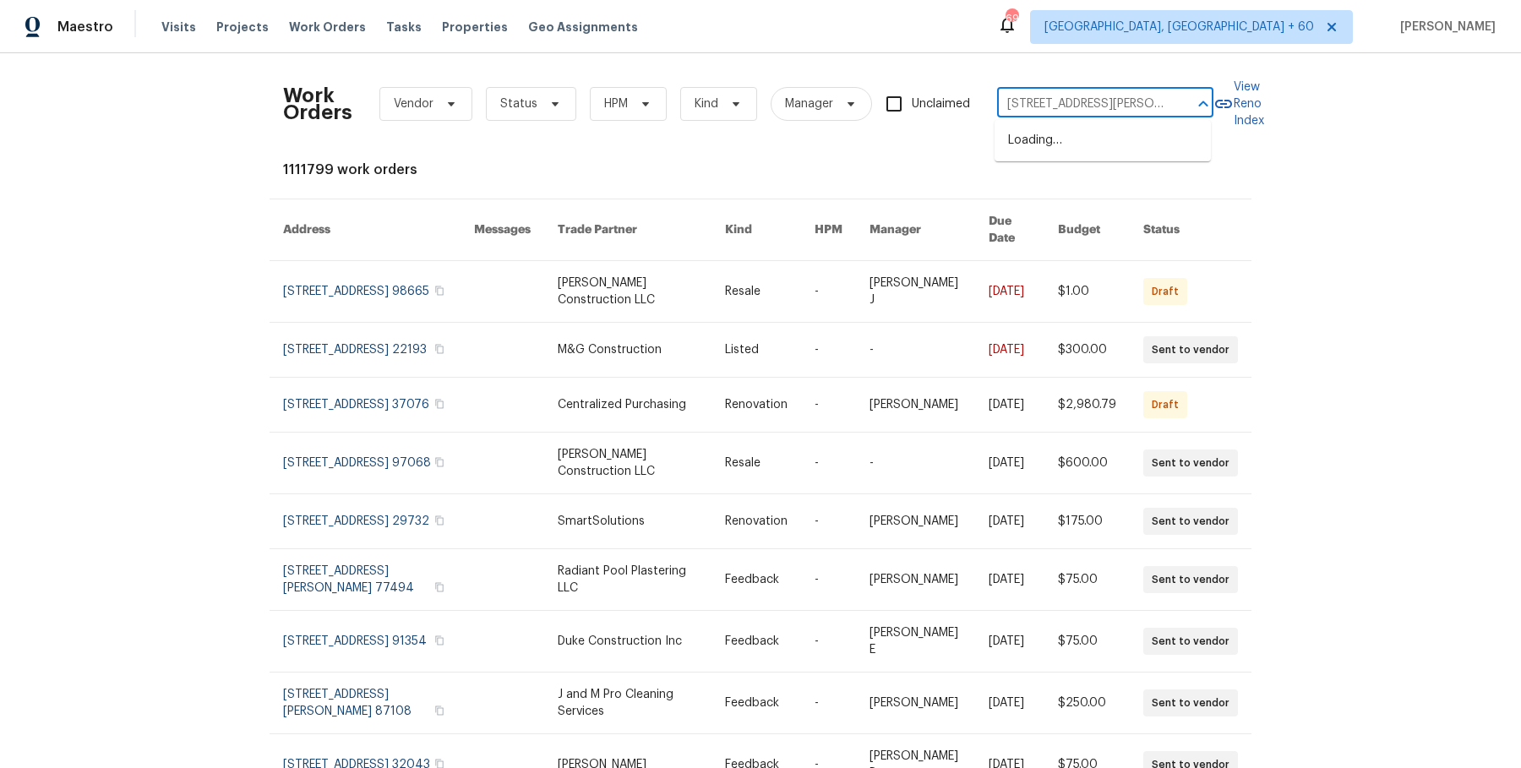
scroll to position [0, 64]
click at [1092, 149] on li "[STREET_ADDRESS]" at bounding box center [1102, 141] width 216 height 28
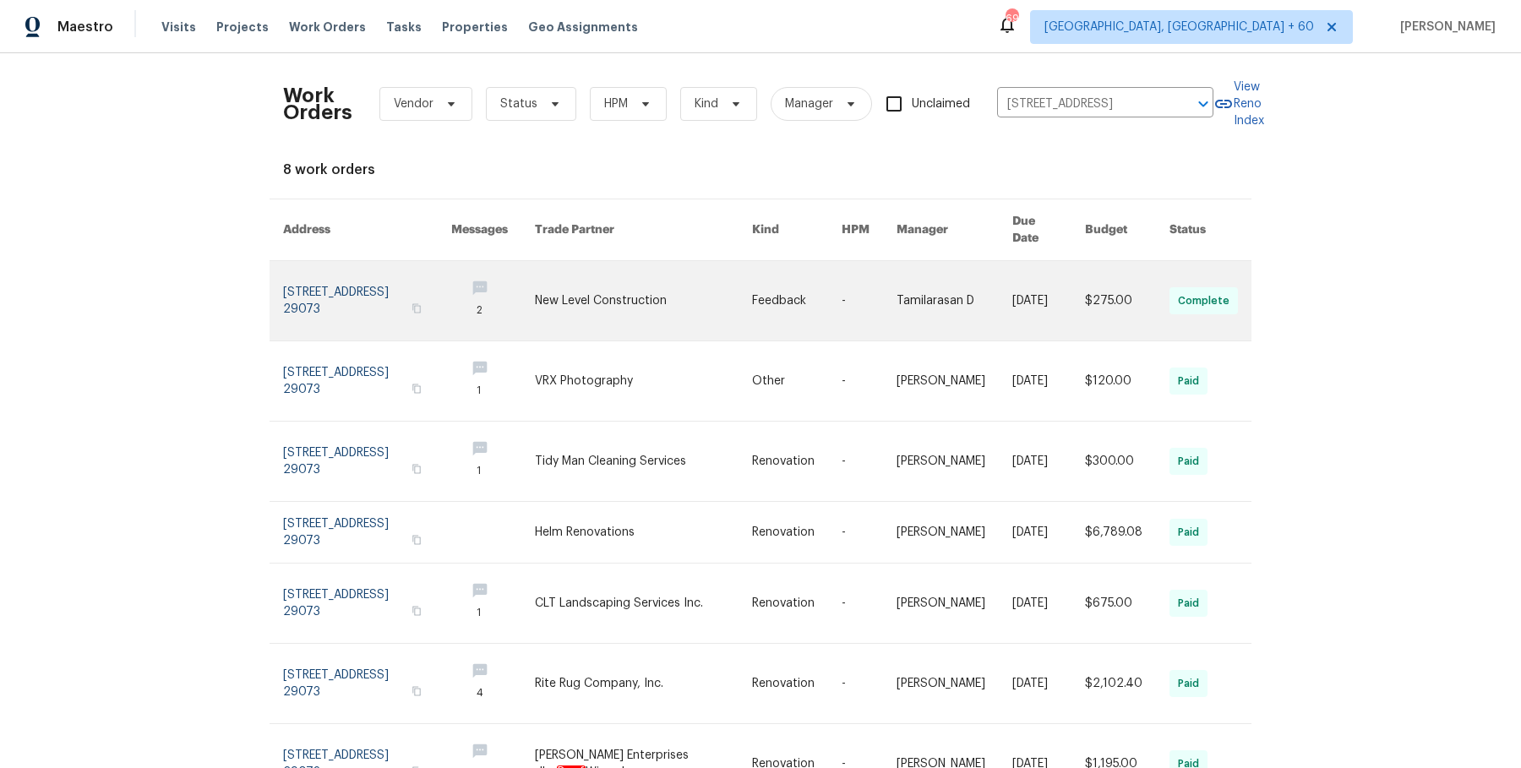
click at [936, 318] on link at bounding box center [954, 300] width 116 height 79
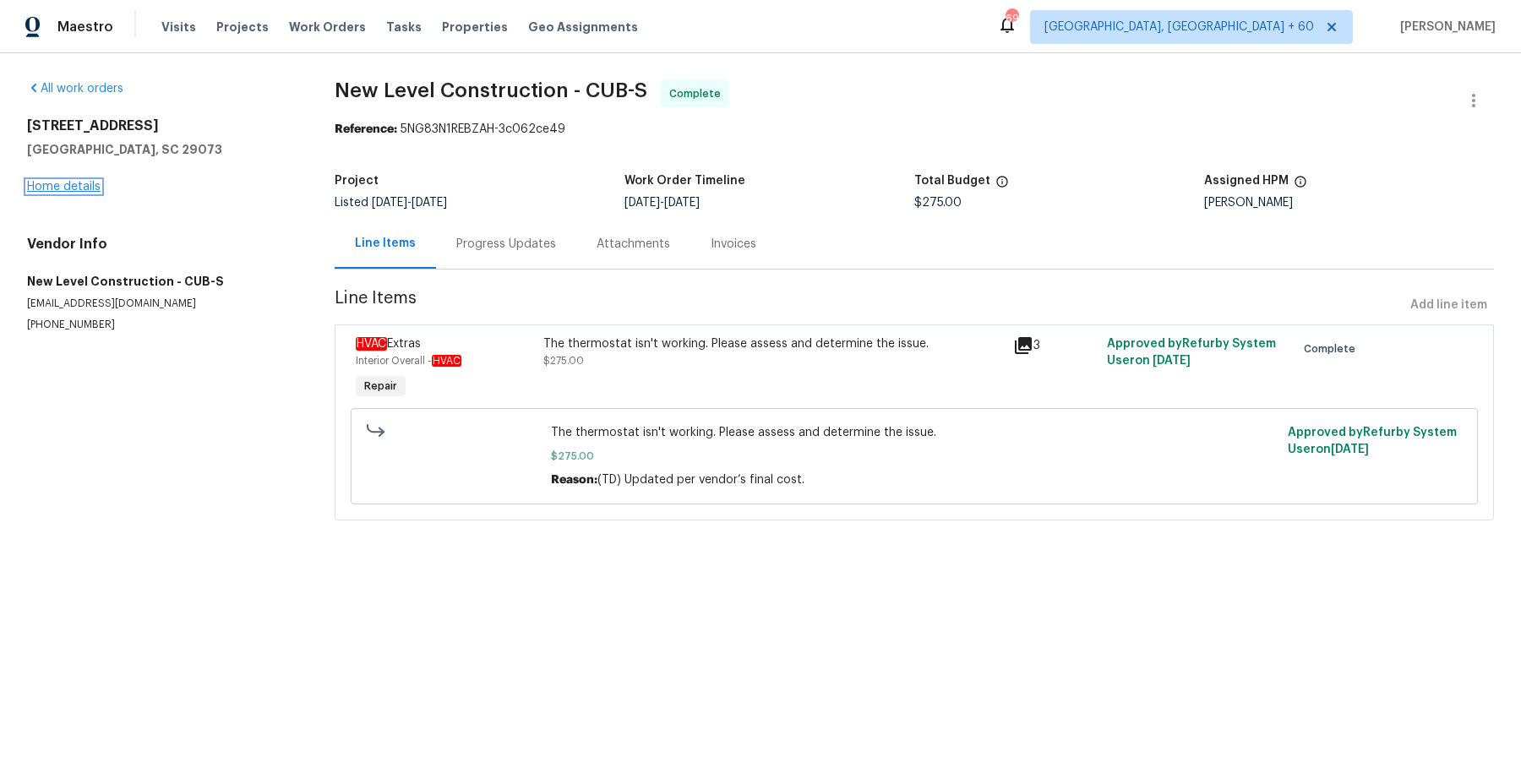
click at [84, 184] on link "Home details" at bounding box center [64, 187] width 74 height 12
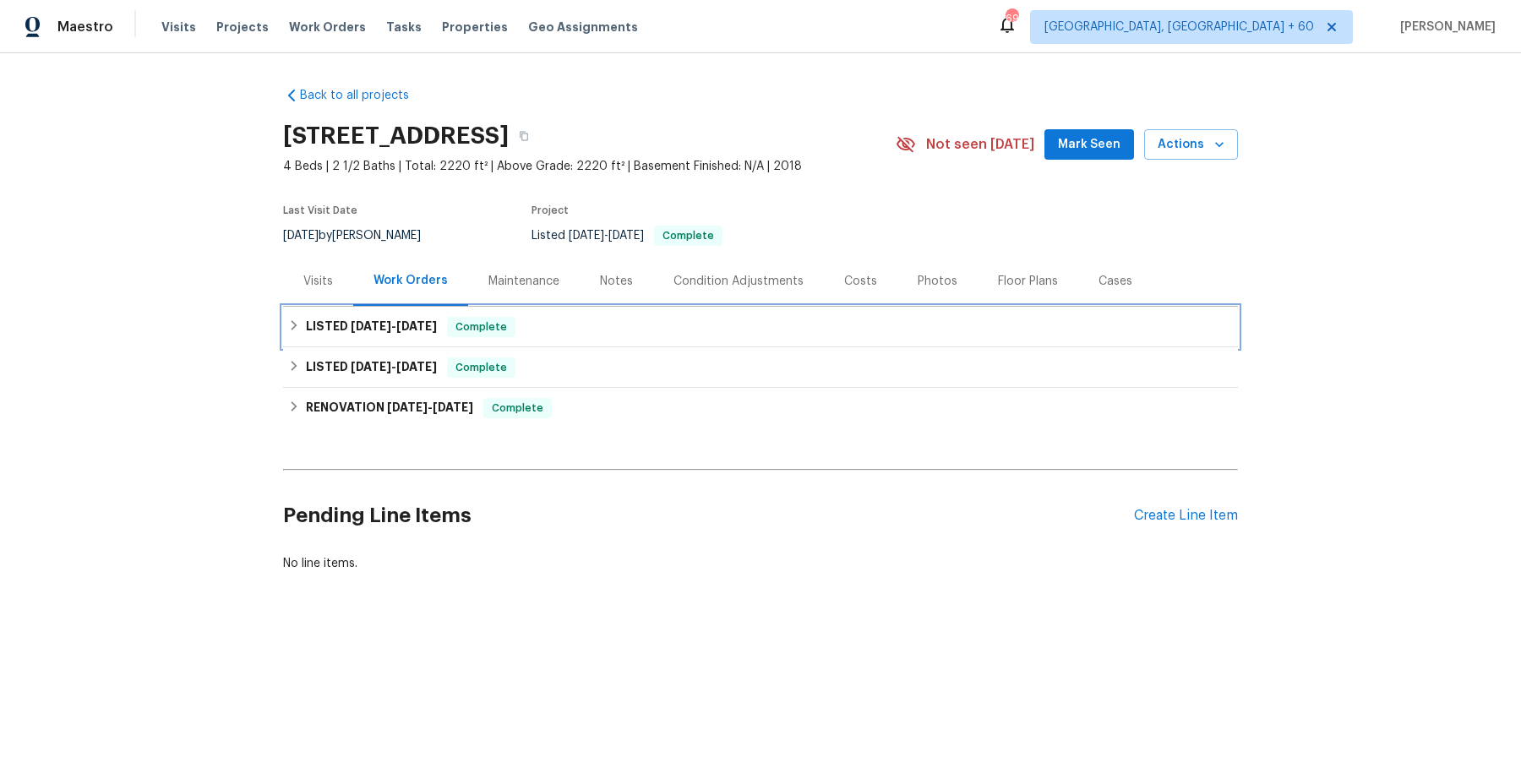
click at [672, 334] on div "LISTED [DATE] - [DATE] Complete" at bounding box center [760, 327] width 945 height 20
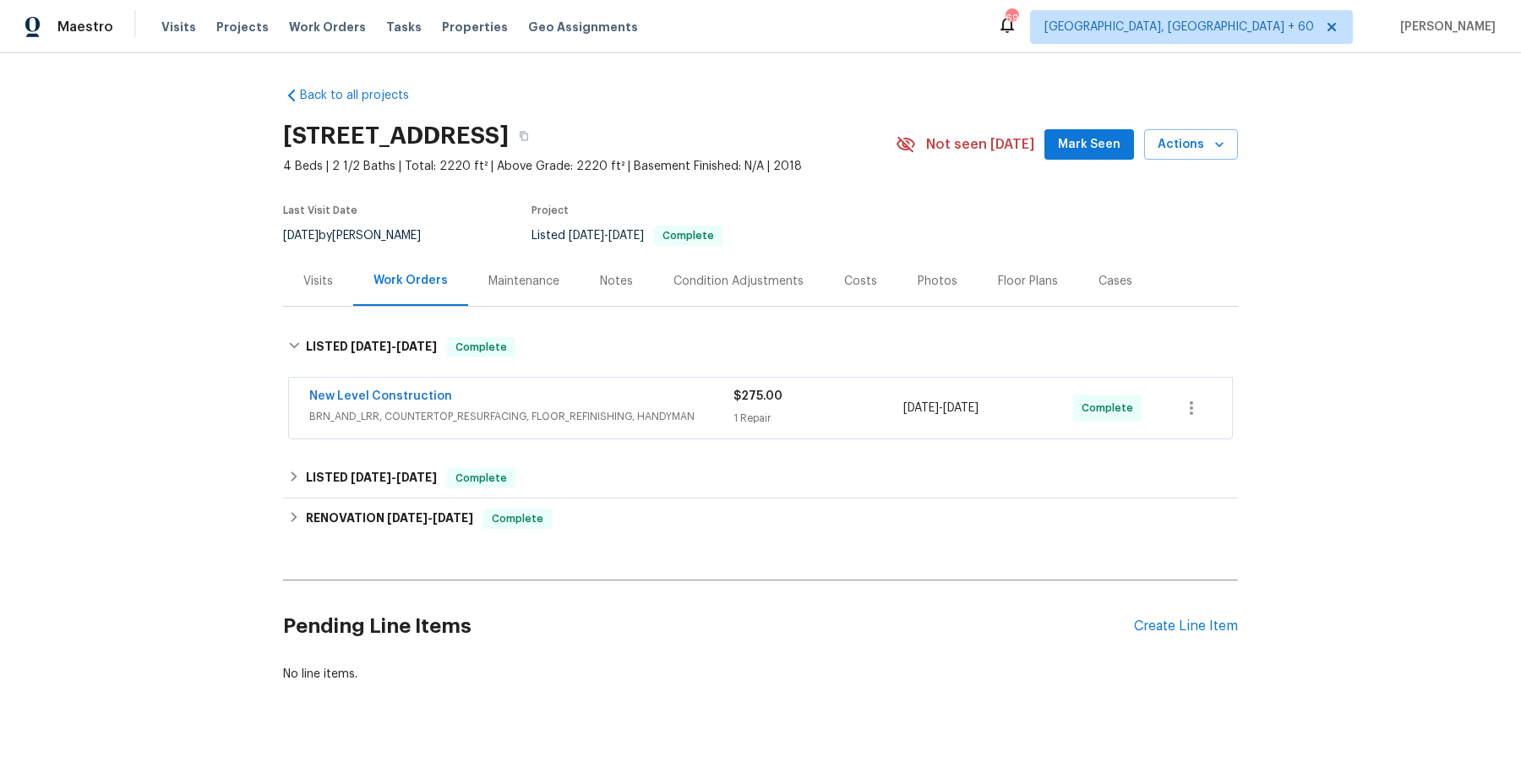
click at [634, 408] on span "BRN_AND_LRR, COUNTERTOP_RESURFACING, FLOOR_REFINISHING, HANDYMAN" at bounding box center [521, 416] width 424 height 17
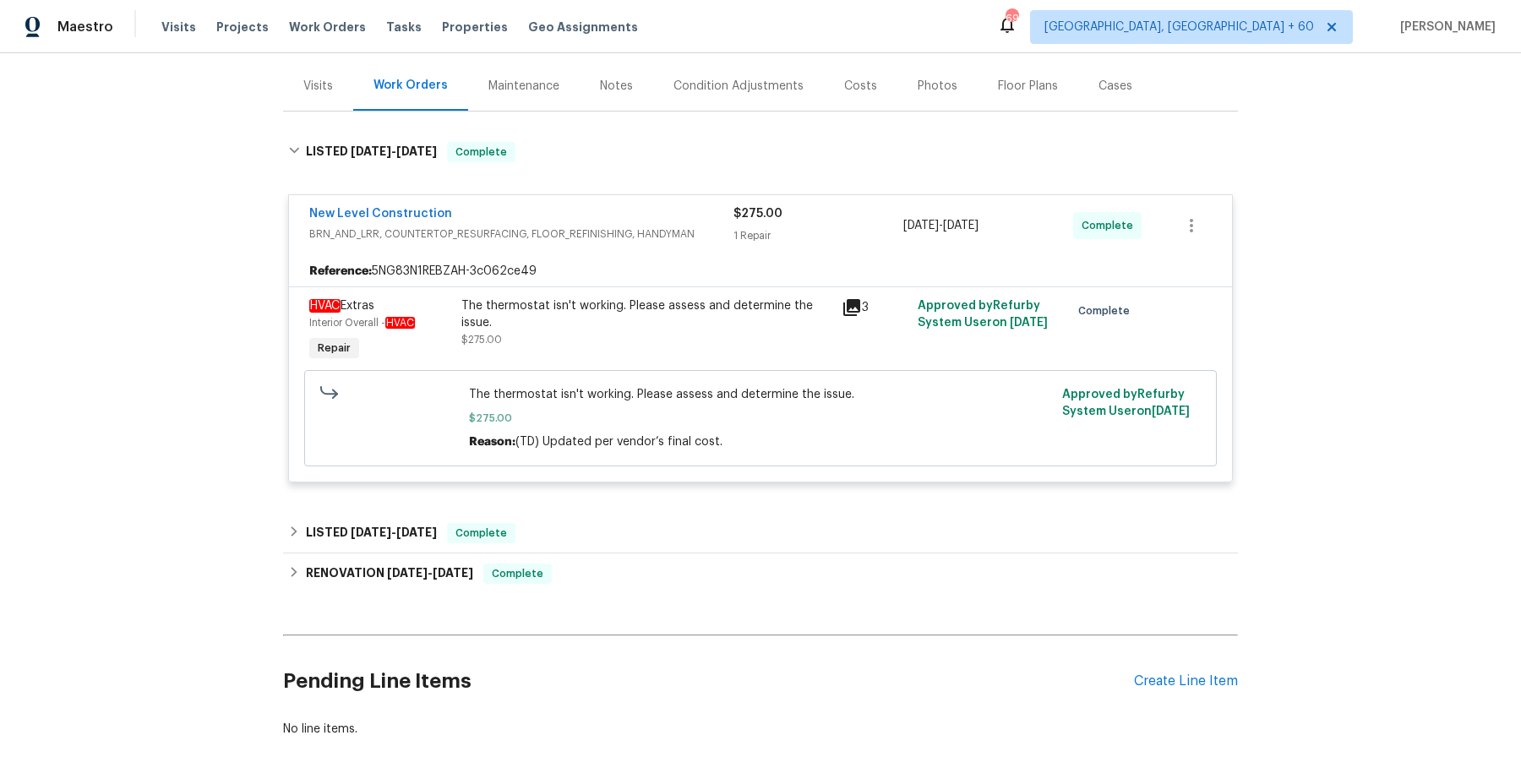
scroll to position [203, 0]
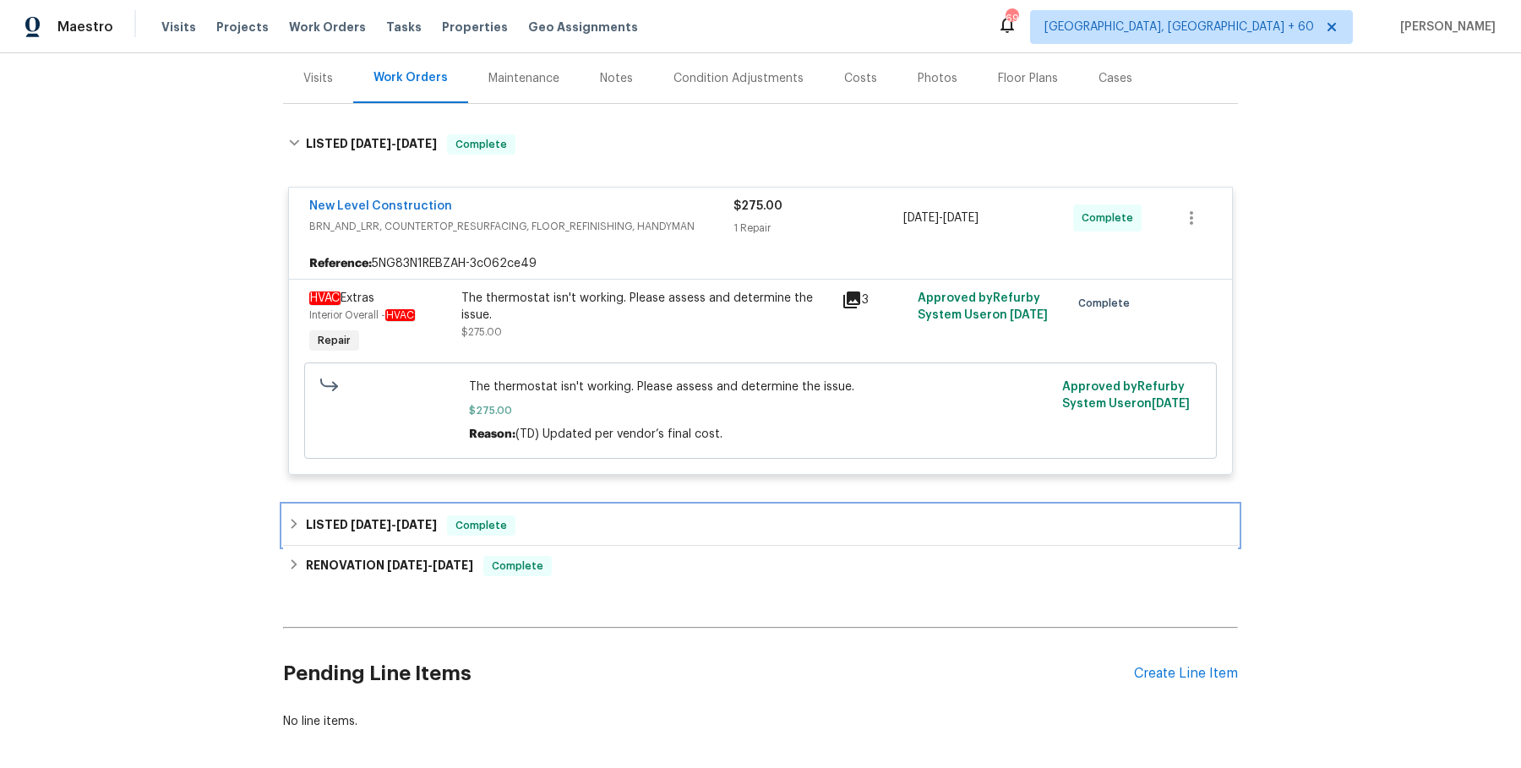
click at [628, 529] on div "LISTED [DATE] - [DATE] Complete" at bounding box center [760, 525] width 945 height 20
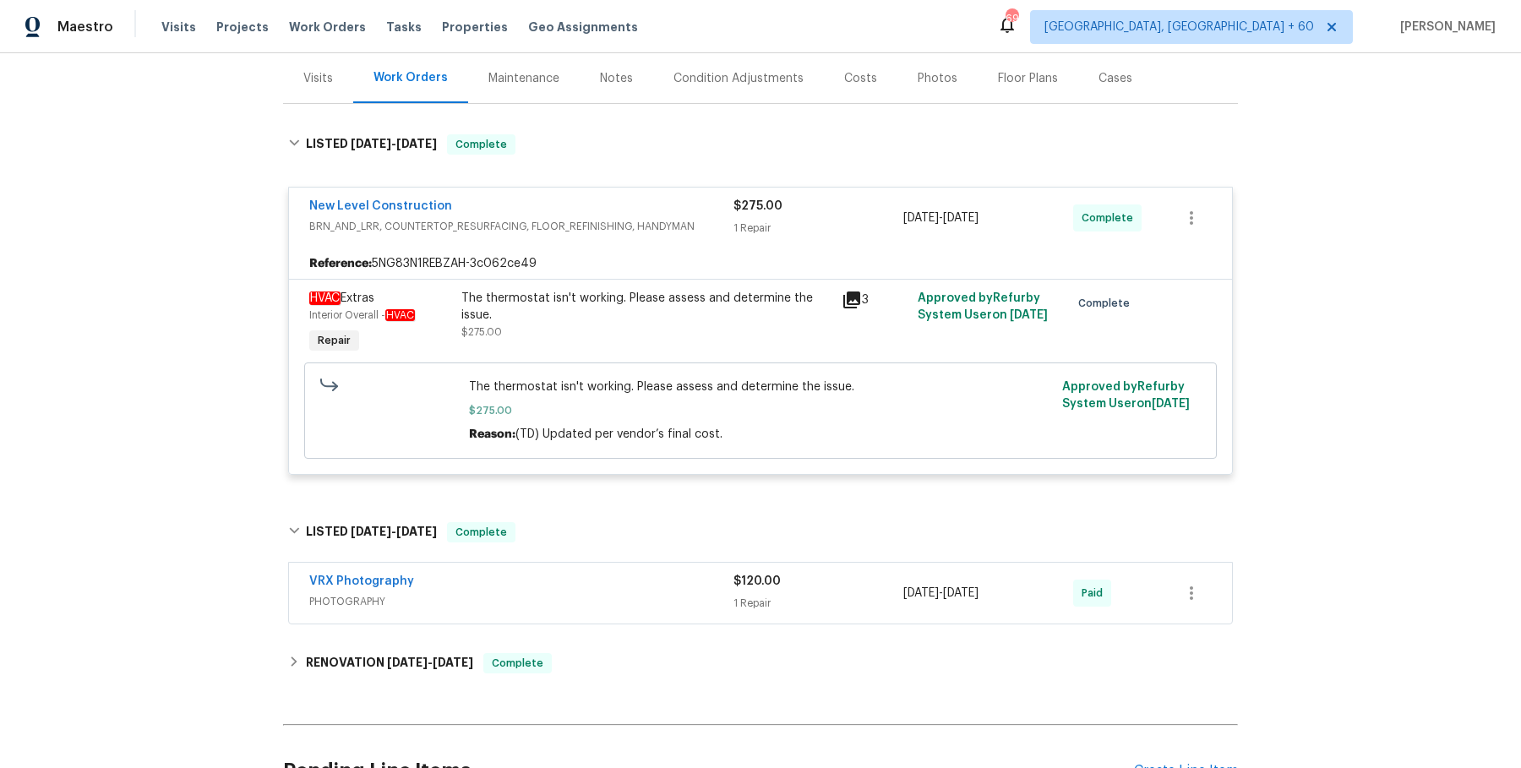
click at [625, 596] on span "PHOTOGRAPHY" at bounding box center [521, 601] width 424 height 17
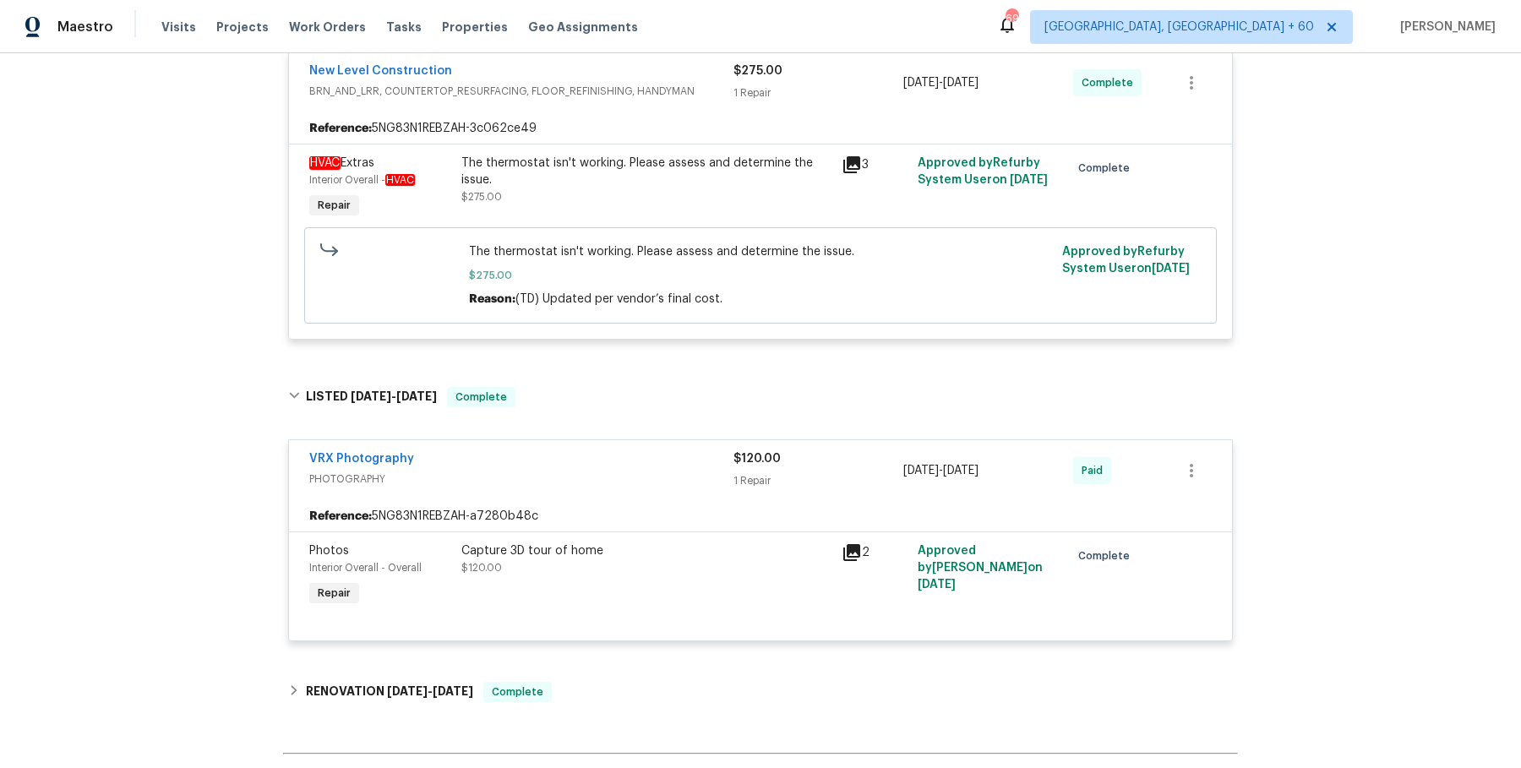
scroll to position [417, 0]
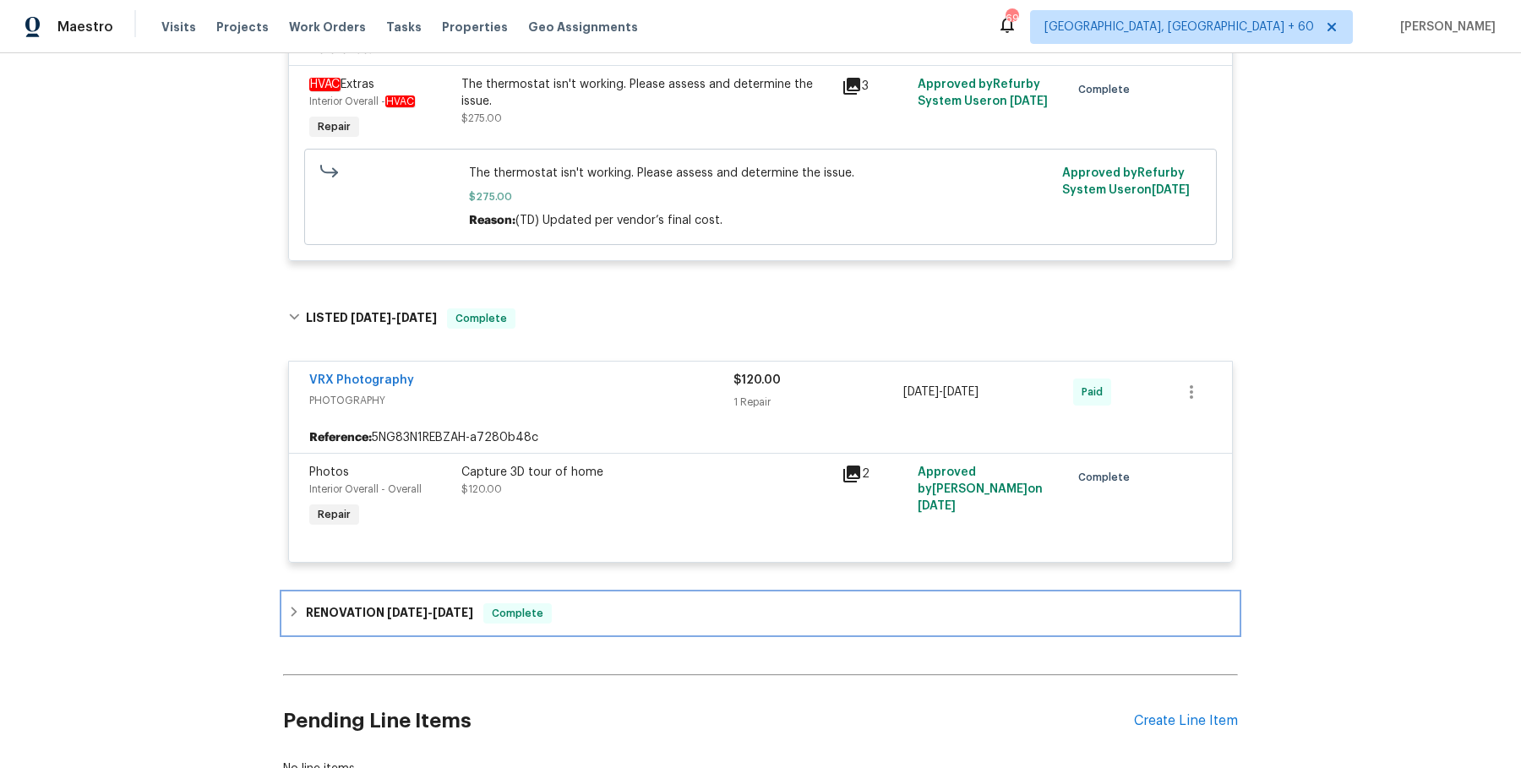
click at [623, 596] on div "RENOVATION [DATE] - [DATE] Complete" at bounding box center [760, 613] width 955 height 41
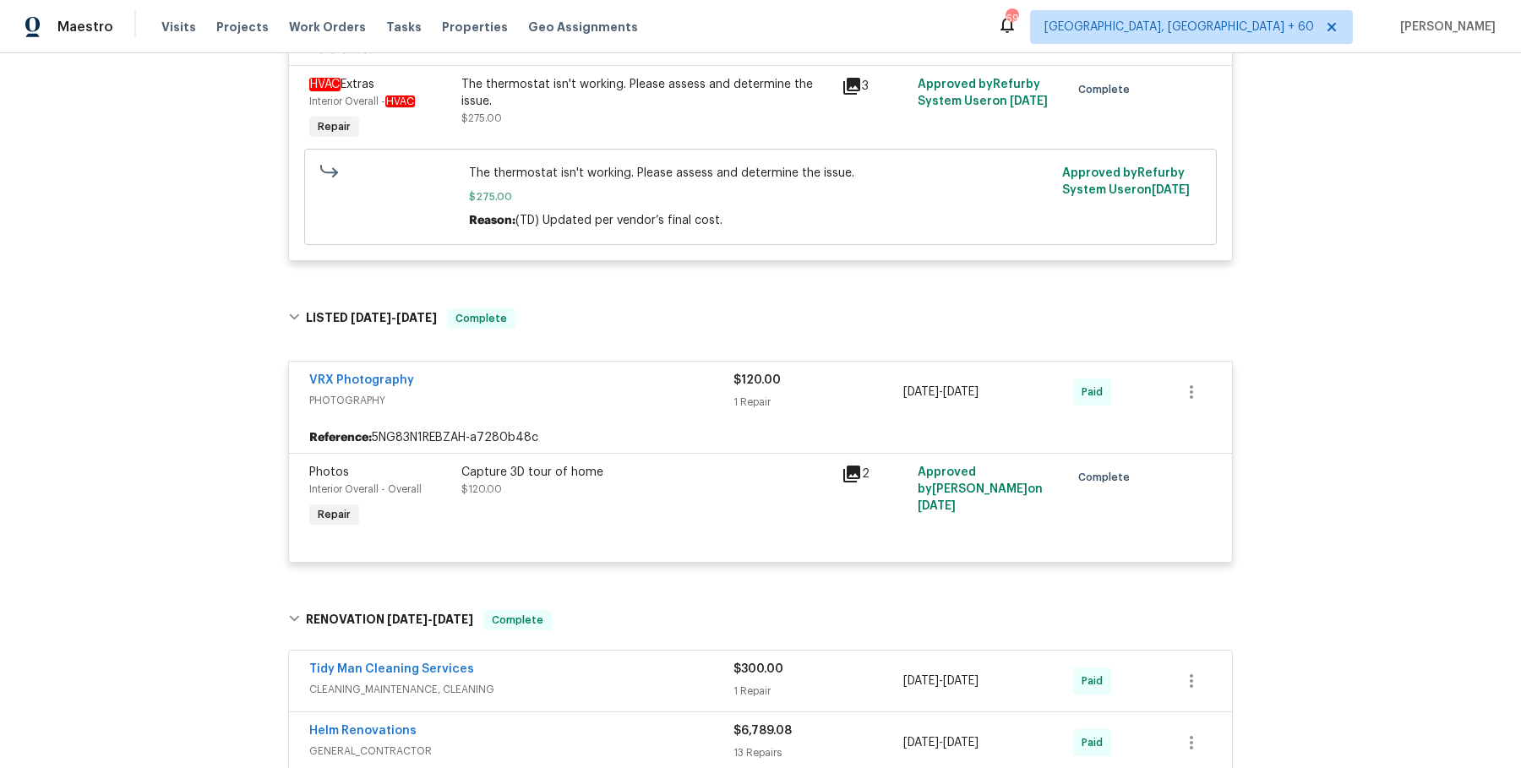
click at [618, 661] on div "Tidy Man Cleaning Services" at bounding box center [521, 671] width 424 height 20
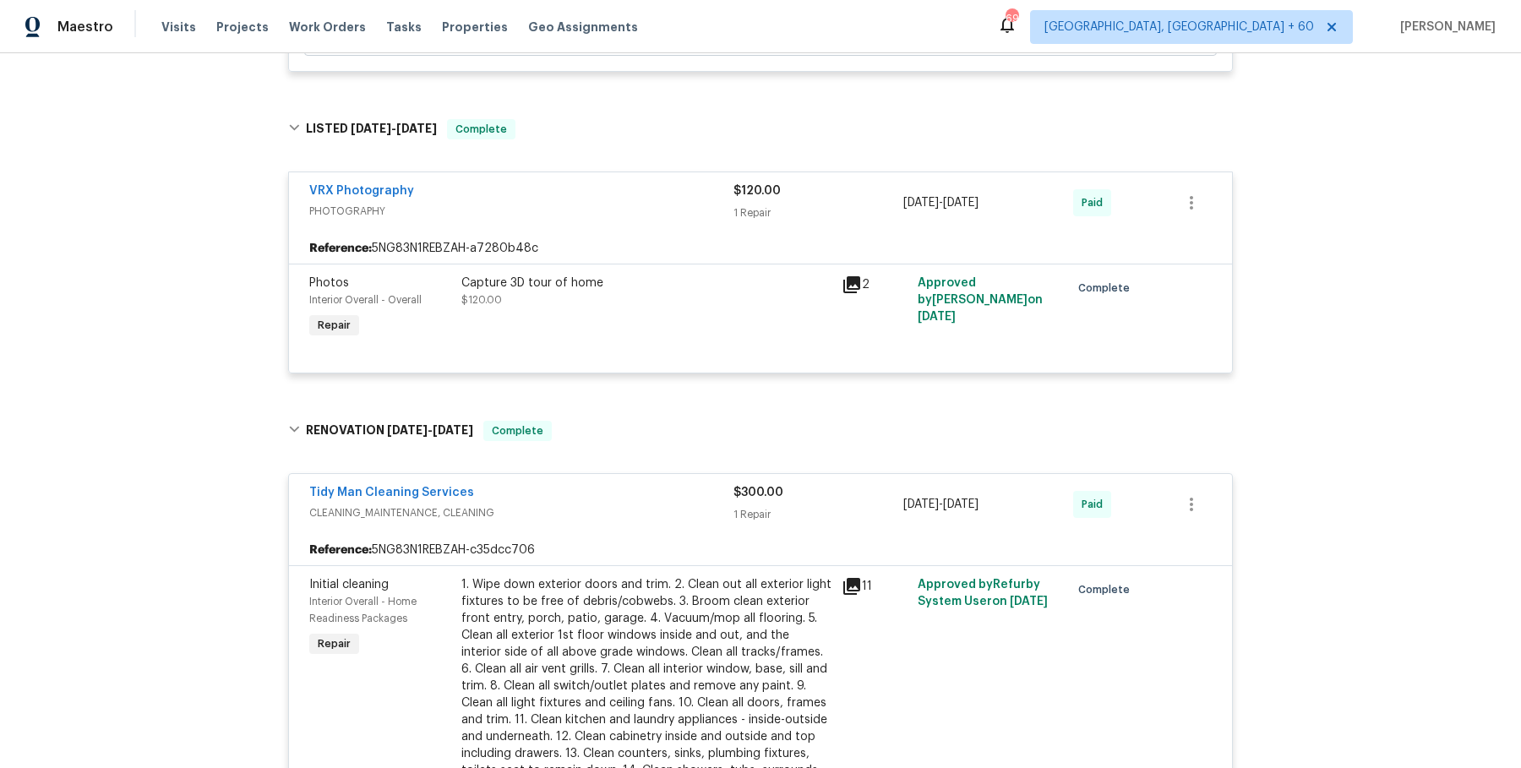
scroll to position [1031, 0]
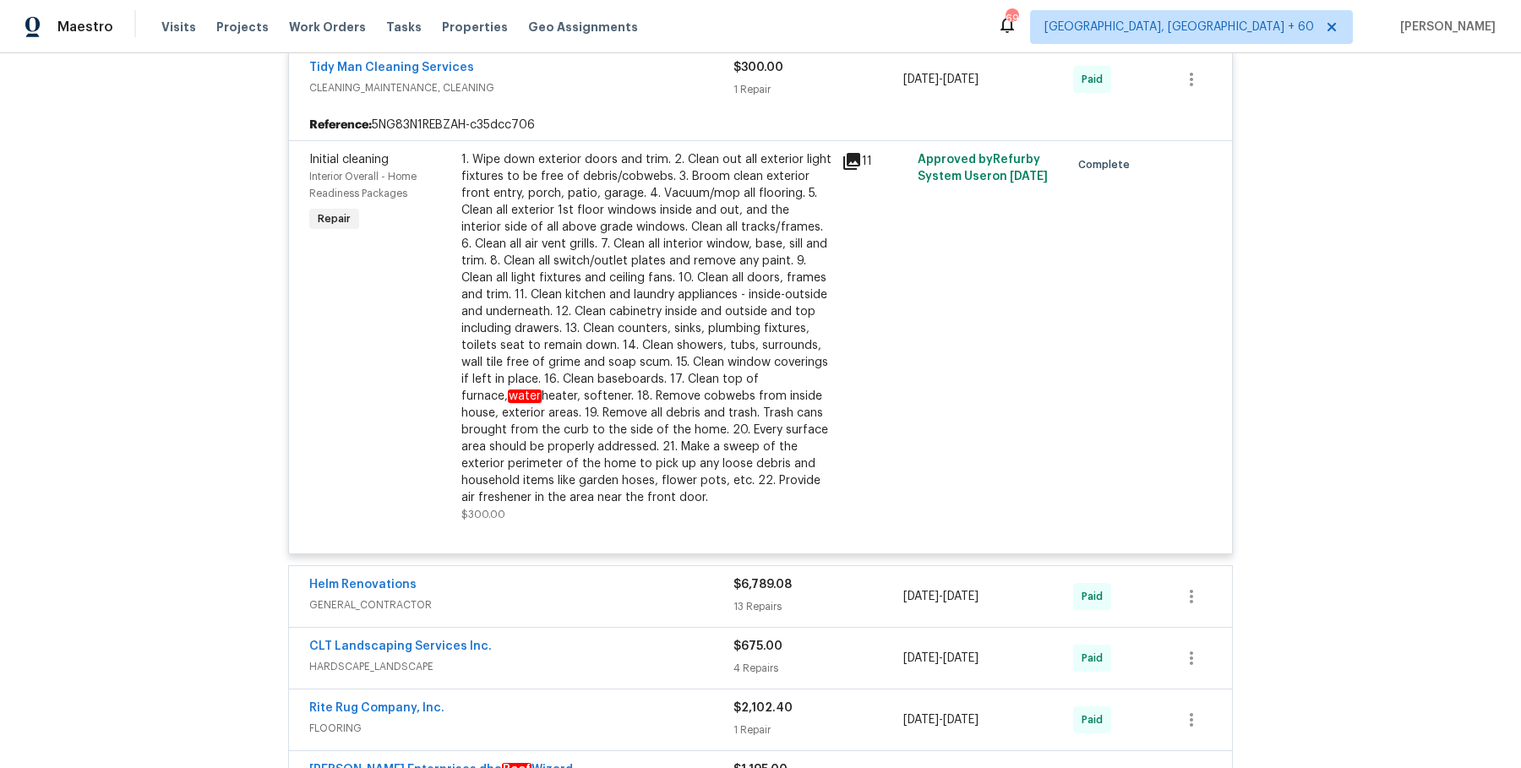
click at [676, 599] on span "GENERAL_CONTRACTOR" at bounding box center [521, 604] width 424 height 17
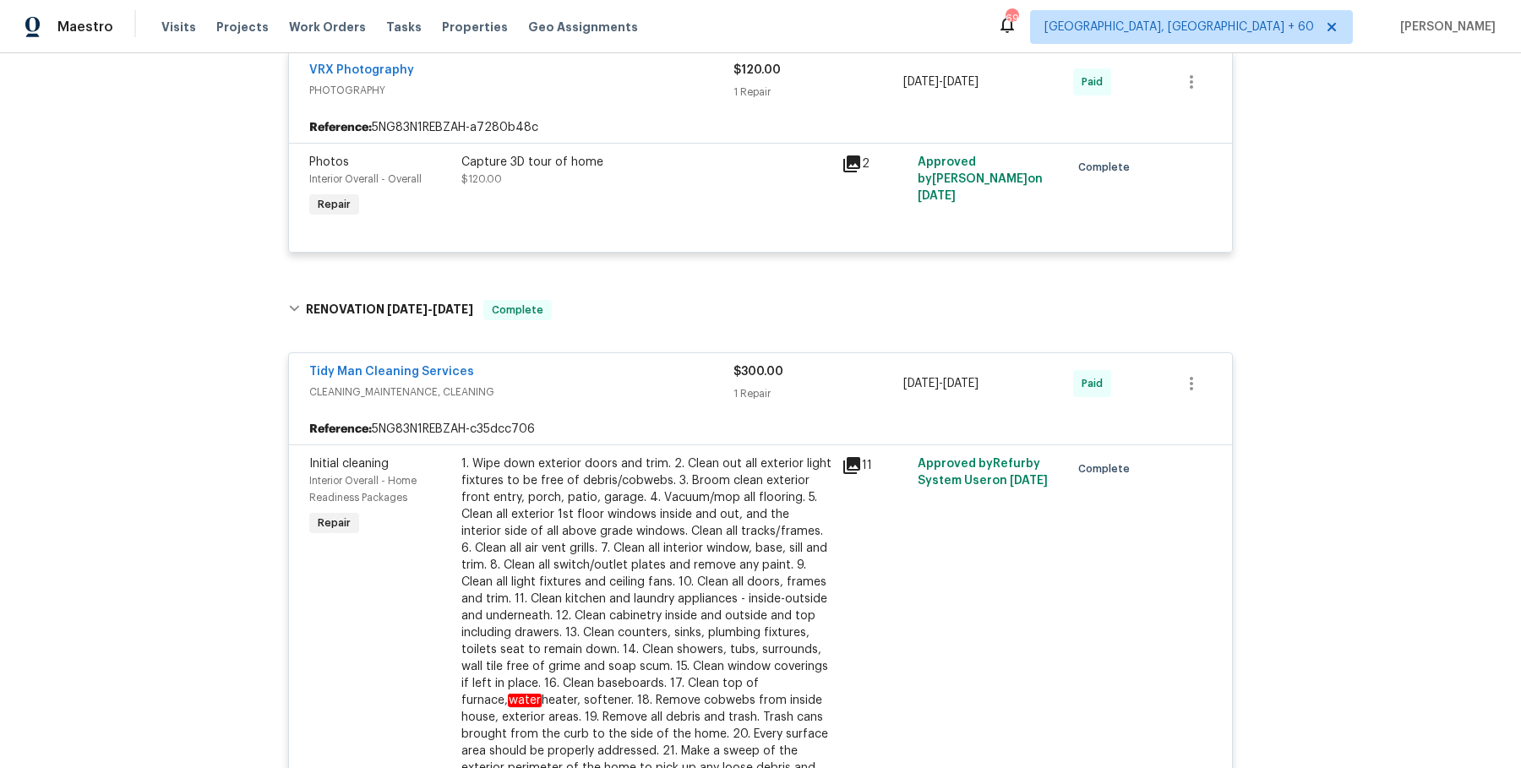
scroll to position [0, 0]
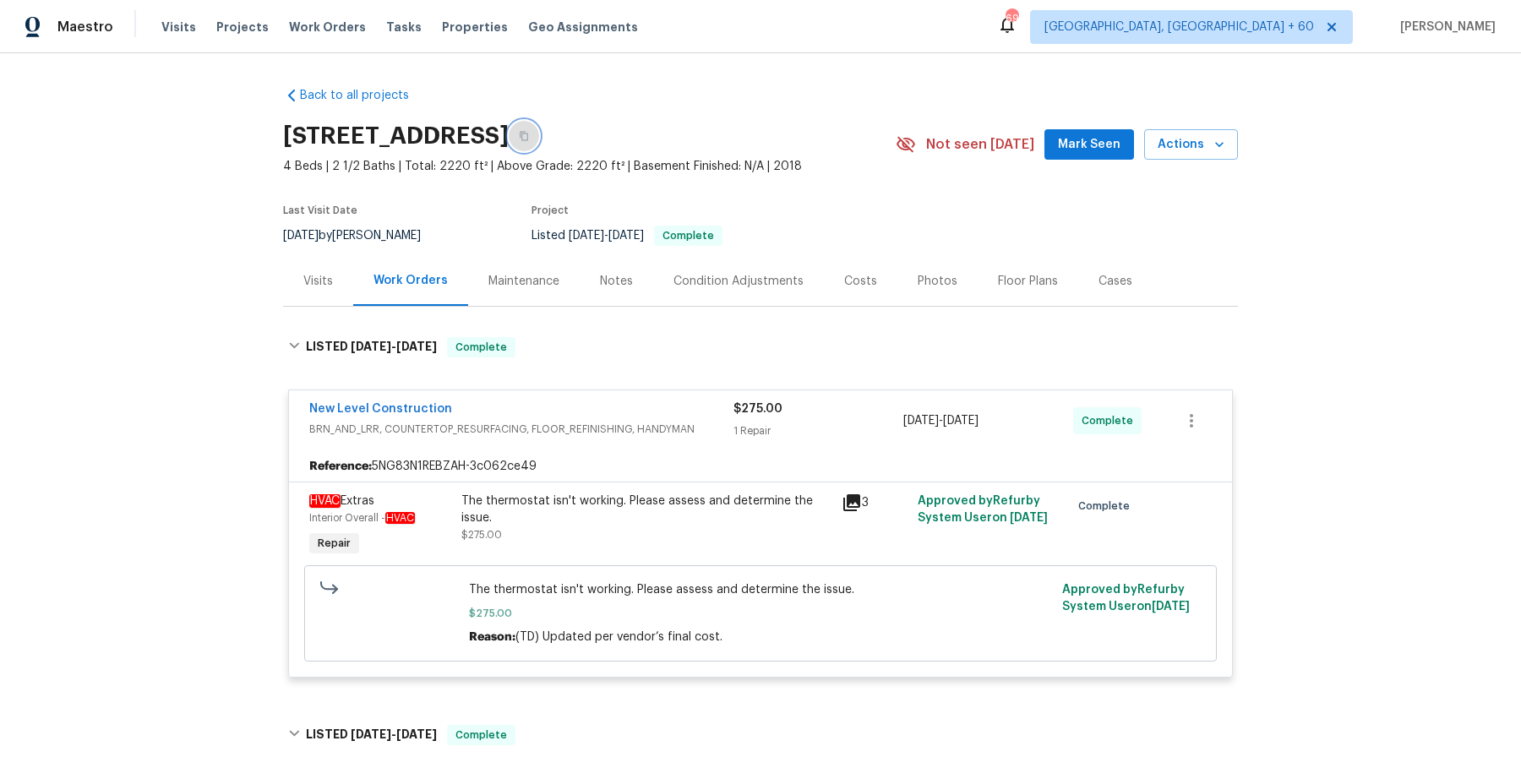
click at [528, 133] on icon "button" at bounding box center [524, 136] width 8 height 9
click at [319, 19] on span "Work Orders" at bounding box center [327, 27] width 77 height 17
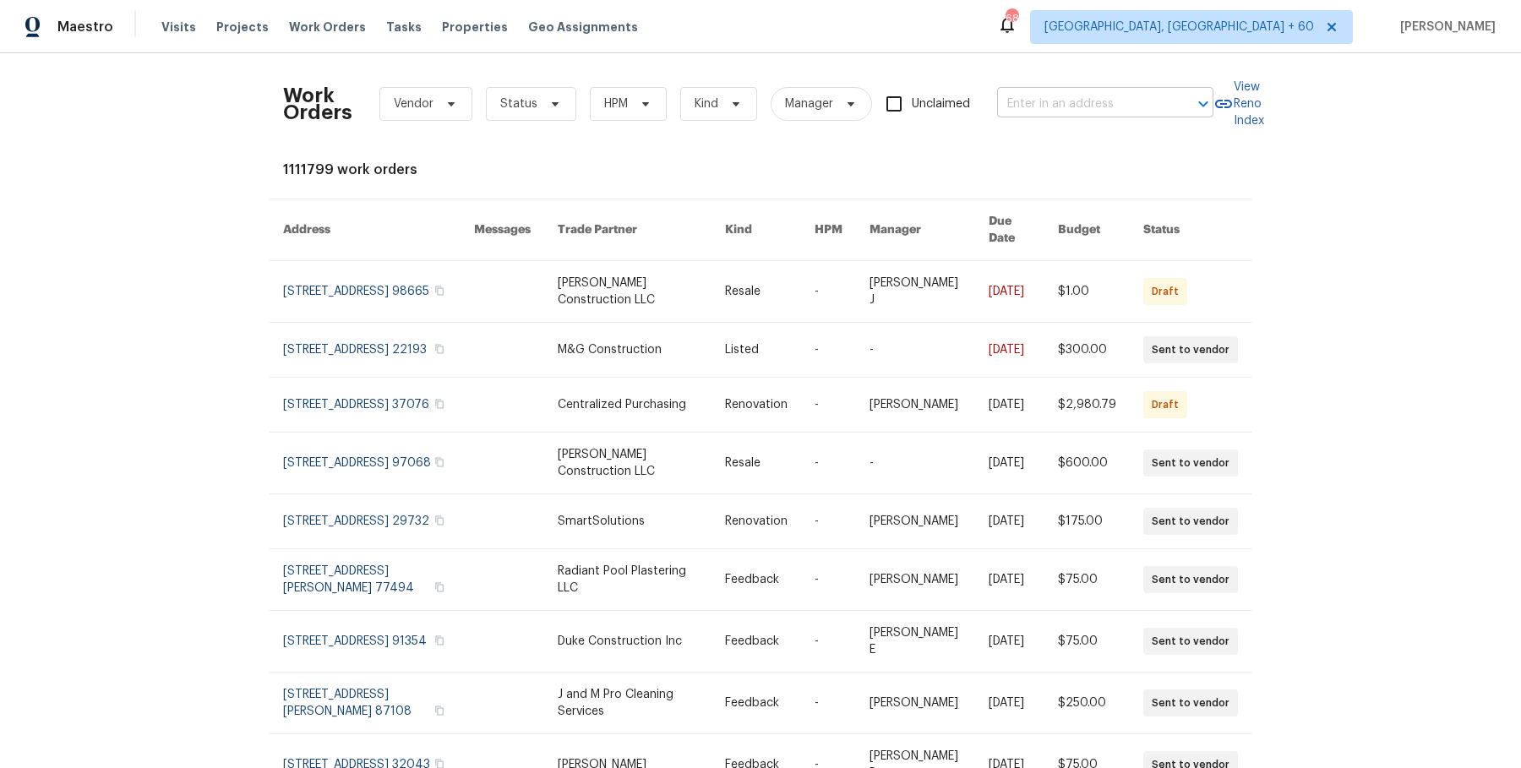
click at [1146, 107] on input "text" at bounding box center [1081, 104] width 169 height 26
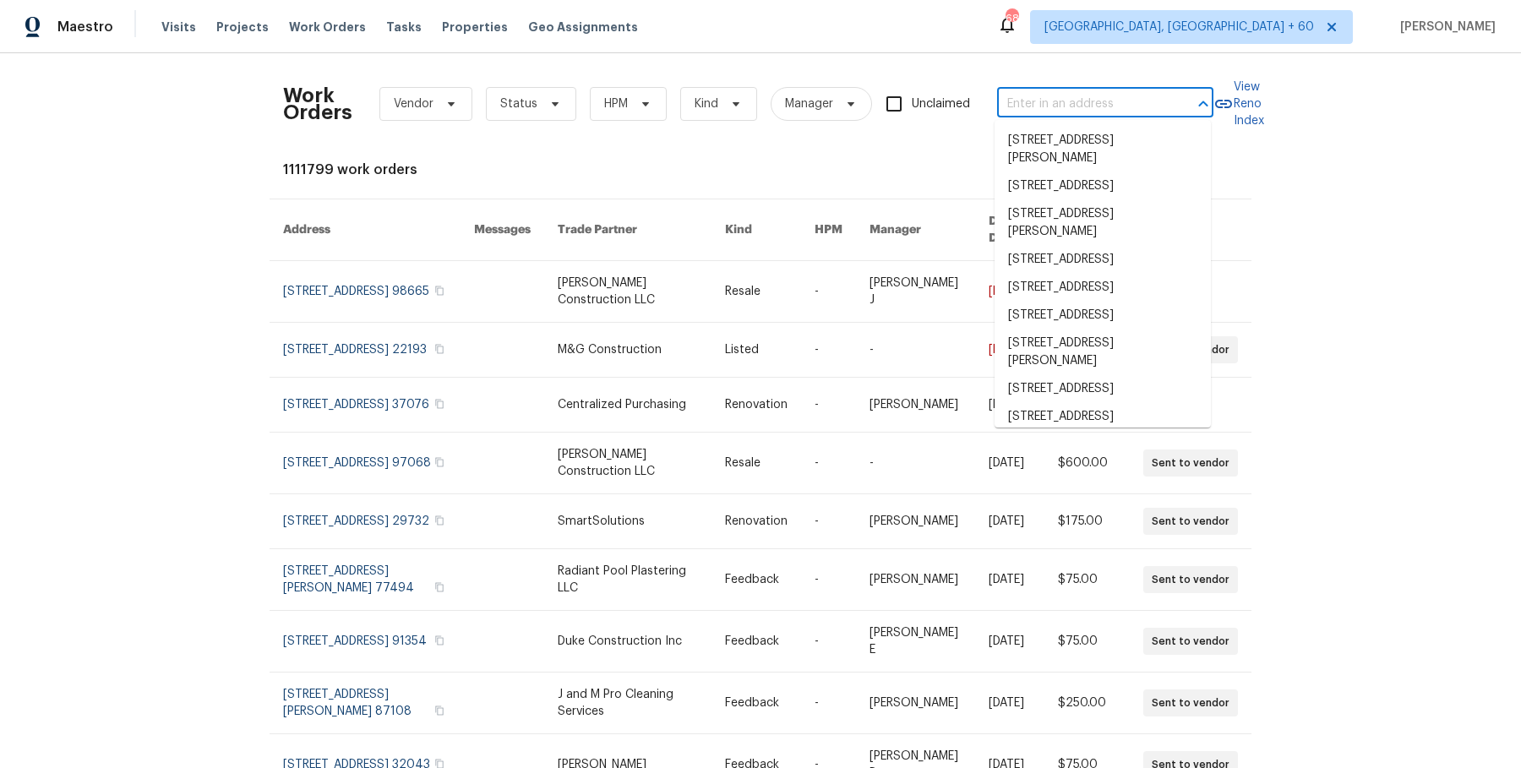
paste input "[STREET_ADDRESS]"
type input "[STREET_ADDRESS]"
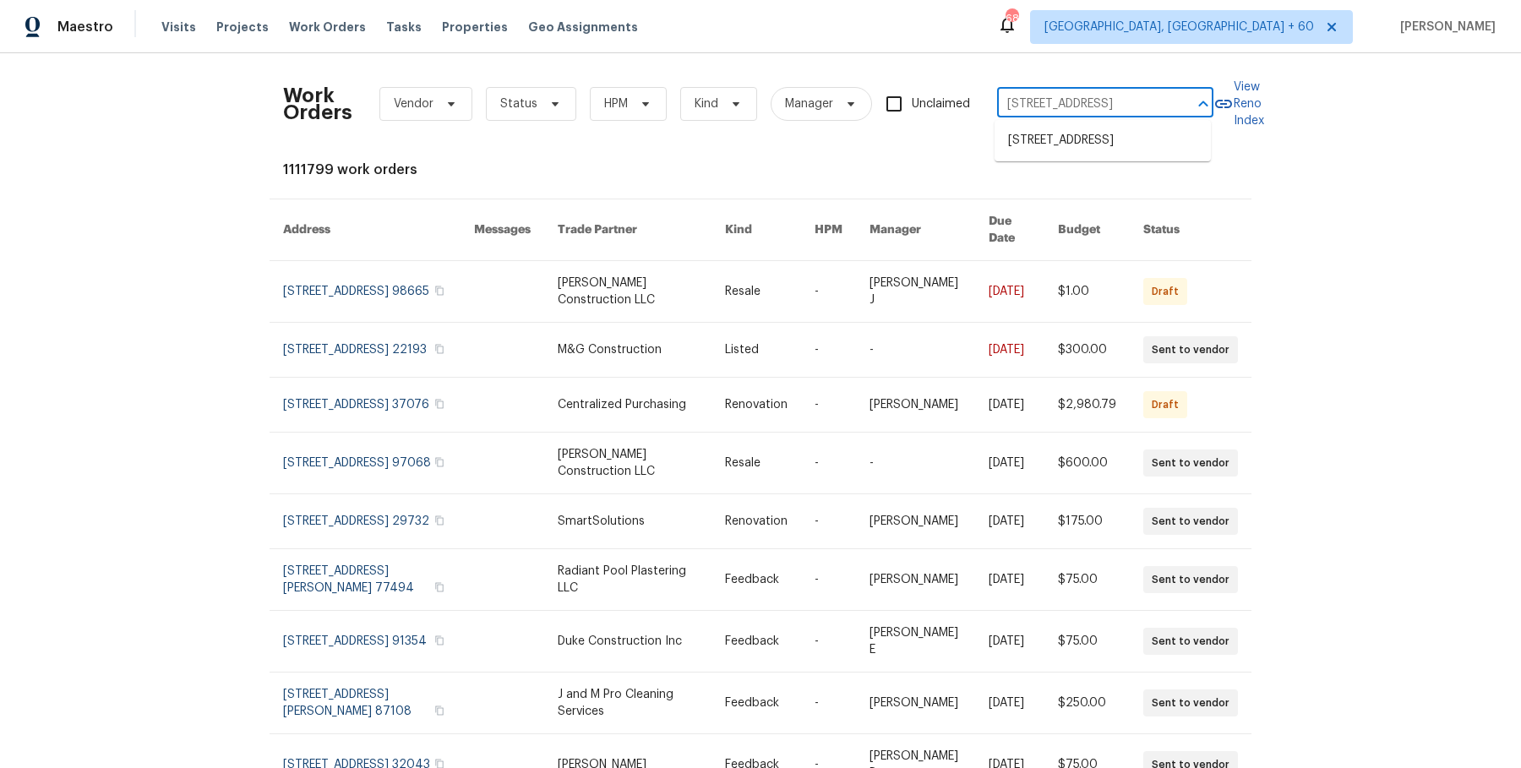
scroll to position [0, 78]
click at [1103, 145] on li "[STREET_ADDRESS]" at bounding box center [1102, 141] width 216 height 28
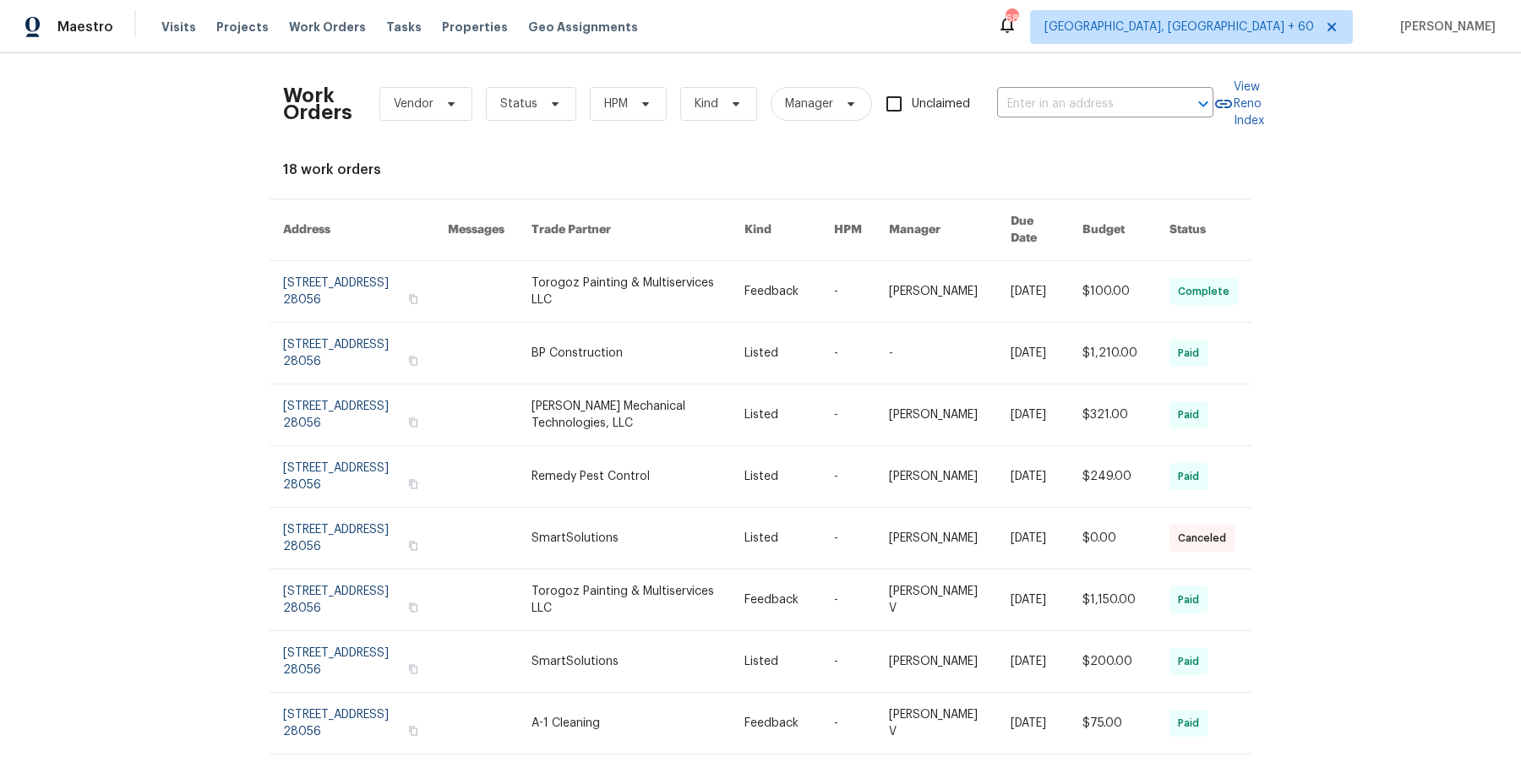
type input "[STREET_ADDRESS]"
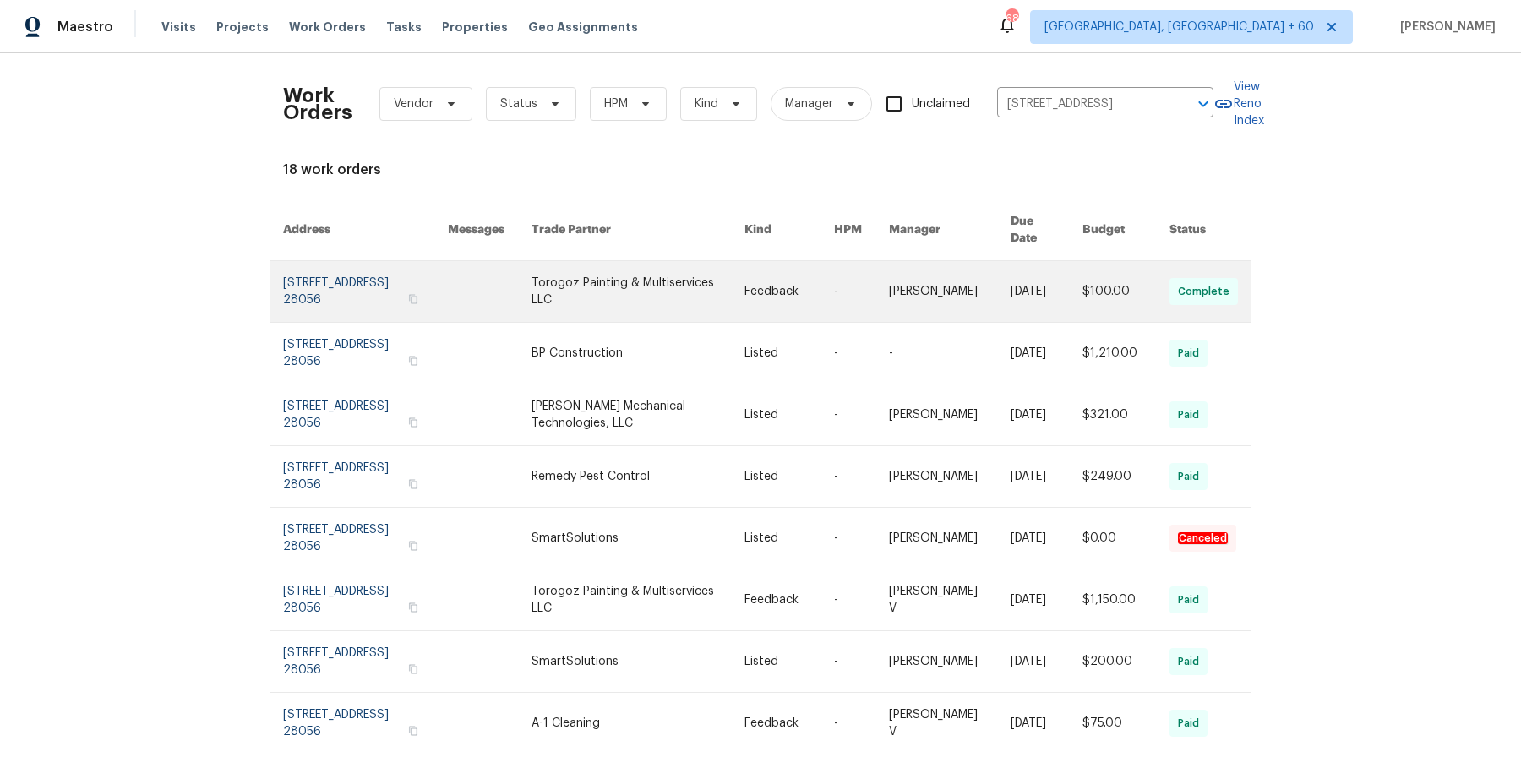
click at [858, 280] on link at bounding box center [861, 291] width 55 height 61
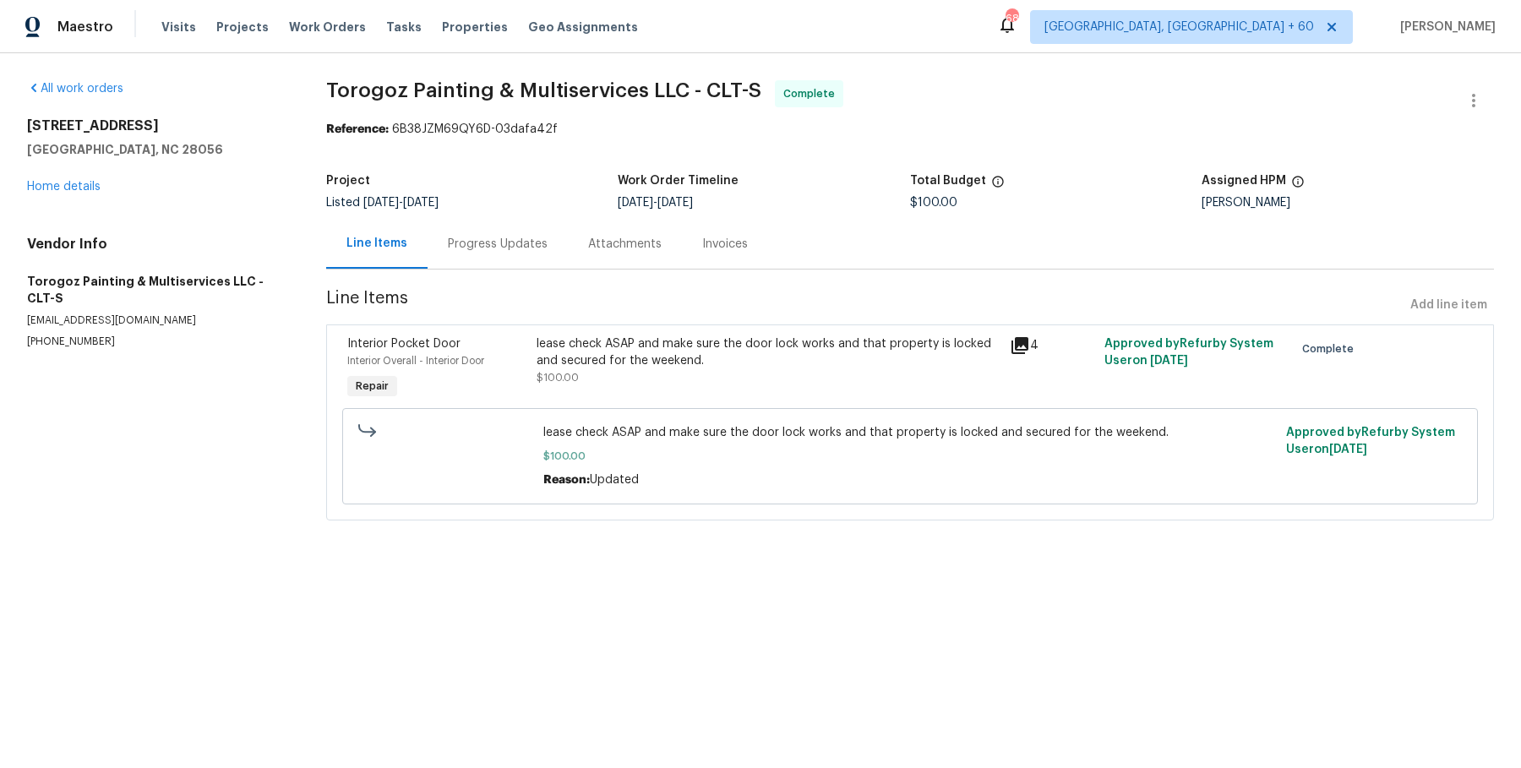
click at [73, 193] on div "[STREET_ADDRESS] Home details" at bounding box center [156, 156] width 259 height 78
click at [79, 188] on link "Home details" at bounding box center [64, 187] width 74 height 12
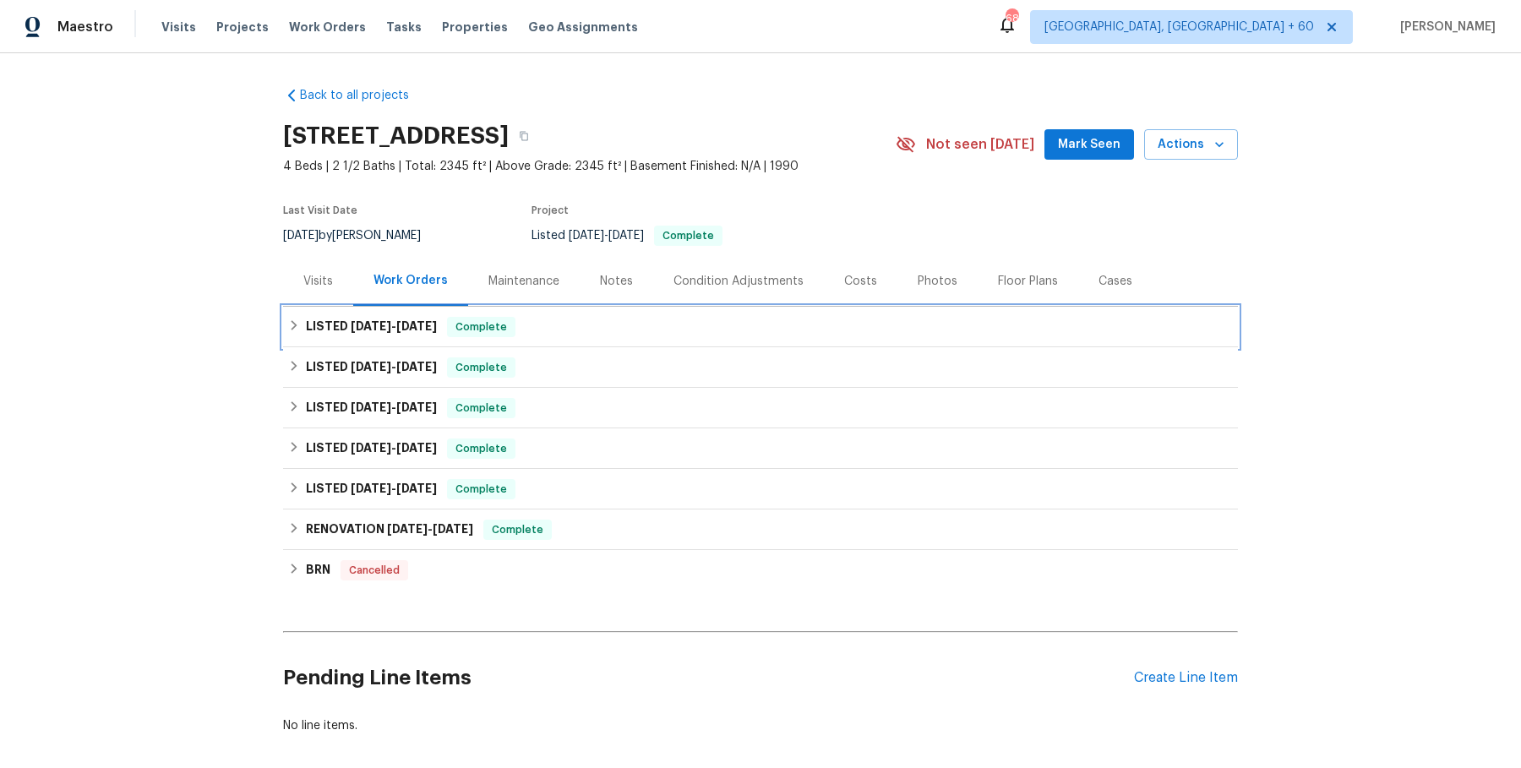
click at [564, 317] on div "LISTED [DATE] - [DATE] Complete" at bounding box center [760, 327] width 945 height 20
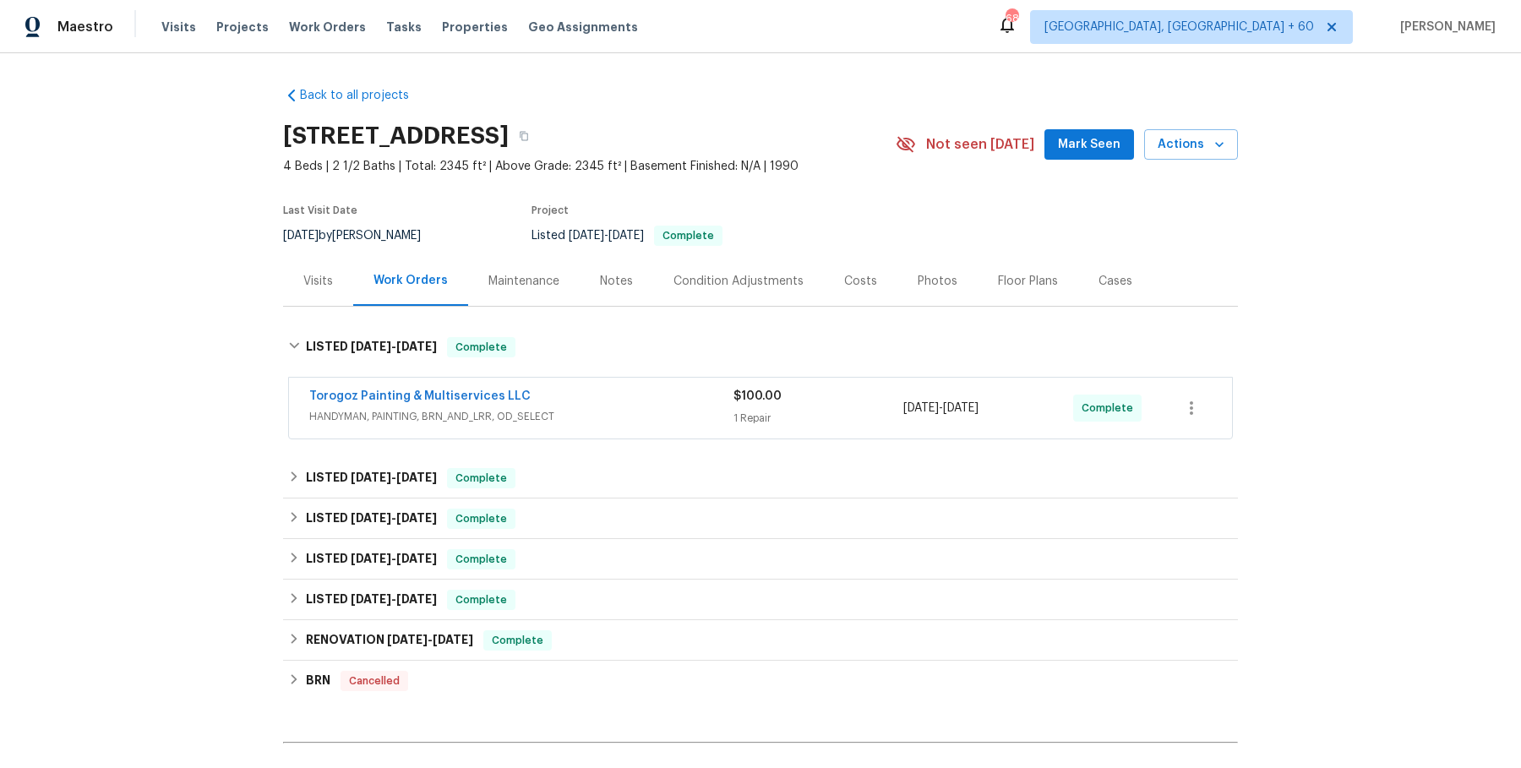
click at [609, 413] on span "HANDYMAN, PAINTING, BRN_AND_LRR, OD_SELECT" at bounding box center [521, 416] width 424 height 17
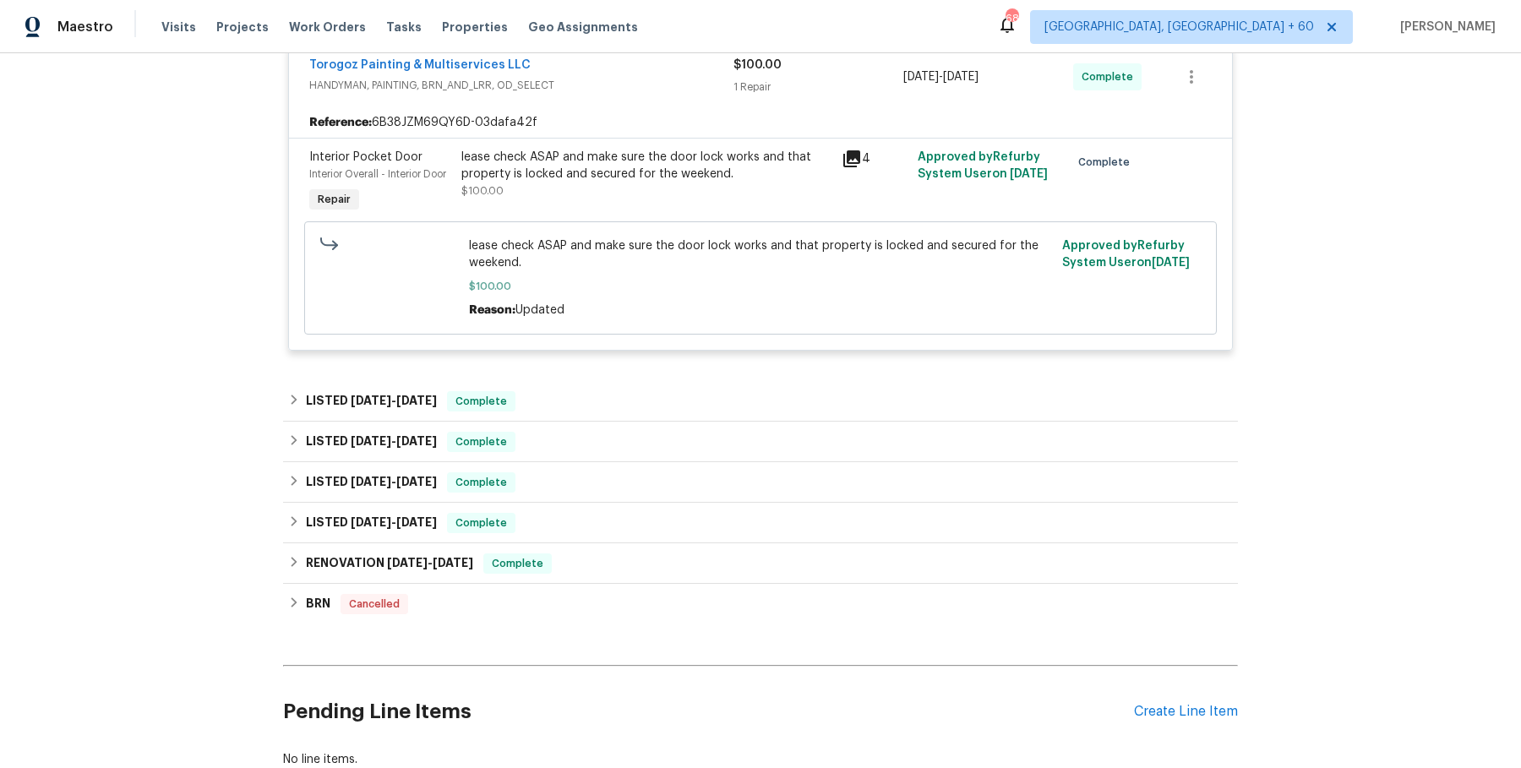
scroll to position [373, 0]
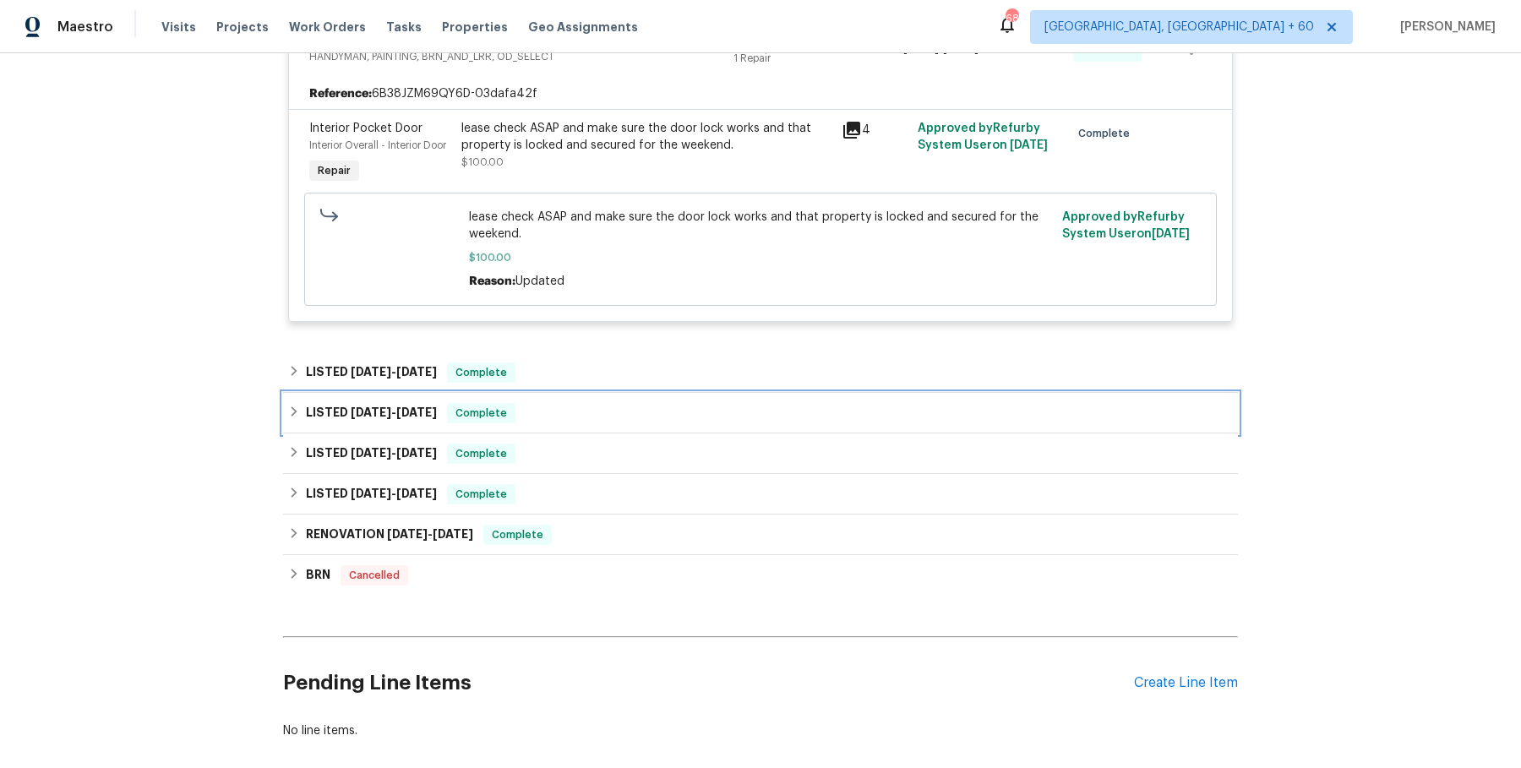
click at [615, 393] on div "LISTED [DATE] - [DATE] Complete" at bounding box center [760, 413] width 955 height 41
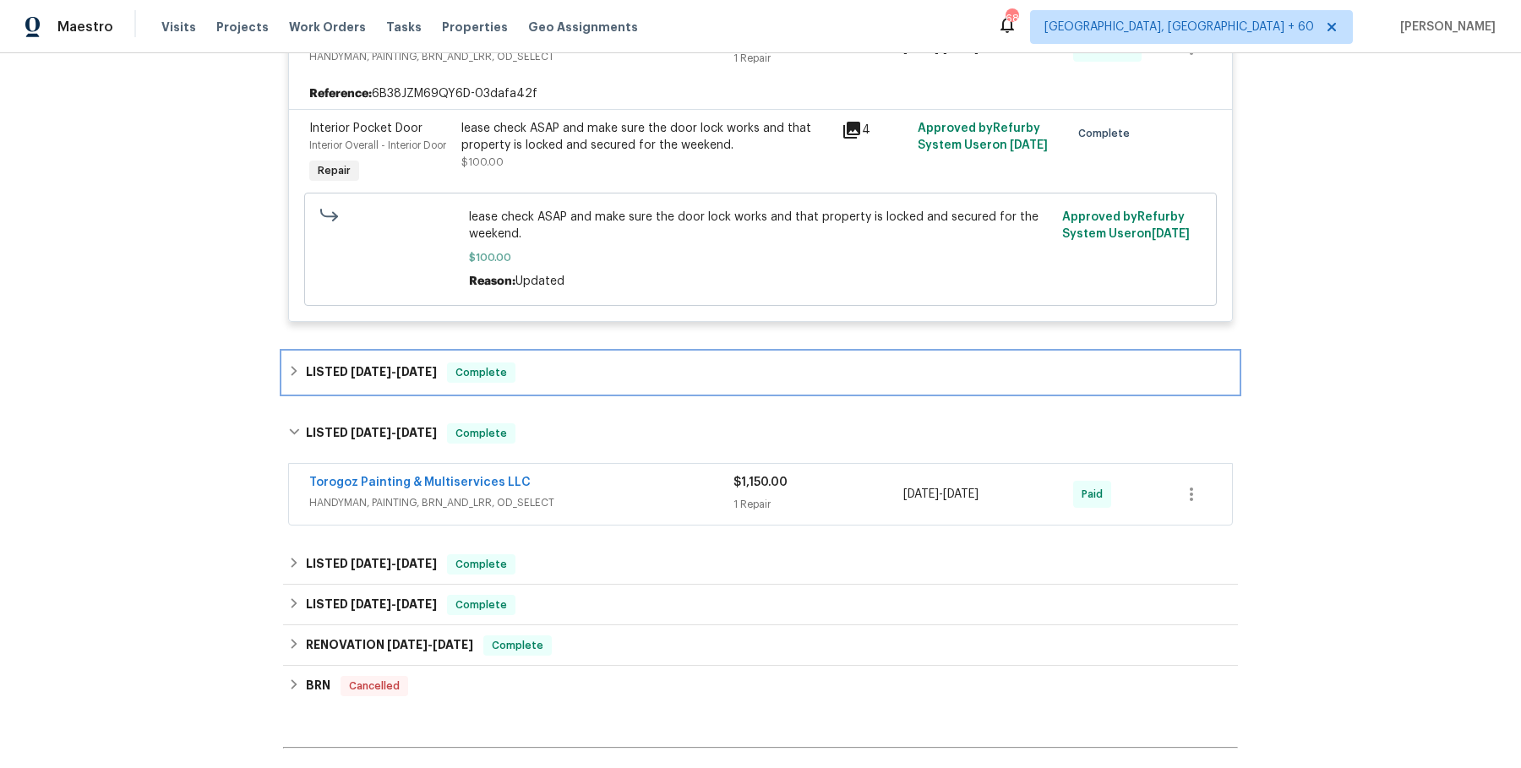
click at [627, 377] on div "LISTED [DATE] - [DATE] Complete" at bounding box center [760, 372] width 945 height 20
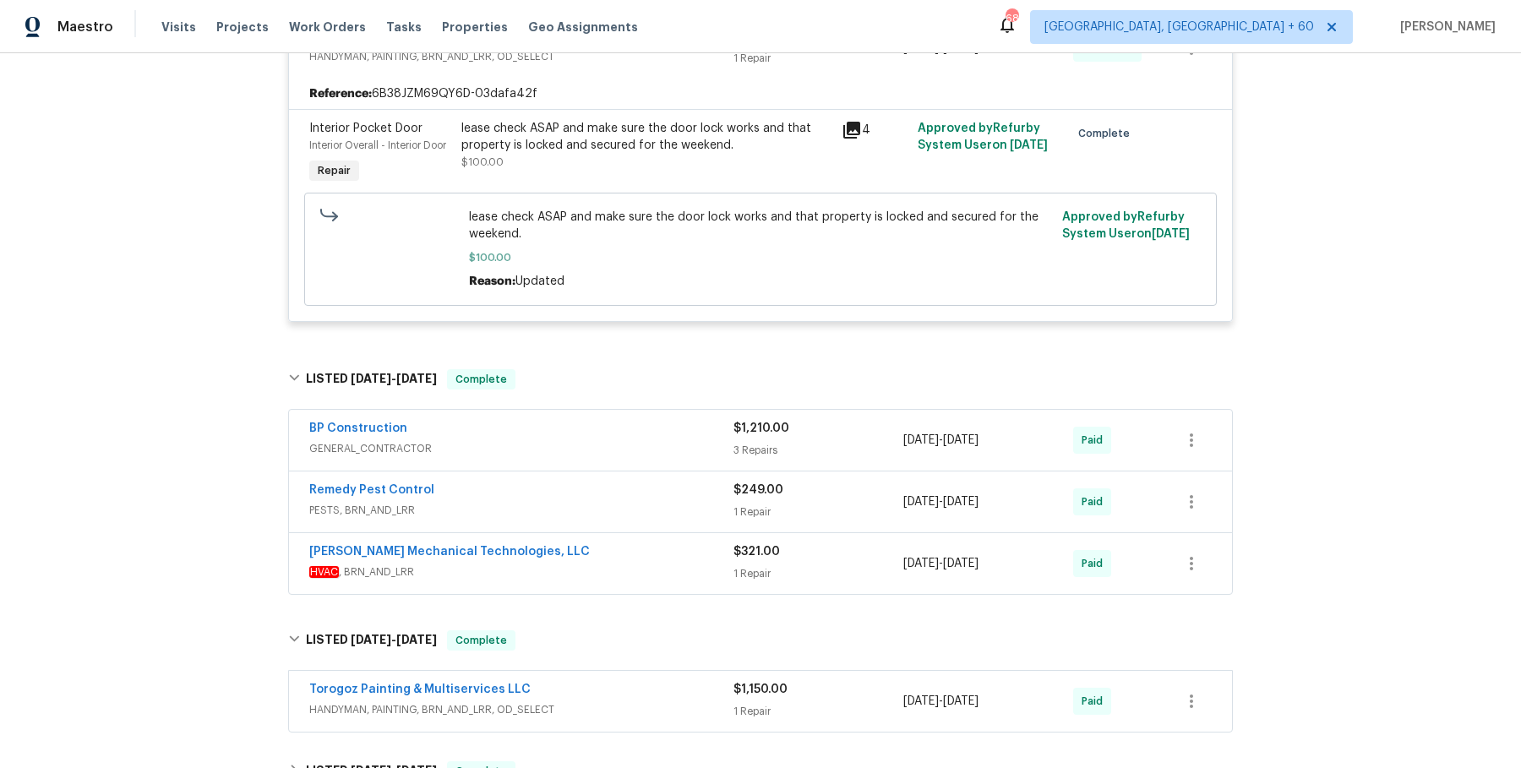
click at [610, 455] on div "BP Construction GENERAL_CONTRACTOR" at bounding box center [521, 440] width 424 height 41
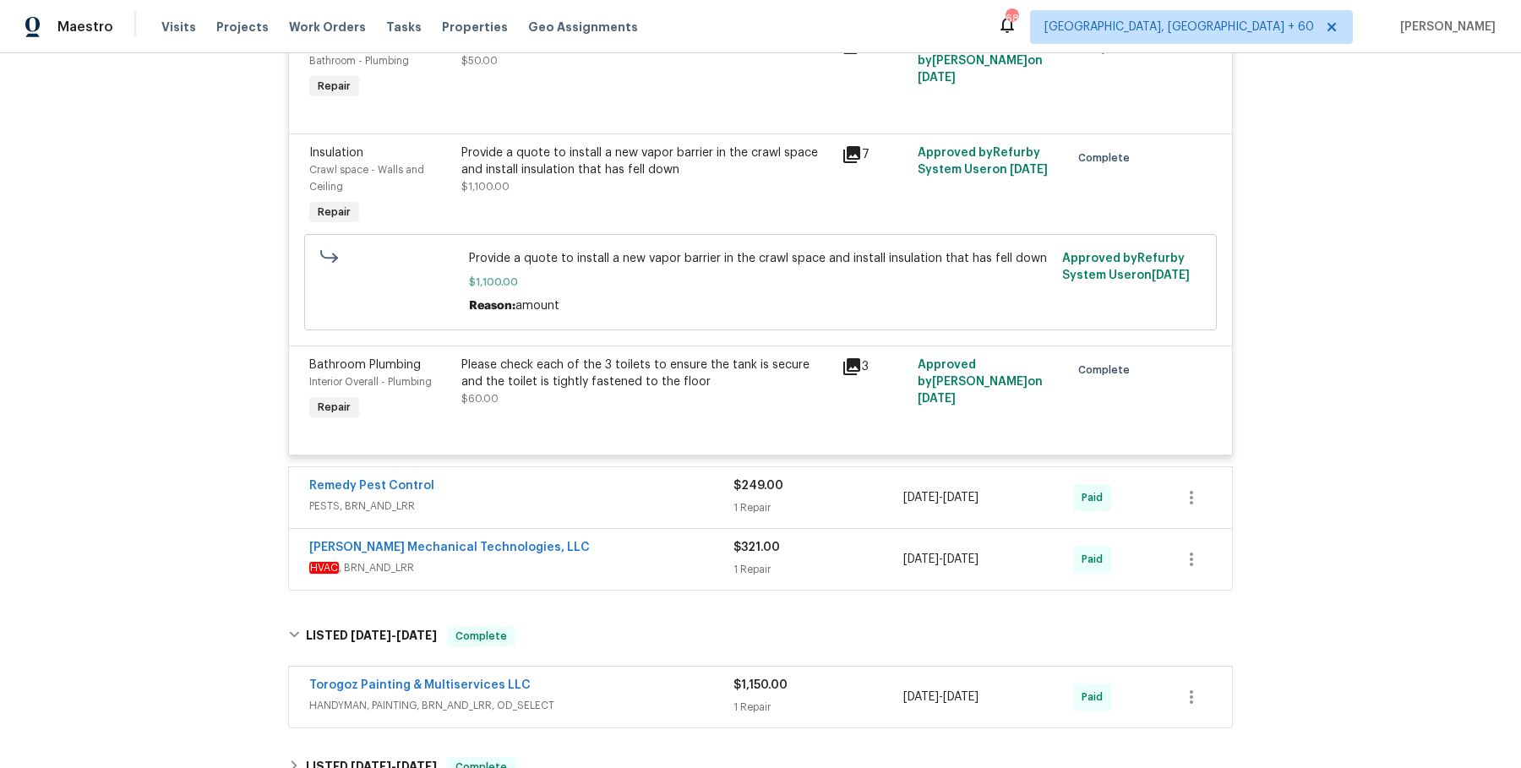
click at [596, 505] on span "PESTS, BRN_AND_LRR" at bounding box center [521, 506] width 424 height 17
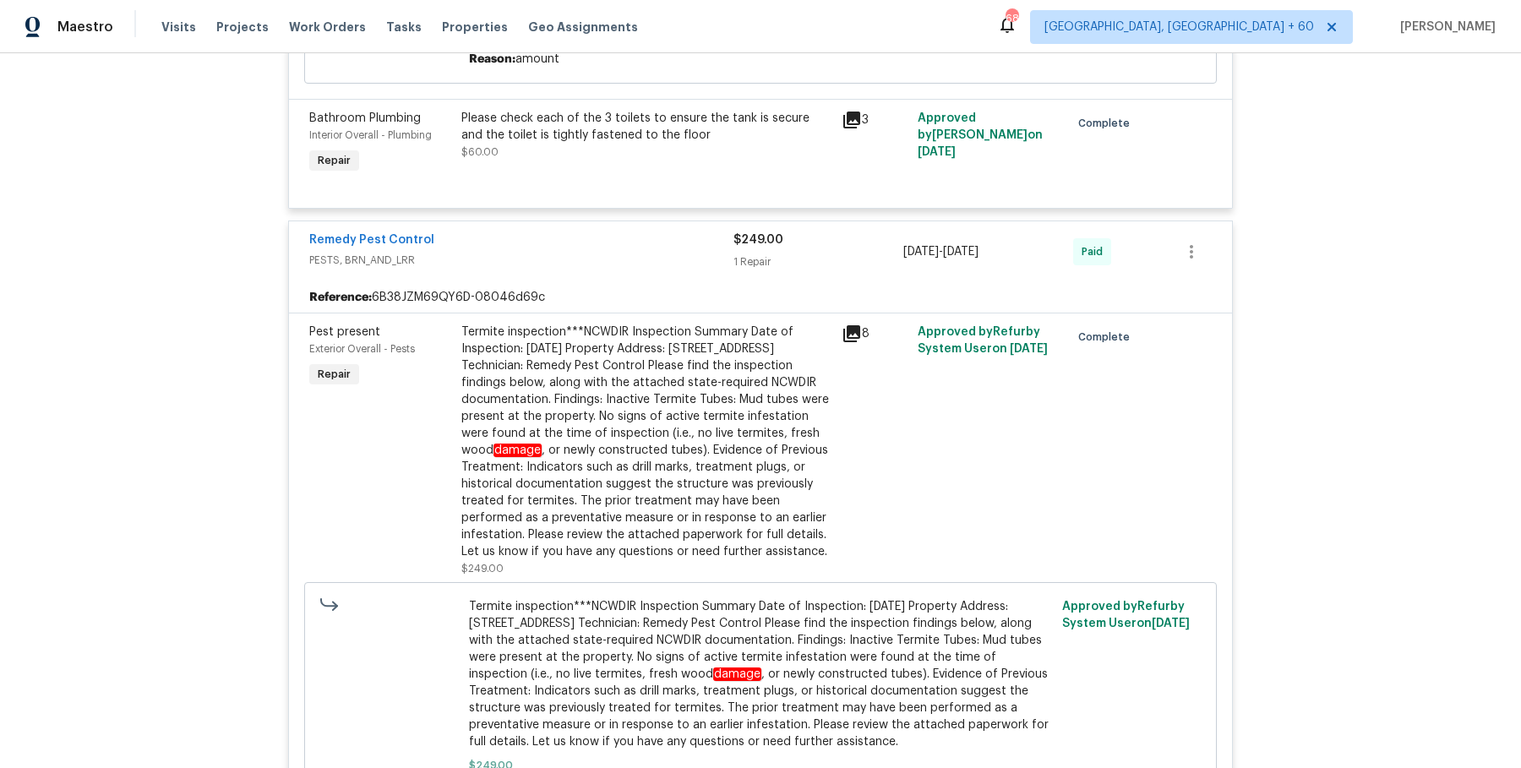
scroll to position [1833, 0]
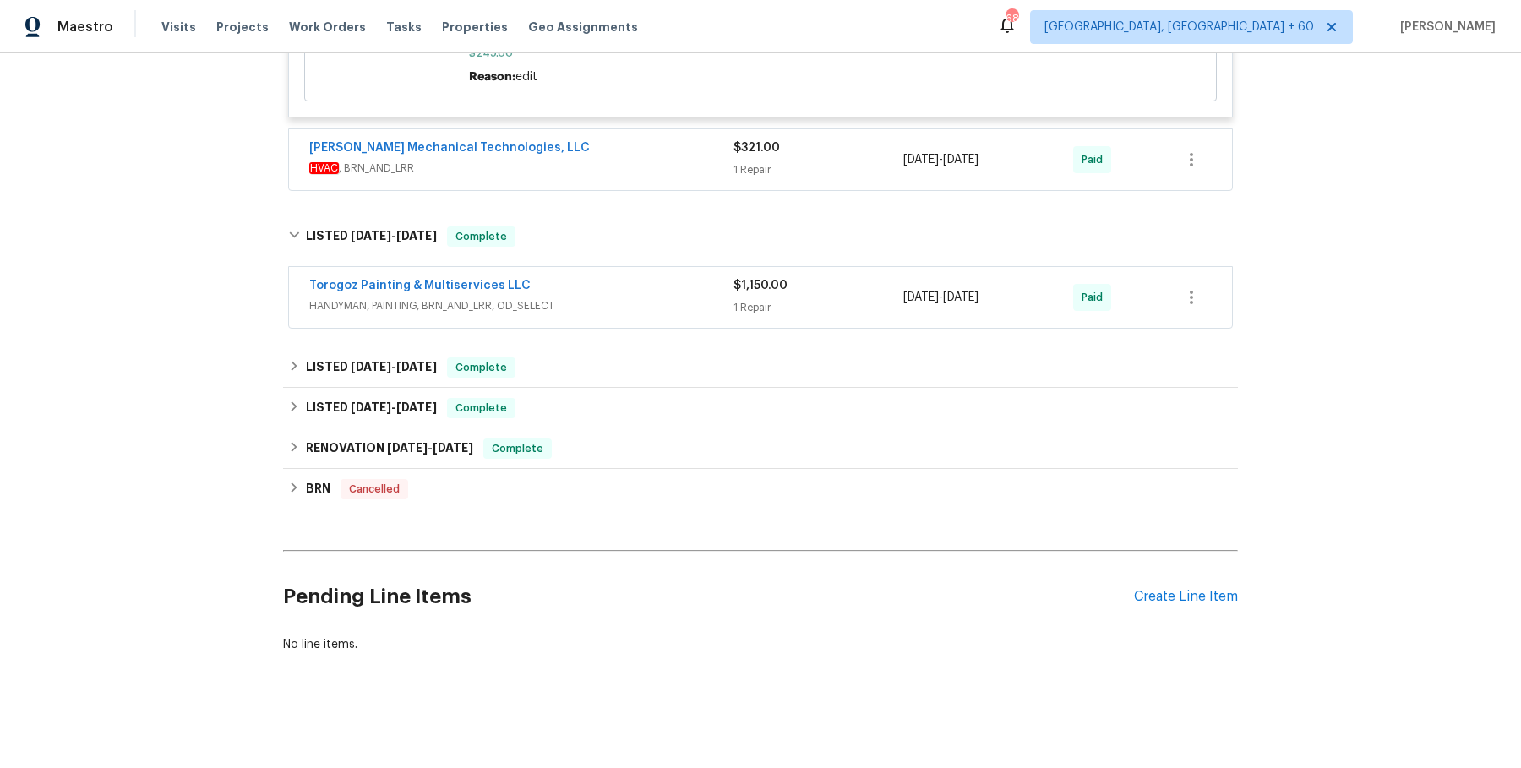
click at [665, 185] on div "[PERSON_NAME] Mechanical Technologies, LLC HVAC , BRN_AND_LRR $321.00 1 Repair …" at bounding box center [760, 159] width 943 height 61
click at [670, 170] on span "HVAC , BRN_AND_LRR" at bounding box center [521, 168] width 424 height 17
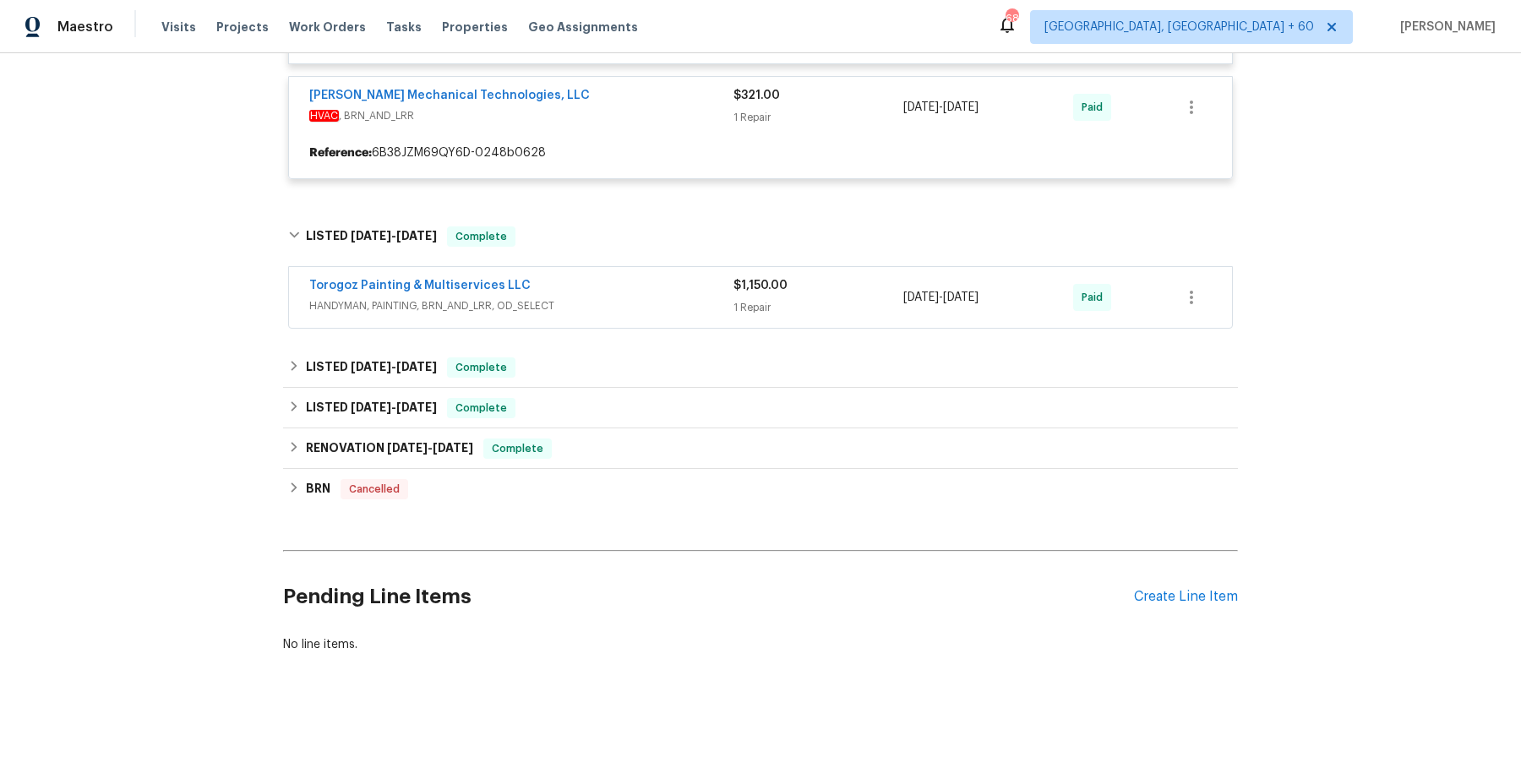
scroll to position [1882, 0]
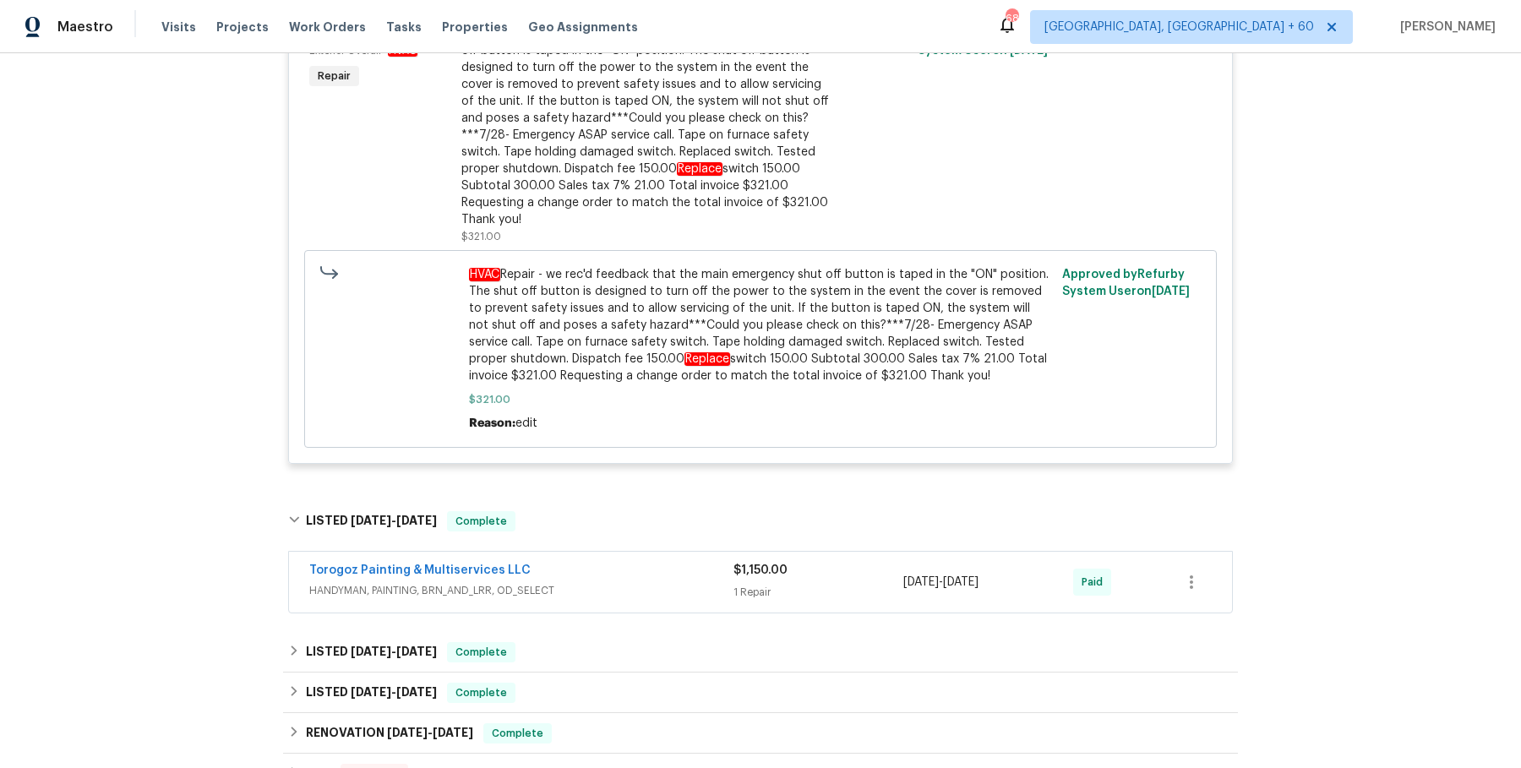
click at [646, 582] on span "HANDYMAN, PAINTING, BRN_AND_LRR, OD_SELECT" at bounding box center [521, 590] width 424 height 17
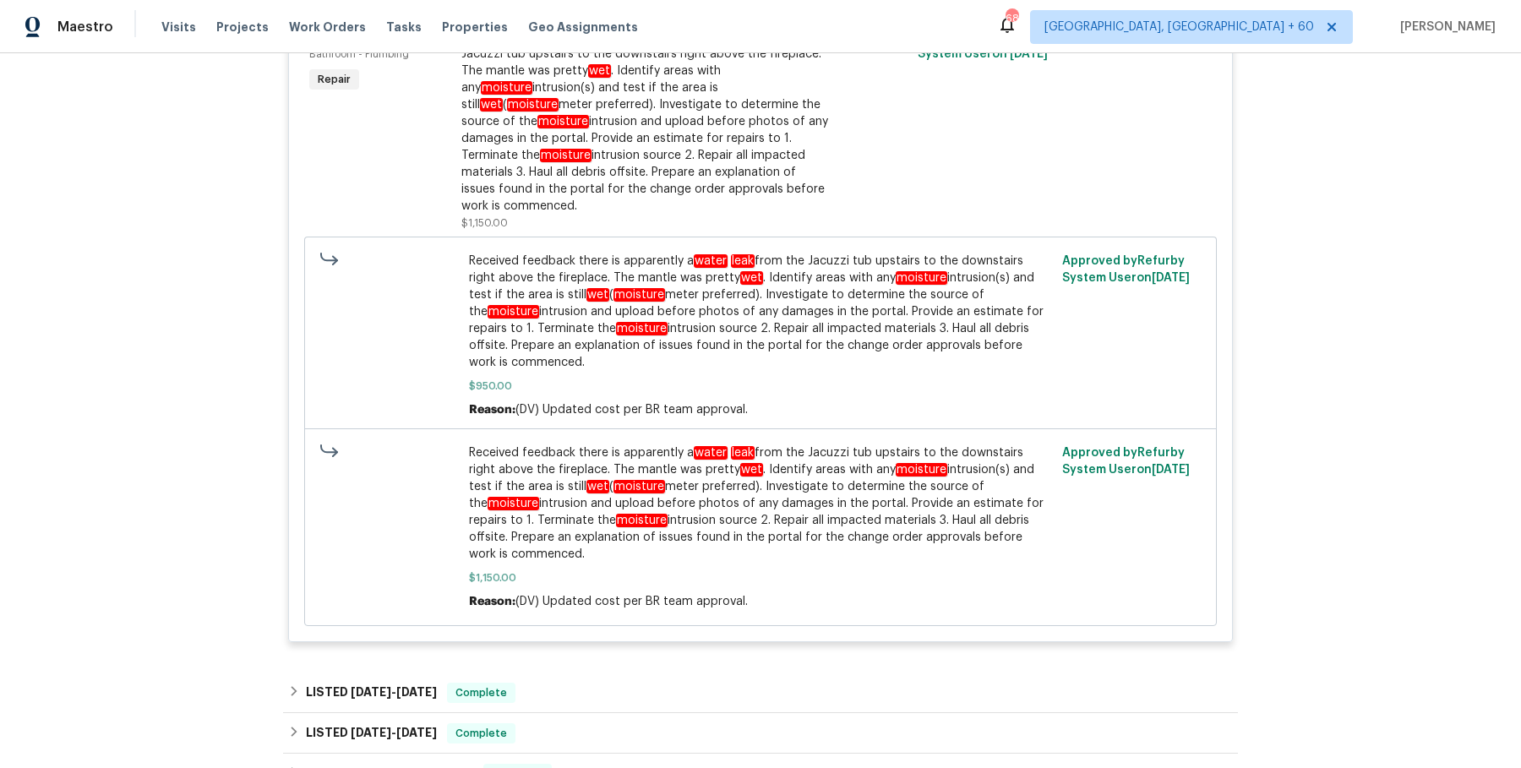
scroll to position [2702, 0]
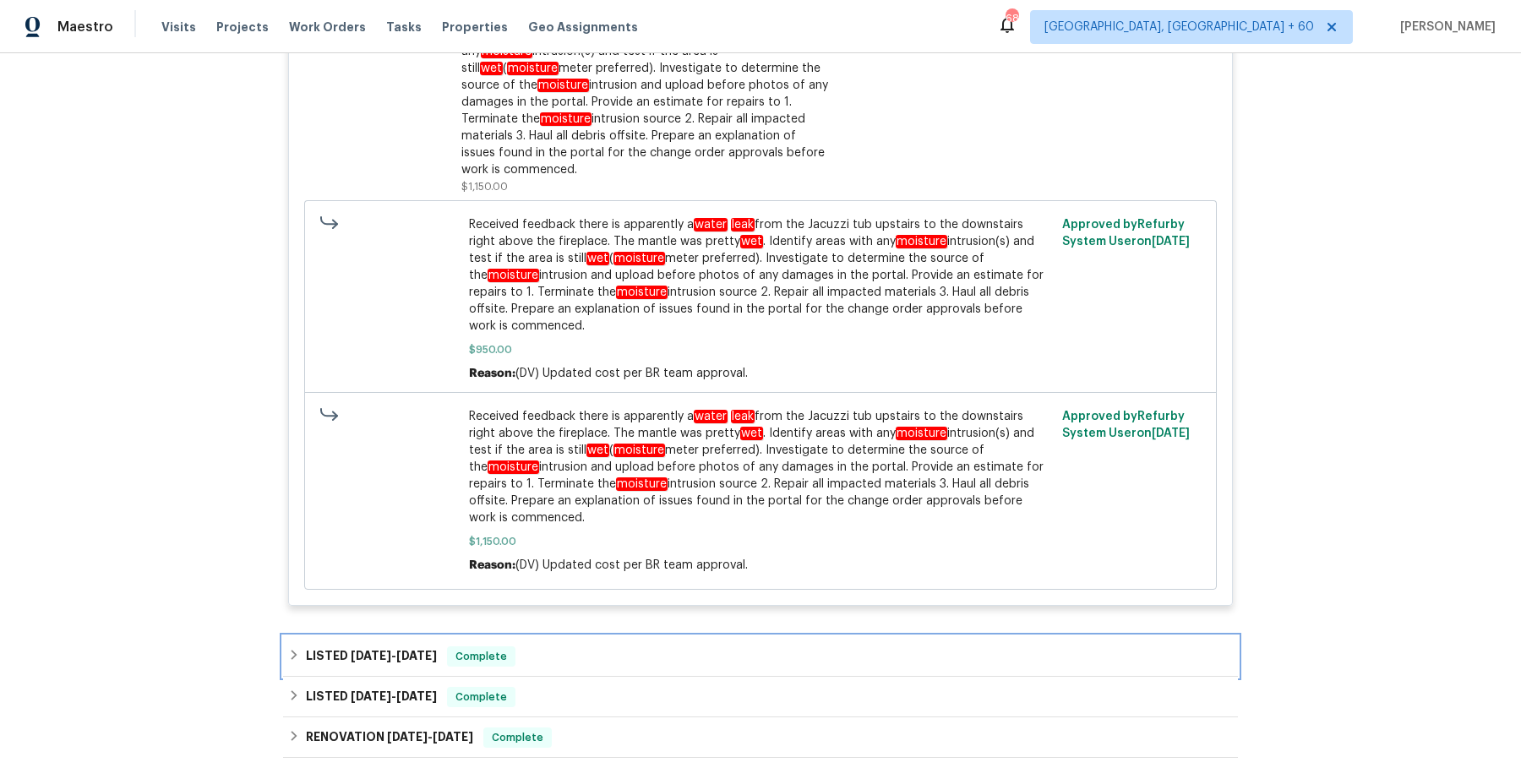
click at [620, 646] on div "LISTED [DATE] - [DATE] Complete" at bounding box center [760, 656] width 945 height 20
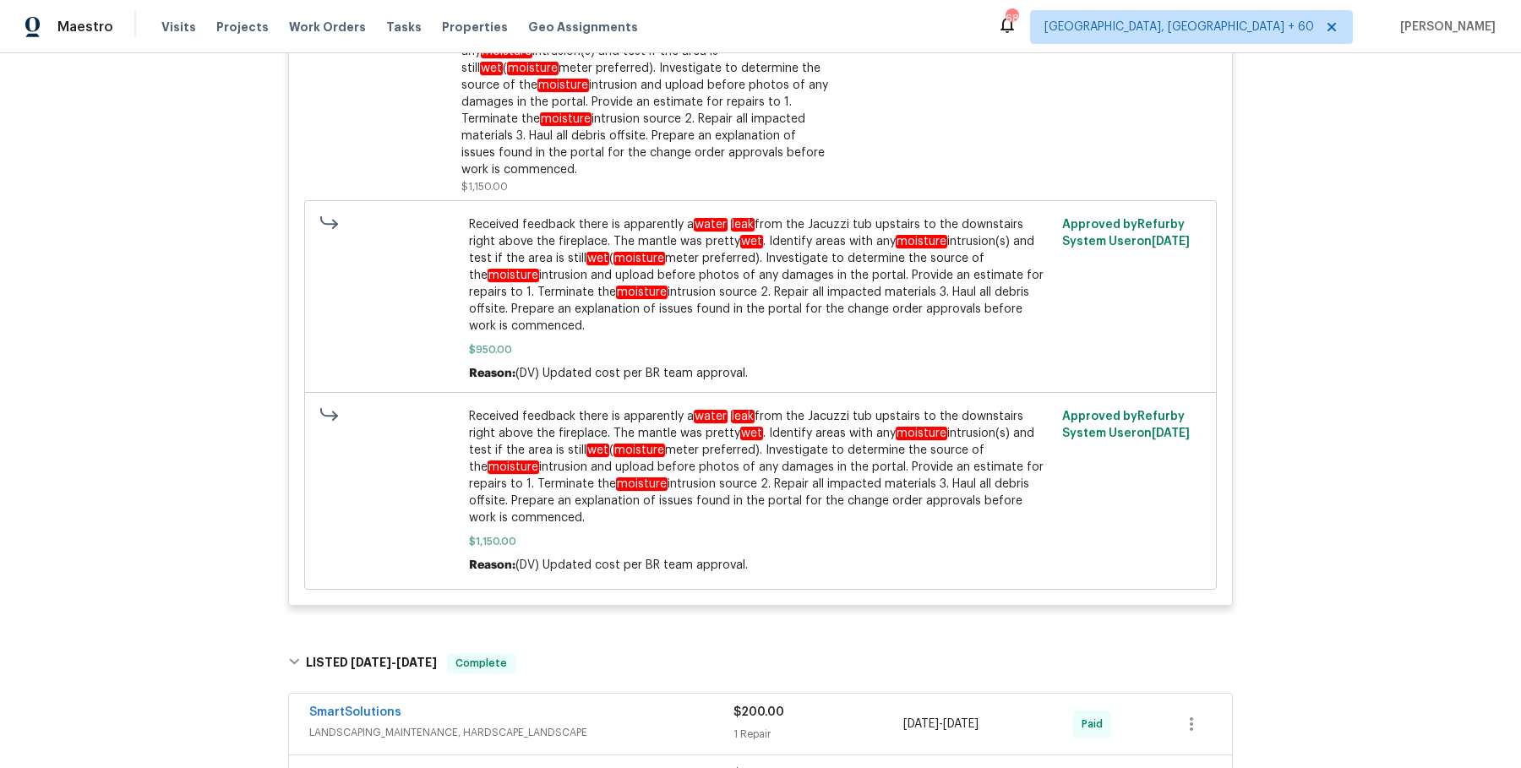
click at [602, 704] on div "SmartSolutions" at bounding box center [521, 714] width 424 height 20
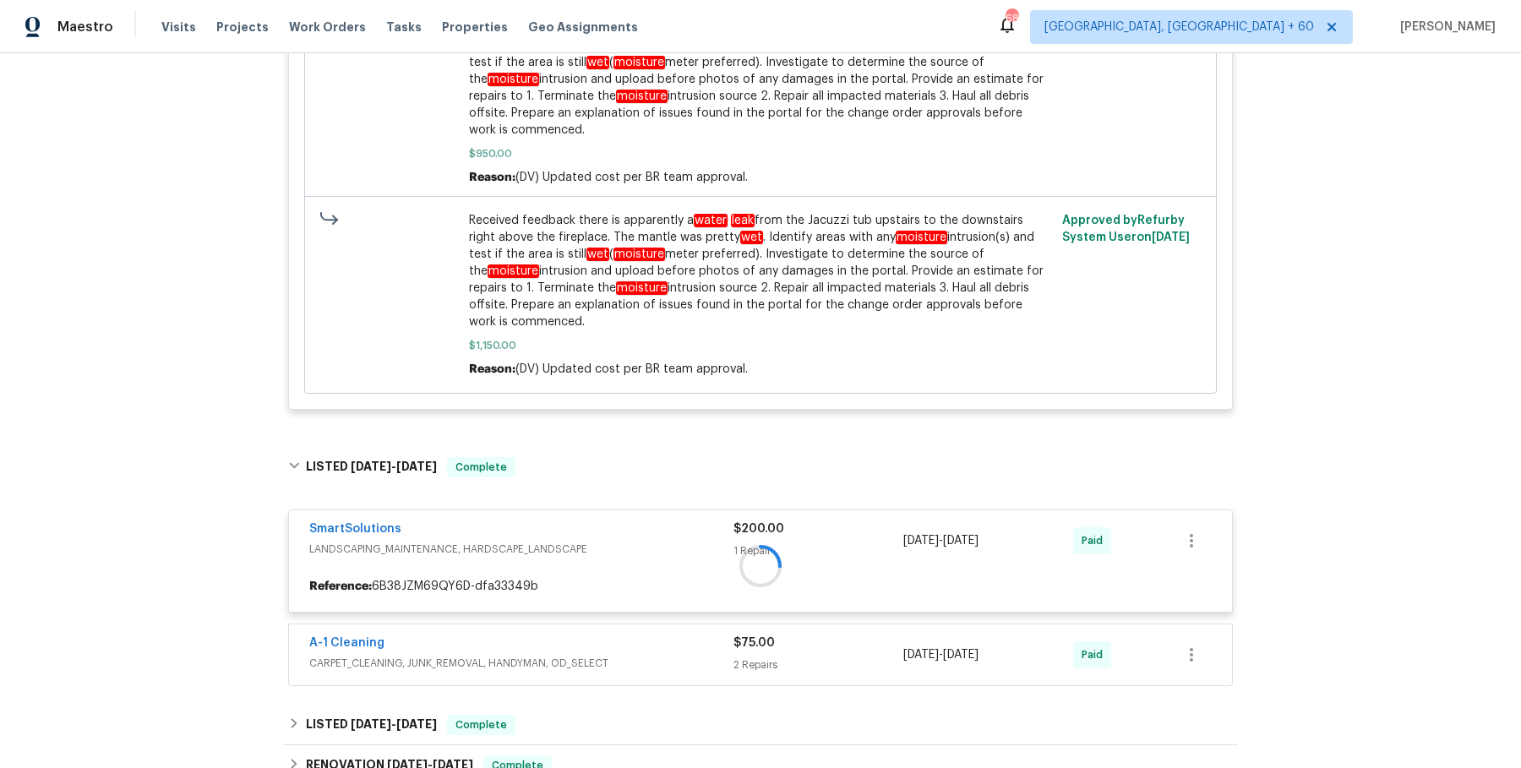
scroll to position [2895, 0]
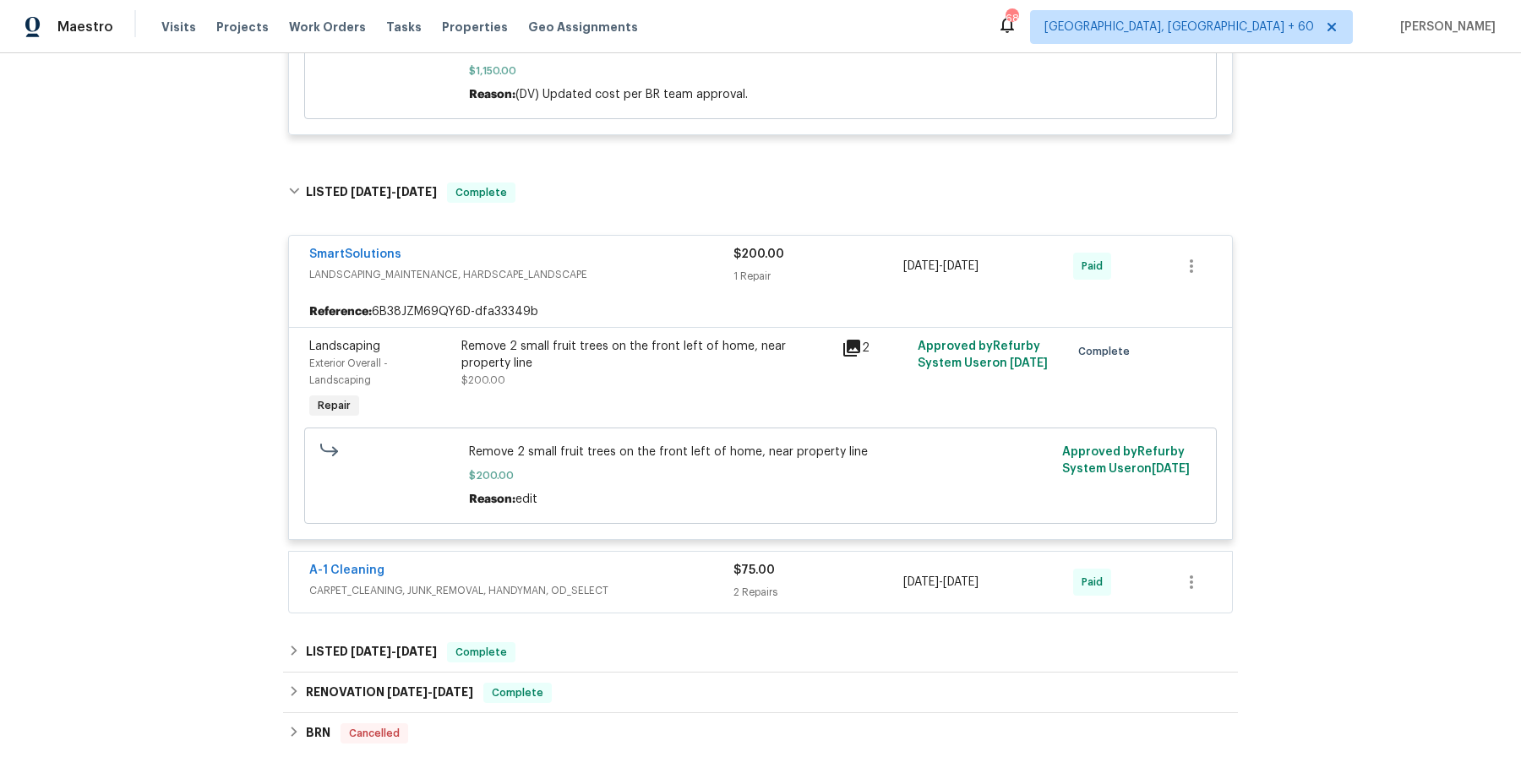
click at [698, 582] on span "CARPET_CLEANING, JUNK_REMOVAL, HANDYMAN, OD_SELECT" at bounding box center [521, 590] width 424 height 17
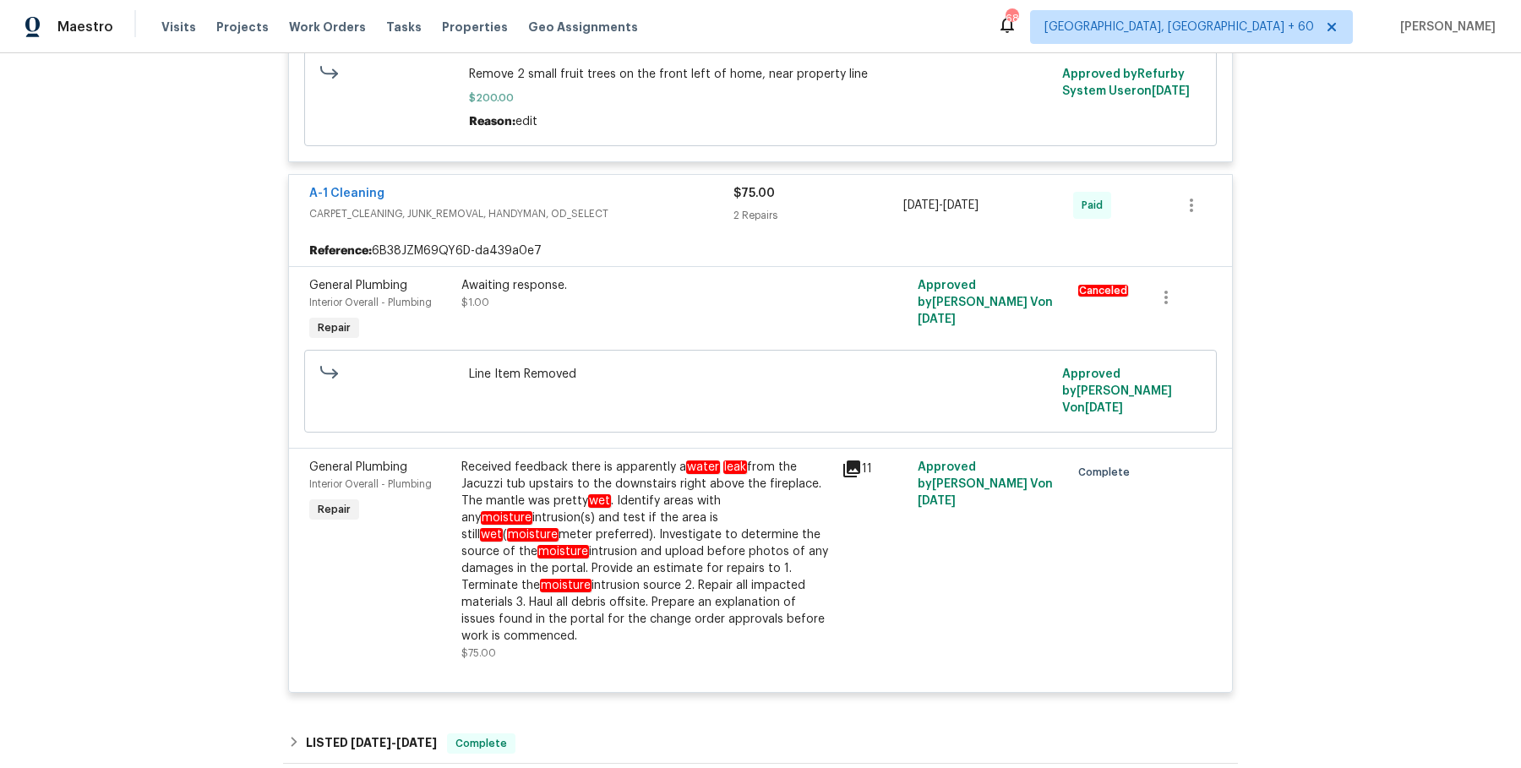
scroll to position [3630, 0]
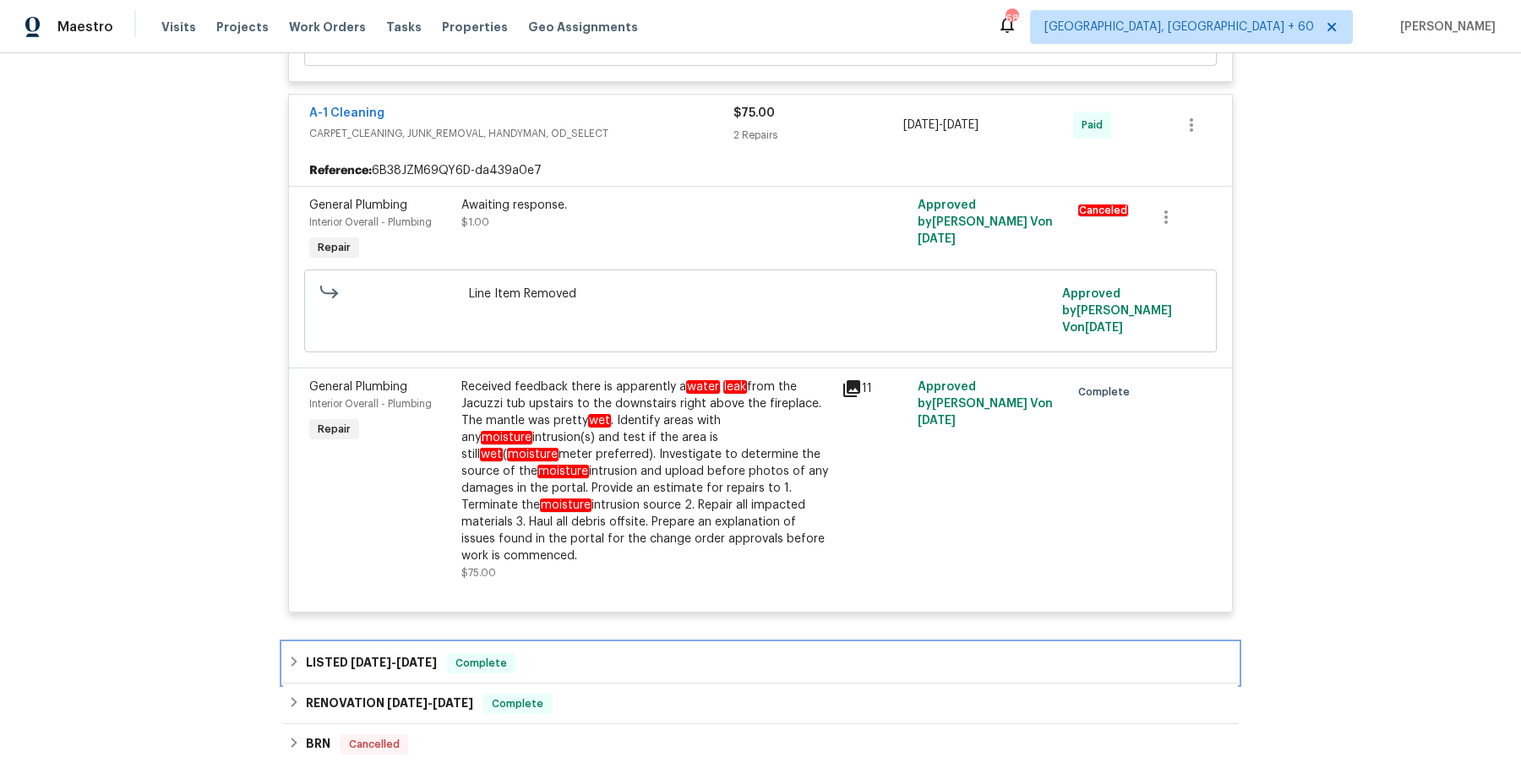
click at [683, 653] on div "LISTED [DATE] - [DATE] Complete" at bounding box center [760, 663] width 945 height 20
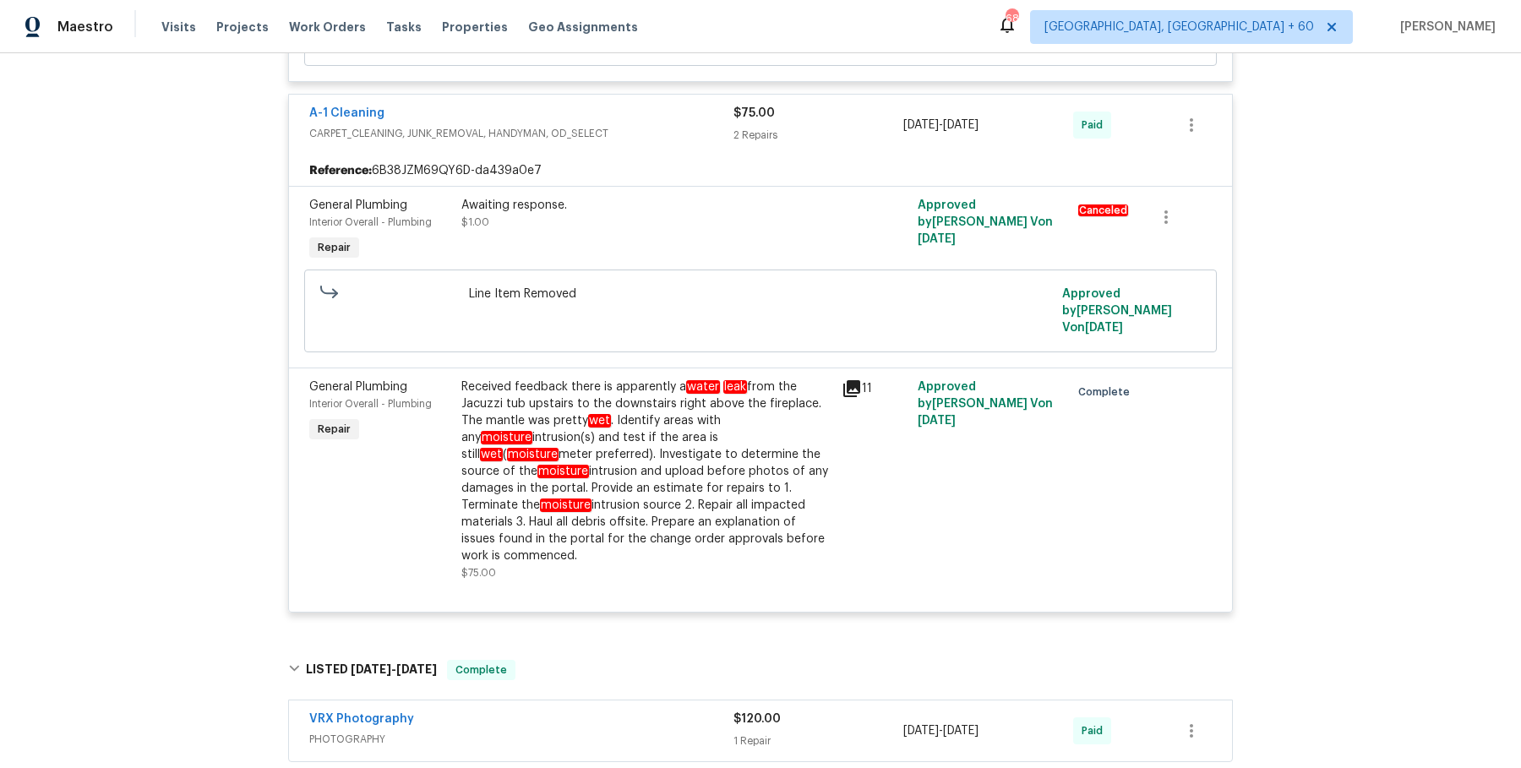
click at [664, 711] on div "VRX Photography" at bounding box center [521, 721] width 424 height 20
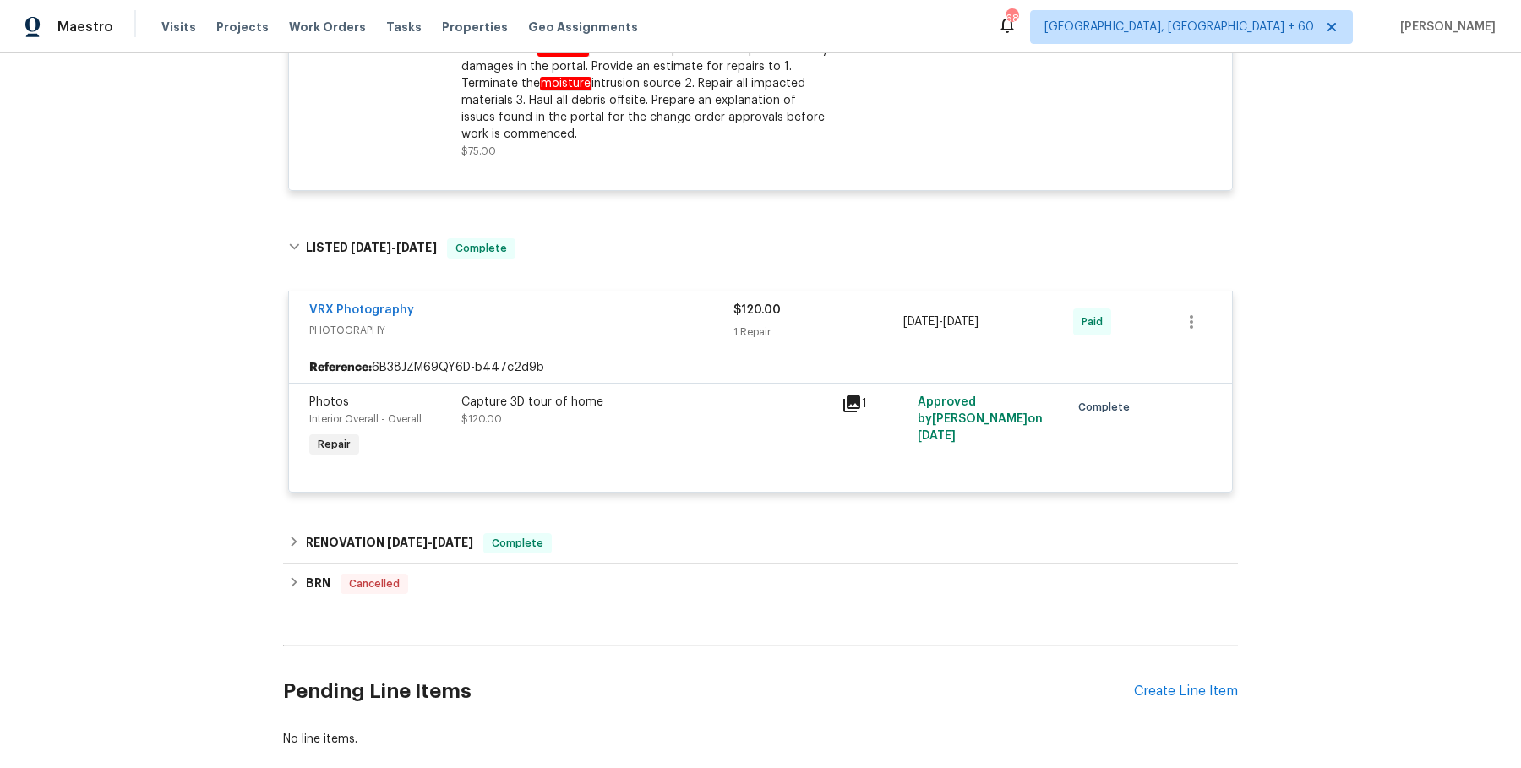
scroll to position [4074, 0]
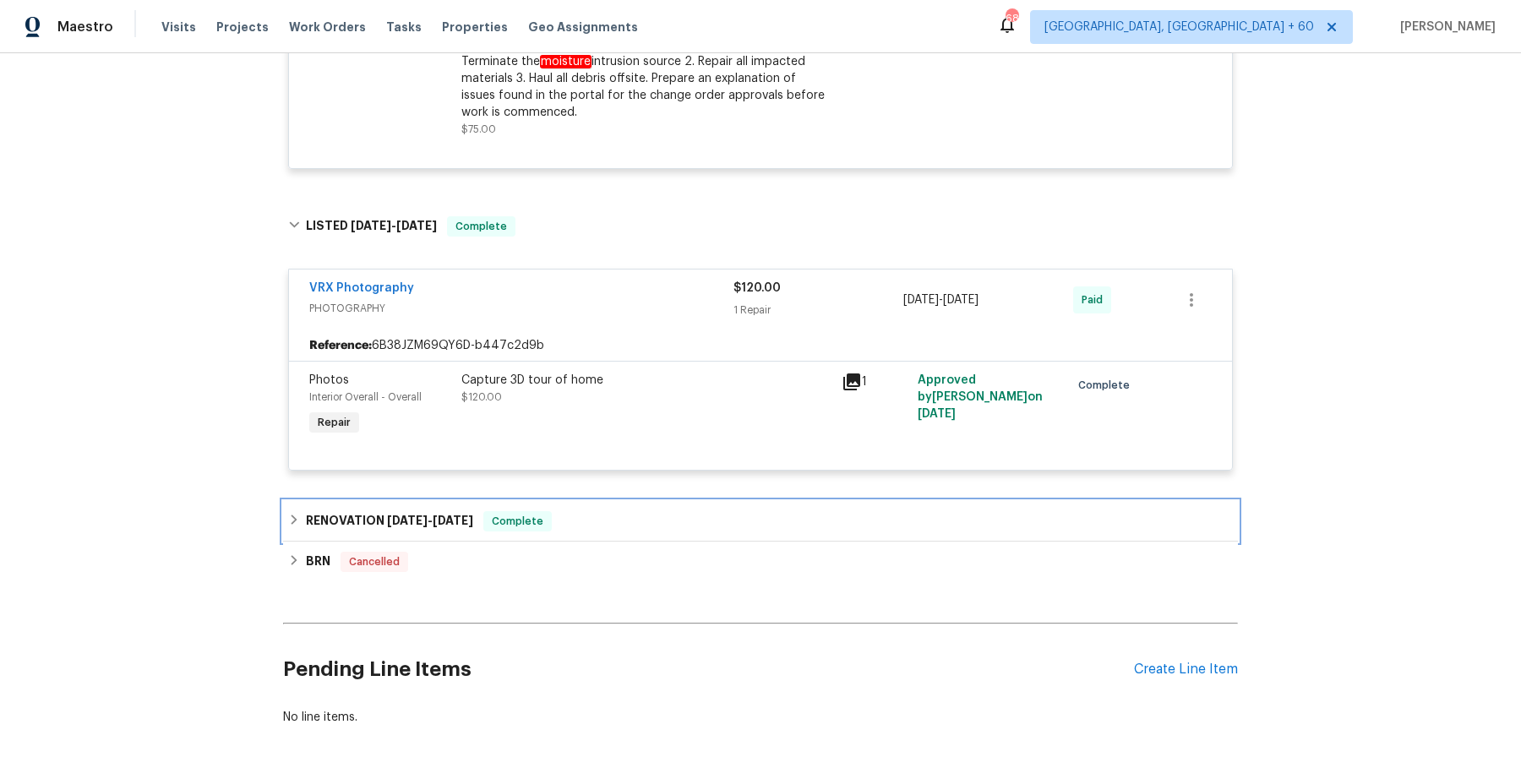
click at [608, 511] on div "RENOVATION [DATE] - [DATE] Complete" at bounding box center [760, 521] width 945 height 20
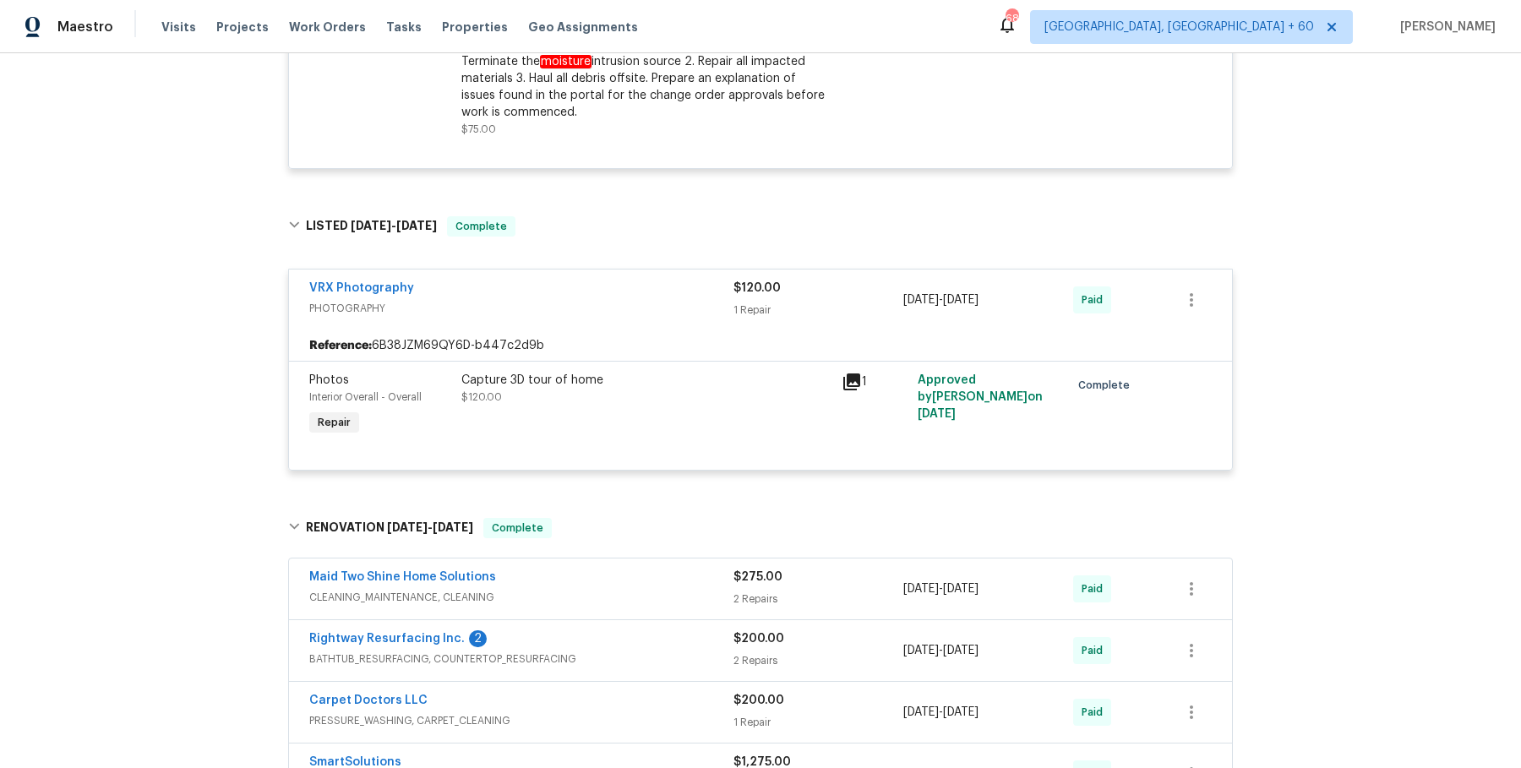
click at [605, 569] on div "Maid Two Shine Home Solutions" at bounding box center [521, 579] width 424 height 20
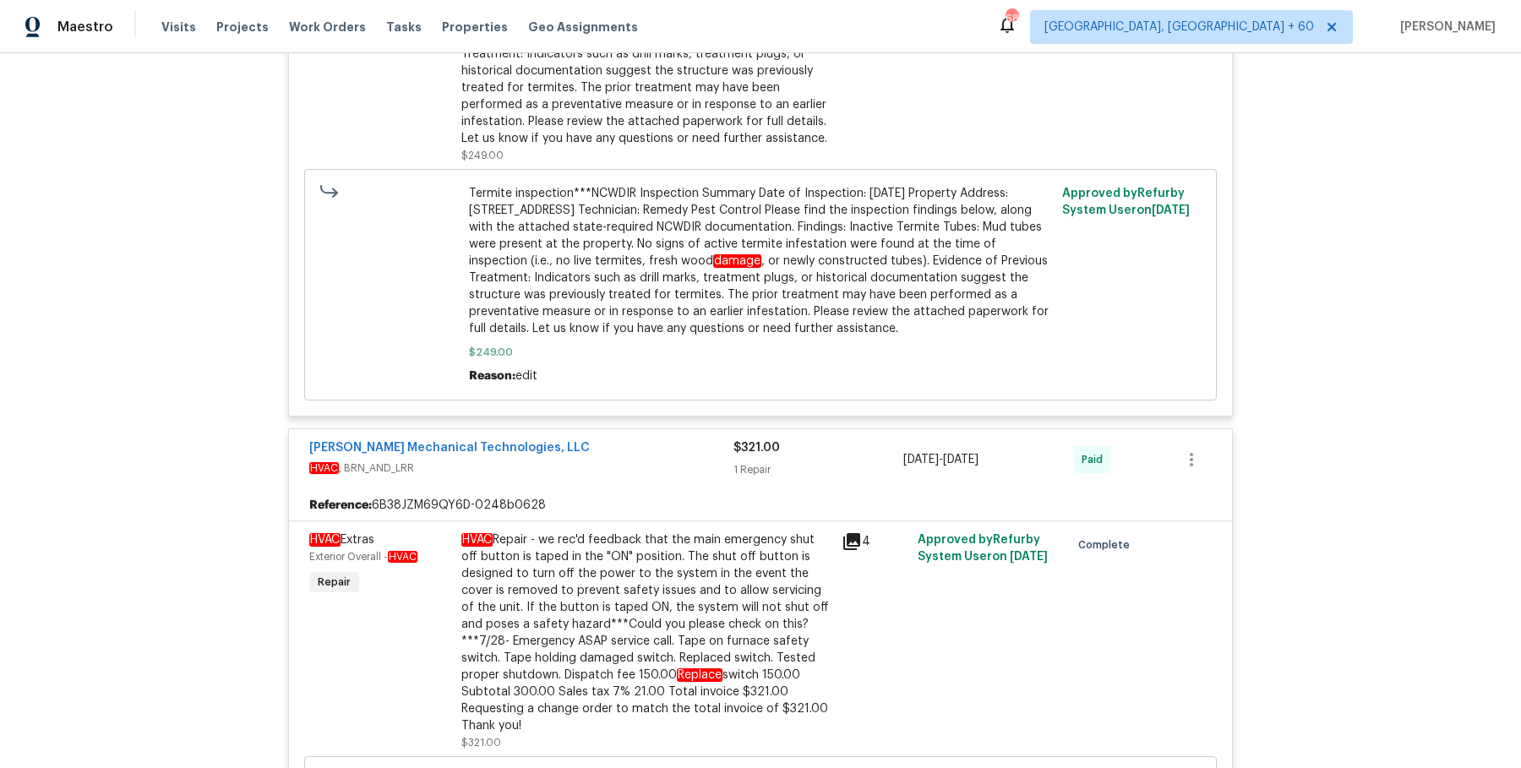
scroll to position [0, 0]
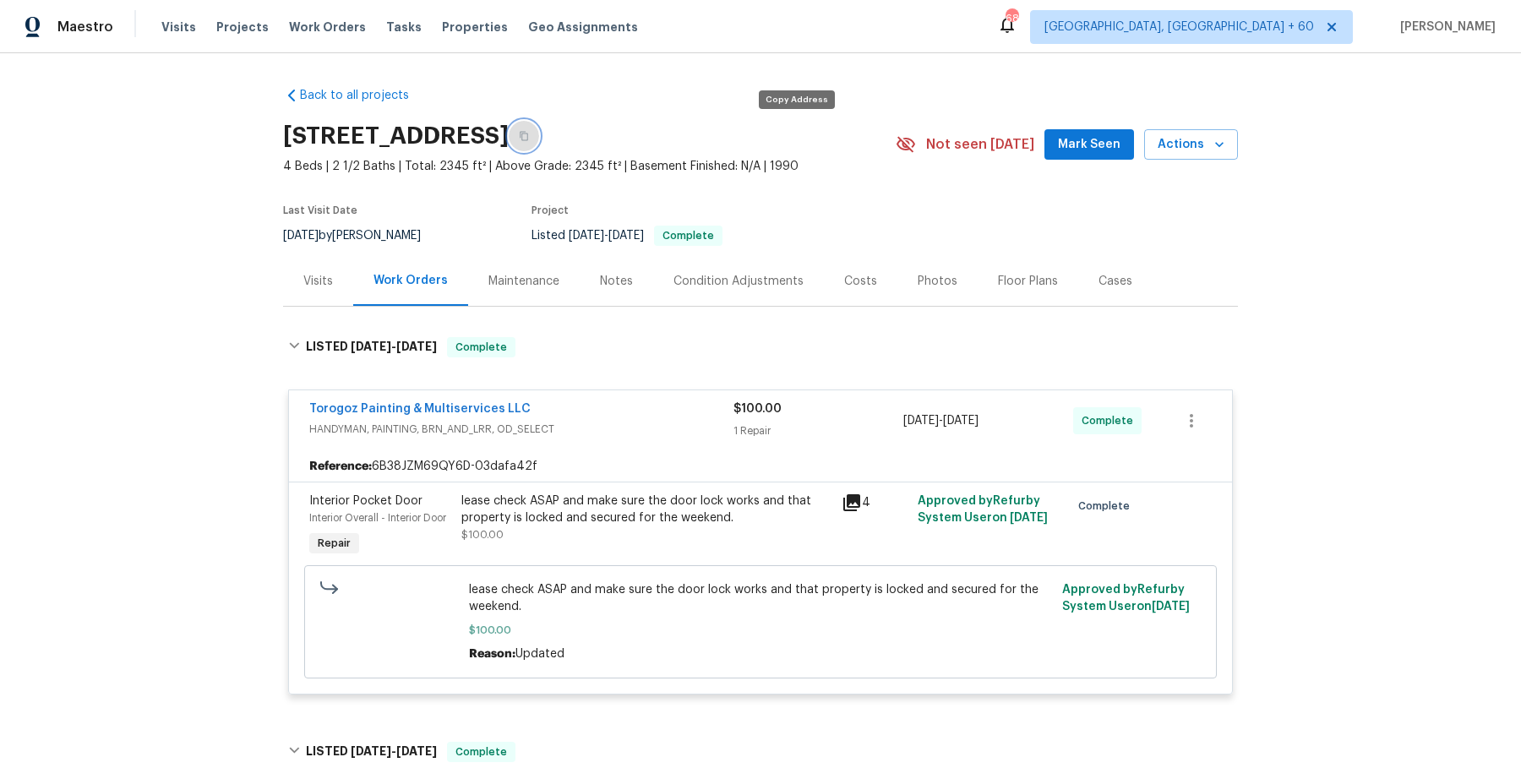
click at [539, 135] on button "button" at bounding box center [524, 136] width 30 height 30
